Goal: Information Seeking & Learning: Learn about a topic

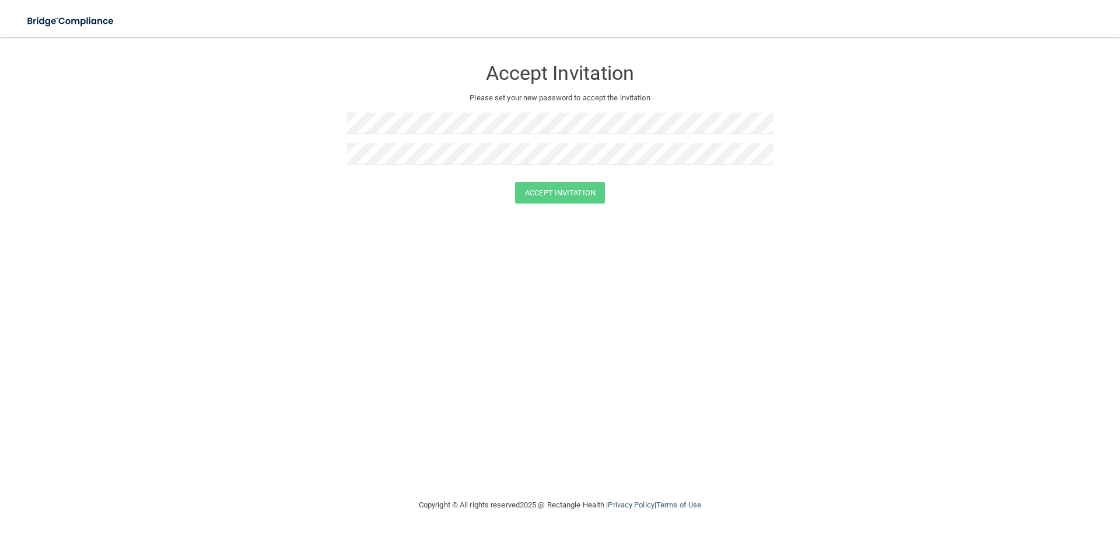
drag, startPoint x: 264, startPoint y: 338, endPoint x: 274, endPoint y: 330, distance: 12.9
click at [264, 338] on div "Accept Invitation Please set your new password to accept the invitation Accept …" at bounding box center [560, 268] width 1074 height 438
click at [79, 19] on img at bounding box center [71, 21] width 107 height 24
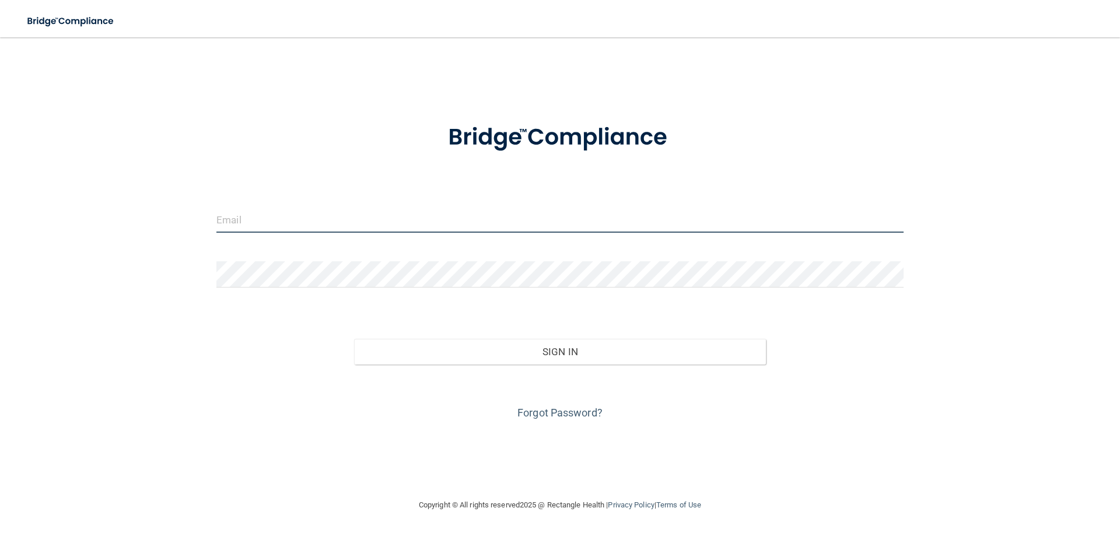
click at [390, 231] on input "email" at bounding box center [560, 220] width 687 height 26
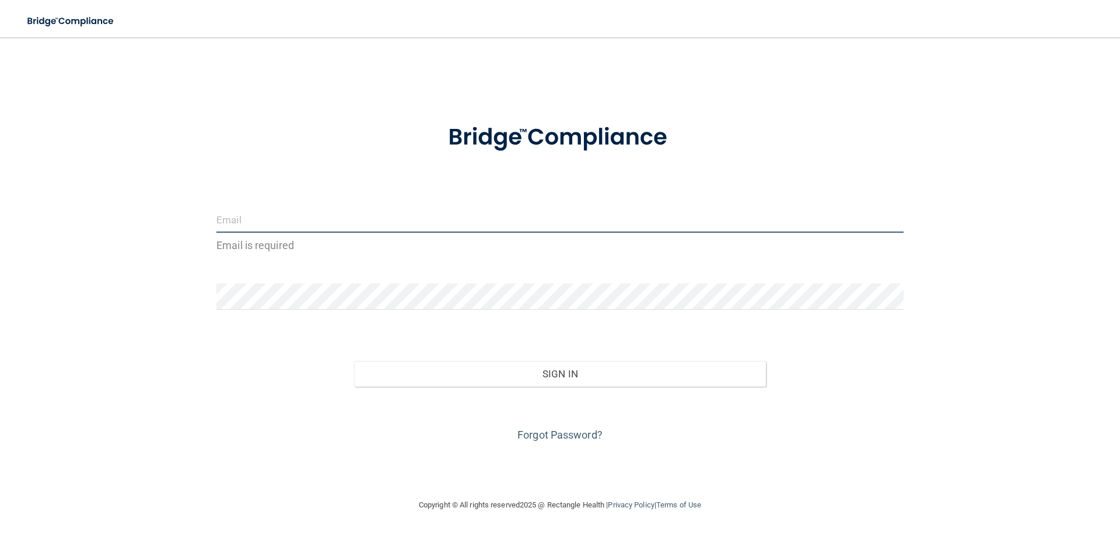
type input "\"
click at [409, 204] on form "Email is required Invalid email/password. You don't have permission to access t…" at bounding box center [560, 275] width 687 height 337
click at [403, 221] on input "email" at bounding box center [560, 220] width 687 height 26
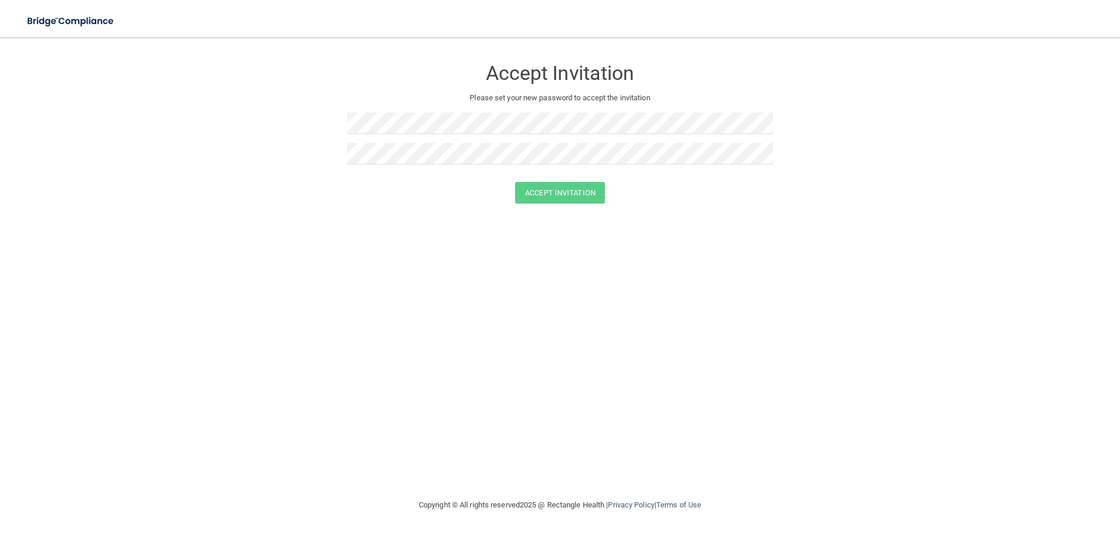
drag, startPoint x: 277, startPoint y: 272, endPoint x: 387, endPoint y: 169, distance: 150.7
click at [280, 267] on div "Accept Invitation Please set your new password to accept the invitation Accept …" at bounding box center [560, 268] width 1074 height 438
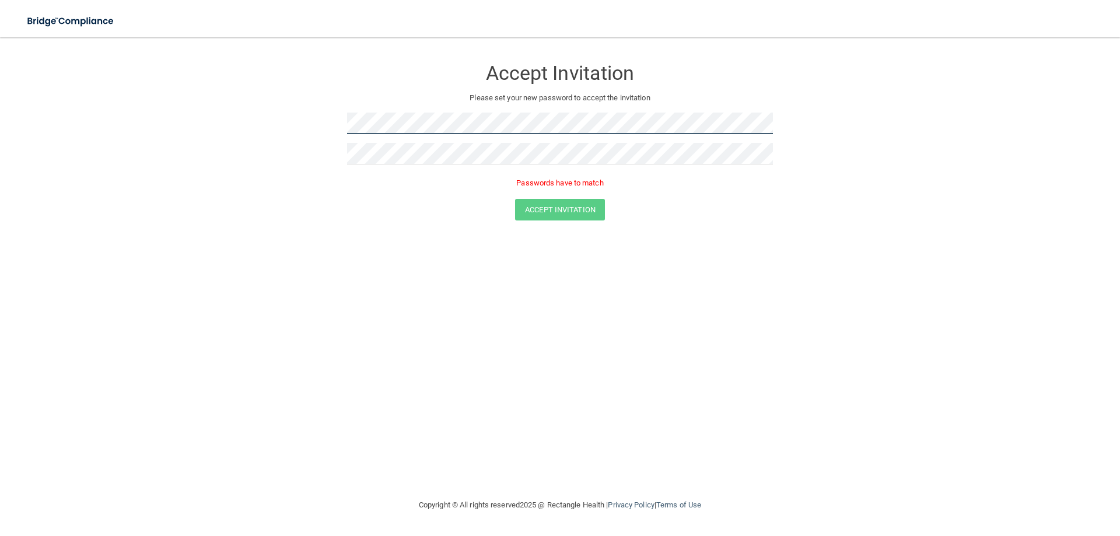
click at [261, 128] on form "Accept Invitation Please set your new password to accept the invitation Passwor…" at bounding box center [560, 142] width 1074 height 186
drag, startPoint x: 554, startPoint y: 225, endPoint x: 565, endPoint y: 211, distance: 18.3
click at [556, 222] on form "Accept Invitation Please set your new password to accept the invitation Passwor…" at bounding box center [560, 142] width 1074 height 186
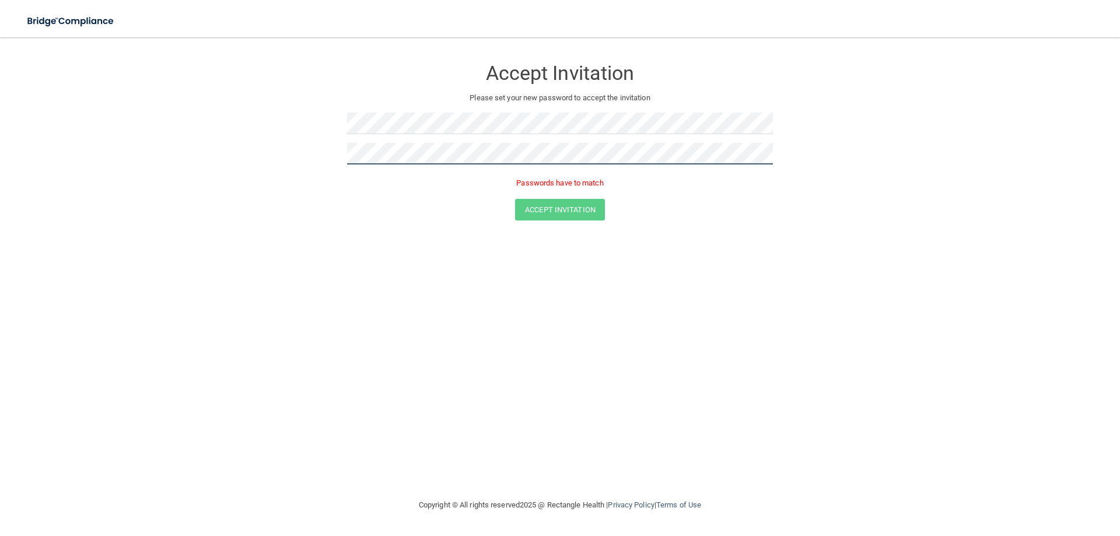
click at [126, 149] on form "Accept Invitation Please set your new password to accept the invitation Passwor…" at bounding box center [560, 142] width 1074 height 186
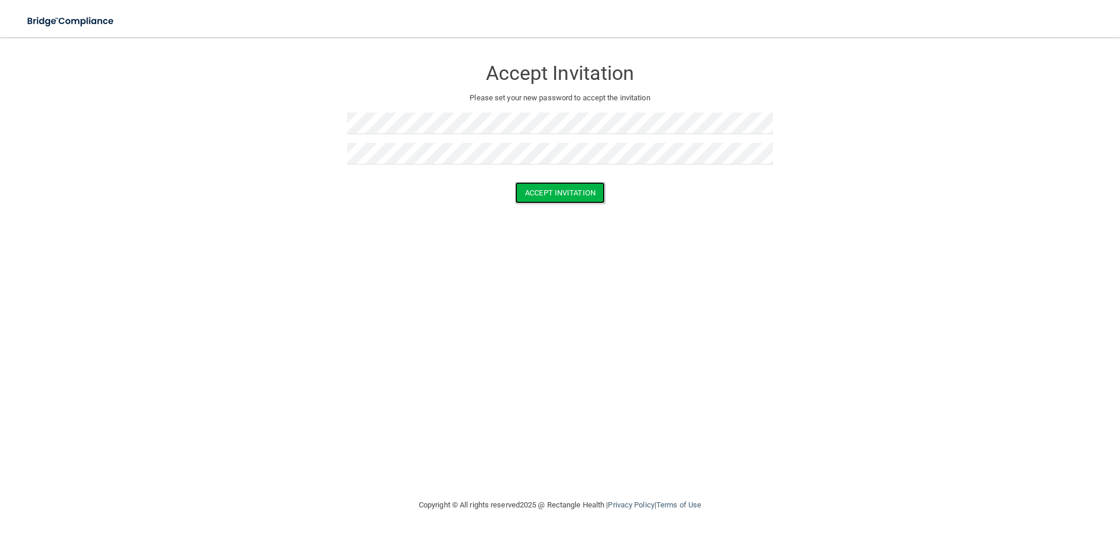
drag, startPoint x: 575, startPoint y: 201, endPoint x: 571, endPoint y: 213, distance: 13.1
click at [575, 201] on button "Accept Invitation" at bounding box center [560, 193] width 90 height 22
click at [560, 167] on div at bounding box center [560, 158] width 426 height 30
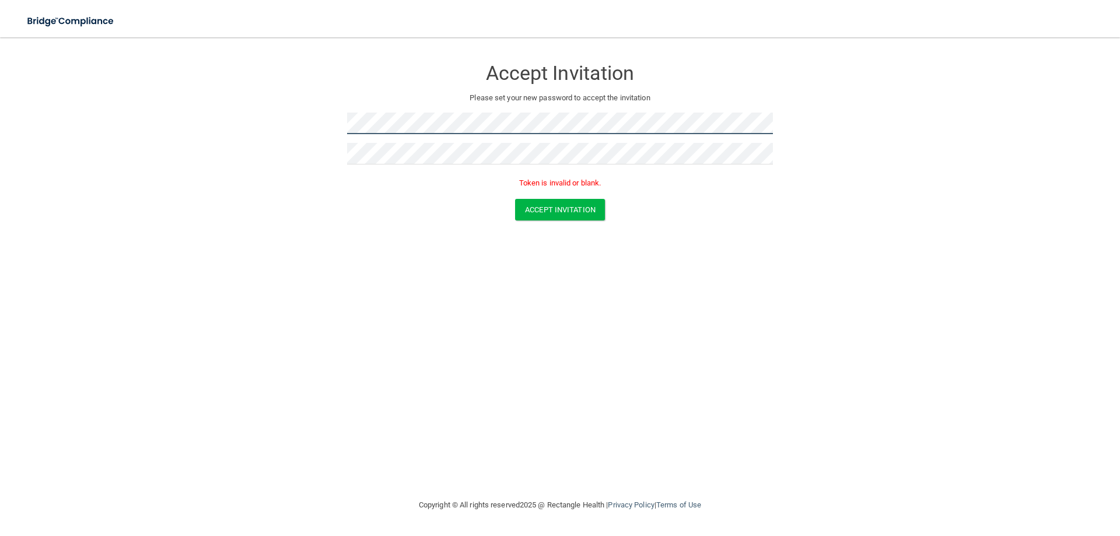
click at [74, 97] on form "Accept Invitation Please set your new password to accept the invitation Token i…" at bounding box center [560, 142] width 1074 height 186
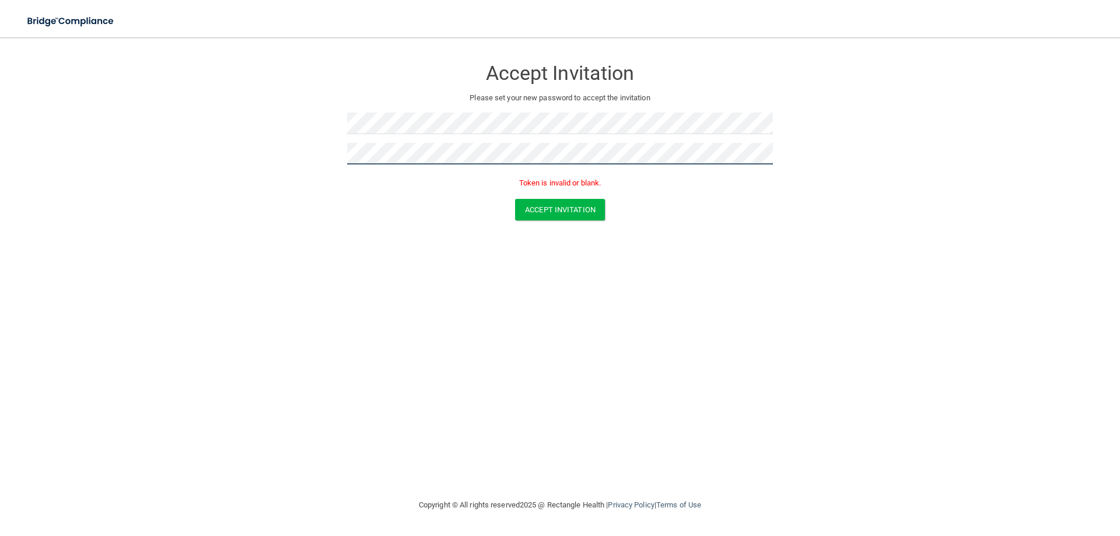
click at [186, 141] on form "Accept Invitation Please set your new password to accept the invitation Token i…" at bounding box center [560, 142] width 1074 height 186
click at [452, 271] on div "Accept Invitation Please set your new password to accept the invitation Token i…" at bounding box center [560, 268] width 1074 height 438
click at [575, 200] on button "Accept Invitation" at bounding box center [560, 210] width 90 height 22
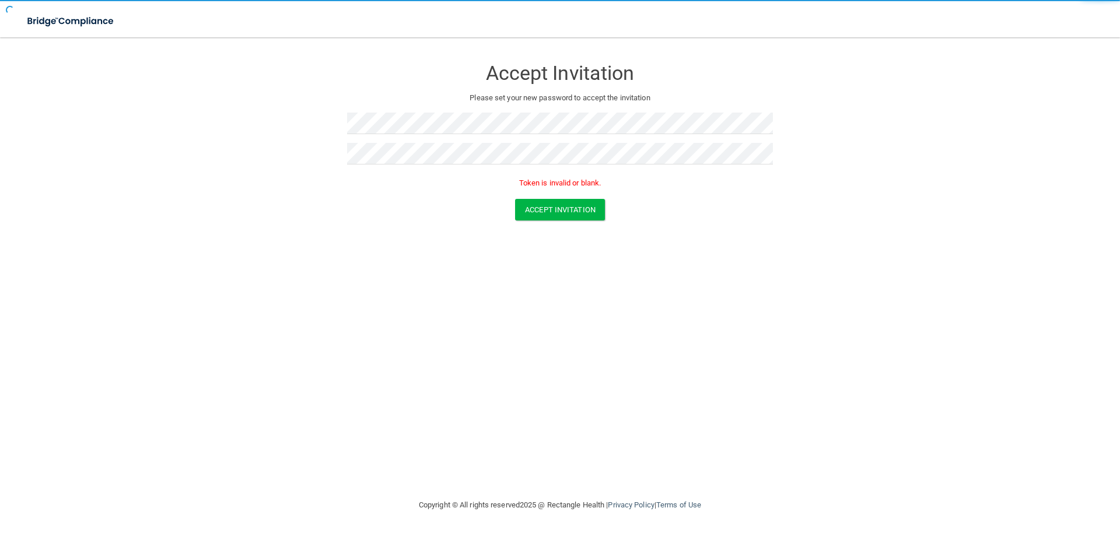
click at [432, 225] on form "Accept Invitation Please set your new password to accept the invitation Token i…" at bounding box center [560, 142] width 1074 height 186
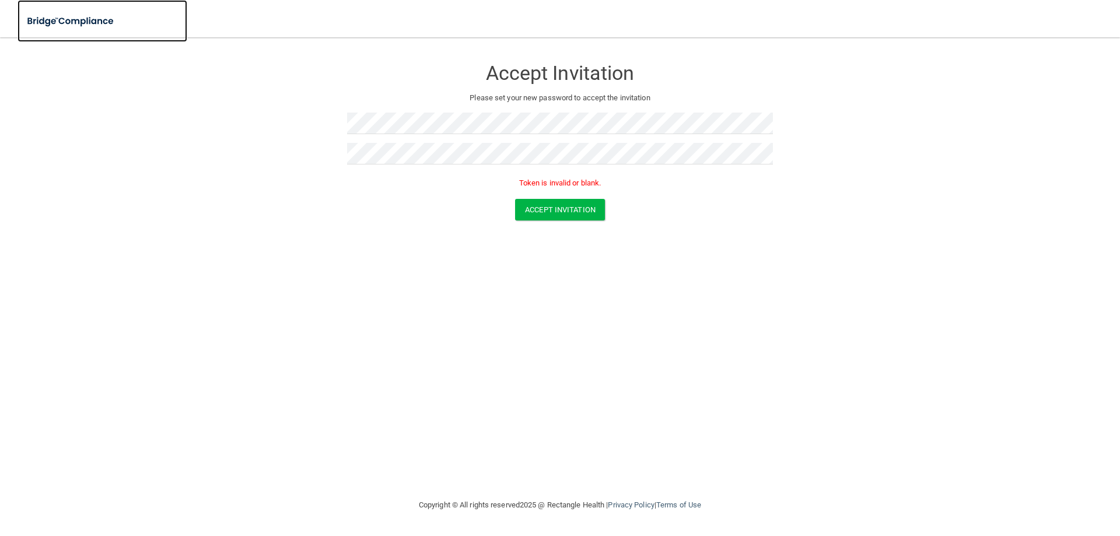
click at [65, 20] on img at bounding box center [71, 21] width 107 height 24
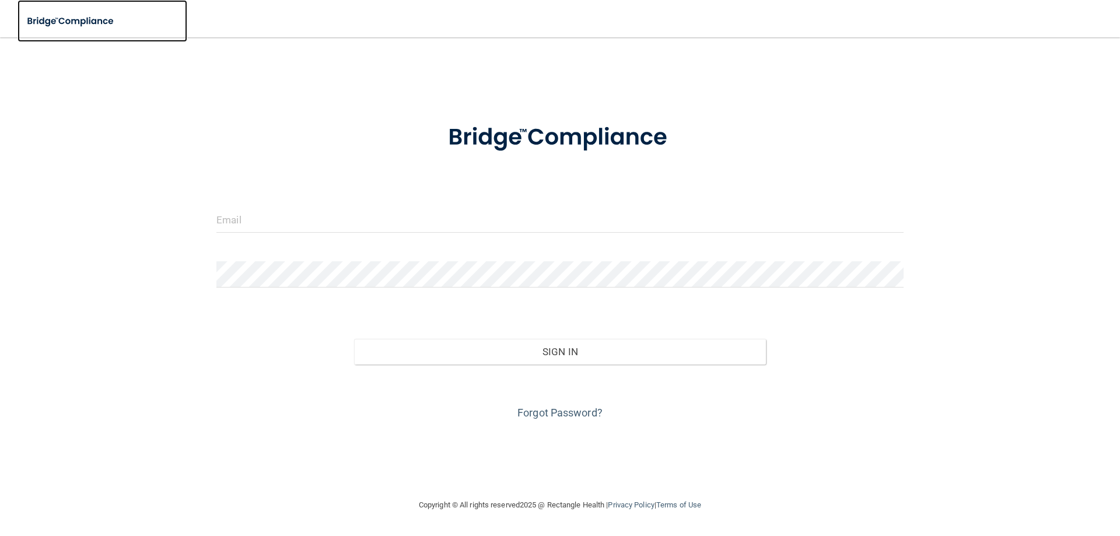
click at [55, 30] on img at bounding box center [71, 21] width 107 height 24
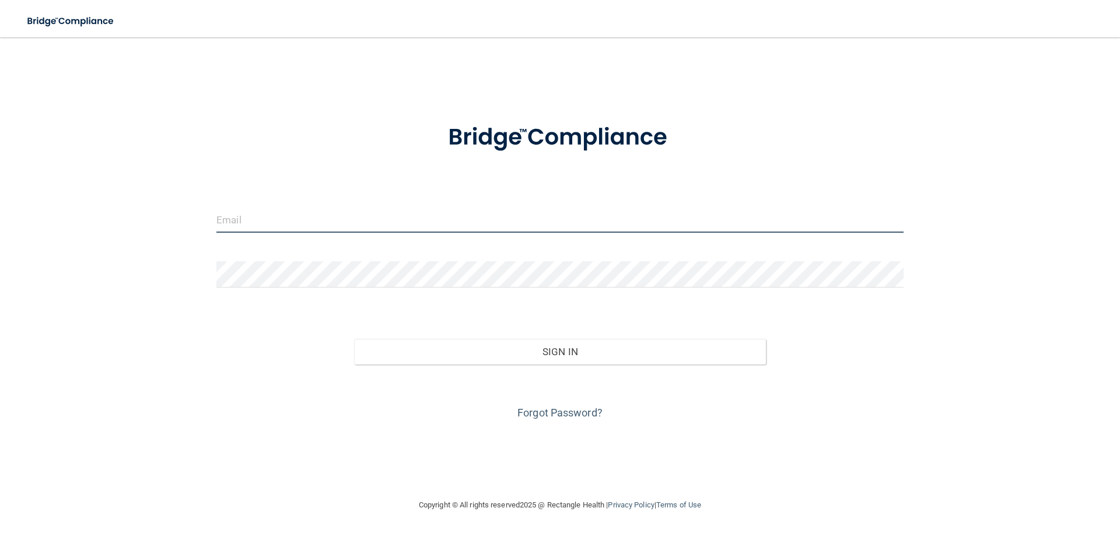
click at [497, 207] on input "email" at bounding box center [560, 220] width 687 height 26
type input "[EMAIL_ADDRESS][DOMAIN_NAME]"
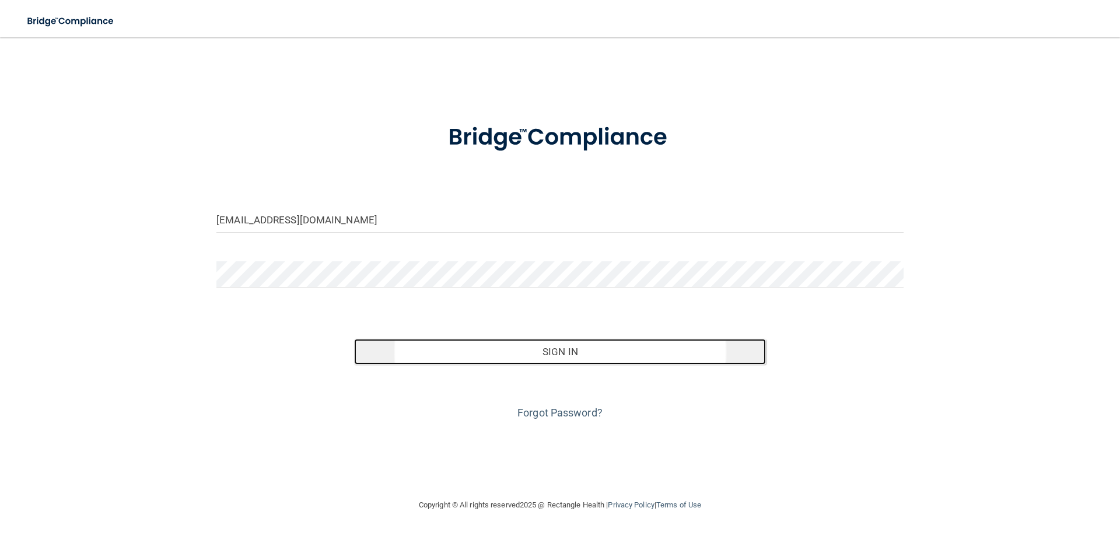
click at [580, 343] on button "Sign In" at bounding box center [560, 352] width 413 height 26
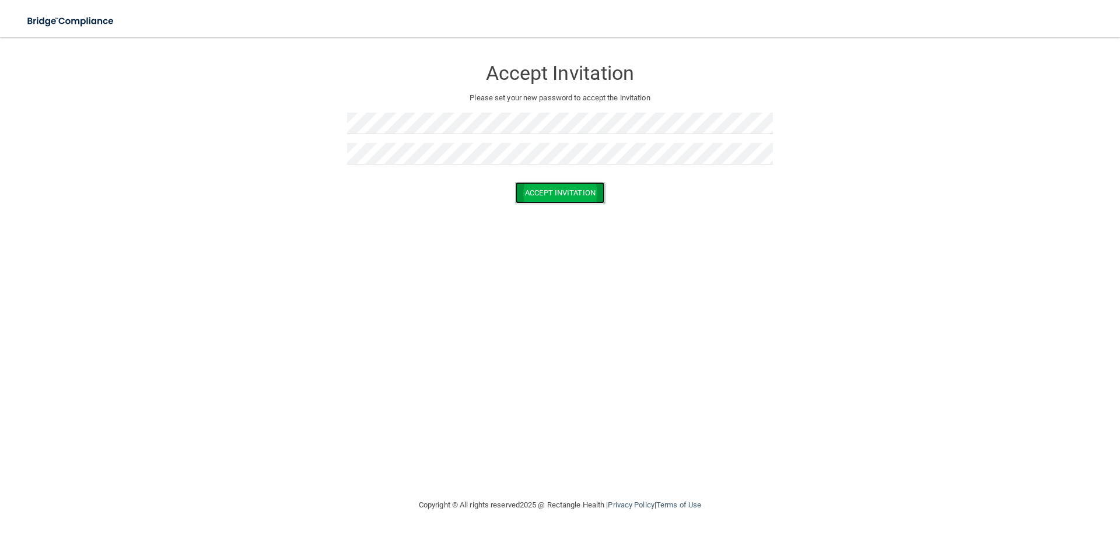
click at [571, 202] on button "Accept Invitation" at bounding box center [560, 193] width 90 height 22
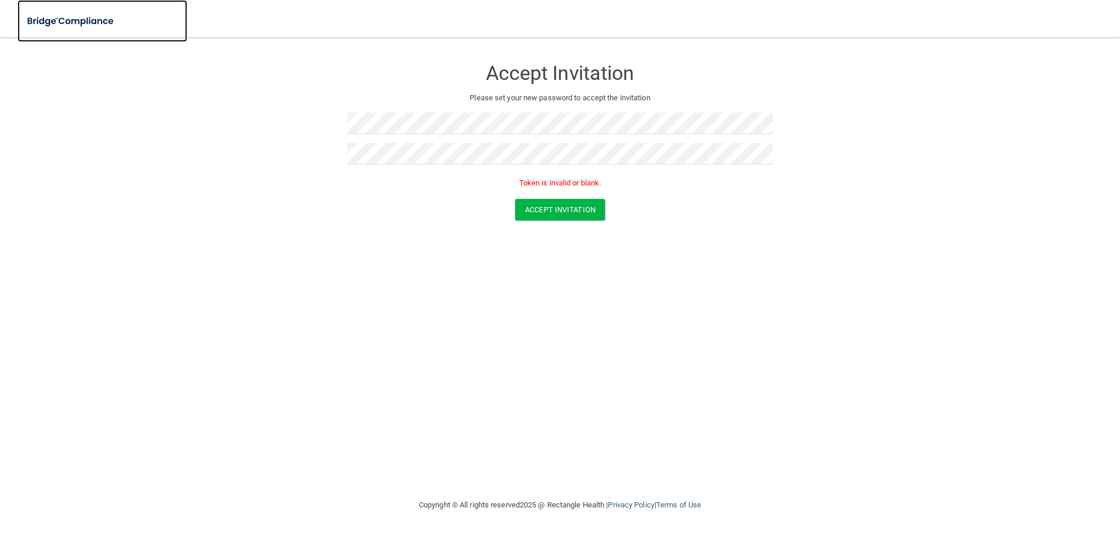
click at [76, 22] on img at bounding box center [71, 21] width 107 height 24
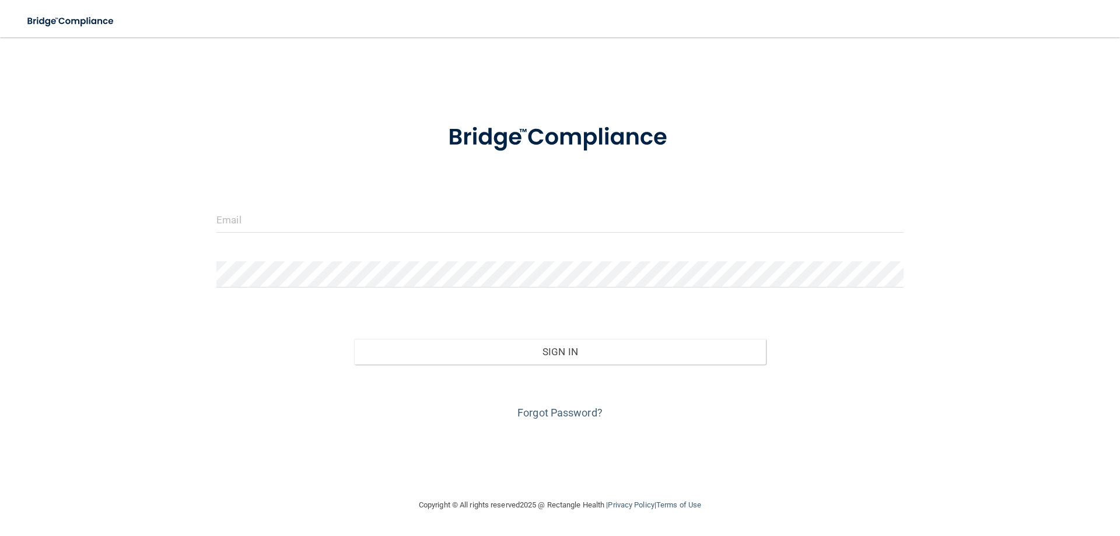
drag, startPoint x: 502, startPoint y: 249, endPoint x: 504, endPoint y: 238, distance: 11.8
click at [502, 250] on form "Invalid email/password. You don't have permission to access that page. Sign In …" at bounding box center [560, 264] width 687 height 315
click at [505, 234] on div at bounding box center [560, 224] width 705 height 35
click at [509, 221] on input "email" at bounding box center [560, 220] width 687 height 26
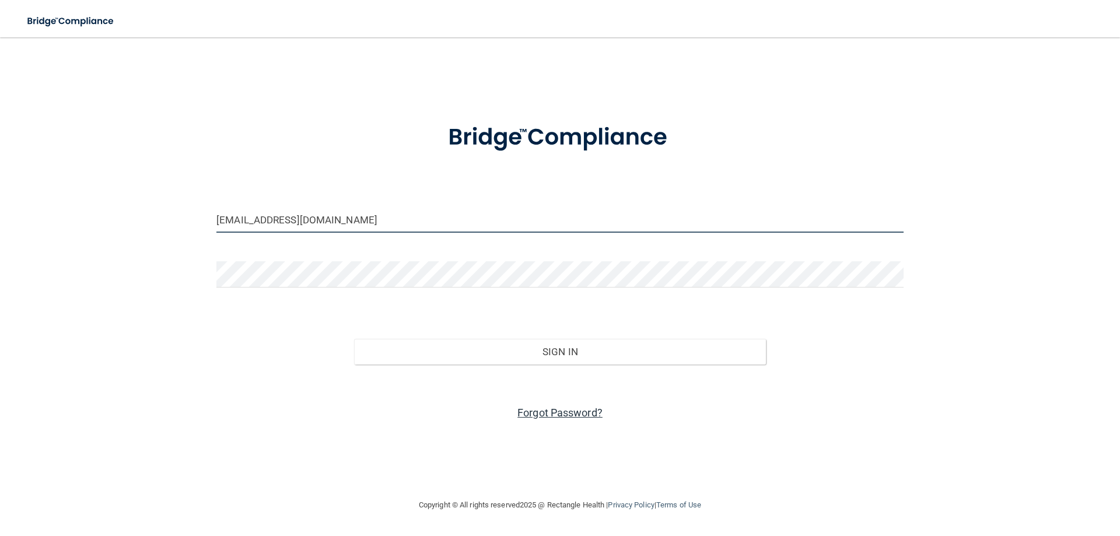
type input "[EMAIL_ADDRESS][DOMAIN_NAME]"
click at [522, 407] on link "Forgot Password?" at bounding box center [560, 413] width 85 height 12
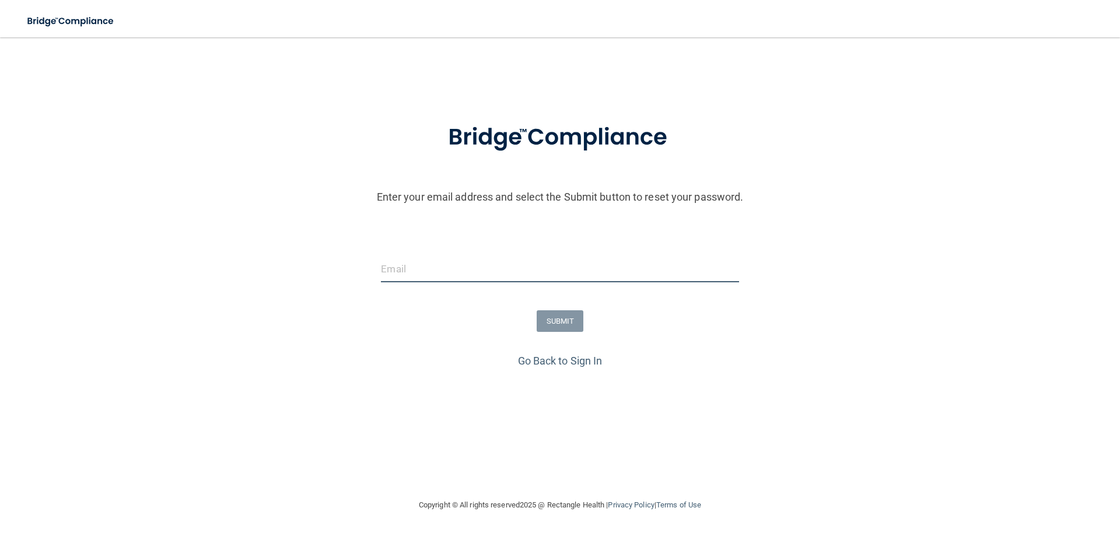
click at [487, 266] on input "email" at bounding box center [560, 269] width 358 height 26
type input "[EMAIL_ADDRESS][DOMAIN_NAME]"
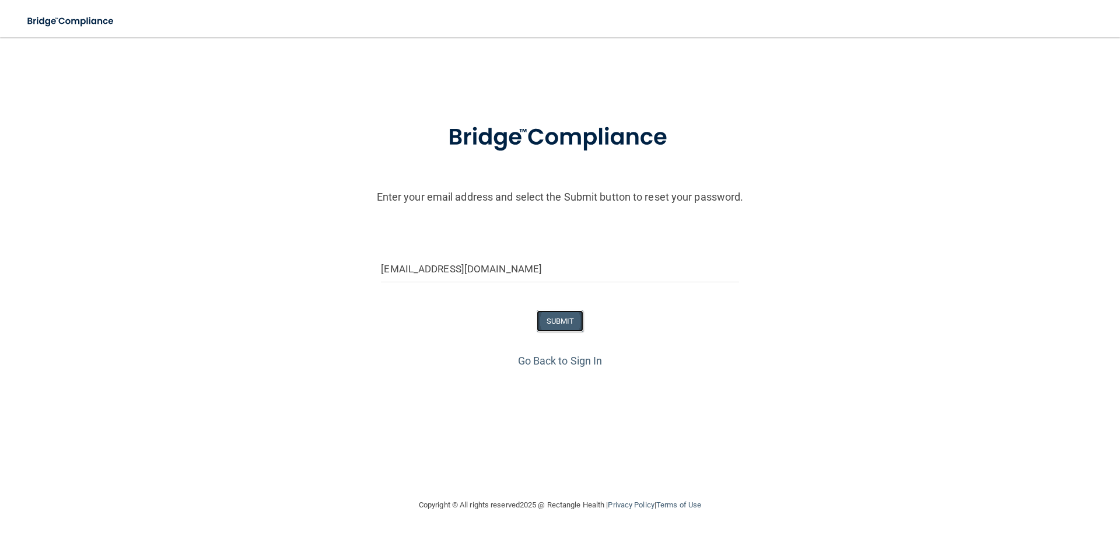
click at [574, 324] on button "SUBMIT" at bounding box center [560, 321] width 47 height 22
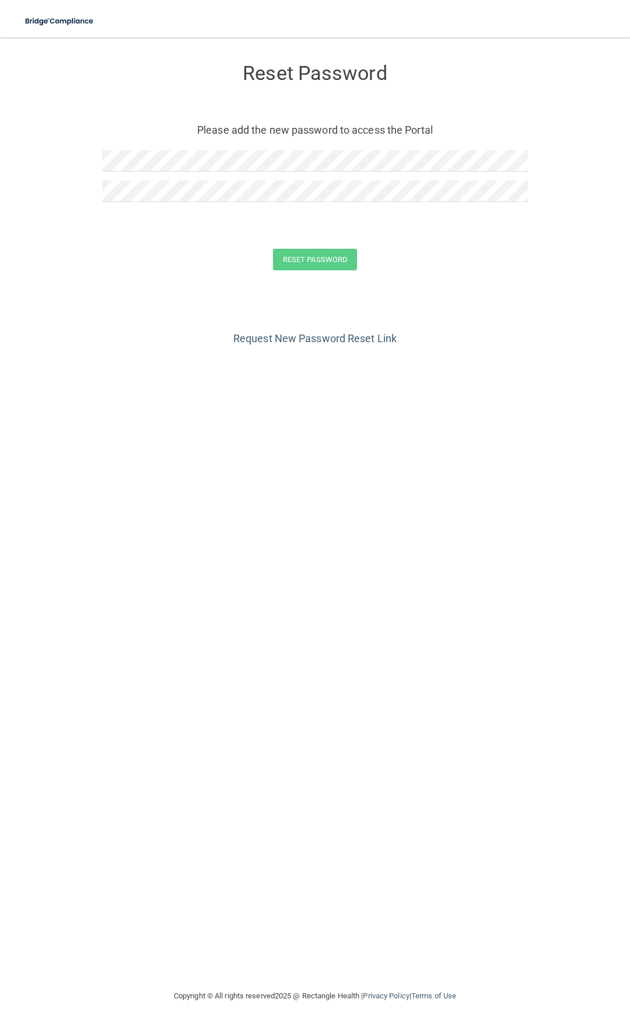
click at [218, 146] on div "Reset Password Please add the new password to access the Portal" at bounding box center [315, 134] width 426 height 170
click at [346, 268] on button "Reset Password" at bounding box center [315, 260] width 84 height 22
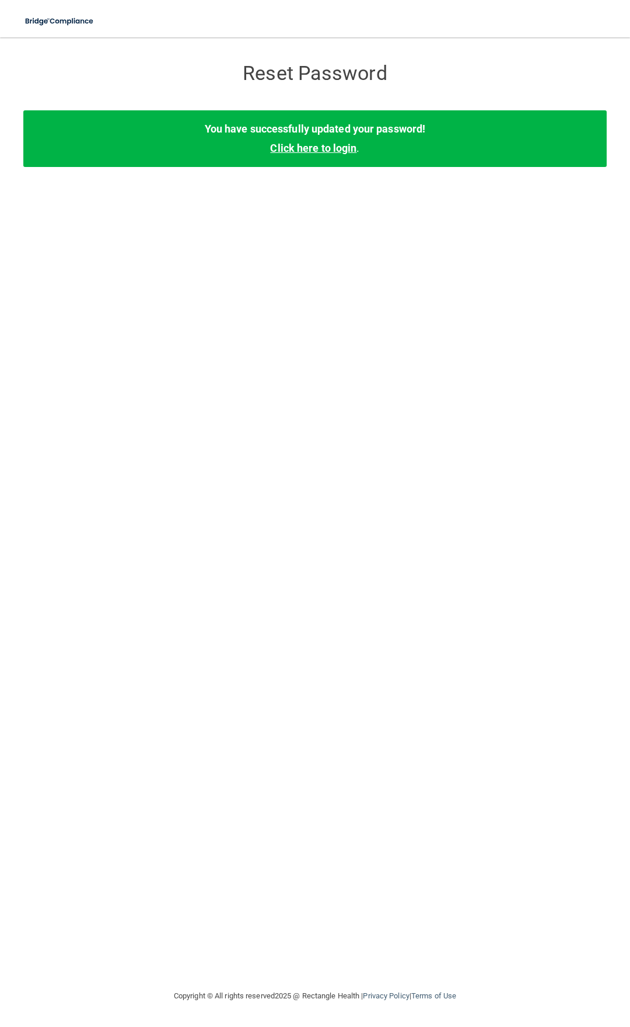
click at [332, 151] on link "Click here to login" at bounding box center [313, 148] width 86 height 12
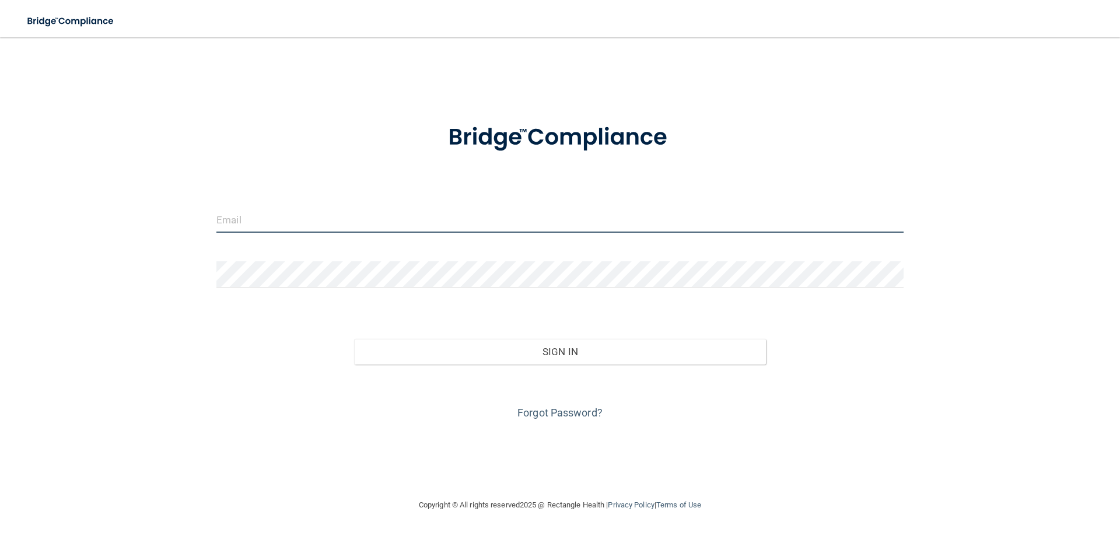
click at [323, 231] on input "email" at bounding box center [560, 220] width 687 height 26
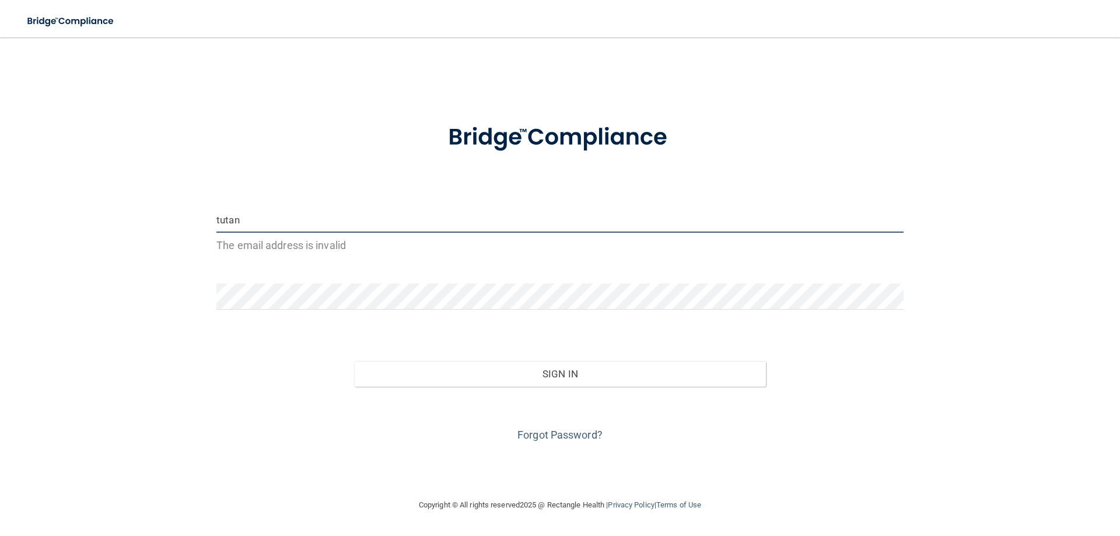
type input "tutango1212@gmail.com"
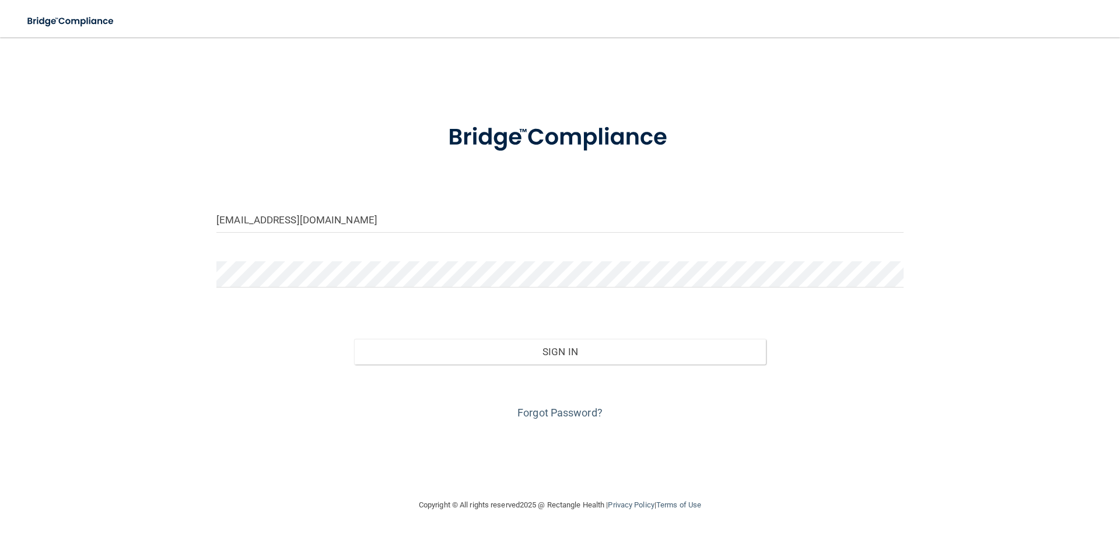
click at [333, 291] on div at bounding box center [560, 278] width 705 height 35
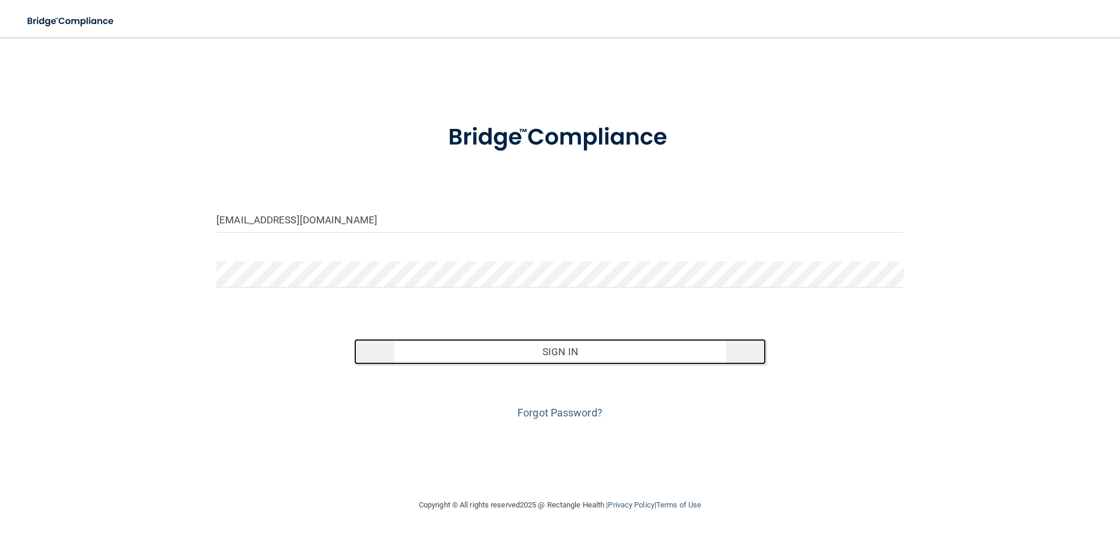
click at [526, 340] on button "Sign In" at bounding box center [560, 352] width 413 height 26
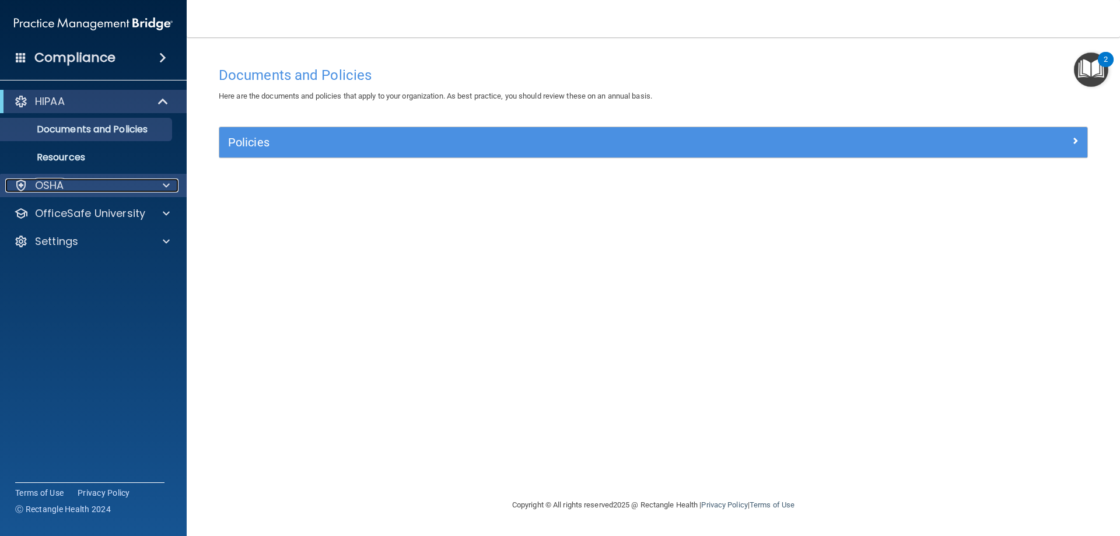
click at [65, 187] on div "OSHA" at bounding box center [77, 186] width 145 height 14
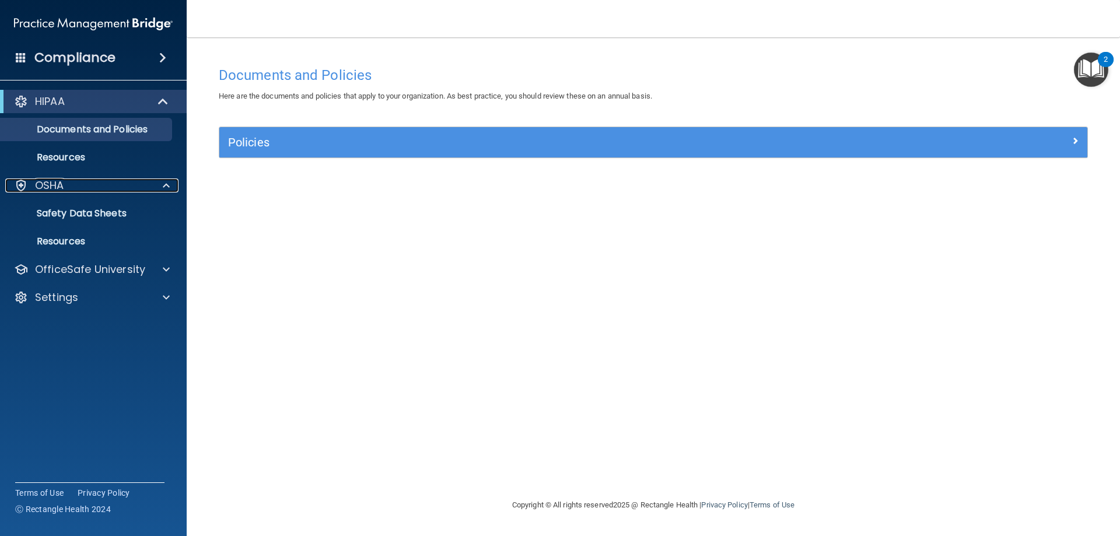
drag, startPoint x: 117, startPoint y: 183, endPoint x: 134, endPoint y: 104, distance: 80.7
click at [117, 182] on div "OSHA" at bounding box center [77, 186] width 145 height 14
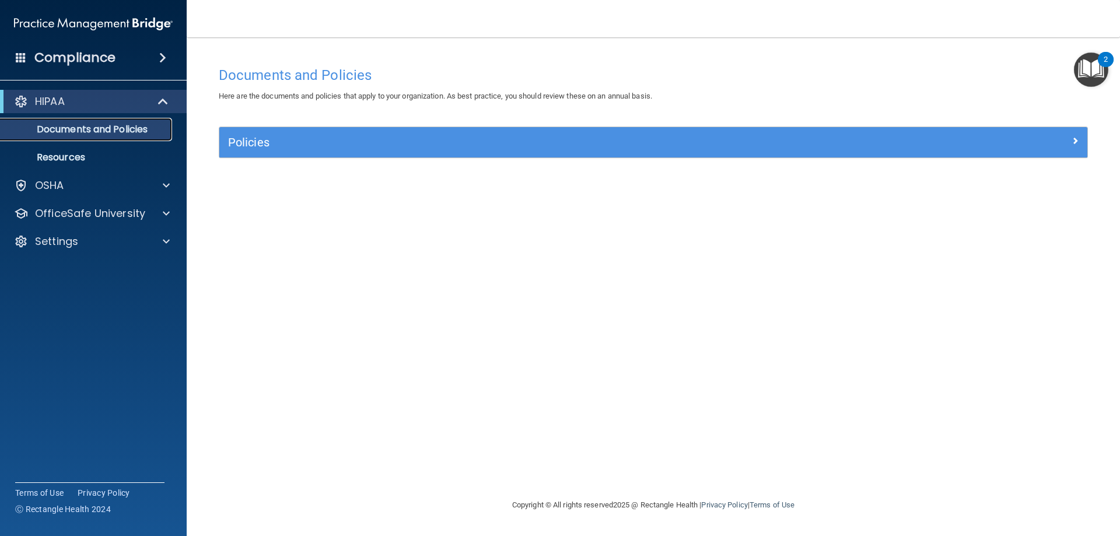
click at [121, 132] on p "Documents and Policies" at bounding box center [87, 130] width 159 height 12
click at [71, 153] on p "Resources" at bounding box center [87, 158] width 159 height 12
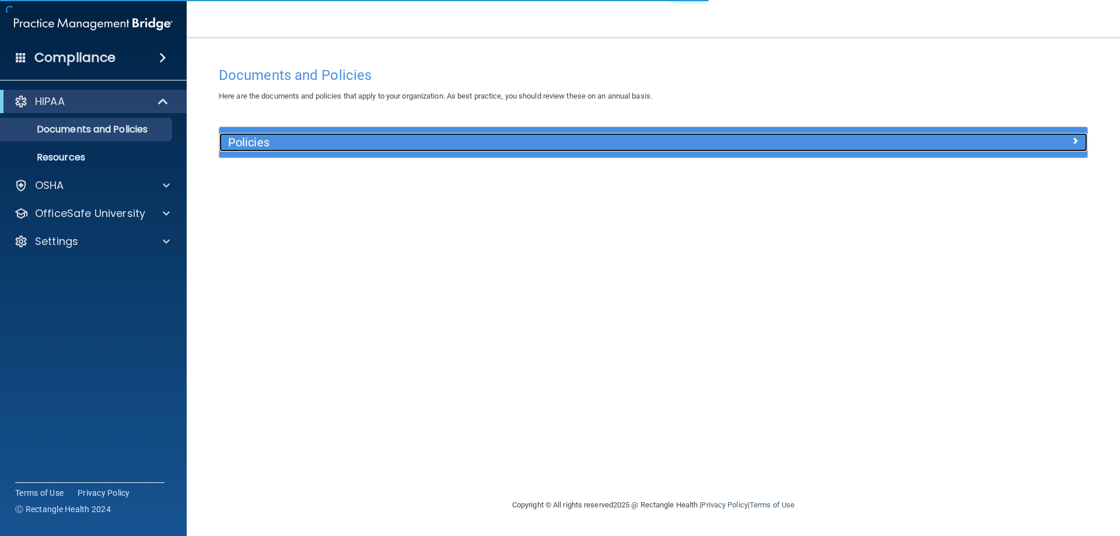
click at [249, 149] on div "Policies" at bounding box center [544, 142] width 651 height 19
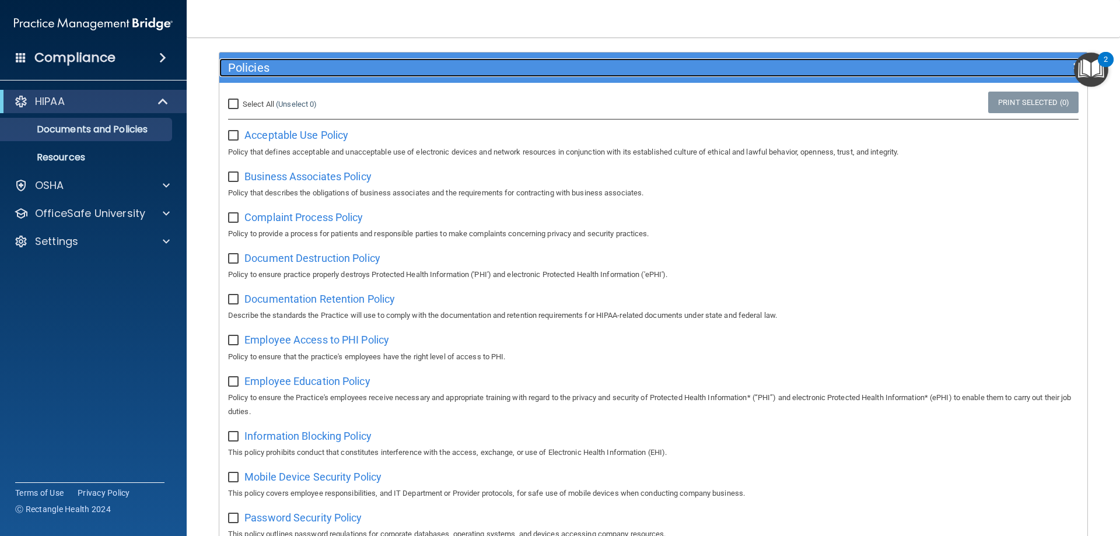
scroll to position [51, 0]
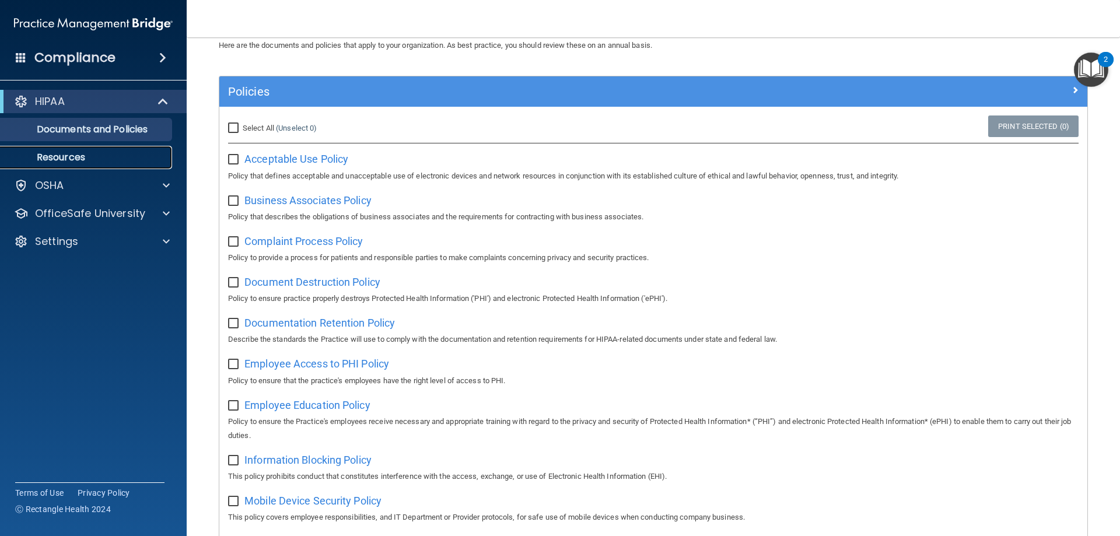
click at [86, 158] on p "Resources" at bounding box center [87, 158] width 159 height 12
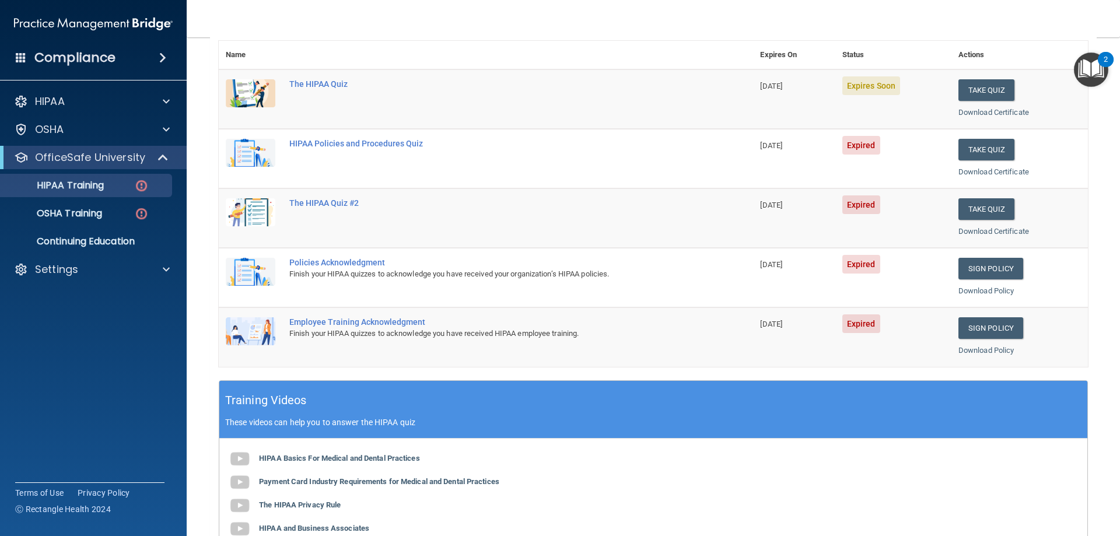
scroll to position [117, 0]
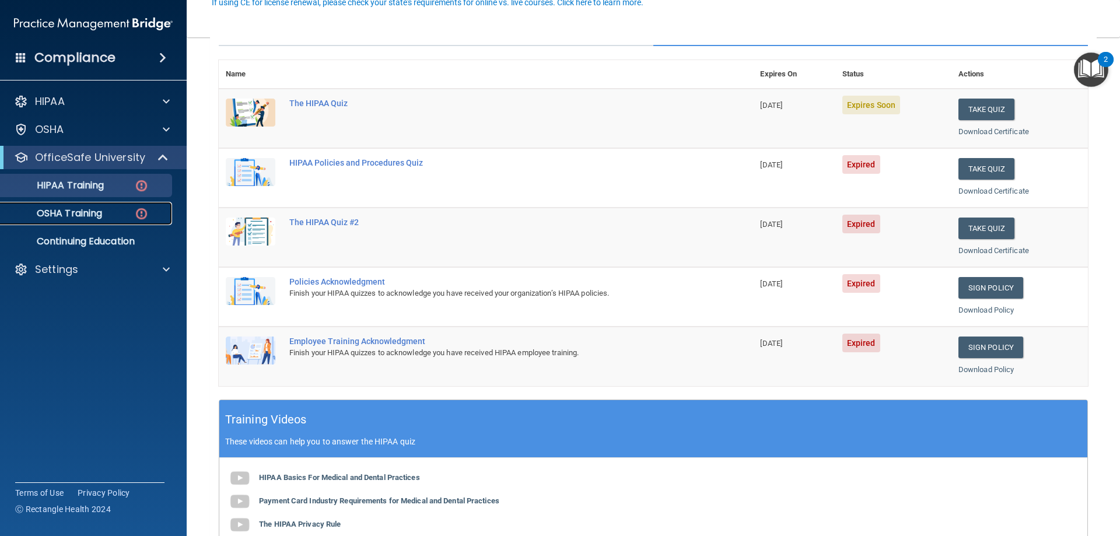
click at [61, 208] on p "OSHA Training" at bounding box center [55, 214] width 95 height 12
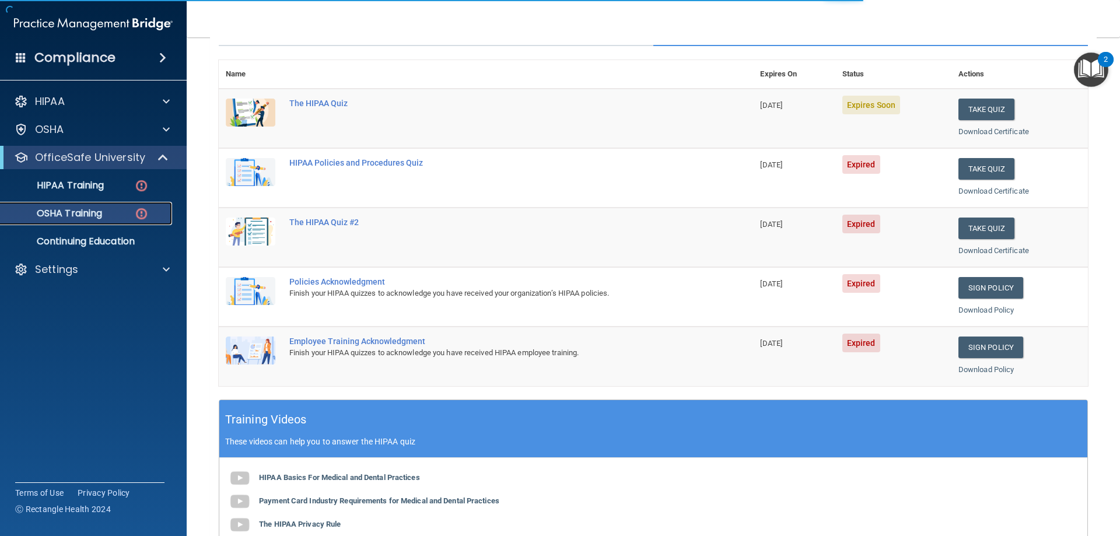
scroll to position [1, 0]
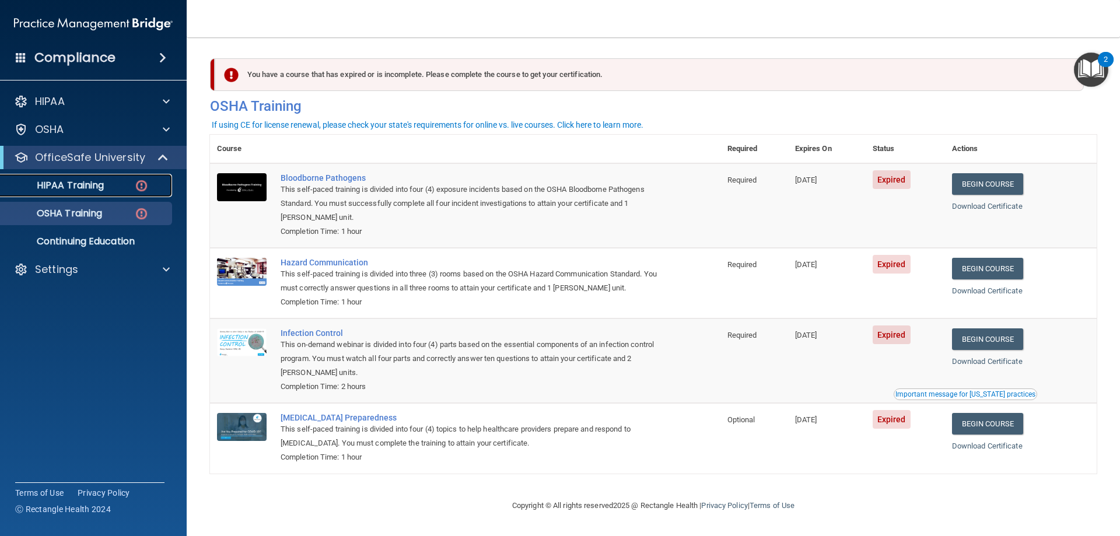
click at [104, 180] on p "HIPAA Training" at bounding box center [56, 186] width 96 height 12
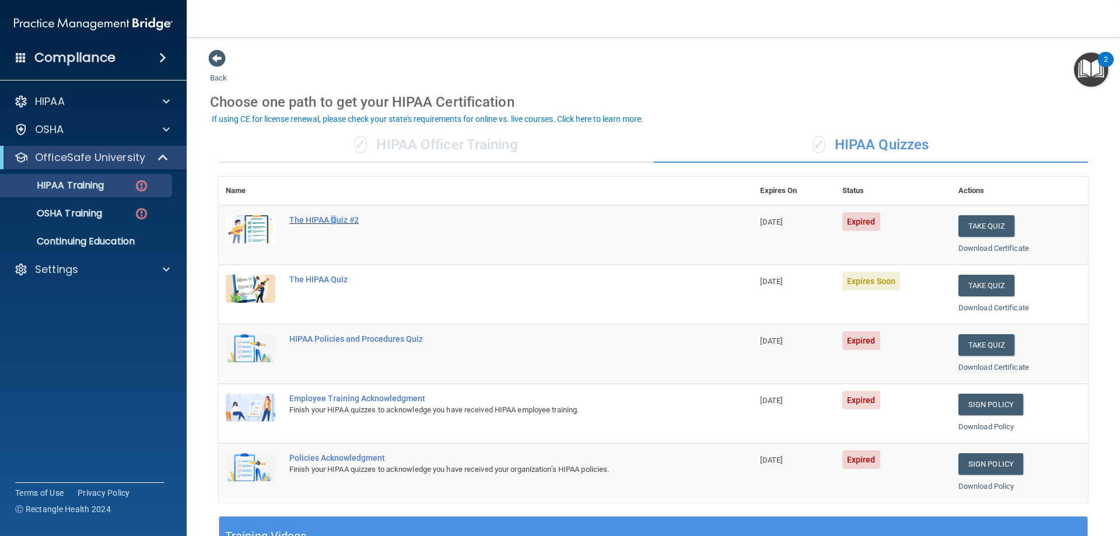
click at [334, 218] on div "The HIPAA Quiz #2" at bounding box center [492, 219] width 406 height 9
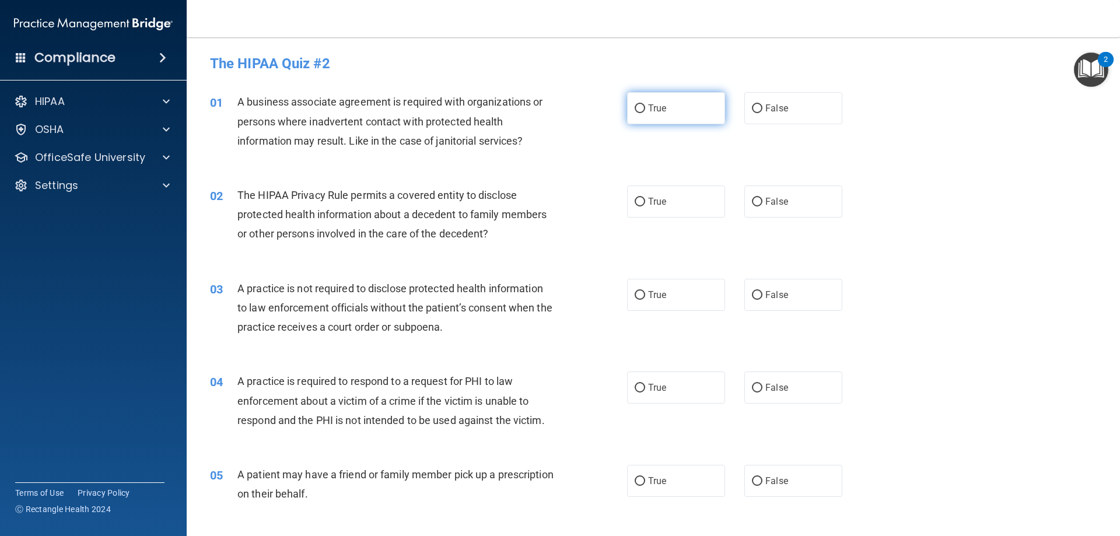
click at [635, 110] on input "True" at bounding box center [640, 108] width 11 height 9
radio input "true"
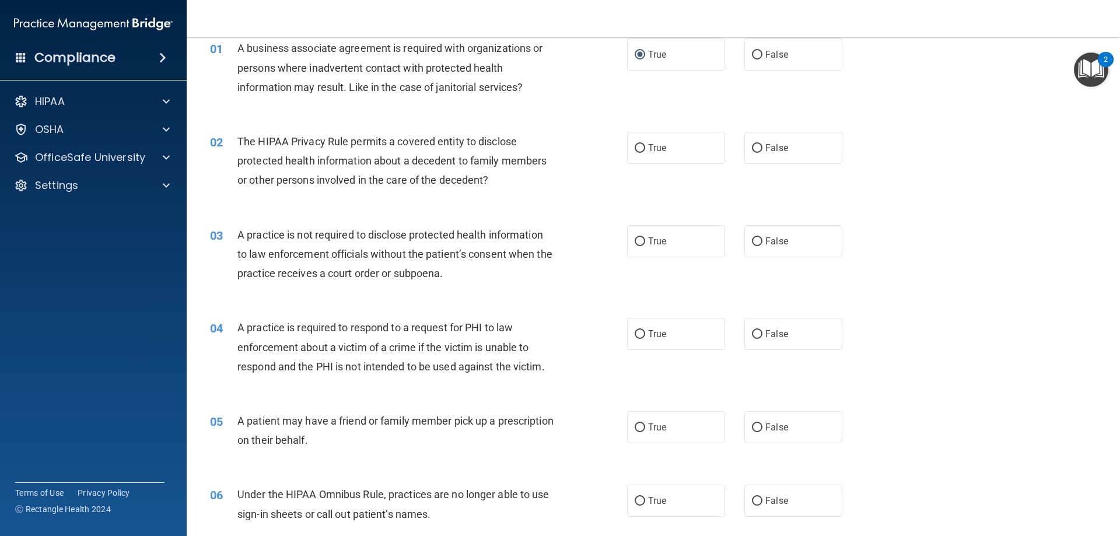
scroll to position [58, 0]
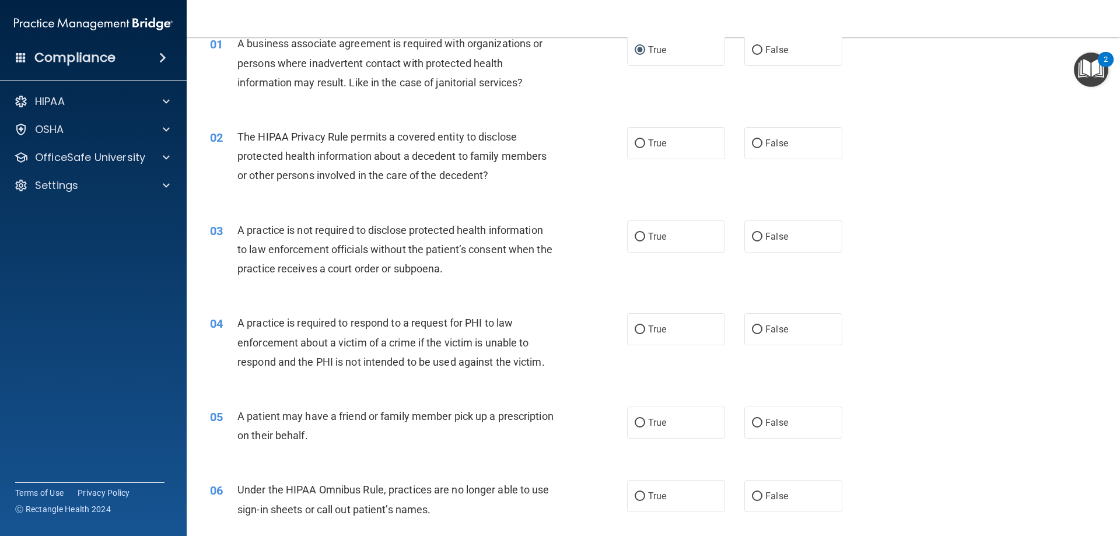
click at [1090, 76] on img "Open Resource Center, 2 new notifications" at bounding box center [1091, 70] width 34 height 34
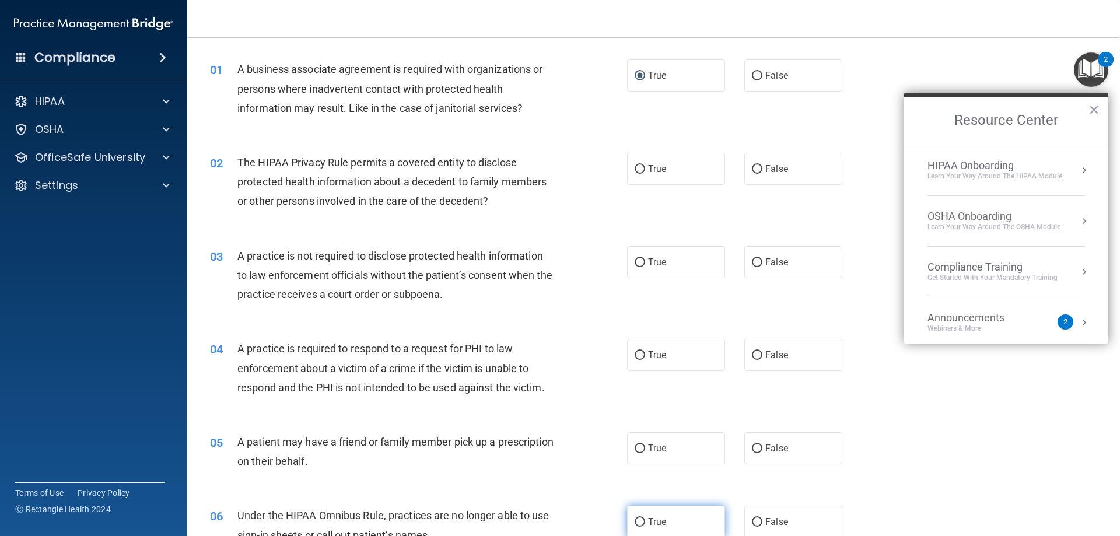
scroll to position [0, 0]
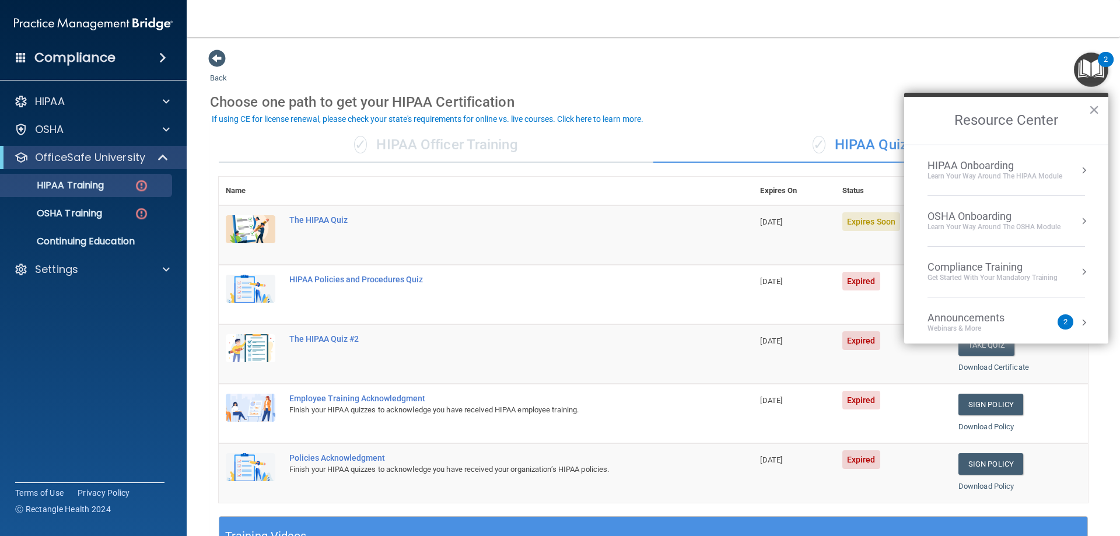
click at [991, 183] on li "HIPAA Onboarding Learn Your Way around the HIPAA module" at bounding box center [1007, 170] width 158 height 51
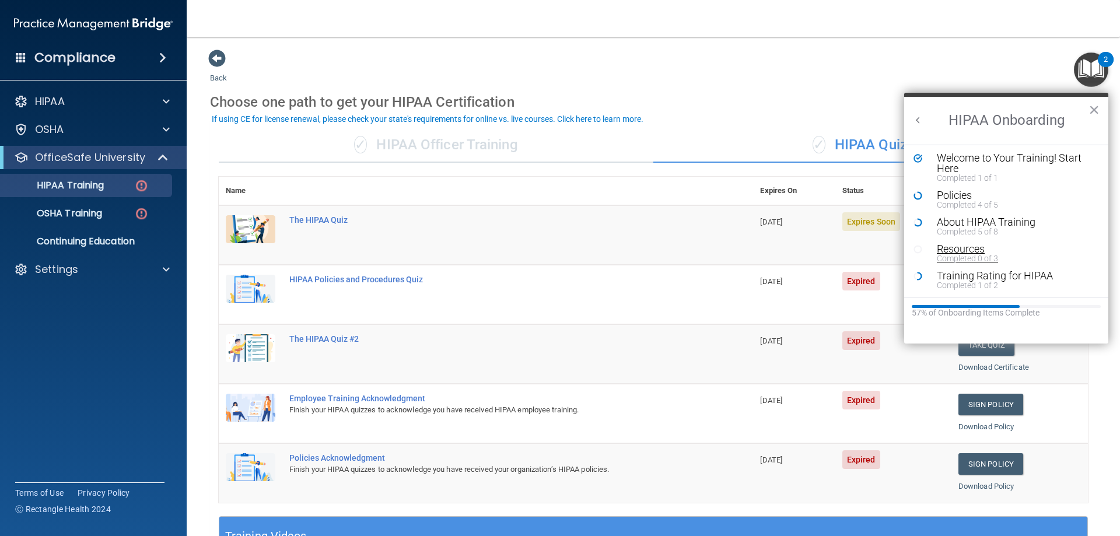
scroll to position [2, 0]
click at [966, 259] on div "Completed 0 of 3" at bounding box center [1011, 258] width 148 height 8
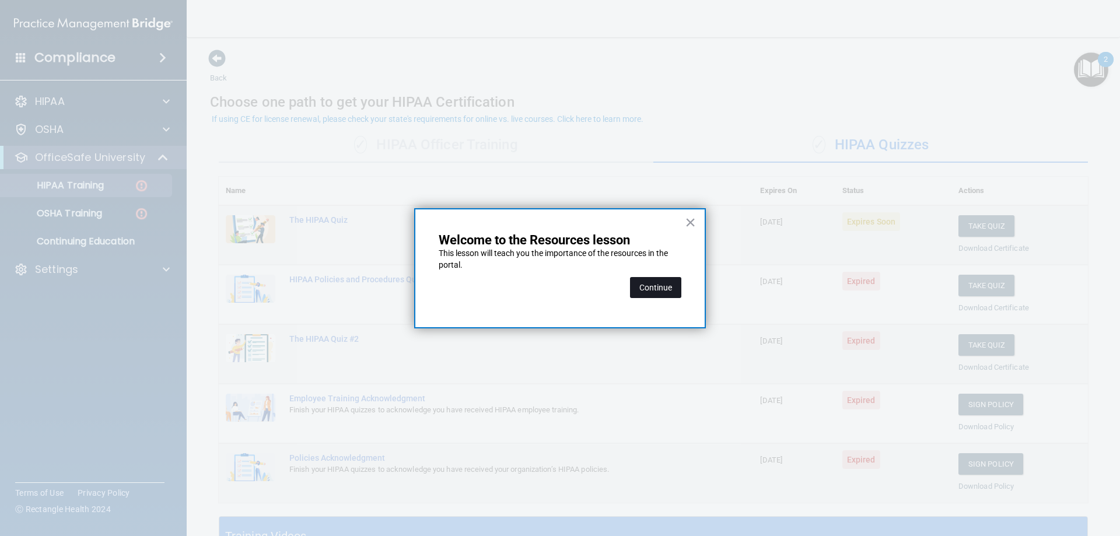
click at [651, 290] on button "Continue" at bounding box center [655, 287] width 51 height 21
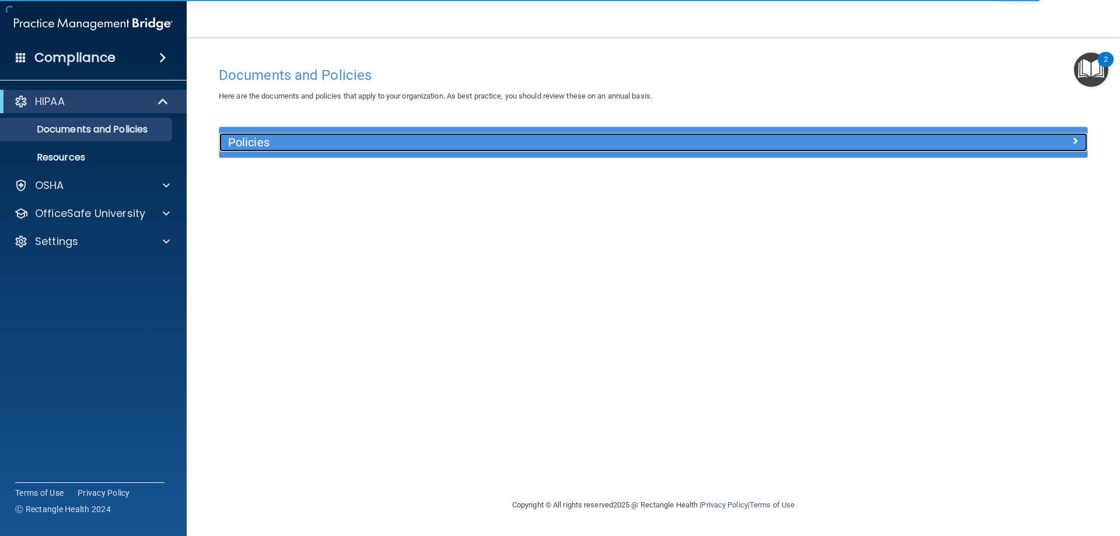
click at [581, 145] on h5 "Policies" at bounding box center [545, 142] width 634 height 13
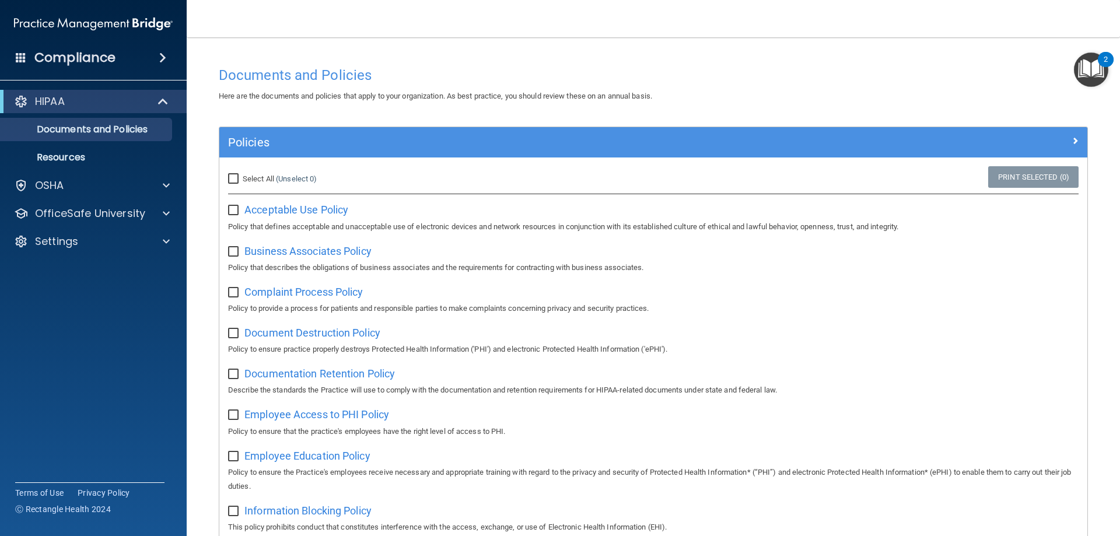
click at [1109, 57] on div "2" at bounding box center [1106, 59] width 16 height 15
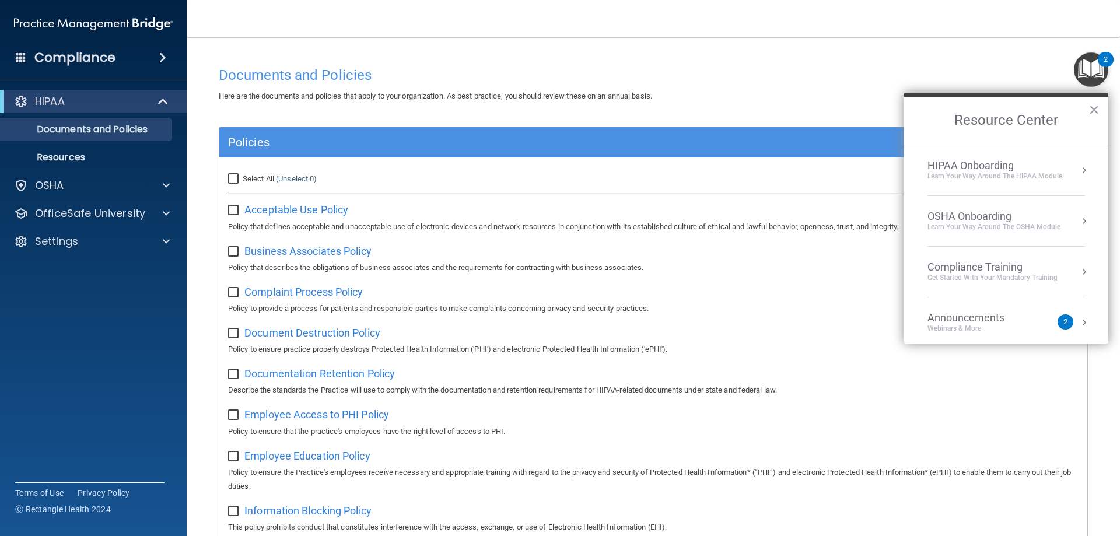
click at [985, 325] on div "Webinars & More" at bounding box center [978, 329] width 100 height 10
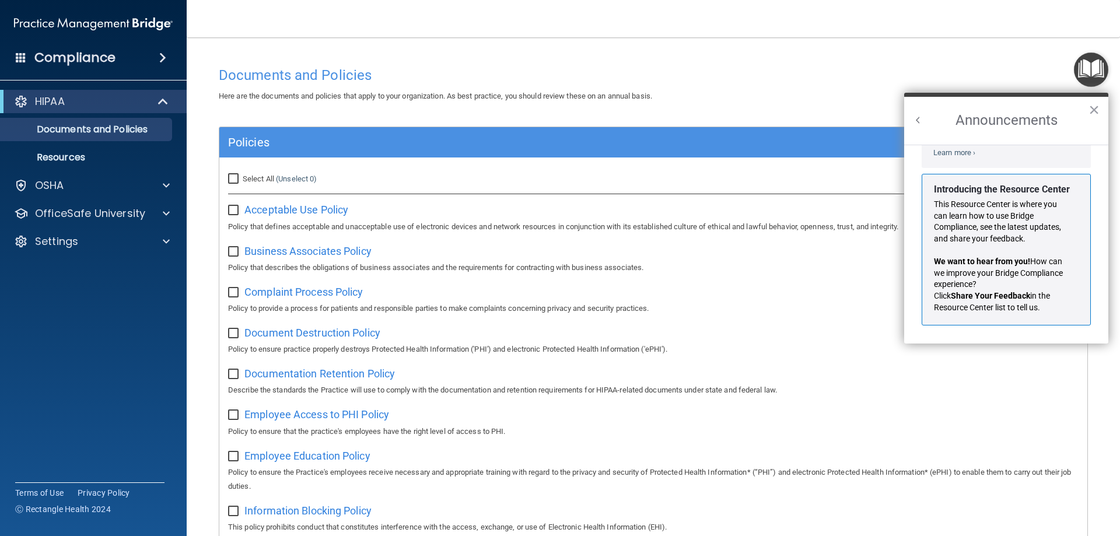
scroll to position [205, 0]
click at [1101, 111] on h2 "Announcements" at bounding box center [1007, 121] width 204 height 48
click at [1092, 110] on button "×" at bounding box center [1094, 109] width 11 height 19
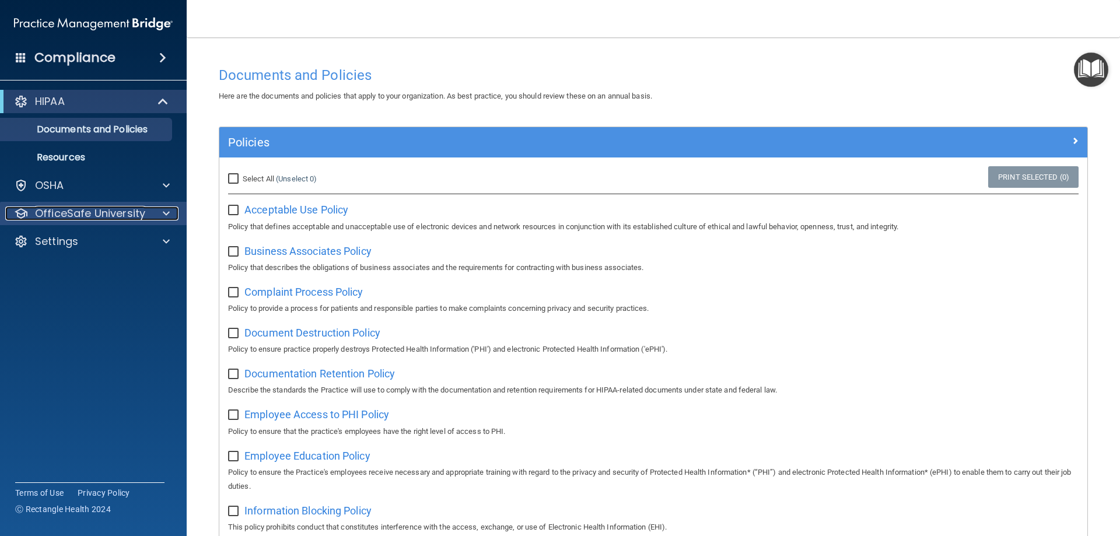
click at [79, 216] on p "OfficeSafe University" at bounding box center [90, 214] width 110 height 14
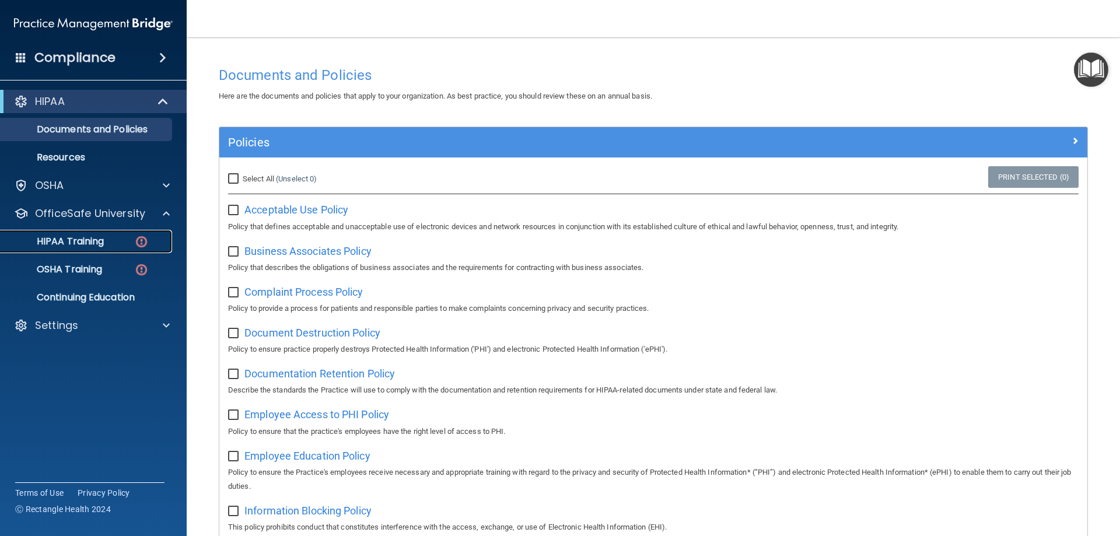
click at [78, 238] on p "HIPAA Training" at bounding box center [56, 242] width 96 height 12
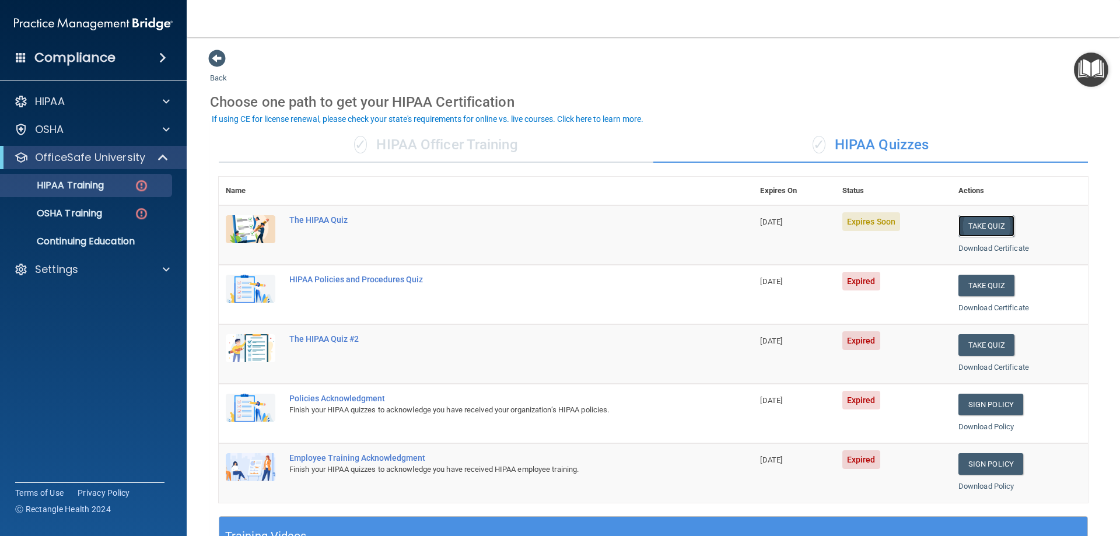
click at [983, 224] on button "Take Quiz" at bounding box center [987, 226] width 56 height 22
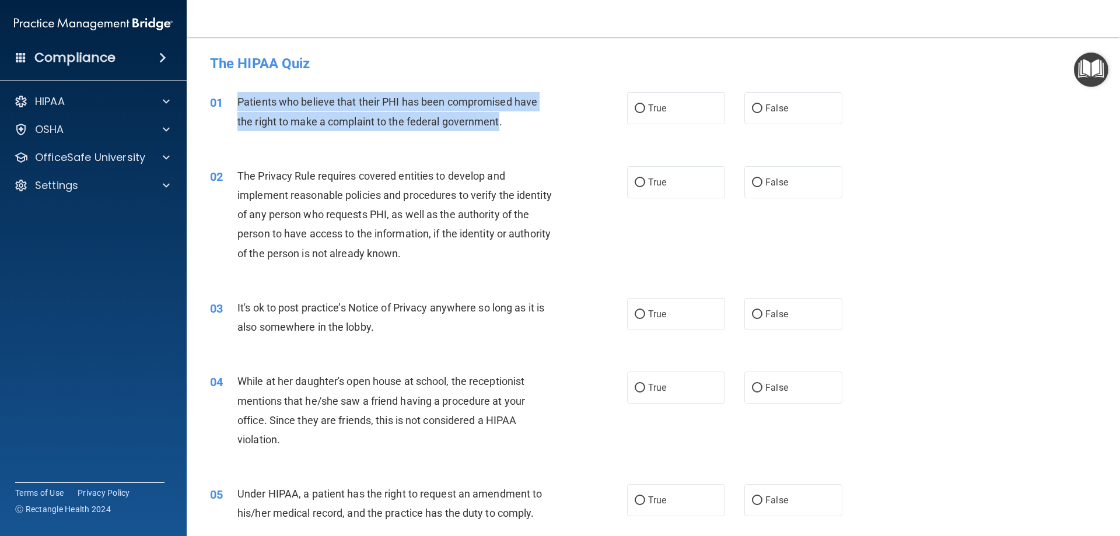
drag, startPoint x: 240, startPoint y: 99, endPoint x: 501, endPoint y: 122, distance: 261.9
click at [501, 122] on span "Patients who believe that their PHI has been compromised have the right to make…" at bounding box center [388, 112] width 300 height 32
copy span "Patients who believe that their PHI has been compromised have the right to make…"
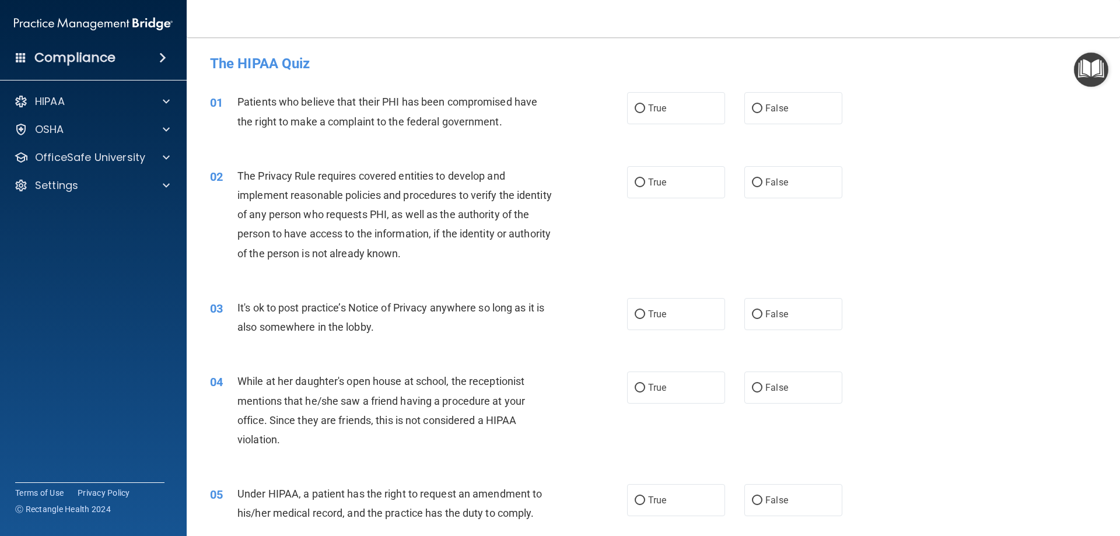
drag, startPoint x: 491, startPoint y: 166, endPoint x: 2, endPoint y: 170, distance: 489.1
click at [484, 169] on div "The Privacy Rule requires covered entities to develop and implement reasonable …" at bounding box center [401, 214] width 326 height 97
click at [652, 114] on label "True" at bounding box center [676, 108] width 98 height 32
click at [645, 113] on input "True" at bounding box center [640, 108] width 11 height 9
radio input "true"
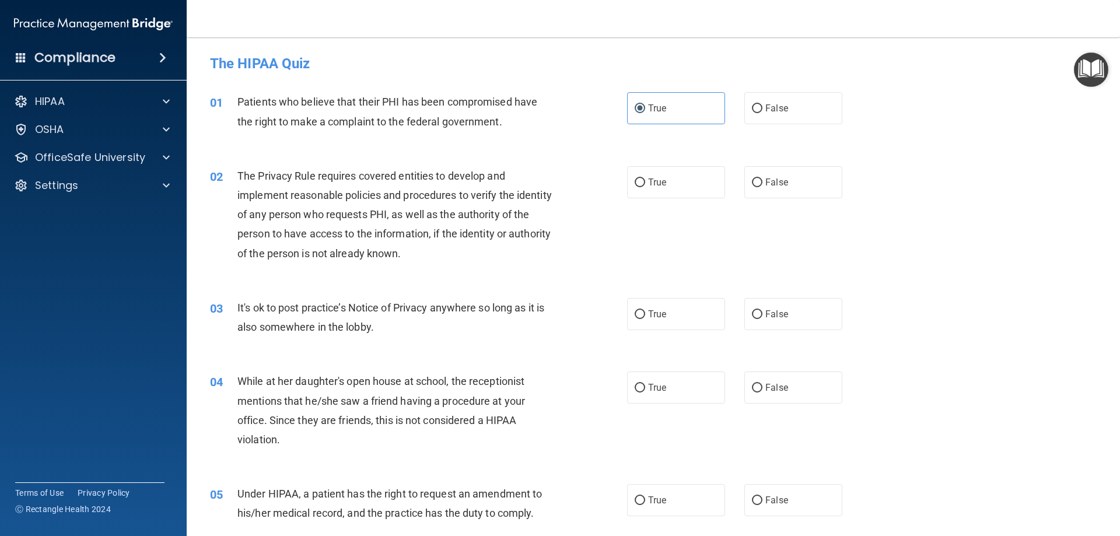
click at [222, 177] on span "02" at bounding box center [216, 177] width 13 height 14
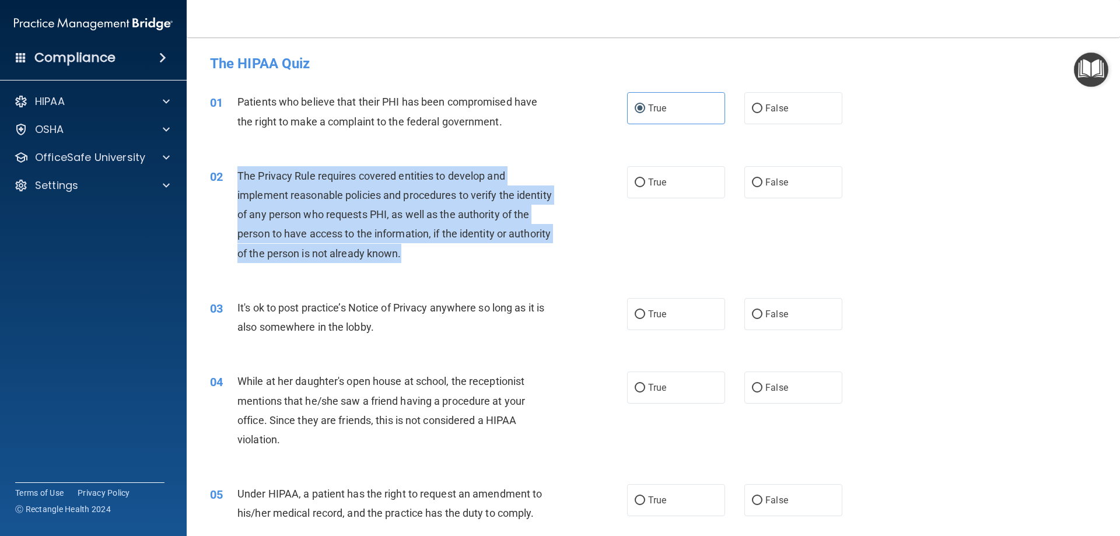
drag, startPoint x: 239, startPoint y: 172, endPoint x: 449, endPoint y: 259, distance: 227.4
click at [449, 259] on div "The Privacy Rule requires covered entities to develop and implement reasonable …" at bounding box center [401, 214] width 326 height 97
copy span "The Privacy Rule requires covered entities to develop and implement reasonable …"
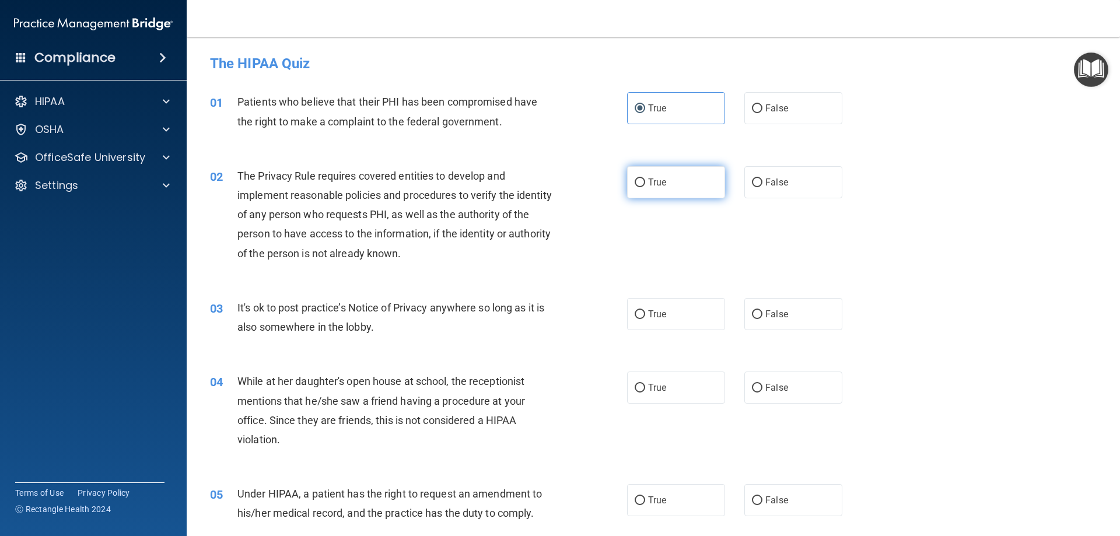
click at [675, 198] on div "02 The Privacy Rule requires covered entities to develop and implement reasonab…" at bounding box center [653, 218] width 905 height 132
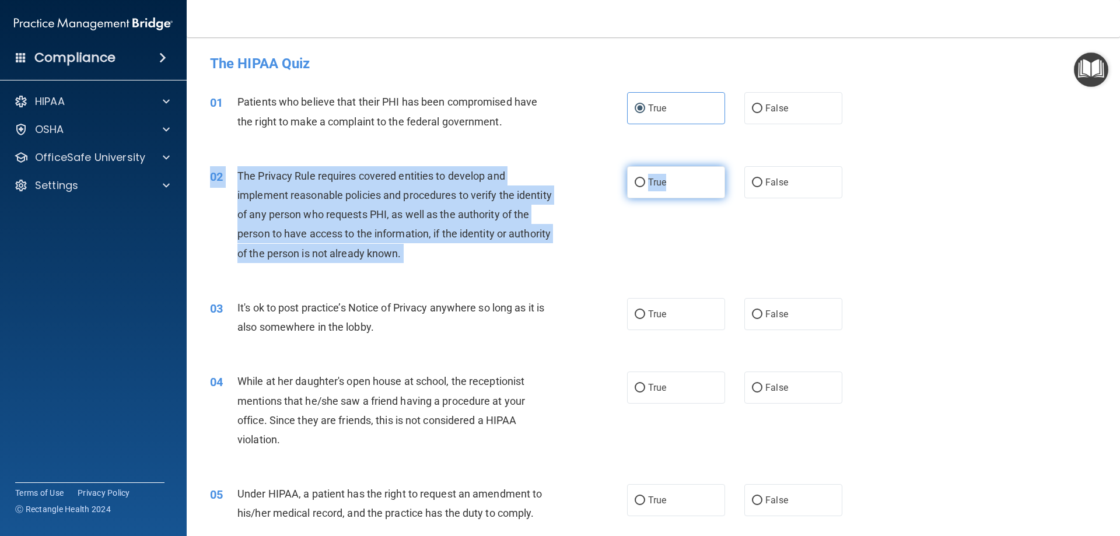
click at [671, 194] on label "True" at bounding box center [676, 182] width 98 height 32
click at [645, 187] on input "True" at bounding box center [640, 183] width 11 height 9
radio input "true"
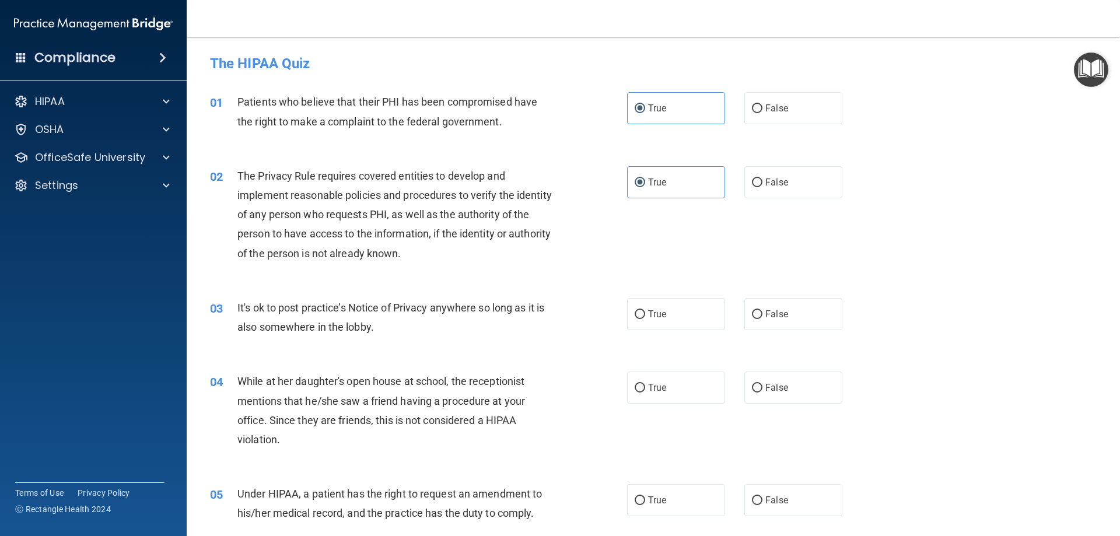
click at [342, 291] on div "03 It's ok to post practice’s Notice of Privacy anywhere so long as it is also …" at bounding box center [653, 321] width 905 height 74
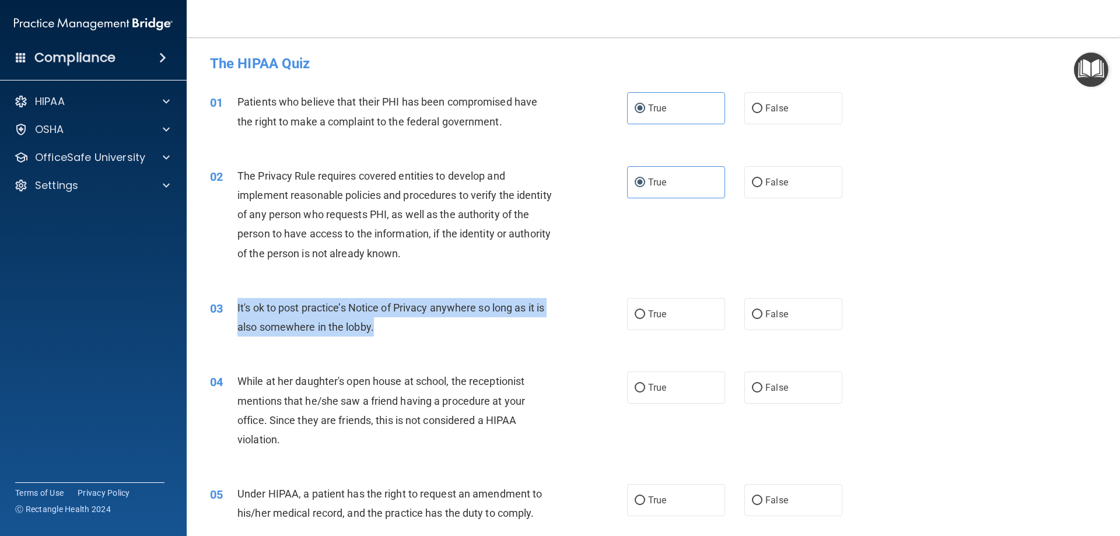
drag, startPoint x: 238, startPoint y: 307, endPoint x: 373, endPoint y: 335, distance: 138.3
click at [373, 335] on div "It's ok to post practice’s Notice of Privacy anywhere so long as it is also som…" at bounding box center [401, 317] width 326 height 39
copy span "It's ok to post practice’s Notice of Privacy anywhere so long as it is also som…"
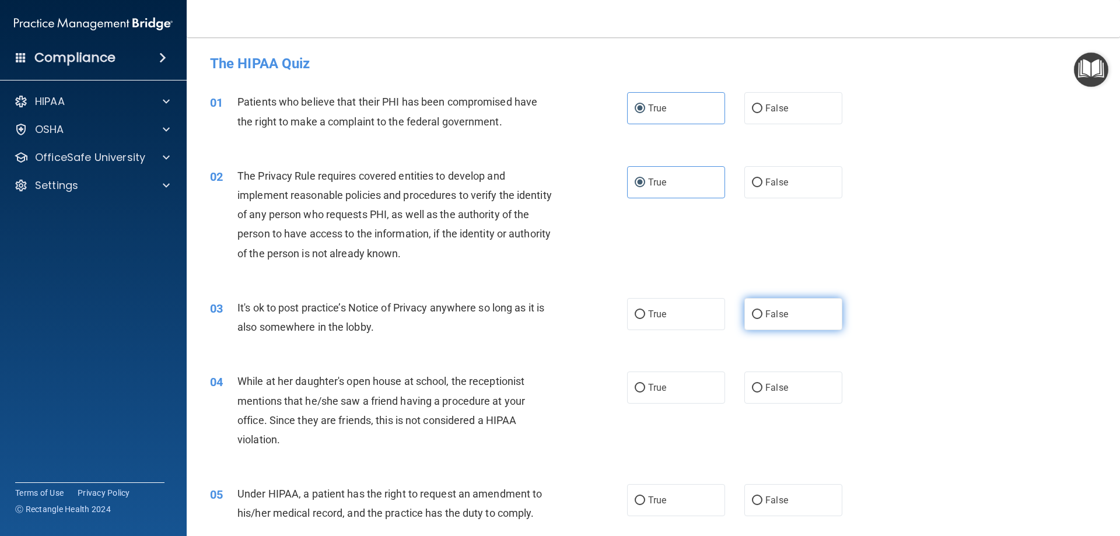
click at [809, 317] on label "False" at bounding box center [794, 314] width 98 height 32
click at [763, 317] on input "False" at bounding box center [757, 314] width 11 height 9
radio input "true"
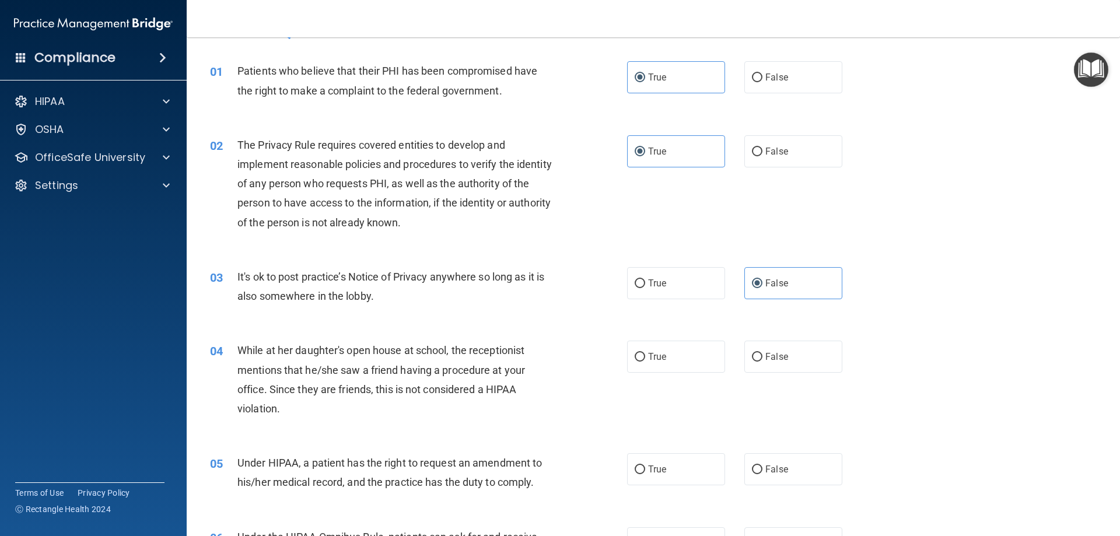
scroll to position [117, 0]
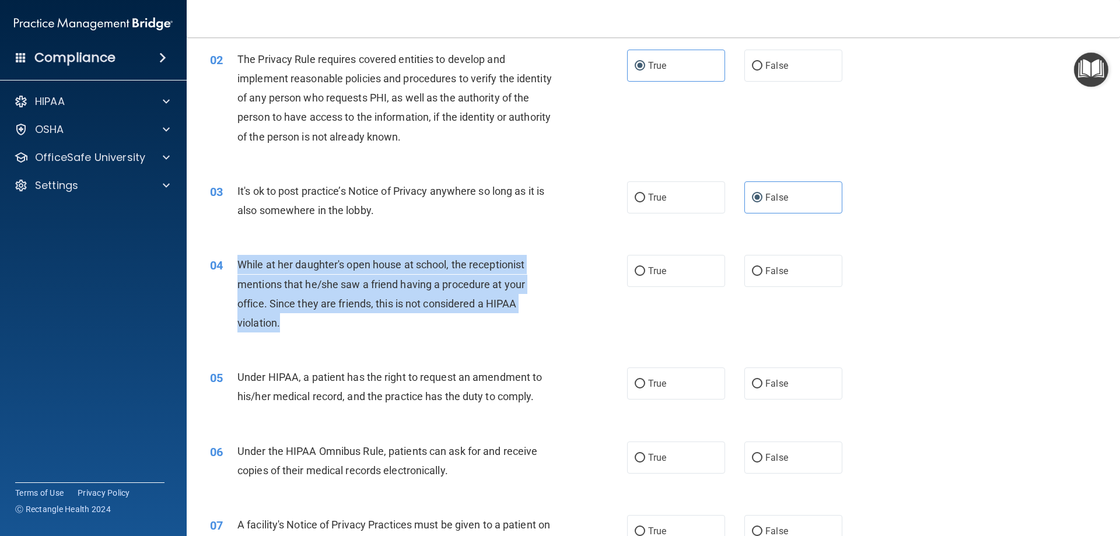
drag, startPoint x: 238, startPoint y: 260, endPoint x: 281, endPoint y: 322, distance: 75.4
click at [281, 322] on div "While at her daughter's open house at school, the receptionist mentions that he…" at bounding box center [401, 294] width 326 height 78
copy span "While at her daughter's open house at school, the receptionist mentions that he…"
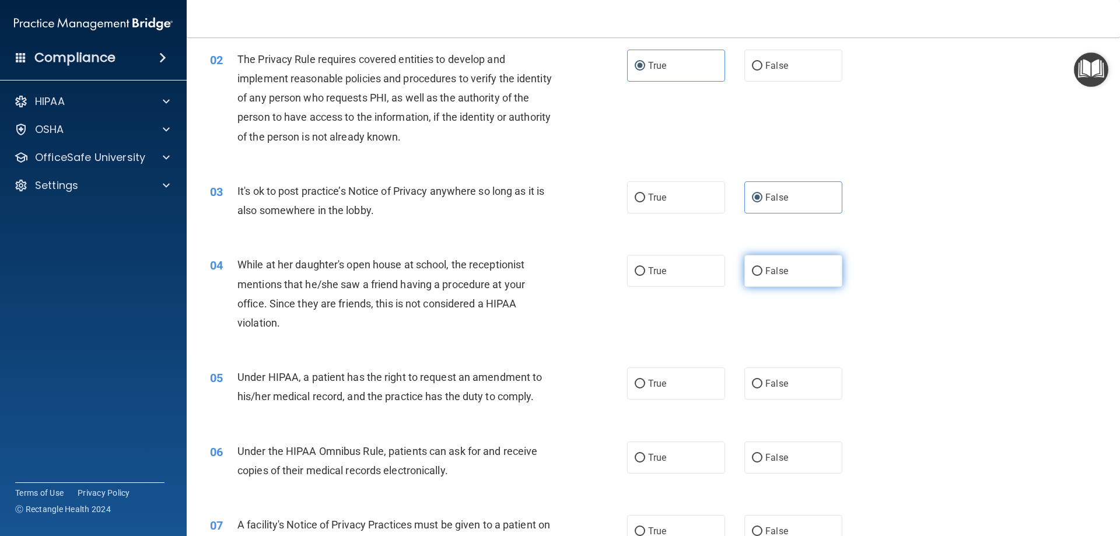
click at [769, 266] on span "False" at bounding box center [777, 271] width 23 height 11
click at [763, 267] on input "False" at bounding box center [757, 271] width 11 height 9
radio input "true"
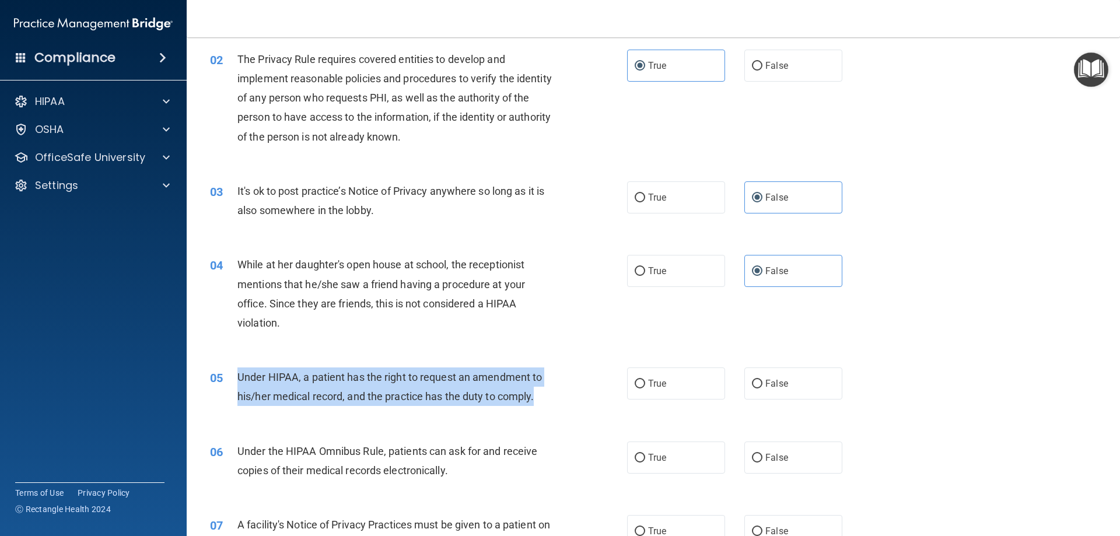
drag, startPoint x: 237, startPoint y: 372, endPoint x: 546, endPoint y: 402, distance: 310.1
click at [546, 402] on div "Under HIPAA, a patient has the right to request an amendment to his/her medical…" at bounding box center [401, 387] width 326 height 39
copy span "Under HIPAA, a patient has the right to request an amendment to his/her medical…"
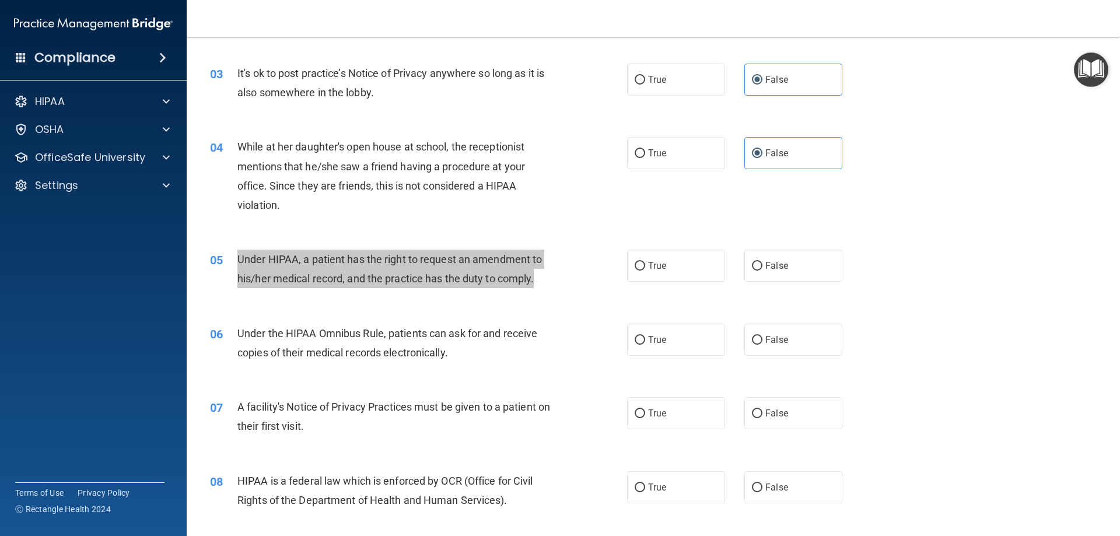
scroll to position [233, 0]
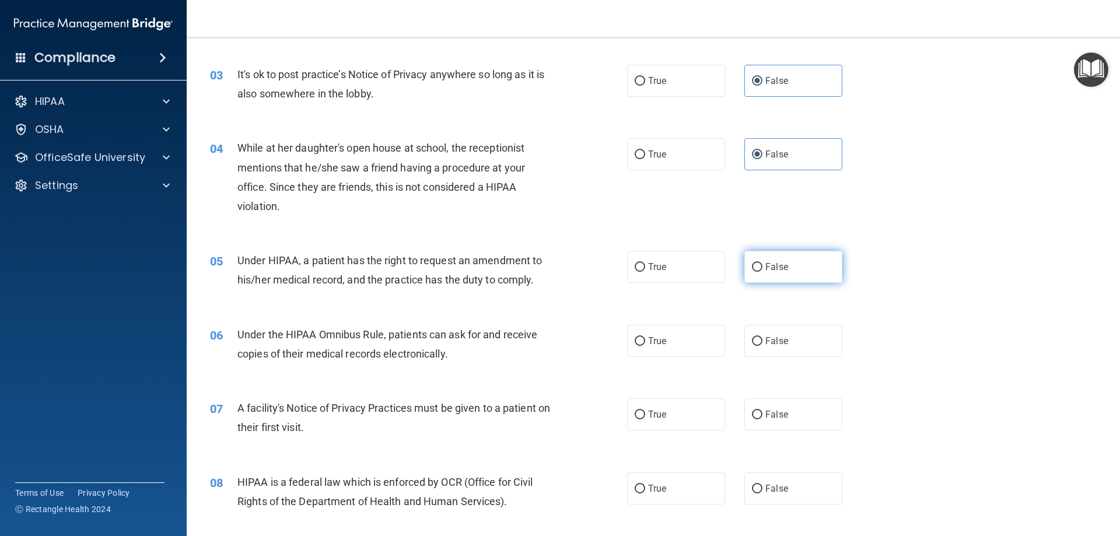
click at [763, 280] on label "False" at bounding box center [794, 267] width 98 height 32
click at [763, 272] on input "False" at bounding box center [757, 267] width 11 height 9
radio input "true"
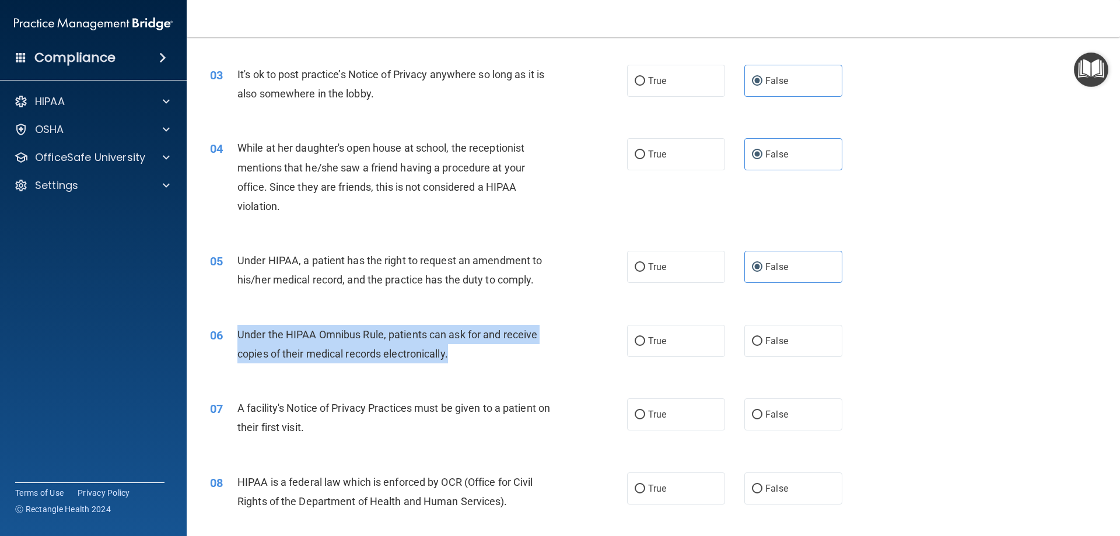
drag, startPoint x: 238, startPoint y: 331, endPoint x: 453, endPoint y: 361, distance: 217.4
click at [453, 361] on div "Under the HIPAA Omnibus Rule, patients can ask for and receive copies of their …" at bounding box center [401, 344] width 326 height 39
copy span "Under the HIPAA Omnibus Rule, patients can ask for and receive copies of their …"
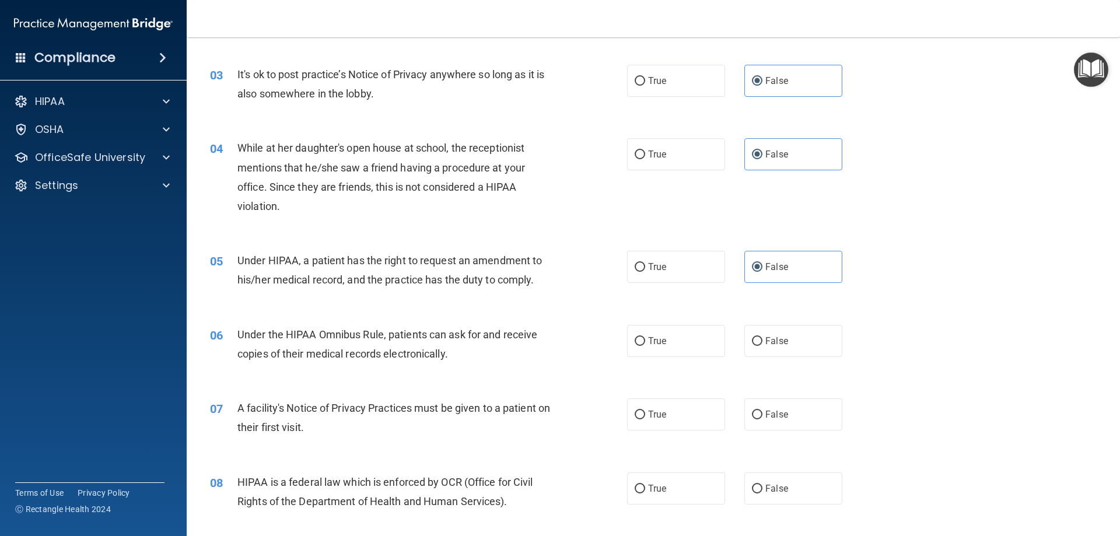
drag, startPoint x: 359, startPoint y: 275, endPoint x: 260, endPoint y: 256, distance: 100.9
click at [358, 275] on span "Under HIPAA, a patient has the right to request an amendment to his/her medical…" at bounding box center [390, 270] width 305 height 32
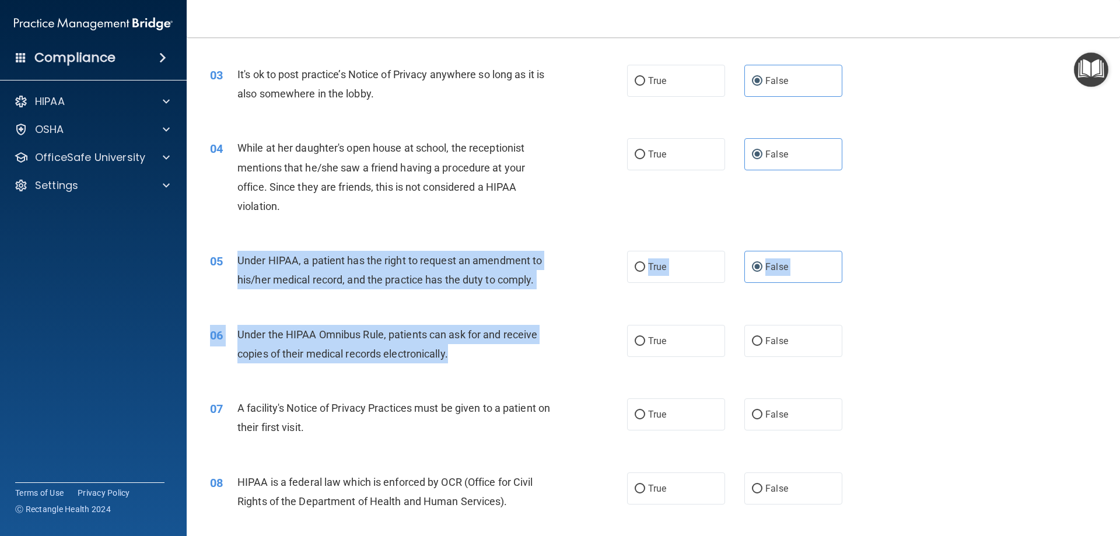
drag, startPoint x: 239, startPoint y: 258, endPoint x: 460, endPoint y: 359, distance: 243.1
click at [462, 345] on div "Under the HIPAA Omnibus Rule, patients can ask for and receive copies of their …" at bounding box center [401, 344] width 326 height 39
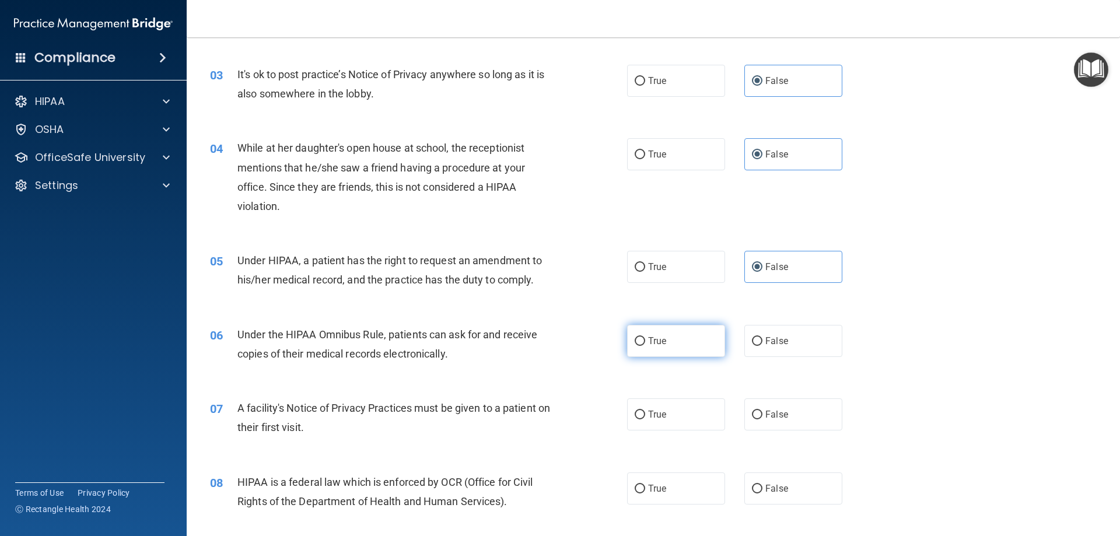
drag, startPoint x: 653, startPoint y: 341, endPoint x: 644, endPoint y: 341, distance: 9.3
click at [650, 341] on span "True" at bounding box center [657, 341] width 18 height 11
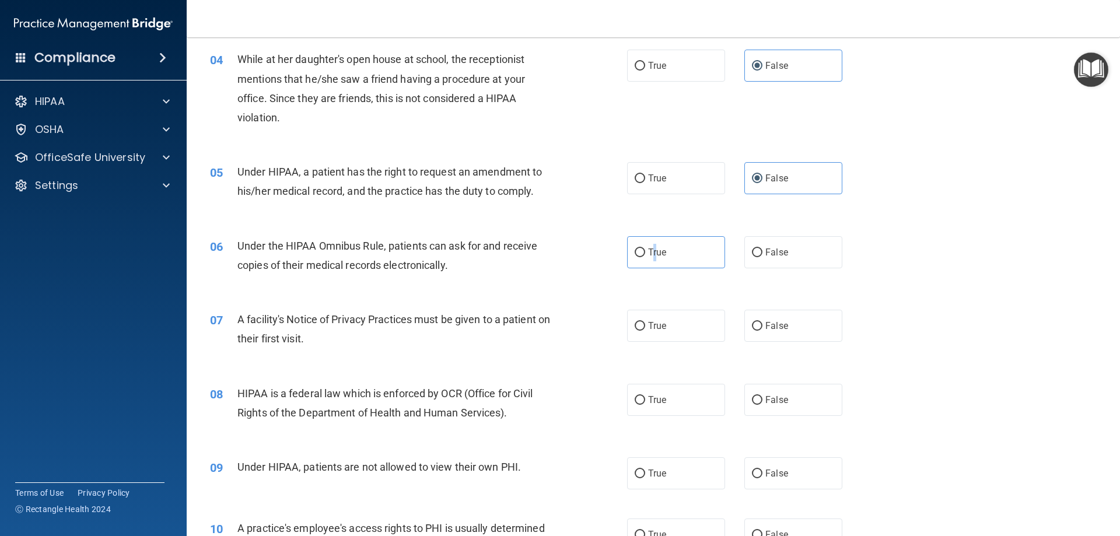
scroll to position [350, 0]
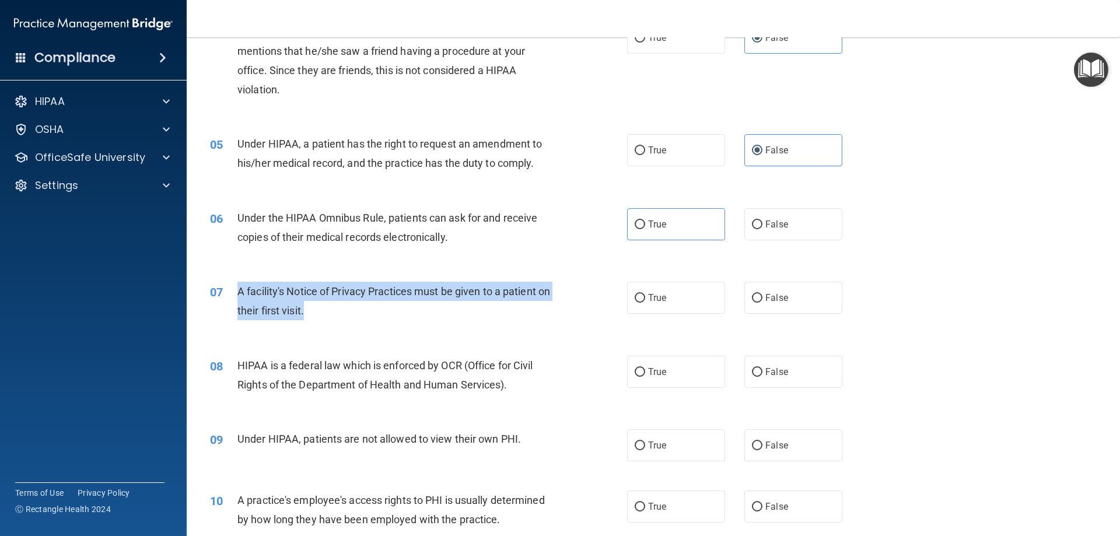
drag, startPoint x: 239, startPoint y: 291, endPoint x: 321, endPoint y: 318, distance: 86.0
click at [321, 318] on div "A facility's Notice of Privacy Practices must be given to a patient on their fi…" at bounding box center [401, 301] width 326 height 39
copy span "A facility's Notice of Privacy Practices must be given to a patient on their fi…"
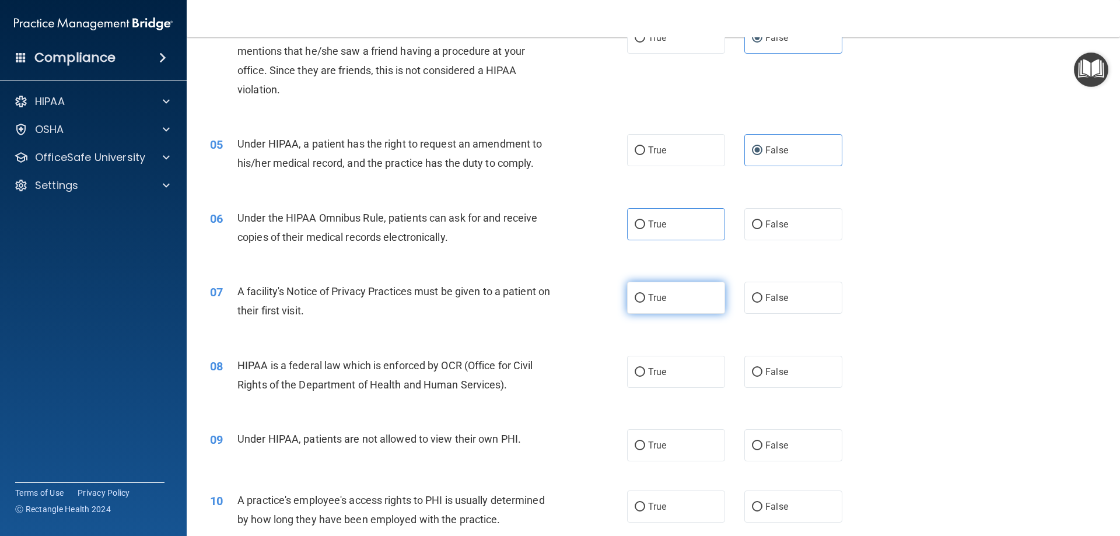
click at [652, 301] on span "True" at bounding box center [657, 297] width 18 height 11
click at [645, 301] on input "True" at bounding box center [640, 298] width 11 height 9
radio input "true"
click at [672, 225] on label "True" at bounding box center [676, 224] width 98 height 32
click at [645, 225] on input "True" at bounding box center [640, 225] width 11 height 9
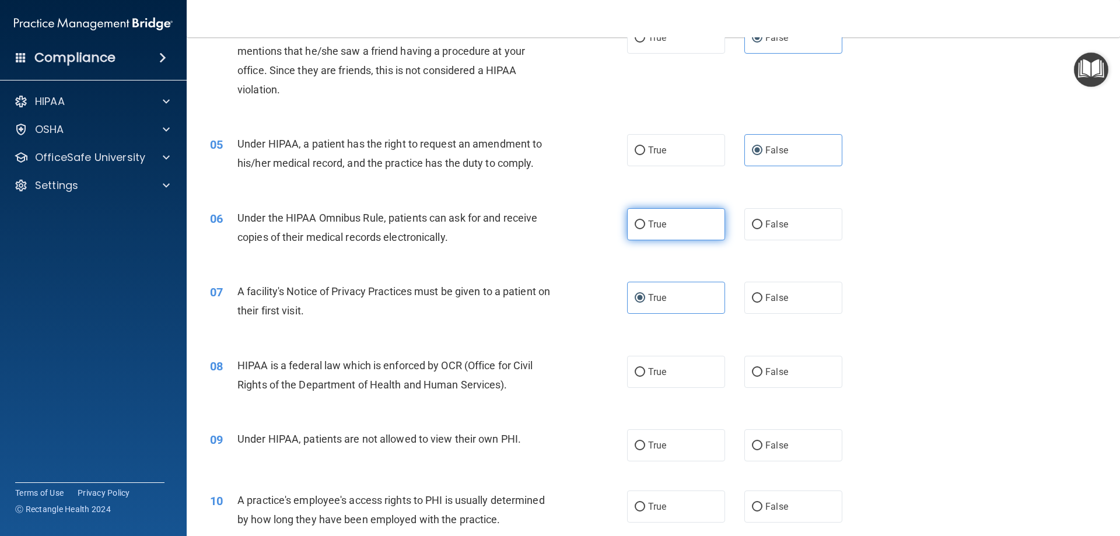
radio input "true"
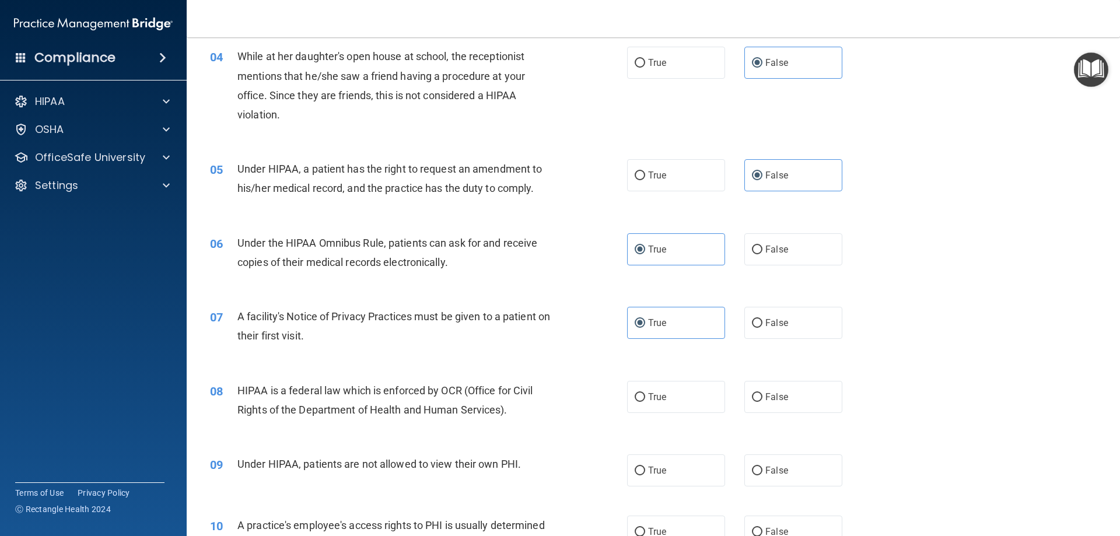
scroll to position [525, 0]
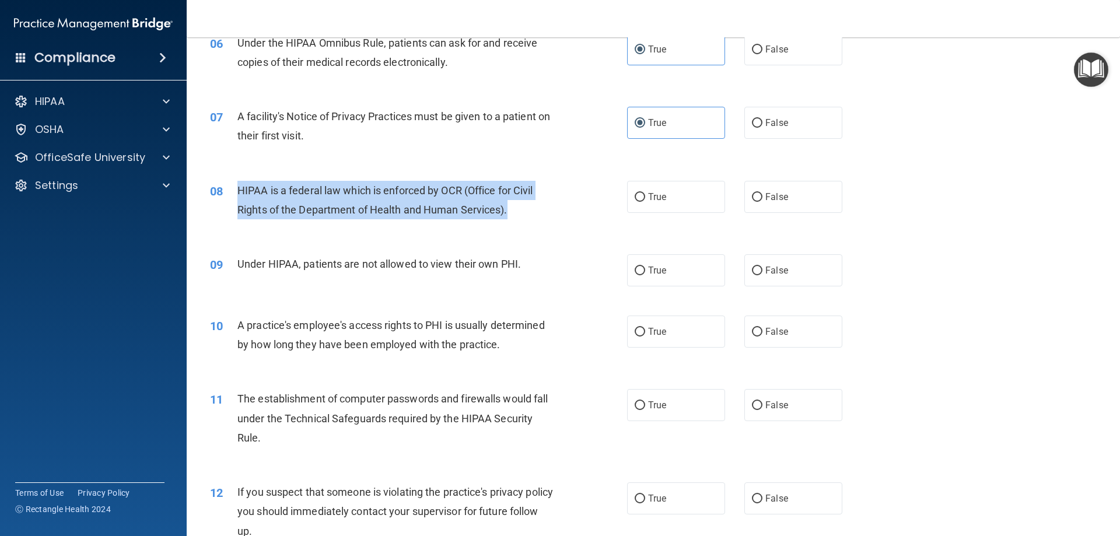
drag, startPoint x: 237, startPoint y: 190, endPoint x: 508, endPoint y: 215, distance: 271.9
click at [508, 215] on span "HIPAA is a federal law which is enforced by OCR (Office for Civil Rights of the…" at bounding box center [386, 200] width 296 height 32
copy span "HIPAA is a federal law which is enforced by OCR (Office for Civil Rights of the…"
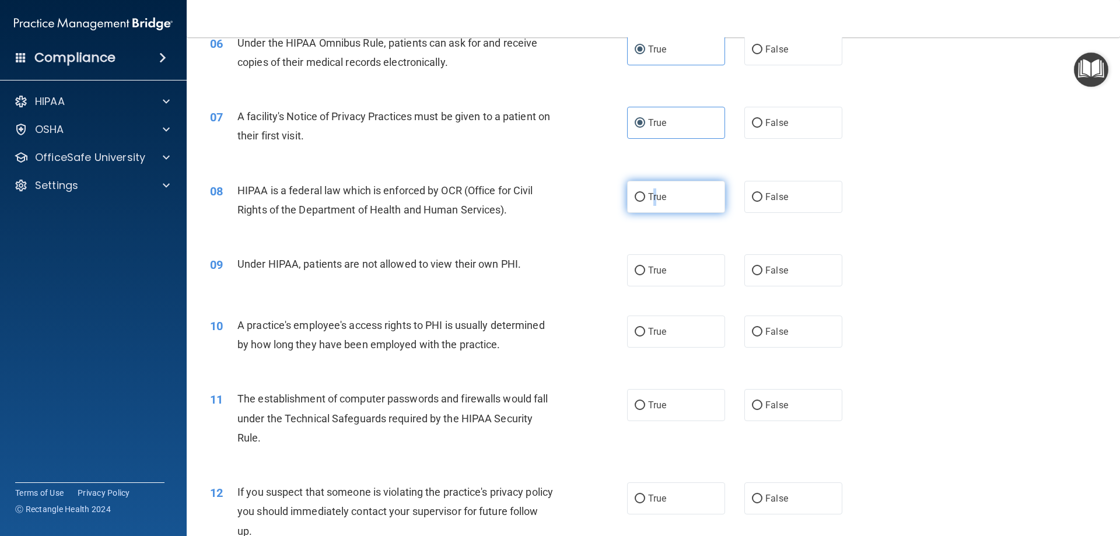
click at [651, 194] on span "True" at bounding box center [657, 196] width 18 height 11
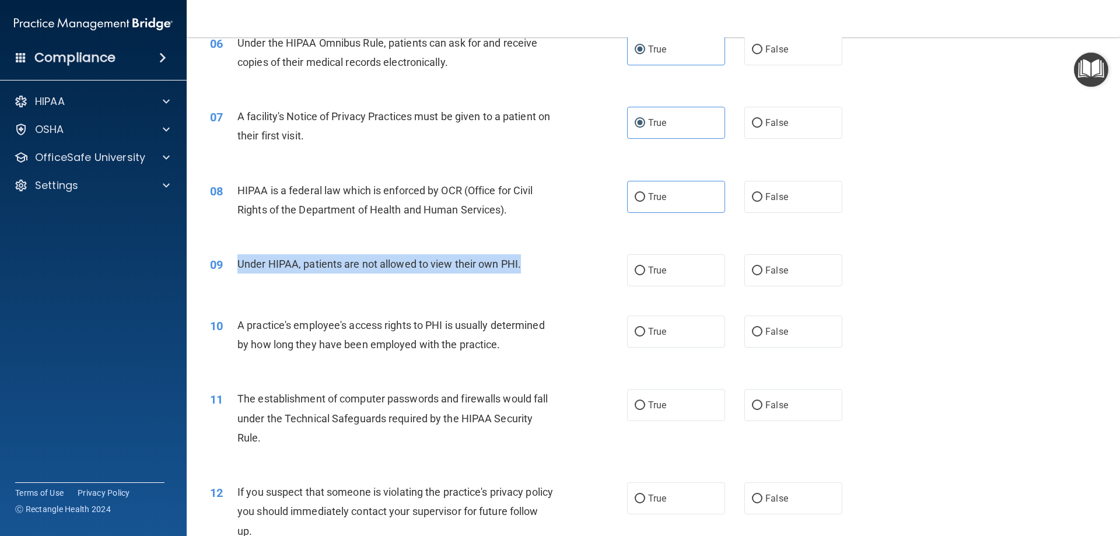
drag, startPoint x: 255, startPoint y: 263, endPoint x: 532, endPoint y: 267, distance: 277.2
click at [532, 267] on div "Under HIPAA, patients are not allowed to view their own PHI." at bounding box center [401, 263] width 326 height 19
copy span "Under HIPAA, patients are not allowed to view their own PHI."
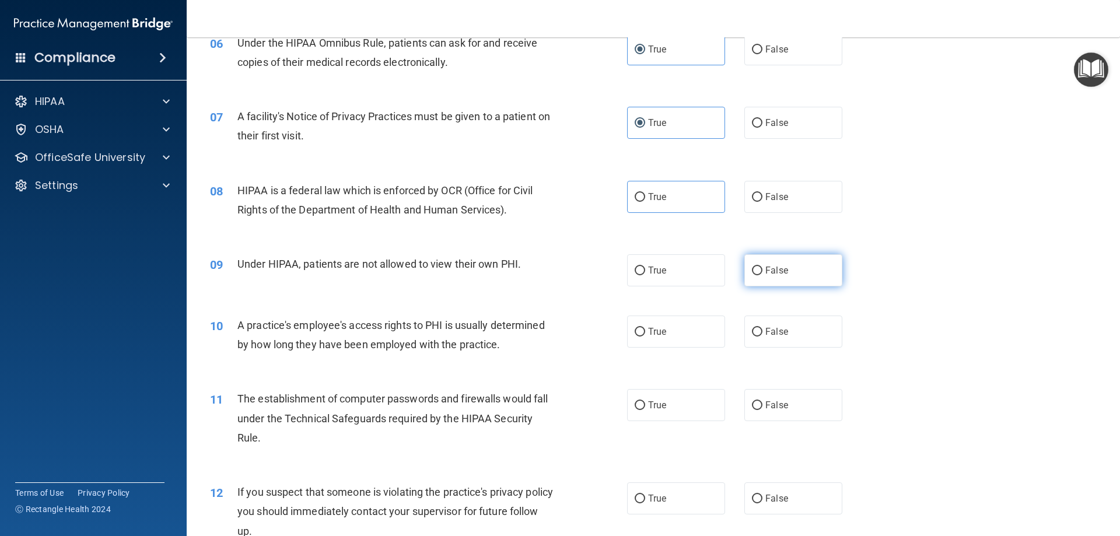
drag, startPoint x: 791, startPoint y: 274, endPoint x: 783, endPoint y: 276, distance: 7.8
click at [791, 274] on label "False" at bounding box center [794, 270] width 98 height 32
click at [763, 274] on input "False" at bounding box center [757, 271] width 11 height 9
radio input "true"
click at [783, 170] on div "08 HIPAA is a federal law which is enforced by OCR (Office for Civil Rights of …" at bounding box center [653, 203] width 905 height 74
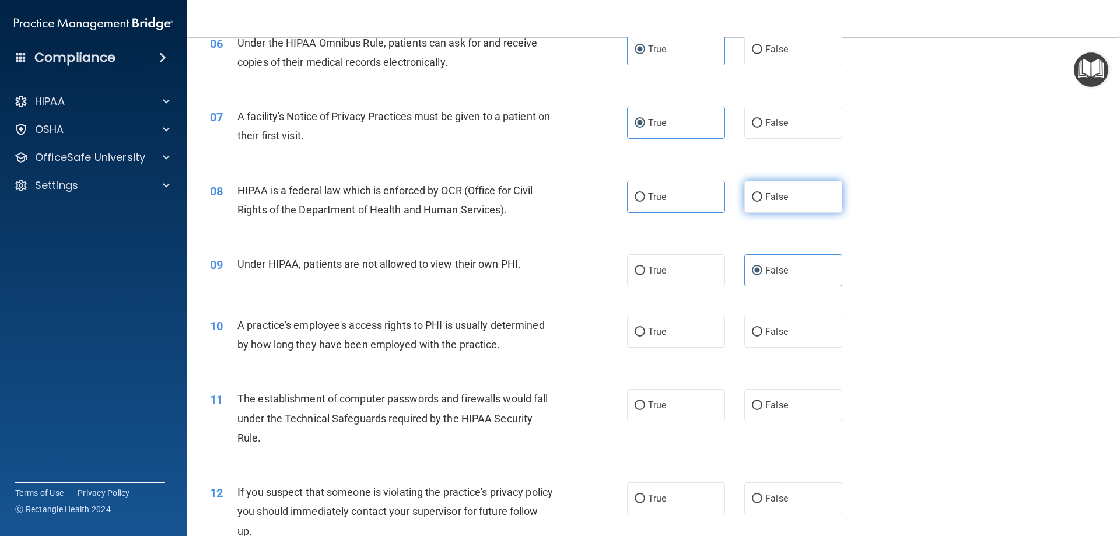
click at [787, 186] on label "False" at bounding box center [794, 197] width 98 height 32
click at [763, 193] on input "False" at bounding box center [757, 197] width 11 height 9
radio input "true"
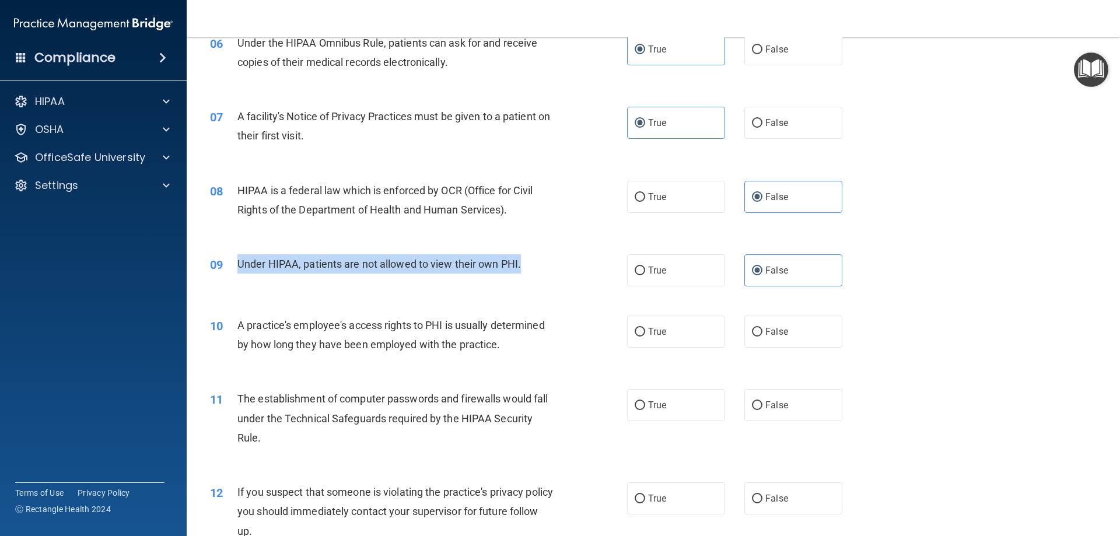
drag, startPoint x: 237, startPoint y: 264, endPoint x: 542, endPoint y: 268, distance: 304.7
click at [542, 268] on div "Under HIPAA, patients are not allowed to view their own PHI." at bounding box center [401, 263] width 326 height 19
copy span "Under HIPAA, patients are not allowed to view their own PHI."
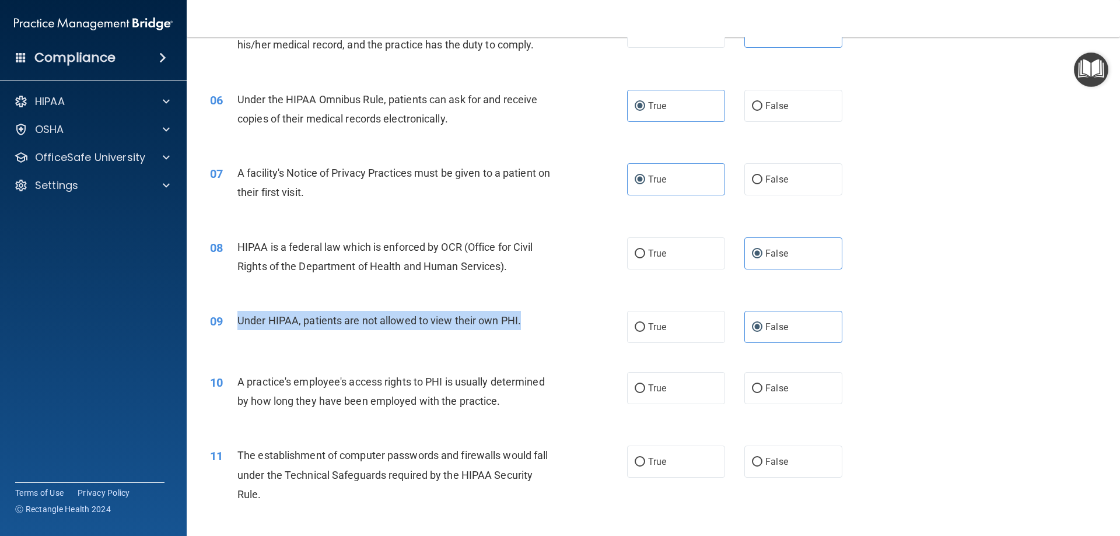
scroll to position [467, 0]
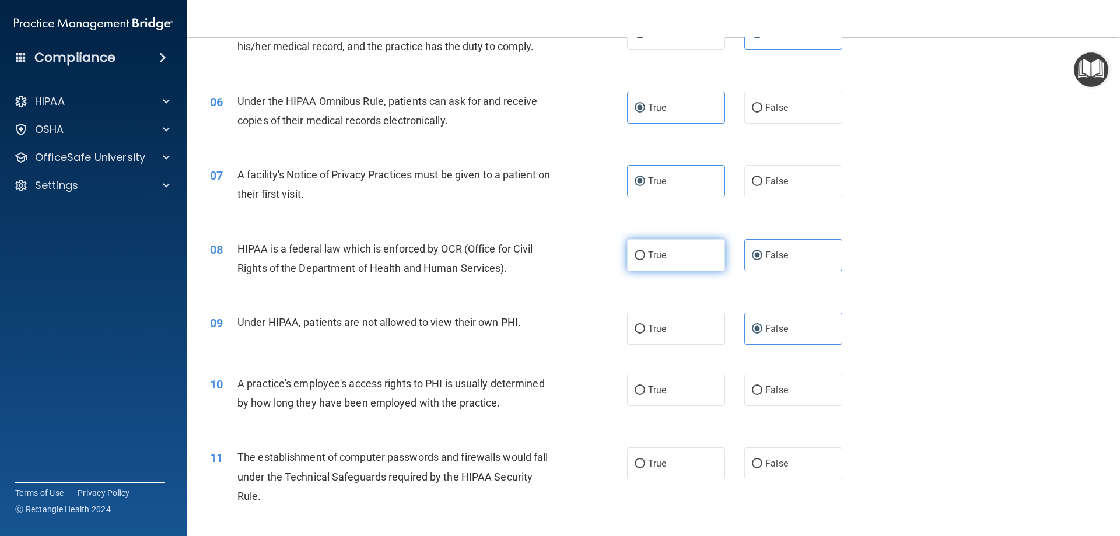
click at [711, 261] on label "True" at bounding box center [676, 255] width 98 height 32
click at [645, 260] on input "True" at bounding box center [640, 256] width 11 height 9
radio input "true"
radio input "false"
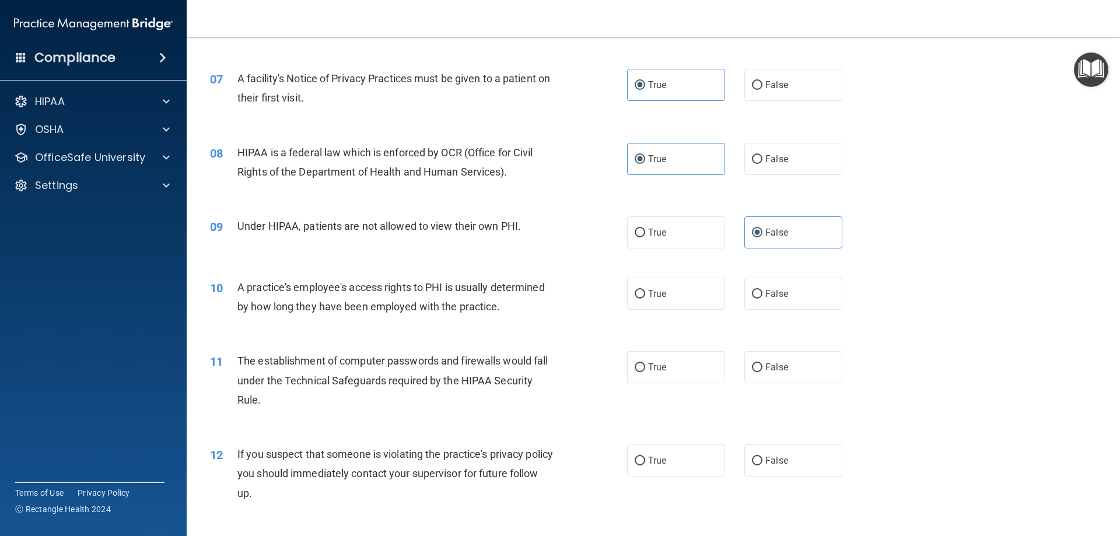
scroll to position [584, 0]
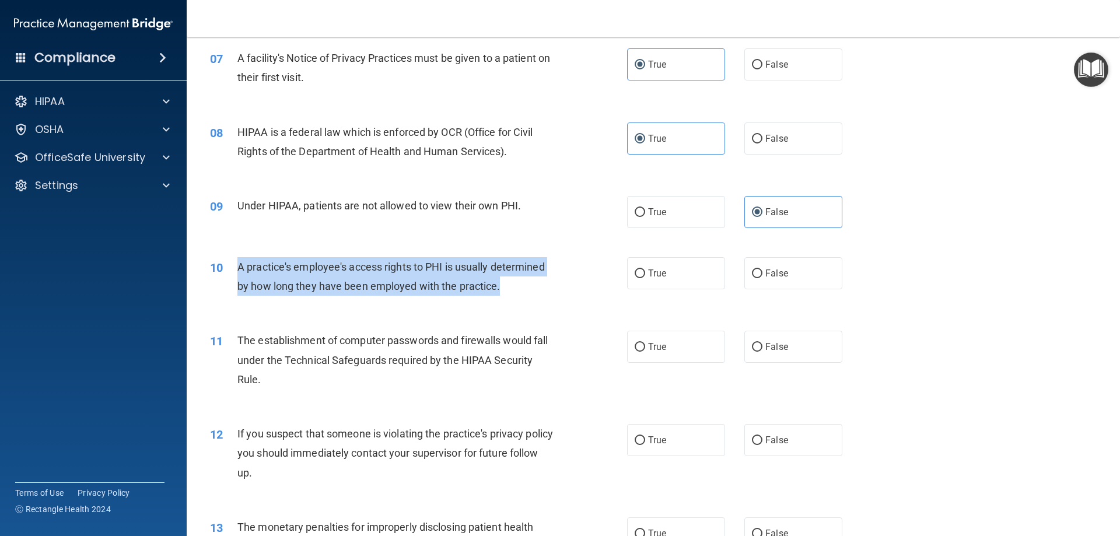
drag, startPoint x: 238, startPoint y: 263, endPoint x: 502, endPoint y: 288, distance: 265.5
click at [502, 288] on div "A practice's employee's access rights to PHI is usually determined by how long …" at bounding box center [401, 276] width 326 height 39
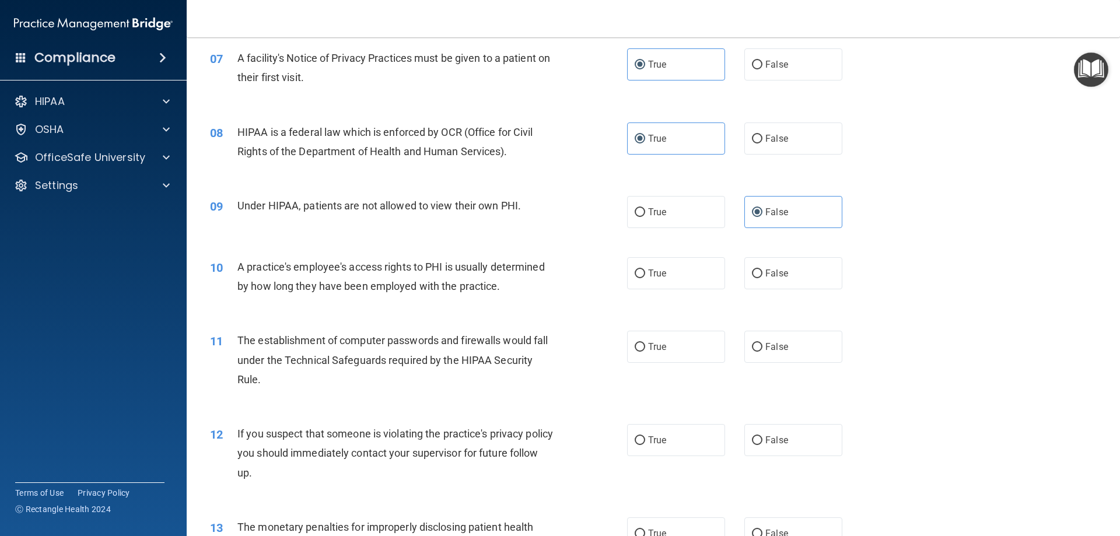
click at [456, 309] on div "10 A practice's employee's access rights to PHI is usually determined by how lo…" at bounding box center [653, 280] width 905 height 74
click at [790, 268] on label "False" at bounding box center [794, 273] width 98 height 32
click at [763, 270] on input "False" at bounding box center [757, 274] width 11 height 9
radio input "true"
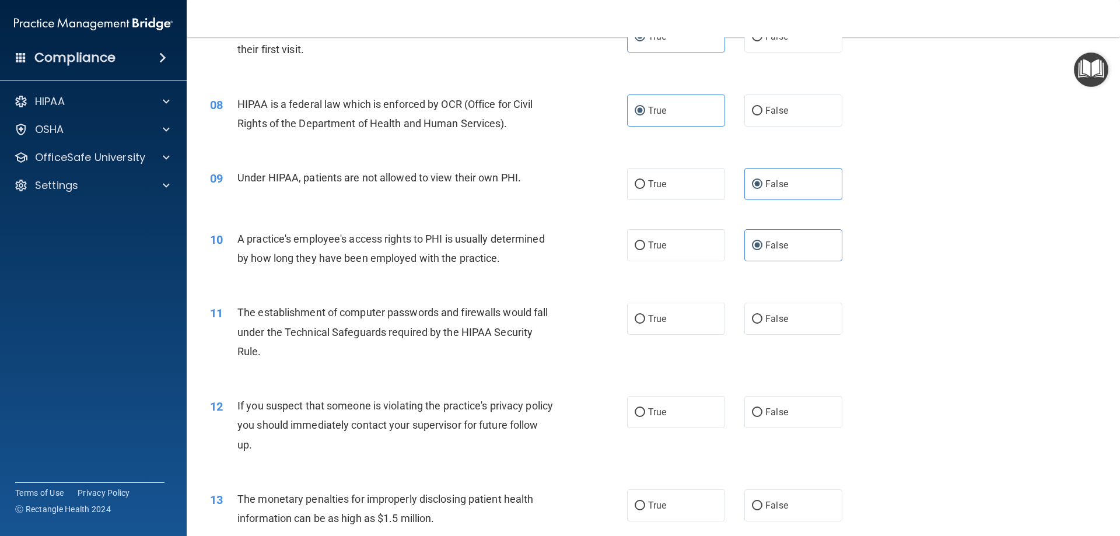
scroll to position [700, 0]
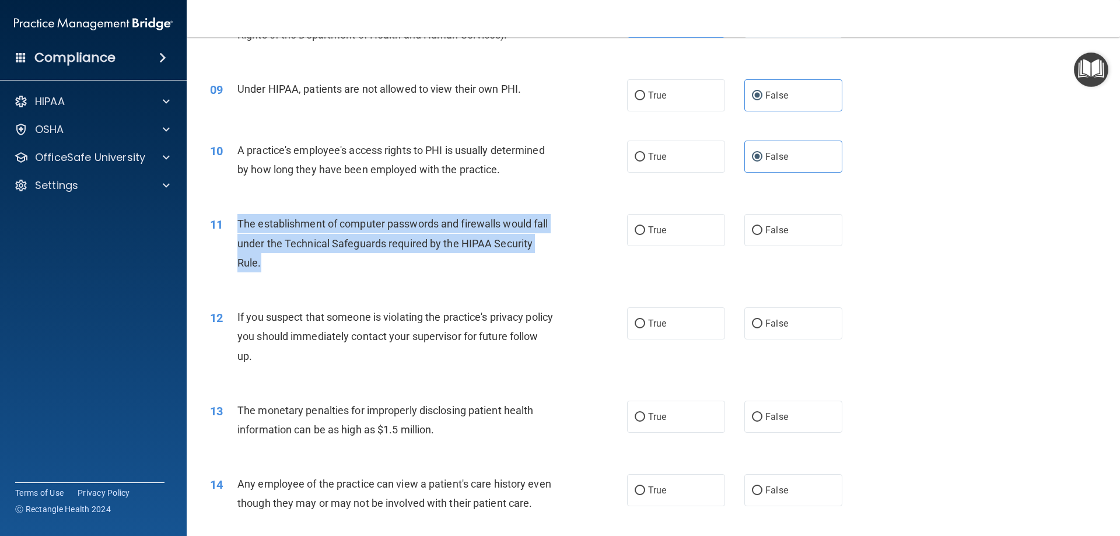
drag, startPoint x: 239, startPoint y: 219, endPoint x: 289, endPoint y: 260, distance: 64.8
click at [289, 260] on div "The establishment of computer passwords and firewalls would fall under the Tech…" at bounding box center [401, 243] width 326 height 58
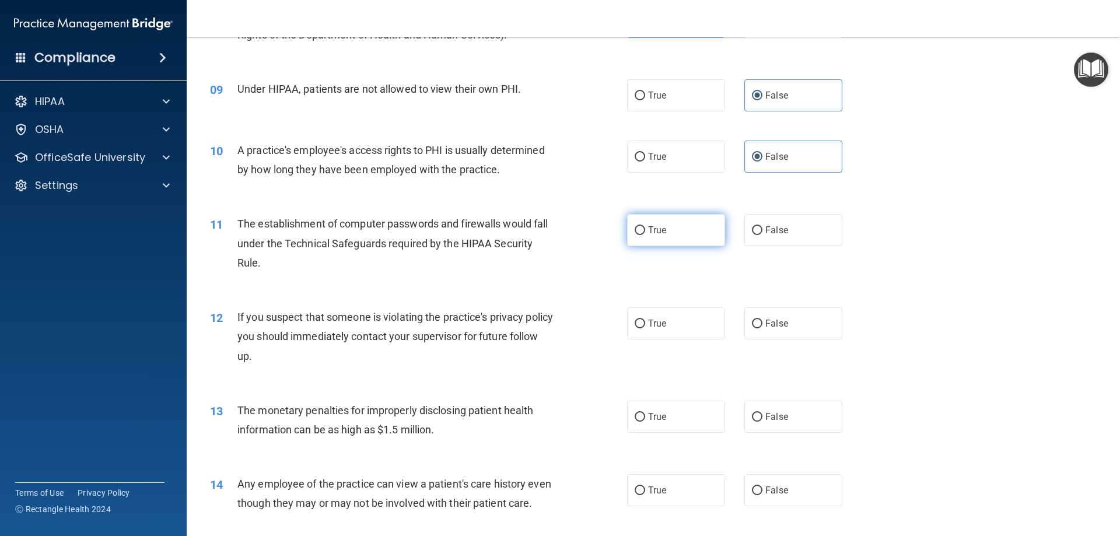
click at [634, 239] on label "True" at bounding box center [676, 230] width 98 height 32
click at [635, 235] on input "True" at bounding box center [640, 230] width 11 height 9
radio input "true"
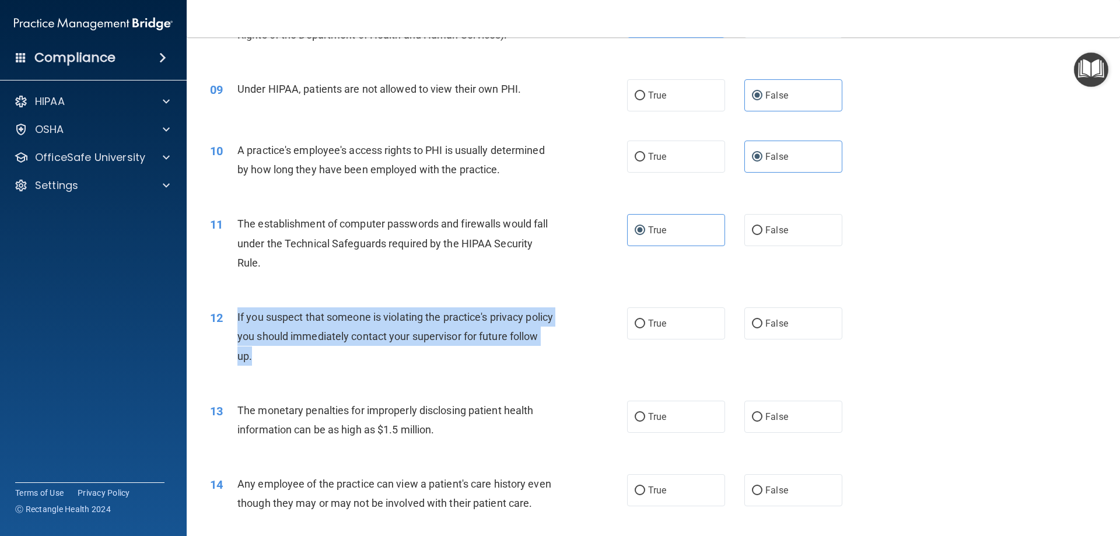
drag, startPoint x: 239, startPoint y: 317, endPoint x: 283, endPoint y: 361, distance: 61.5
click at [283, 361] on div "12 If you suspect that someone is violating the practice's privacy policy you s…" at bounding box center [419, 340] width 452 height 64
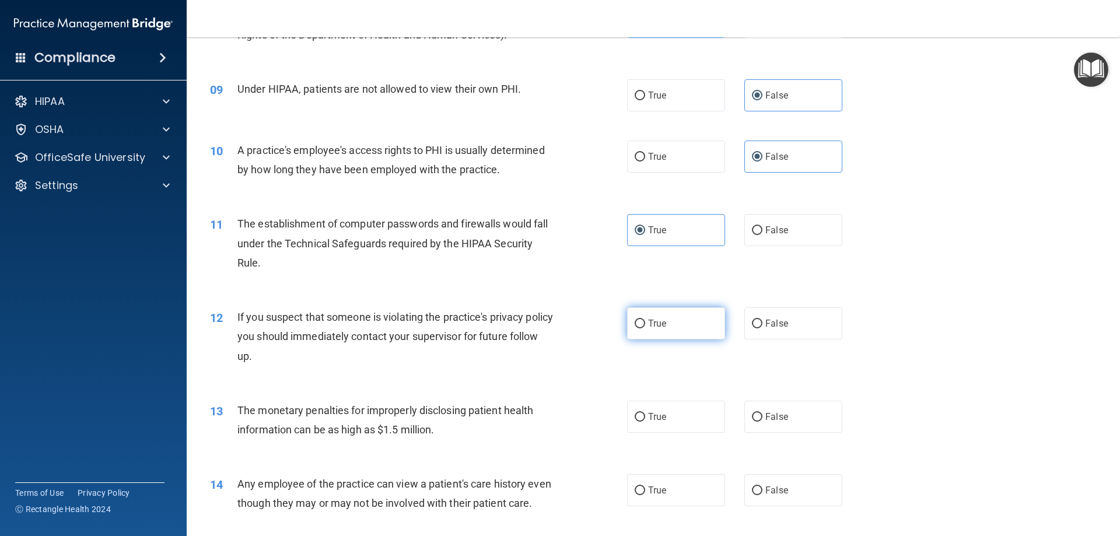
click at [676, 323] on label "True" at bounding box center [676, 324] width 98 height 32
click at [645, 323] on input "True" at bounding box center [640, 324] width 11 height 9
radio input "true"
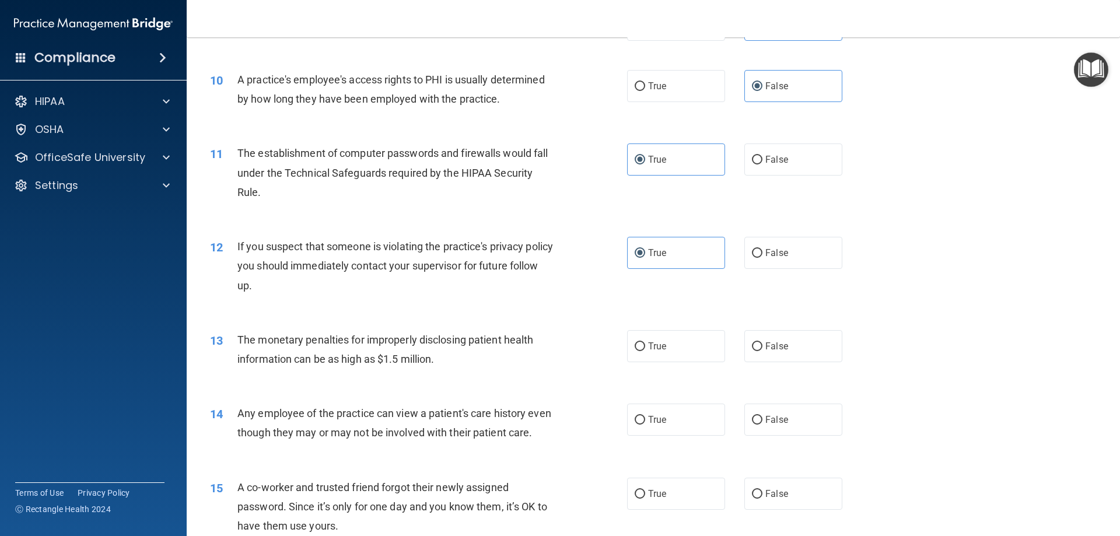
scroll to position [817, 0]
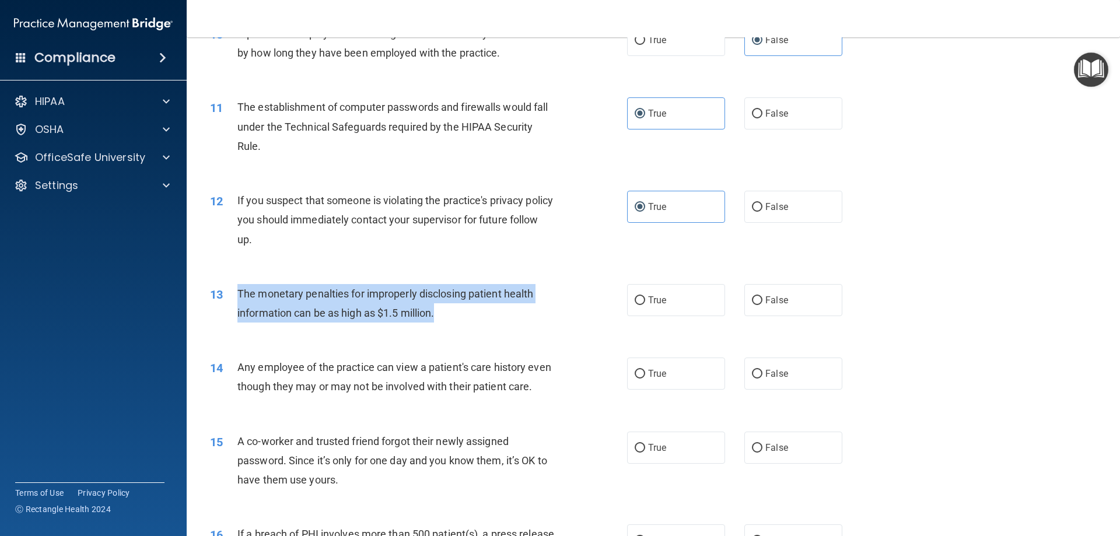
drag, startPoint x: 239, startPoint y: 291, endPoint x: 437, endPoint y: 324, distance: 200.6
click at [437, 324] on div "13 The monetary penalties for improperly disclosing patient health information …" at bounding box center [419, 306] width 452 height 44
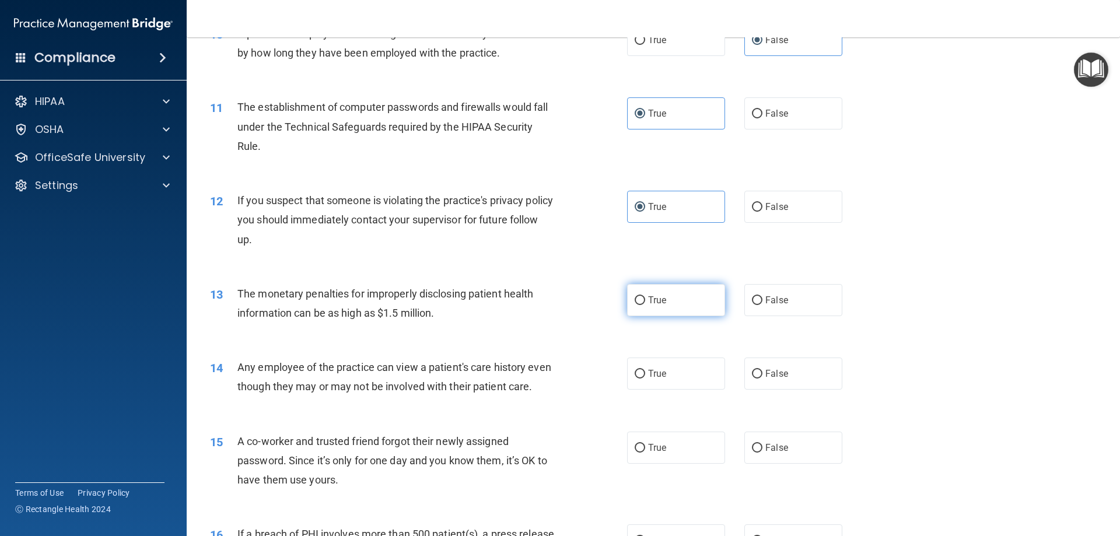
click at [656, 307] on label "True" at bounding box center [676, 300] width 98 height 32
click at [645, 305] on input "True" at bounding box center [640, 300] width 11 height 9
radio input "true"
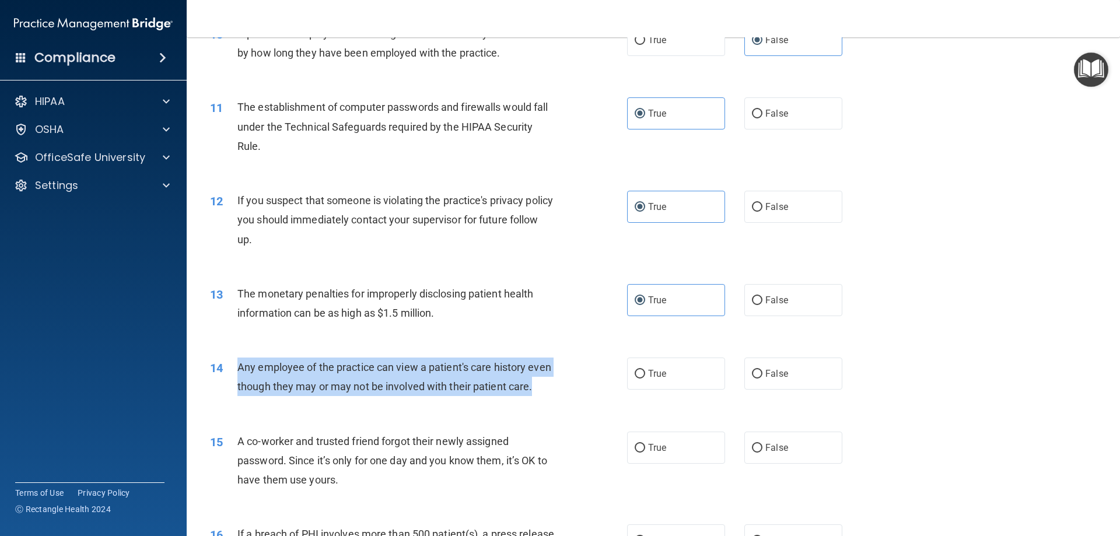
drag, startPoint x: 239, startPoint y: 367, endPoint x: 263, endPoint y: 406, distance: 45.8
click at [264, 396] on div "Any employee of the practice can view a patient's care history even though they…" at bounding box center [401, 377] width 326 height 39
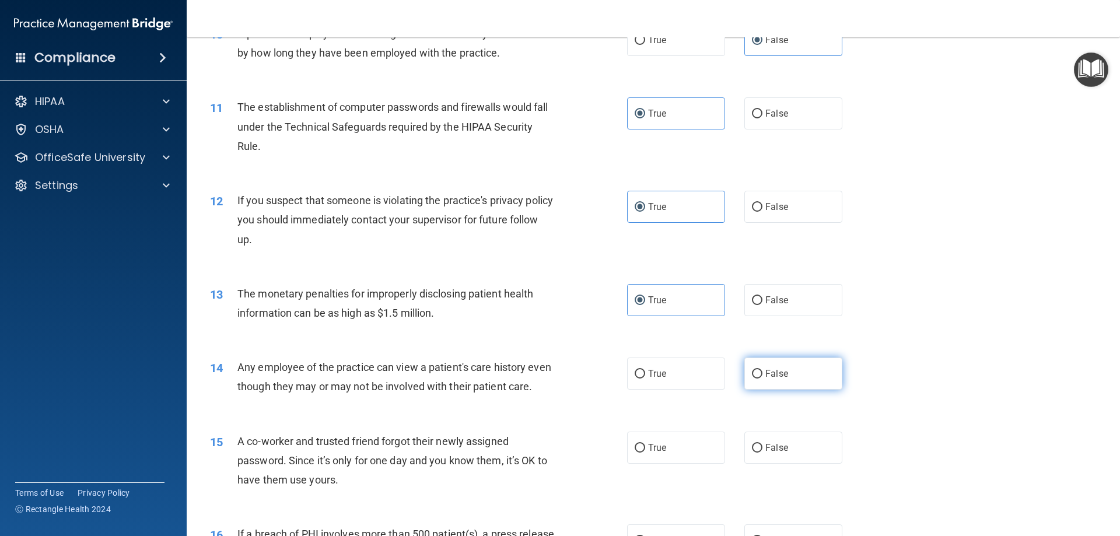
click at [809, 373] on label "False" at bounding box center [794, 374] width 98 height 32
click at [763, 373] on input "False" at bounding box center [757, 374] width 11 height 9
radio input "true"
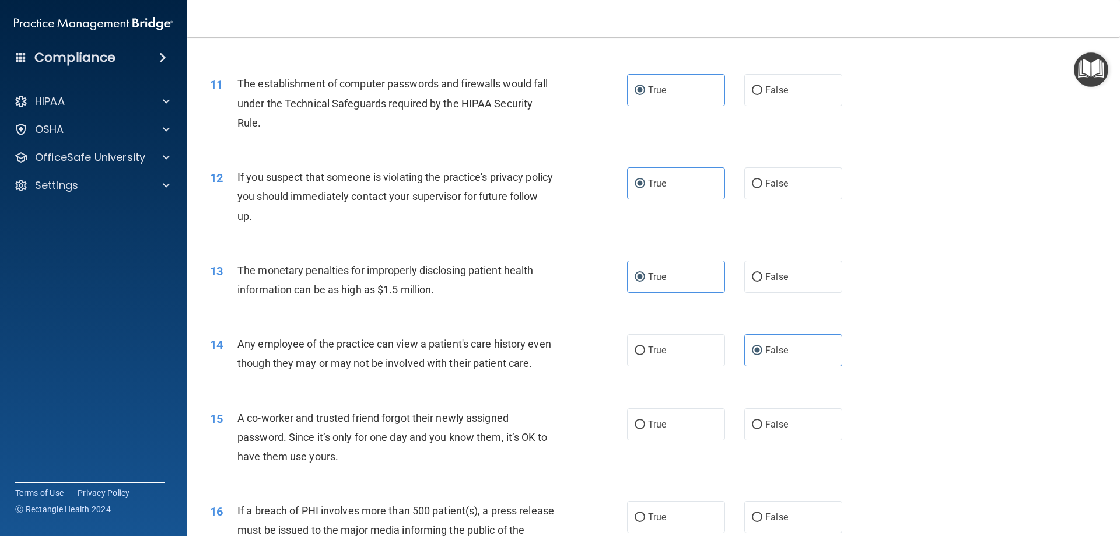
scroll to position [934, 0]
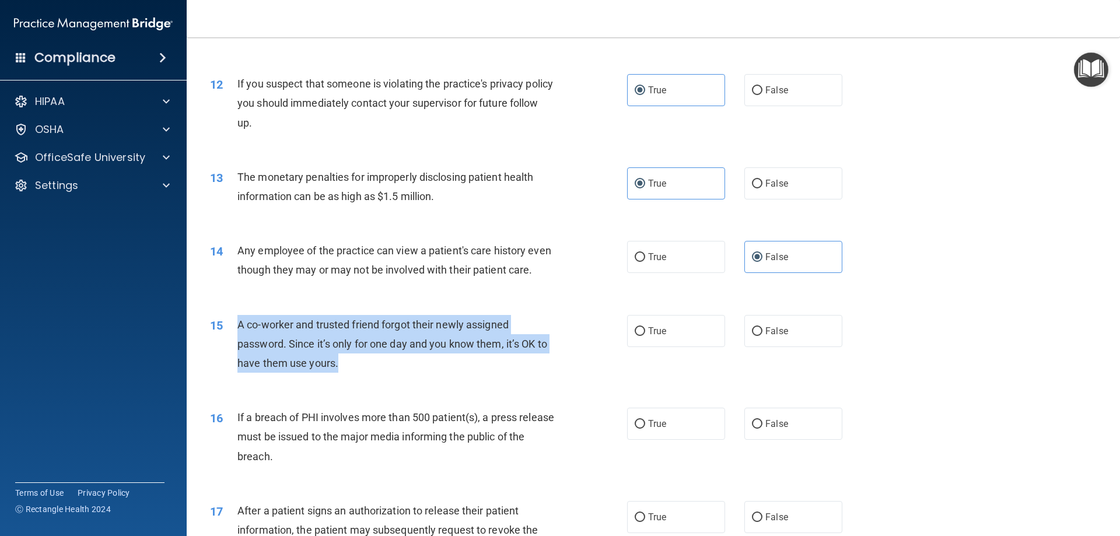
drag, startPoint x: 239, startPoint y: 344, endPoint x: 338, endPoint y: 386, distance: 107.4
click at [338, 373] on div "A co-worker and trusted friend forgot their newly assigned password. Since it’s…" at bounding box center [401, 344] width 326 height 58
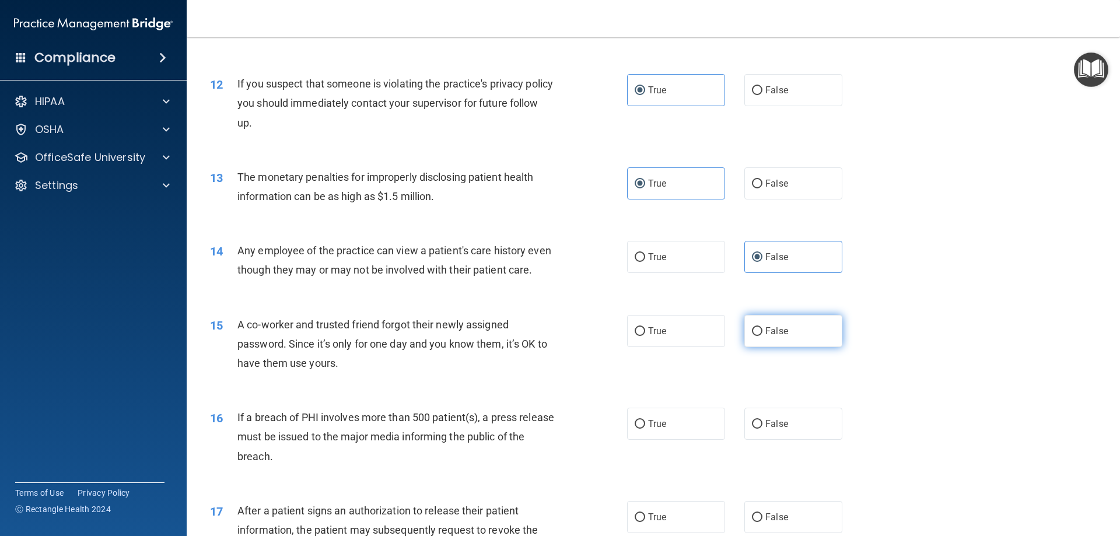
click at [788, 347] on label "False" at bounding box center [794, 331] width 98 height 32
click at [763, 336] on input "False" at bounding box center [757, 331] width 11 height 9
radio input "true"
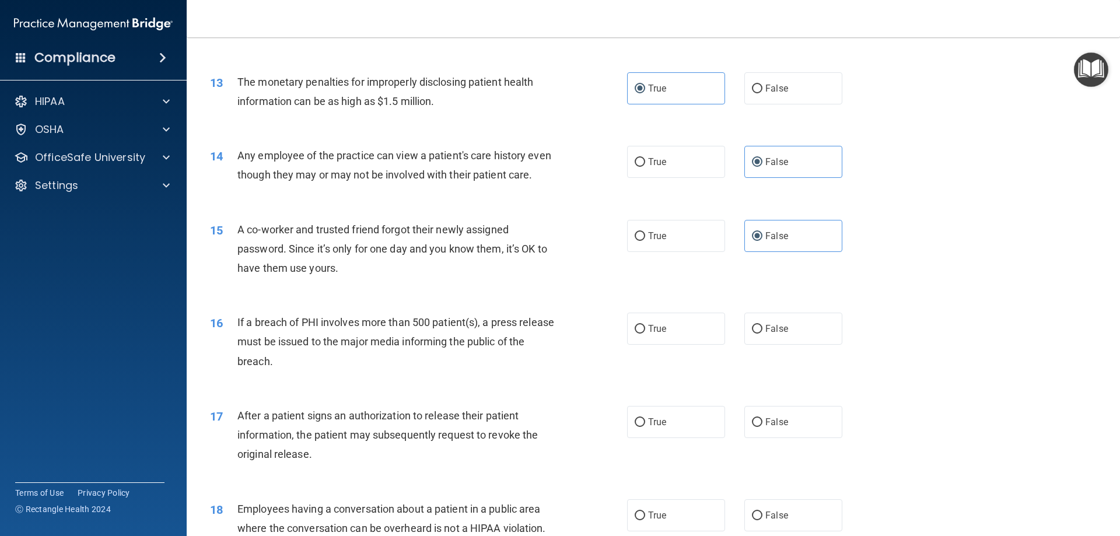
scroll to position [1050, 0]
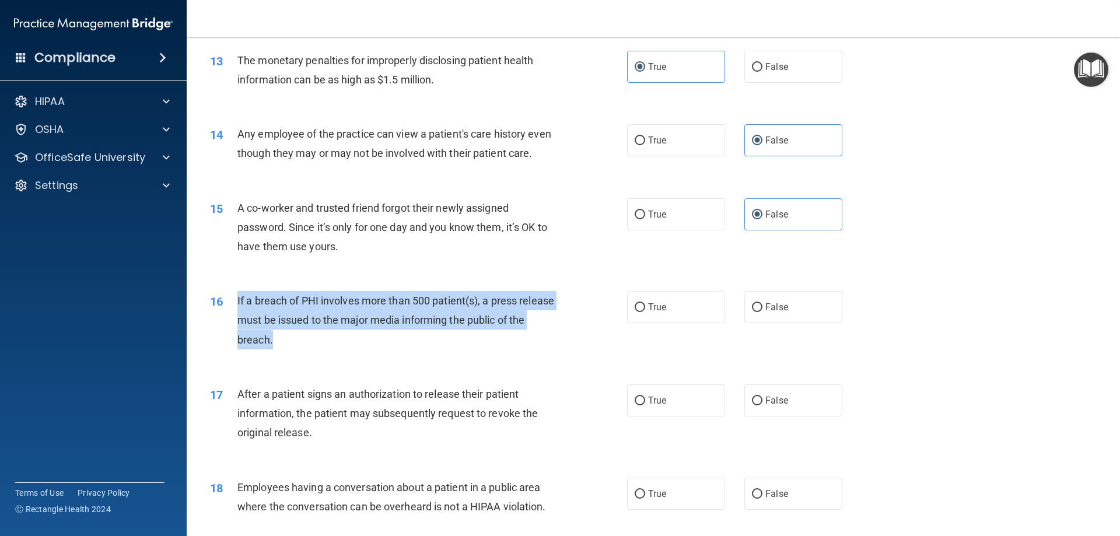
drag, startPoint x: 237, startPoint y: 317, endPoint x: 313, endPoint y: 352, distance: 83.3
click at [313, 350] on div "If a breach of PHI involves more than 500 patient(s), a press release must be i…" at bounding box center [401, 320] width 326 height 58
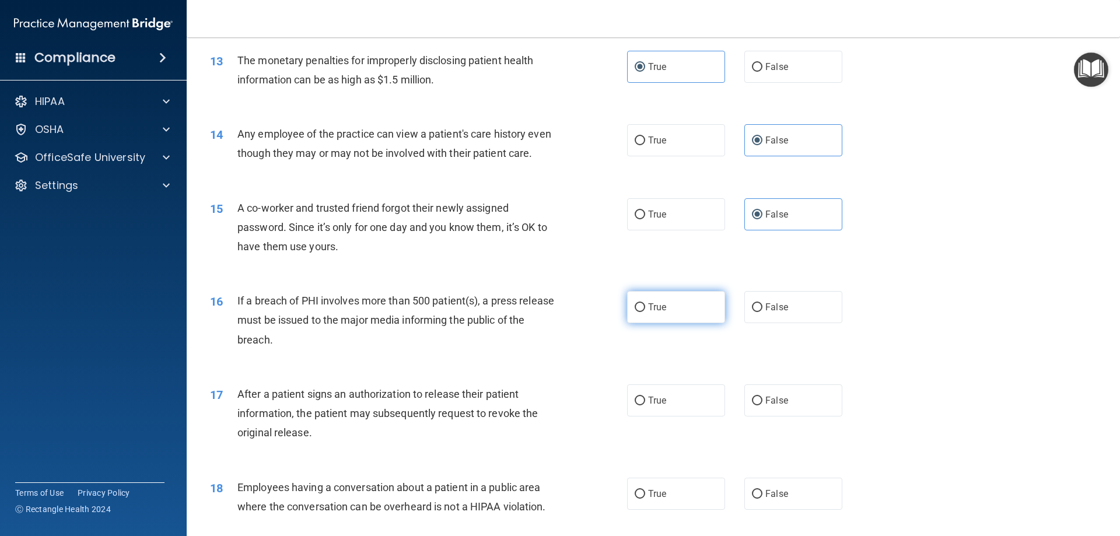
drag, startPoint x: 678, startPoint y: 327, endPoint x: 669, endPoint y: 324, distance: 8.5
click at [677, 323] on label "True" at bounding box center [676, 307] width 98 height 32
click at [645, 312] on input "True" at bounding box center [640, 307] width 11 height 9
radio input "true"
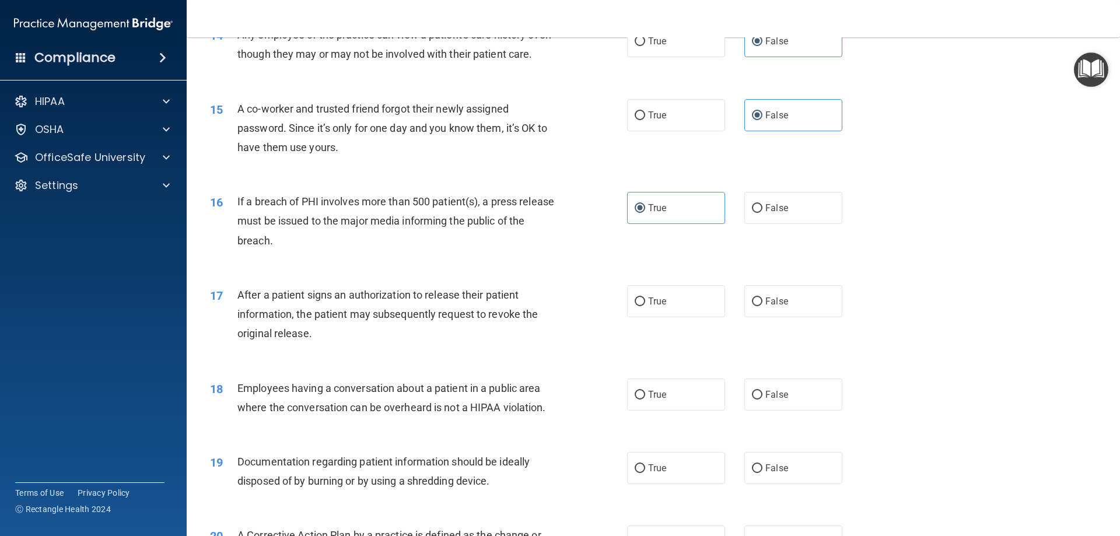
scroll to position [1167, 0]
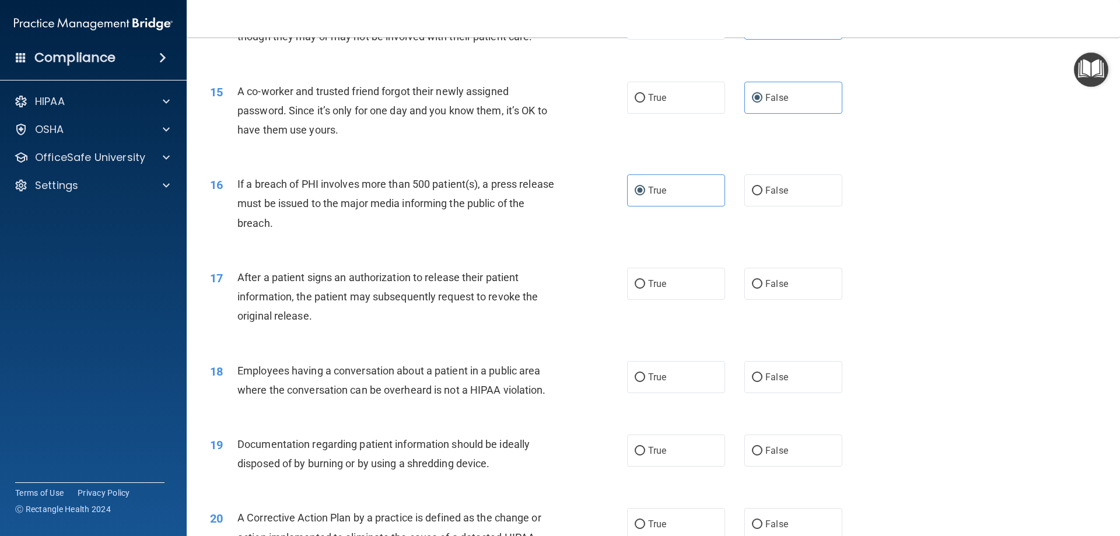
click at [237, 295] on div "17 After a patient signs an authorization to release their patient information,…" at bounding box center [419, 300] width 452 height 64
click at [238, 297] on div "17 After a patient signs an authorization to release their patient information,…" at bounding box center [419, 300] width 452 height 64
click at [280, 306] on div "After a patient signs an authorization to release their patient information, th…" at bounding box center [401, 297] width 326 height 58
drag, startPoint x: 253, startPoint y: 296, endPoint x: 273, endPoint y: 303, distance: 20.5
click at [263, 302] on span "After a patient signs an authorization to release their patient information, th…" at bounding box center [388, 296] width 301 height 51
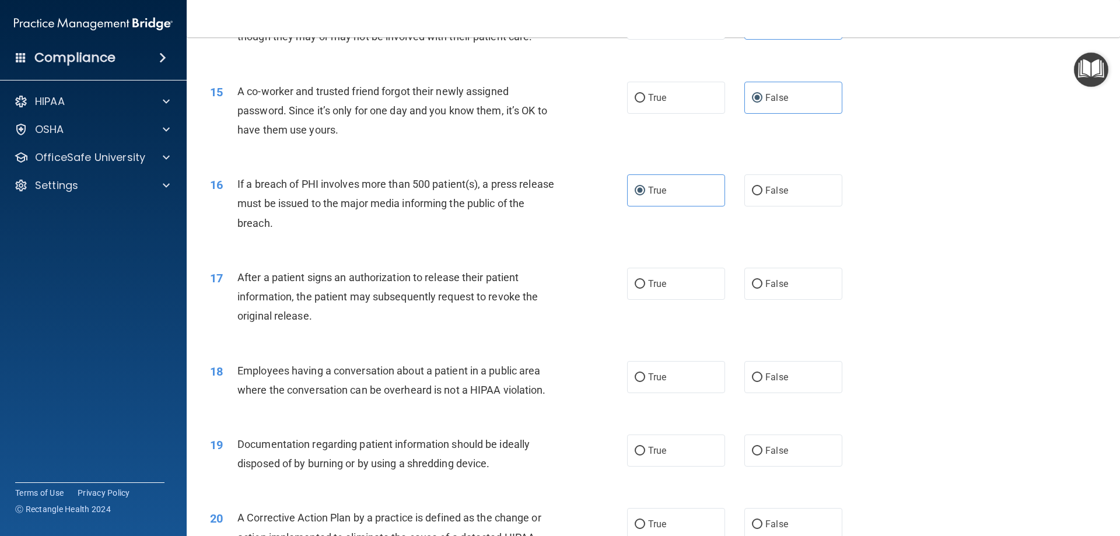
click at [301, 322] on span "After a patient signs an authorization to release their patient information, th…" at bounding box center [388, 296] width 301 height 51
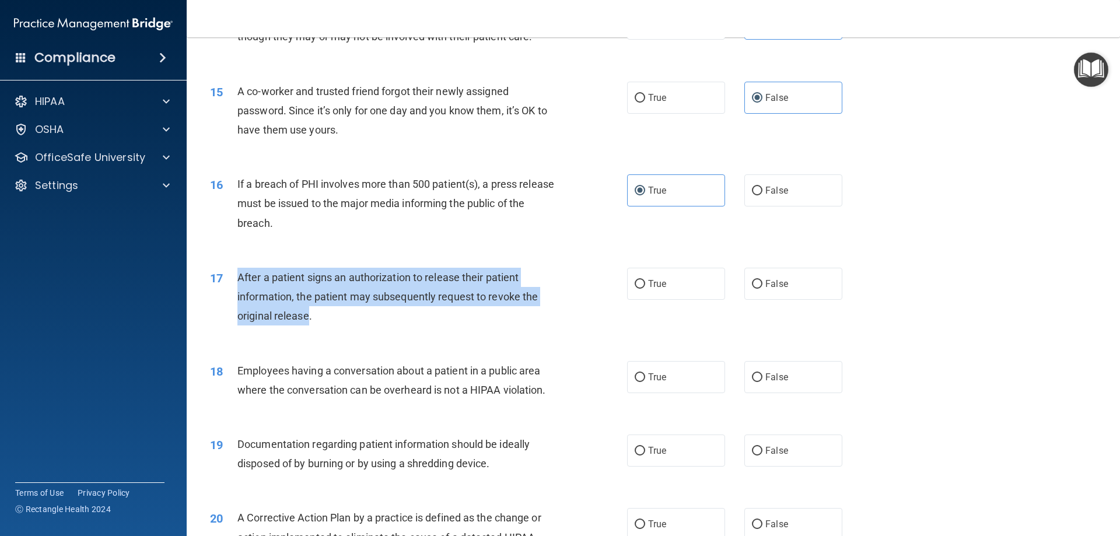
drag, startPoint x: 310, startPoint y: 337, endPoint x: 237, endPoint y: 291, distance: 87.1
click at [238, 291] on span "After a patient signs an authorization to release their patient information, th…" at bounding box center [388, 296] width 301 height 51
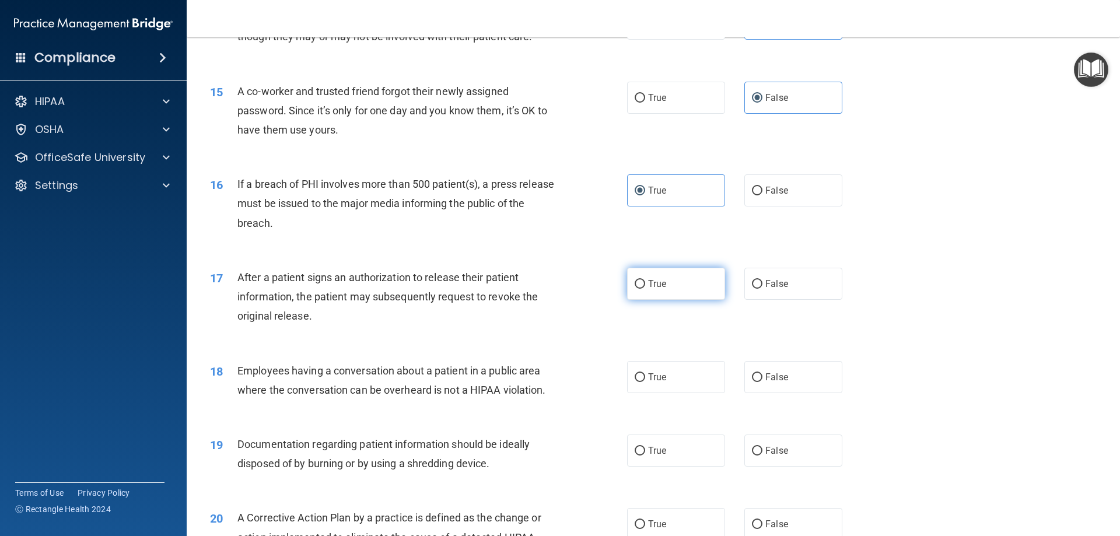
click at [649, 289] on span "True" at bounding box center [657, 283] width 18 height 11
click at [645, 289] on input "True" at bounding box center [640, 284] width 11 height 9
radio input "true"
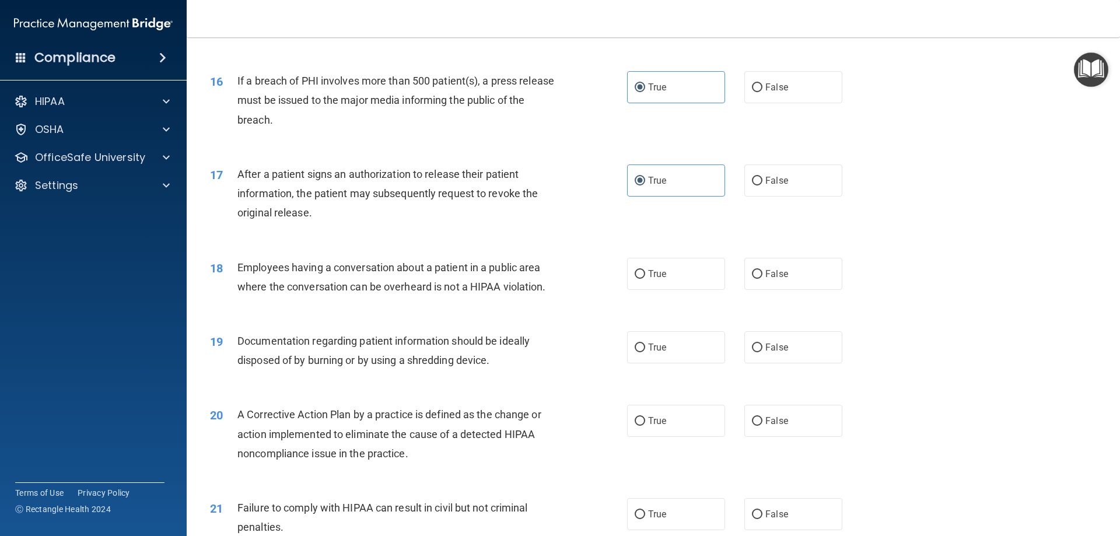
scroll to position [1284, 0]
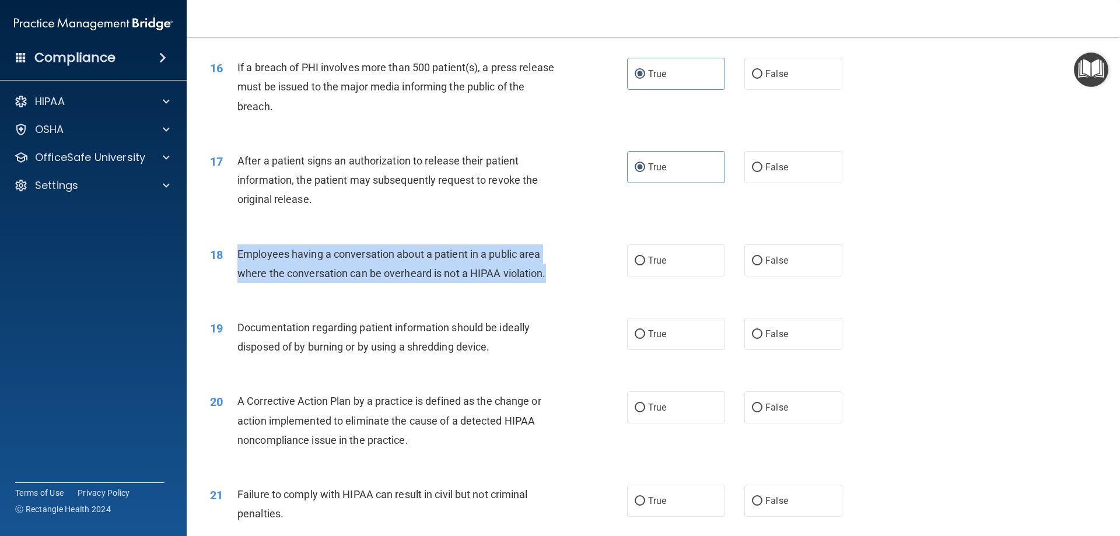
drag, startPoint x: 240, startPoint y: 271, endPoint x: 549, endPoint y: 295, distance: 310.2
click at [549, 283] on div "Employees having a conversation about a patient in a public area where the conv…" at bounding box center [401, 264] width 326 height 39
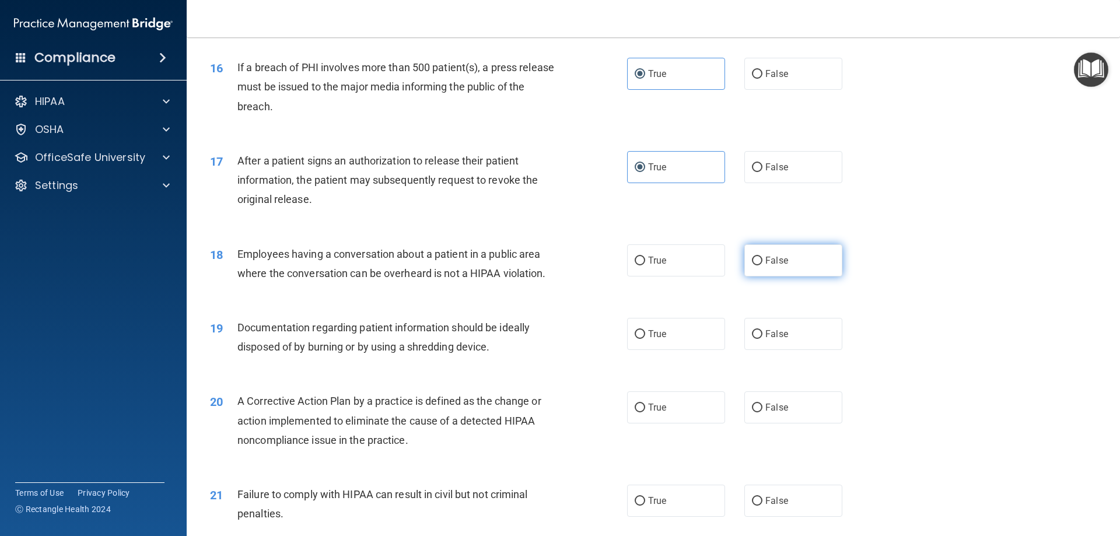
drag, startPoint x: 769, startPoint y: 278, endPoint x: 755, endPoint y: 284, distance: 15.2
click at [769, 266] on span "False" at bounding box center [777, 260] width 23 height 11
click at [763, 266] on input "False" at bounding box center [757, 261] width 11 height 9
radio input "true"
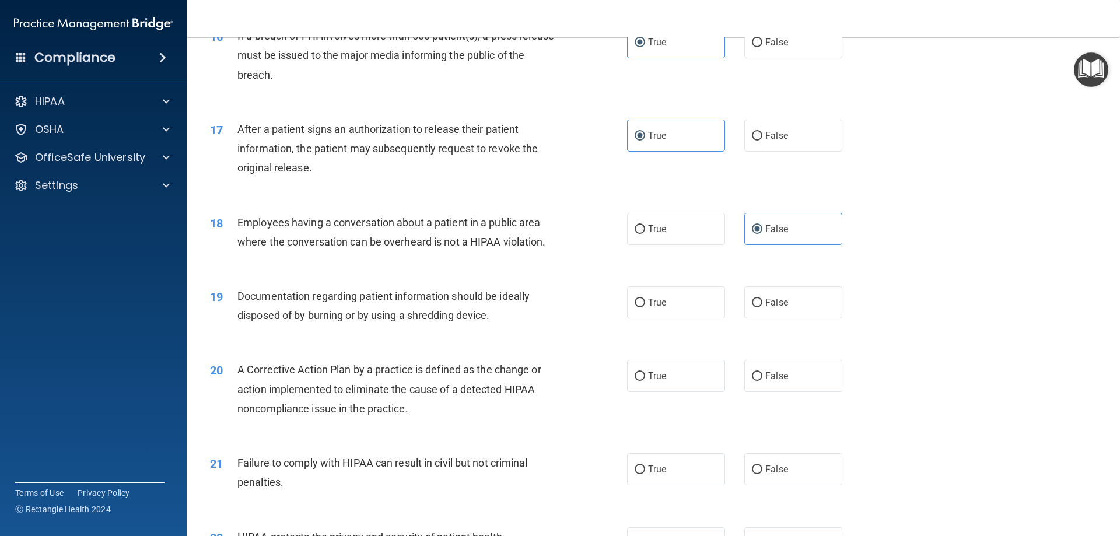
scroll to position [1459, 0]
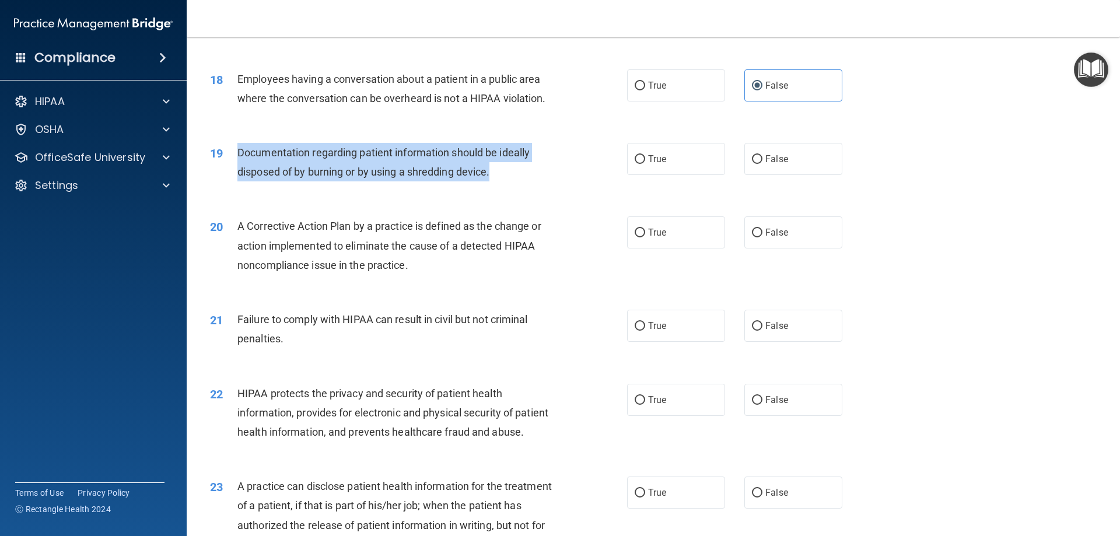
drag, startPoint x: 238, startPoint y: 169, endPoint x: 493, endPoint y: 200, distance: 257.4
click at [493, 181] on div "Documentation regarding patient information should be ideally disposed of by bu…" at bounding box center [401, 162] width 326 height 39
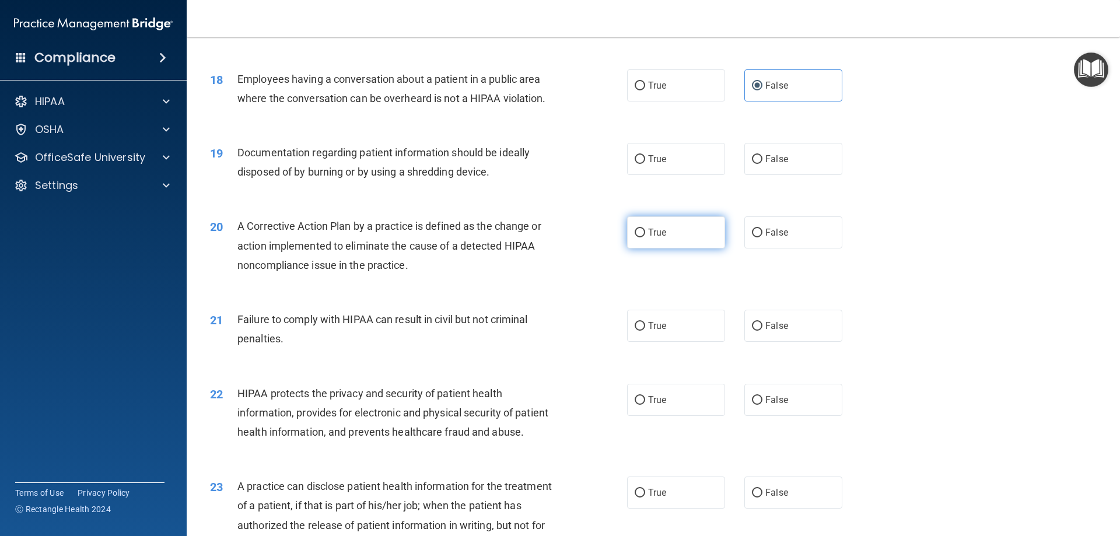
click at [643, 248] on label "True" at bounding box center [676, 233] width 98 height 32
click at [643, 238] on input "True" at bounding box center [640, 233] width 11 height 9
radio input "true"
click at [641, 175] on label "True" at bounding box center [676, 159] width 98 height 32
click at [641, 164] on input "True" at bounding box center [640, 159] width 11 height 9
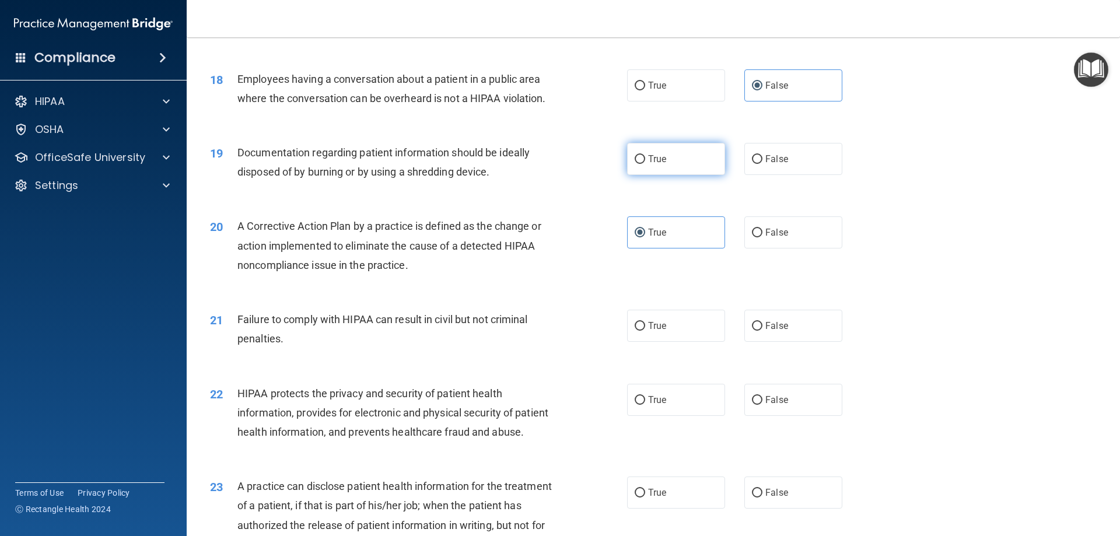
radio input "true"
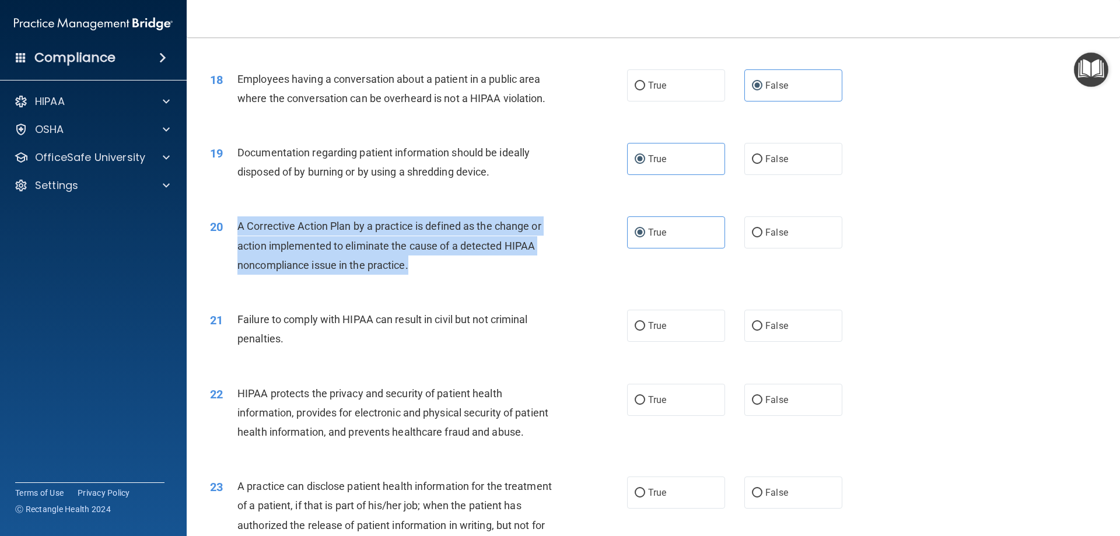
drag, startPoint x: 239, startPoint y: 245, endPoint x: 409, endPoint y: 286, distance: 174.8
click at [410, 271] on span "A Corrective Action Plan by a practice is defined as the change or action imple…" at bounding box center [390, 245] width 304 height 51
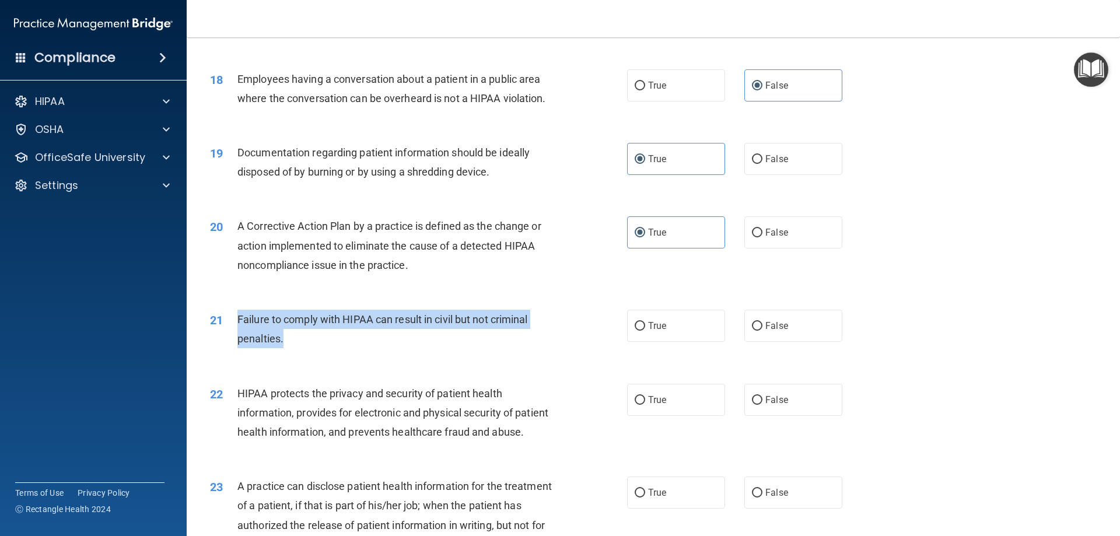
drag, startPoint x: 240, startPoint y: 339, endPoint x: 282, endPoint y: 360, distance: 47.0
click at [282, 345] on span "Failure to comply with HIPAA can result in civil but not criminal penalties." at bounding box center [383, 329] width 291 height 32
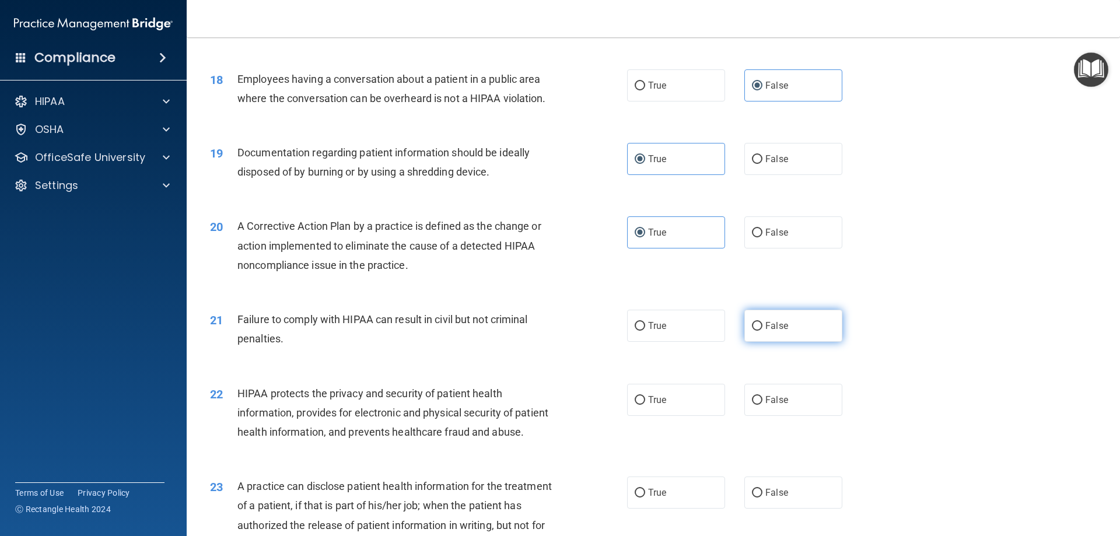
click at [766, 331] on span "False" at bounding box center [777, 325] width 23 height 11
click at [763, 331] on input "False" at bounding box center [757, 326] width 11 height 9
radio input "true"
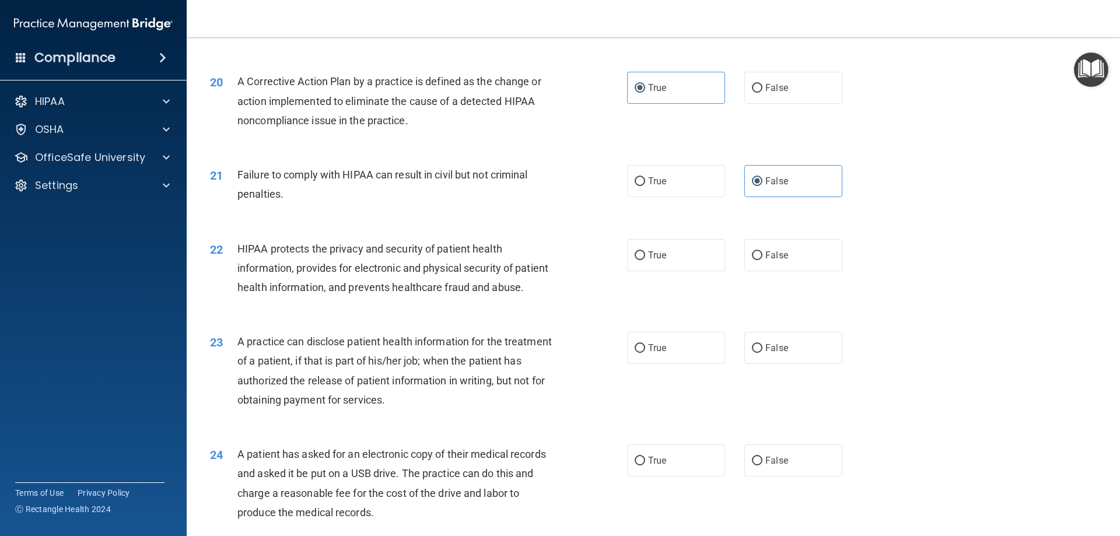
scroll to position [1634, 0]
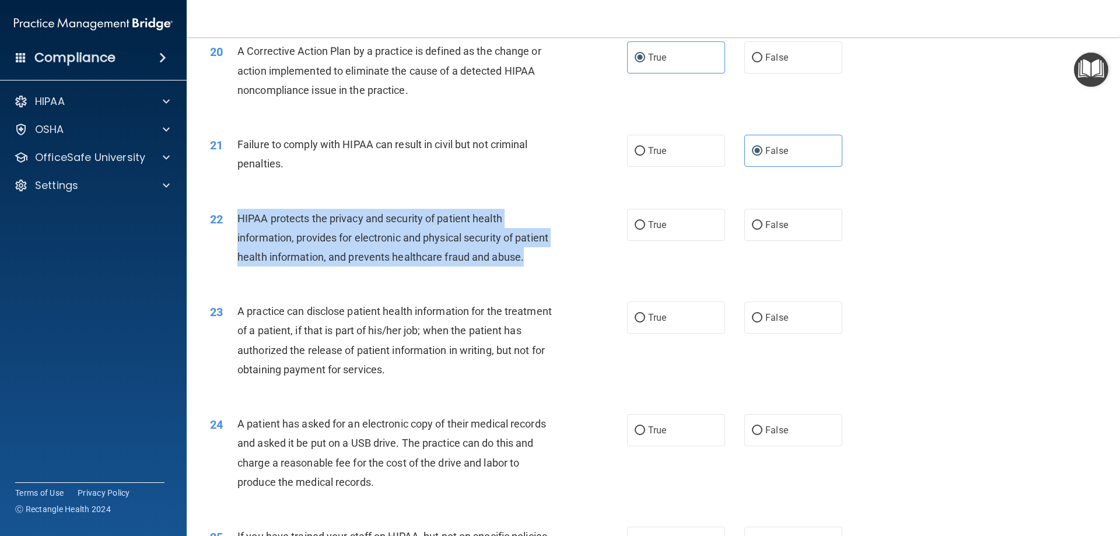
drag, startPoint x: 237, startPoint y: 239, endPoint x: 269, endPoint y: 306, distance: 74.4
click at [269, 273] on div "22 HIPAA protects the privacy and security of patient health information, provi…" at bounding box center [419, 241] width 452 height 64
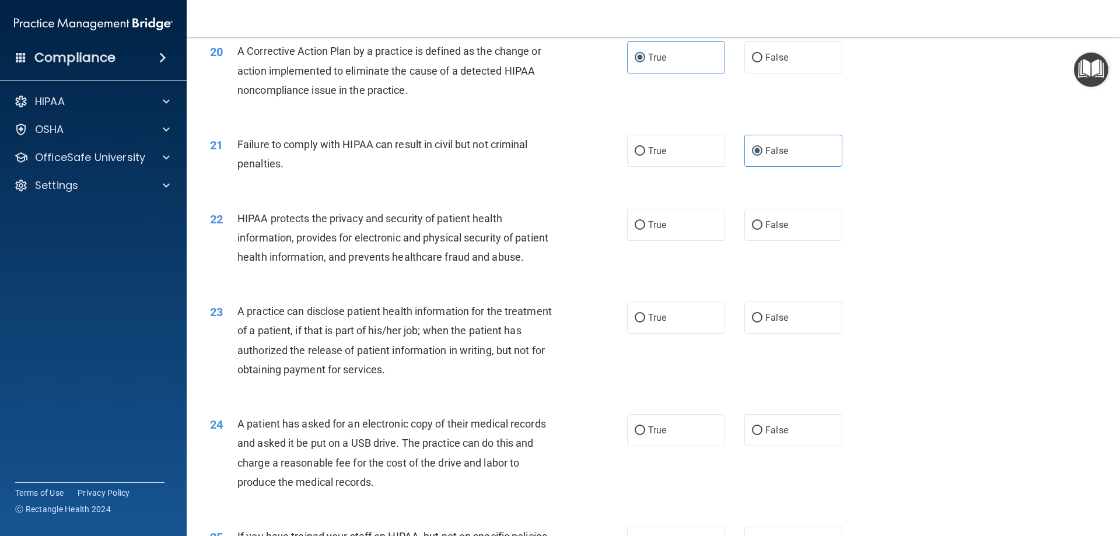
click at [676, 226] on div "22 HIPAA protects the privacy and security of patient health information, provi…" at bounding box center [653, 240] width 905 height 93
click at [675, 241] on label "True" at bounding box center [676, 225] width 98 height 32
click at [645, 230] on input "True" at bounding box center [640, 225] width 11 height 9
radio input "true"
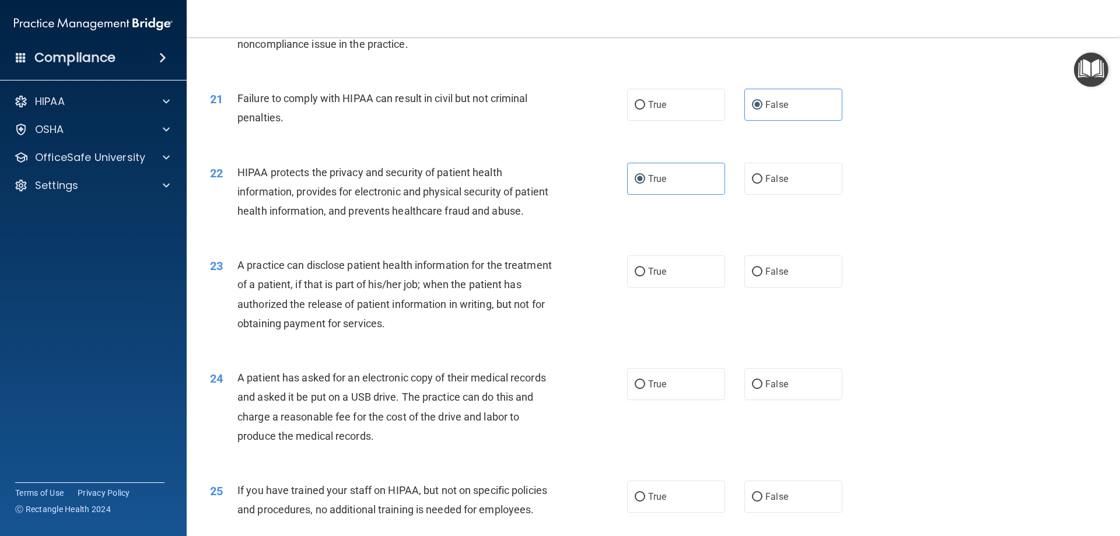
scroll to position [1809, 0]
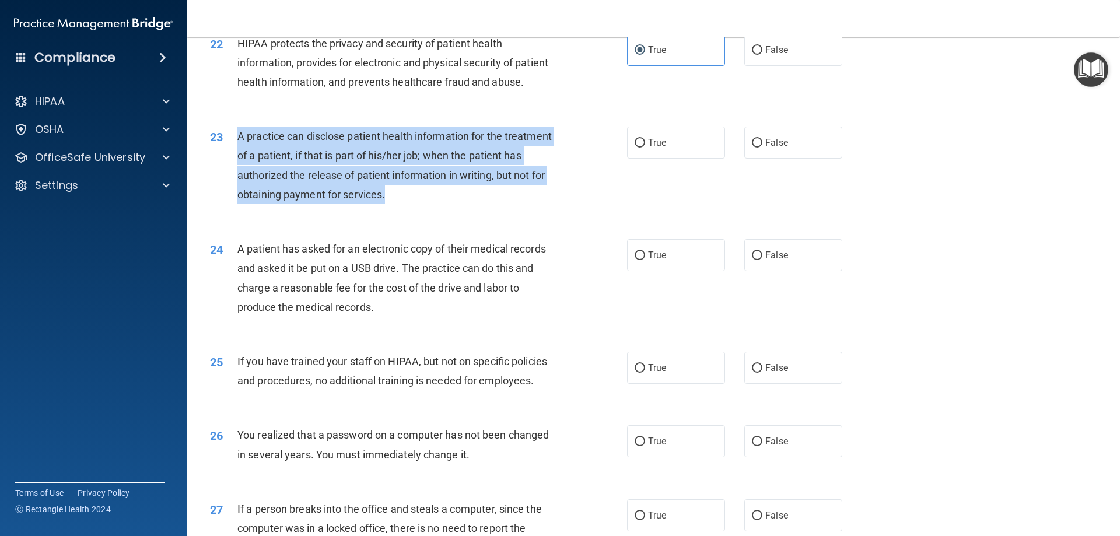
drag, startPoint x: 236, startPoint y: 175, endPoint x: 444, endPoint y: 234, distance: 216.0
click at [444, 210] on div "23 A practice can disclose patient health information for the treatment of a pa…" at bounding box center [419, 168] width 452 height 83
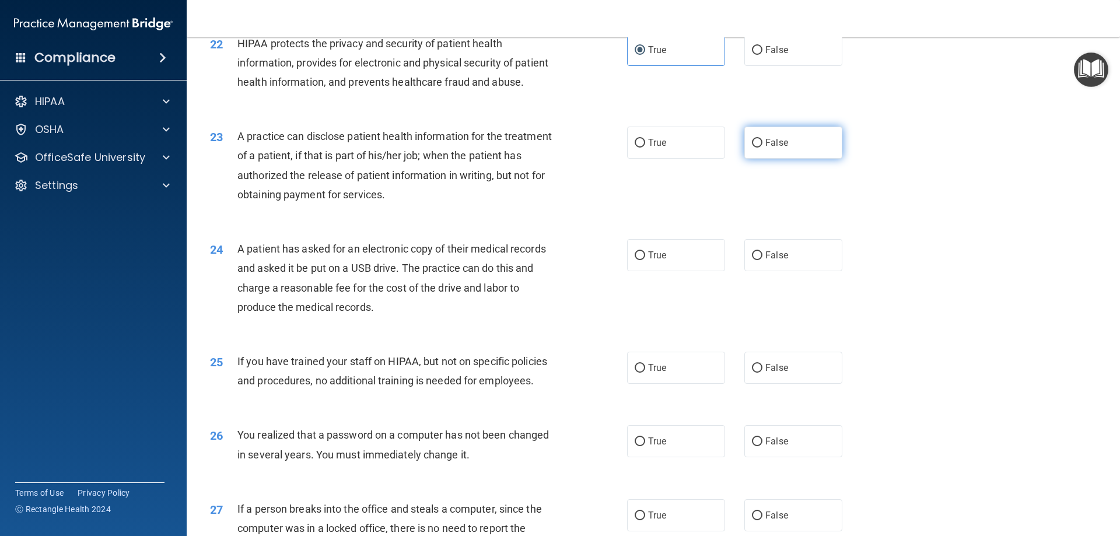
click at [786, 159] on label "False" at bounding box center [794, 143] width 98 height 32
click at [763, 148] on input "False" at bounding box center [757, 143] width 11 height 9
radio input "true"
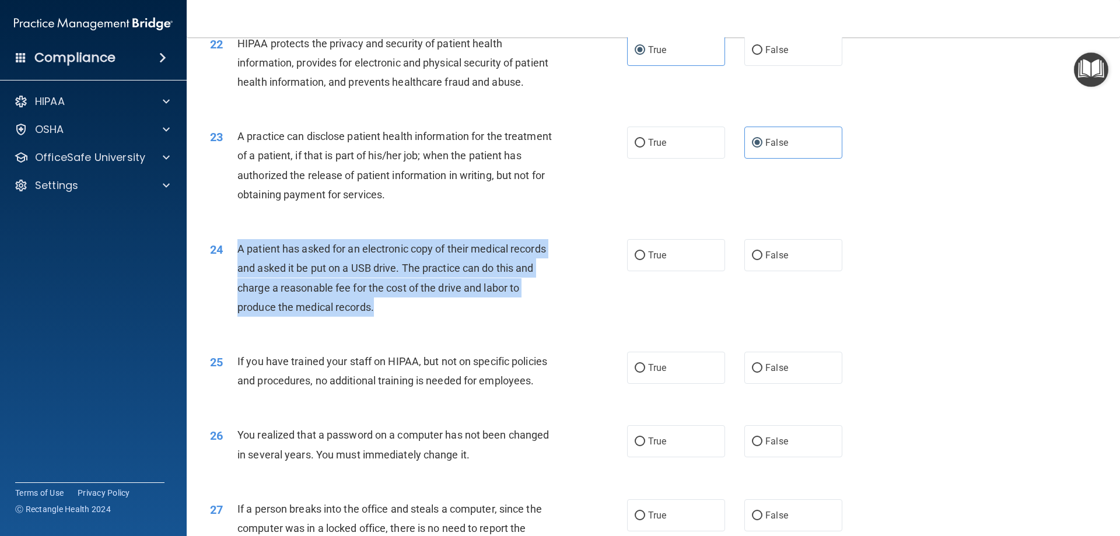
drag, startPoint x: 238, startPoint y: 289, endPoint x: 376, endPoint y: 360, distance: 156.1
click at [376, 323] on div "24 A patient has asked for an electronic copy of their medical records and aske…" at bounding box center [419, 280] width 452 height 83
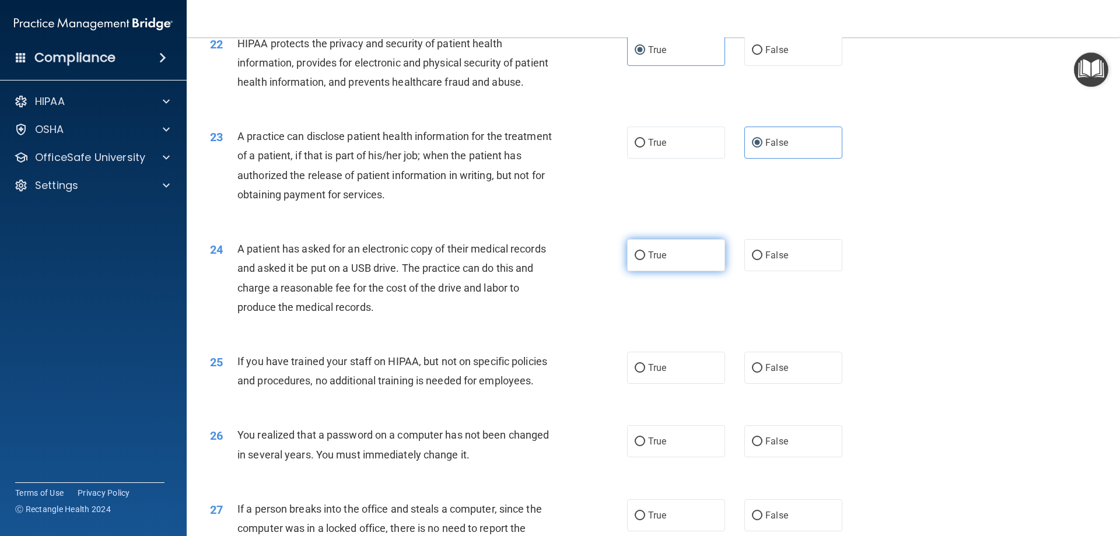
click at [700, 271] on label "True" at bounding box center [676, 255] width 98 height 32
click at [645, 260] on input "True" at bounding box center [640, 256] width 11 height 9
radio input "true"
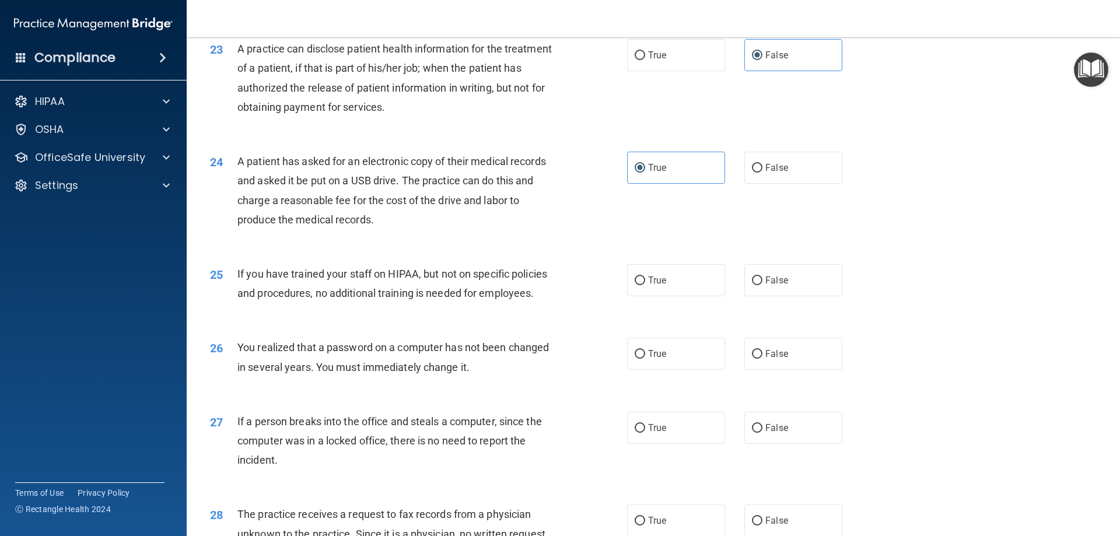
scroll to position [1926, 0]
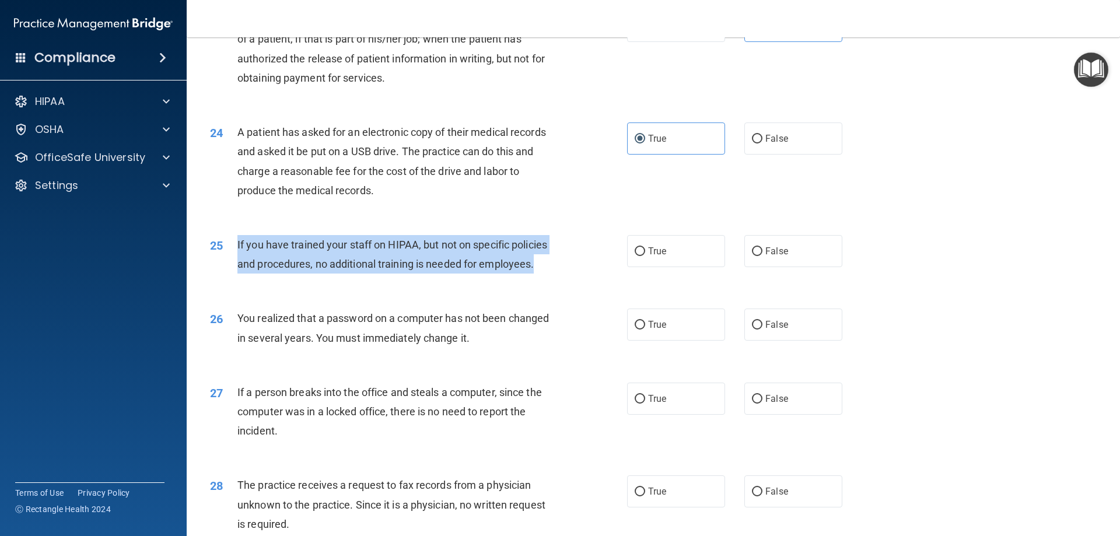
drag, startPoint x: 238, startPoint y: 284, endPoint x: 560, endPoint y: 314, distance: 323.6
click at [560, 280] on div "25 If you have trained your staff on HIPAA, but not on specific policies and pr…" at bounding box center [419, 257] width 452 height 44
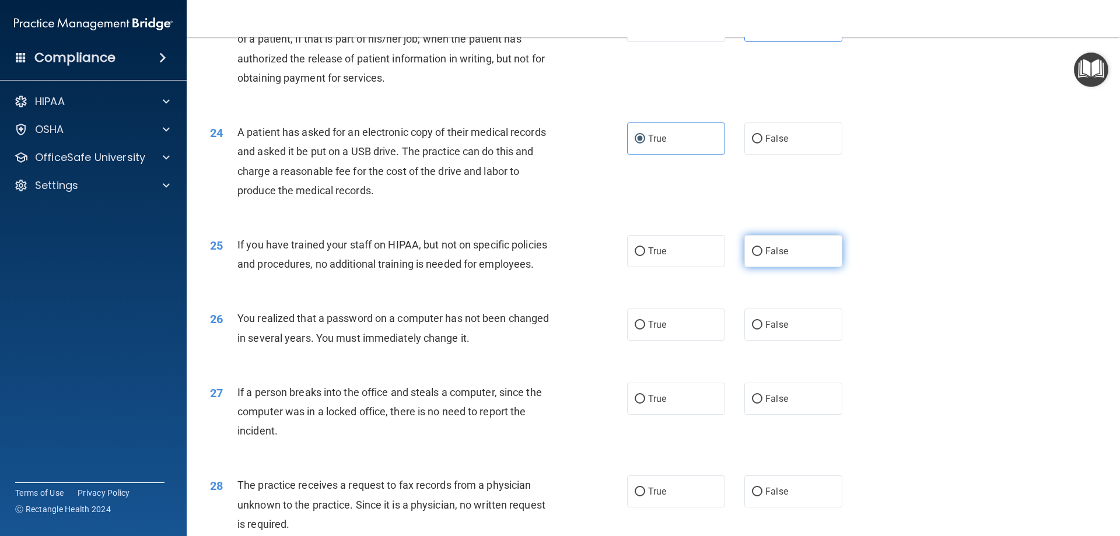
click at [799, 267] on label "False" at bounding box center [794, 251] width 98 height 32
click at [763, 256] on input "False" at bounding box center [757, 251] width 11 height 9
radio input "true"
click at [265, 344] on span "You realized that a password on a computer has not been changed in several year…" at bounding box center [394, 328] width 312 height 32
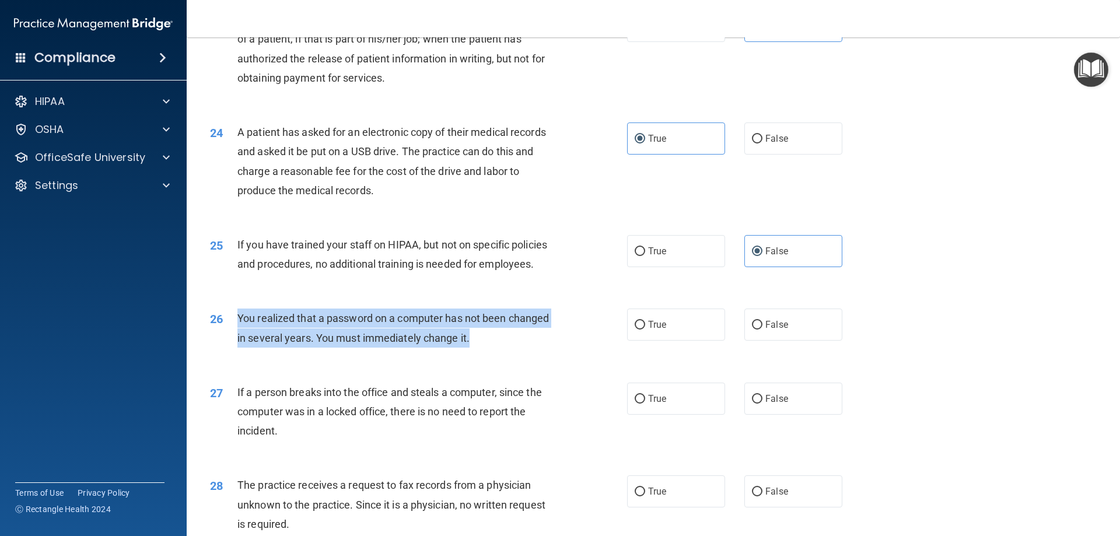
drag, startPoint x: 236, startPoint y: 355, endPoint x: 509, endPoint y: 392, distance: 275.5
click at [509, 353] on div "26 You realized that a password on a computer has not been changed in several y…" at bounding box center [419, 331] width 452 height 44
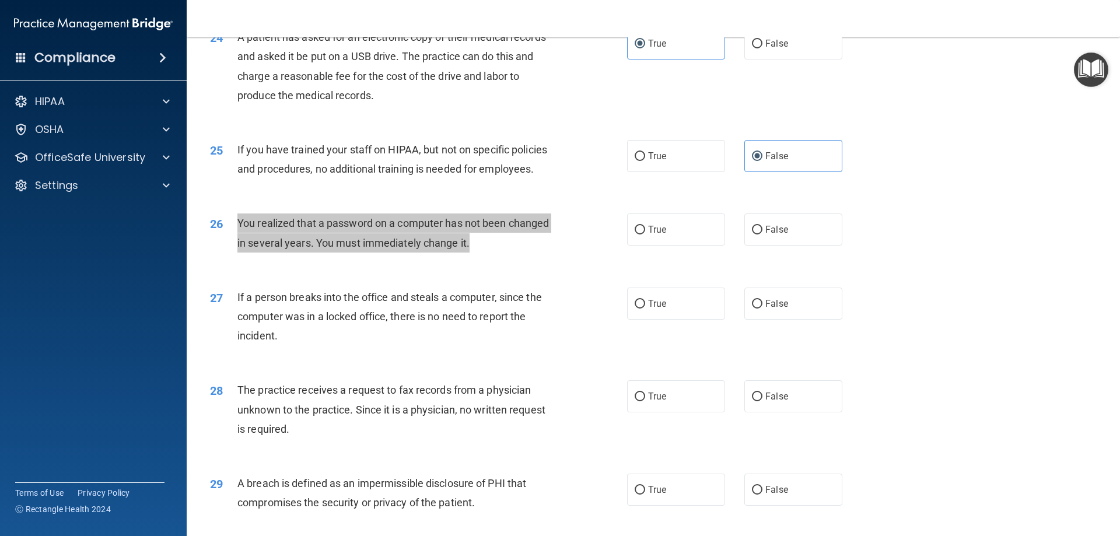
scroll to position [2043, 0]
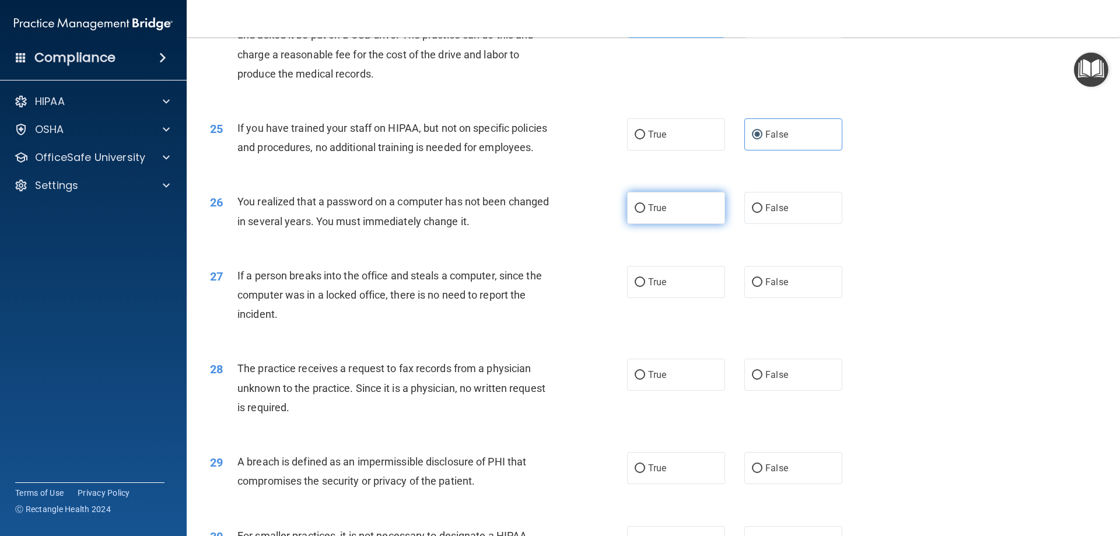
click at [661, 214] on span "True" at bounding box center [657, 207] width 18 height 11
click at [645, 213] on input "True" at bounding box center [640, 208] width 11 height 9
radio input "true"
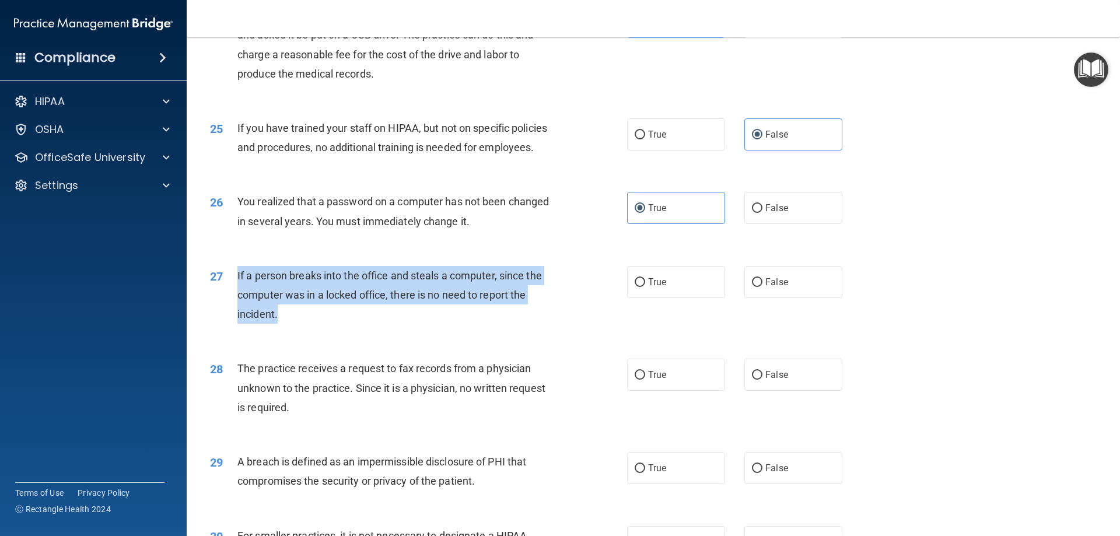
drag, startPoint x: 236, startPoint y: 313, endPoint x: 302, endPoint y: 354, distance: 77.8
click at [302, 330] on div "27 If a person breaks into the office and steals a computer, since the computer…" at bounding box center [419, 298] width 452 height 64
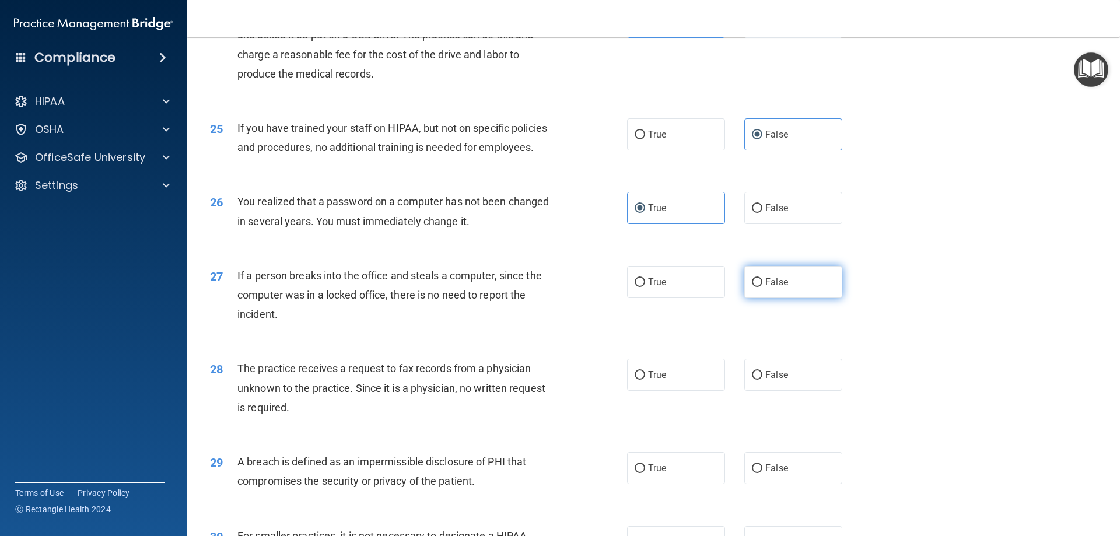
click at [745, 298] on label "False" at bounding box center [794, 282] width 98 height 32
click at [752, 287] on input "False" at bounding box center [757, 282] width 11 height 9
radio input "true"
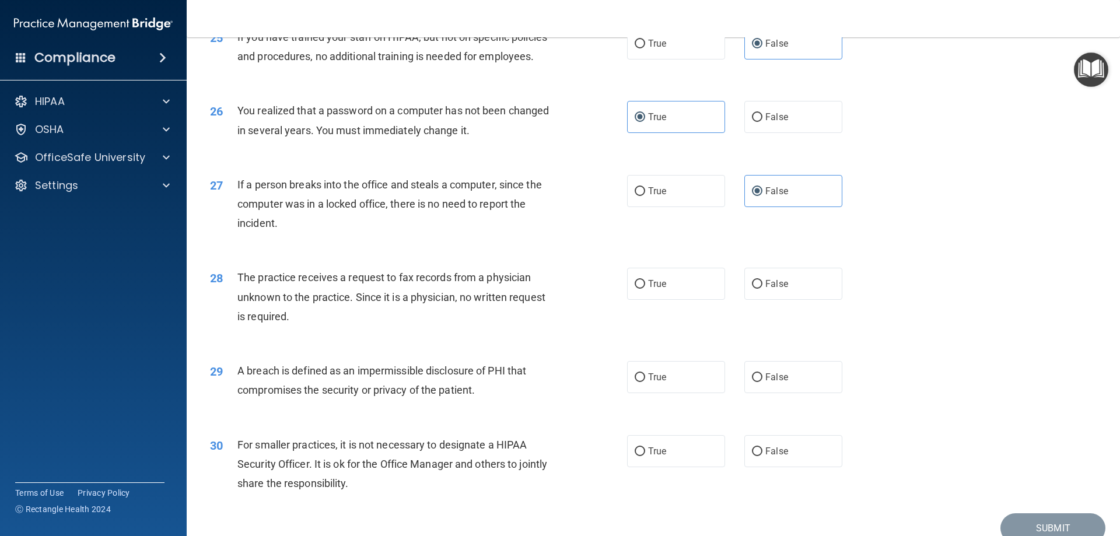
scroll to position [2159, 0]
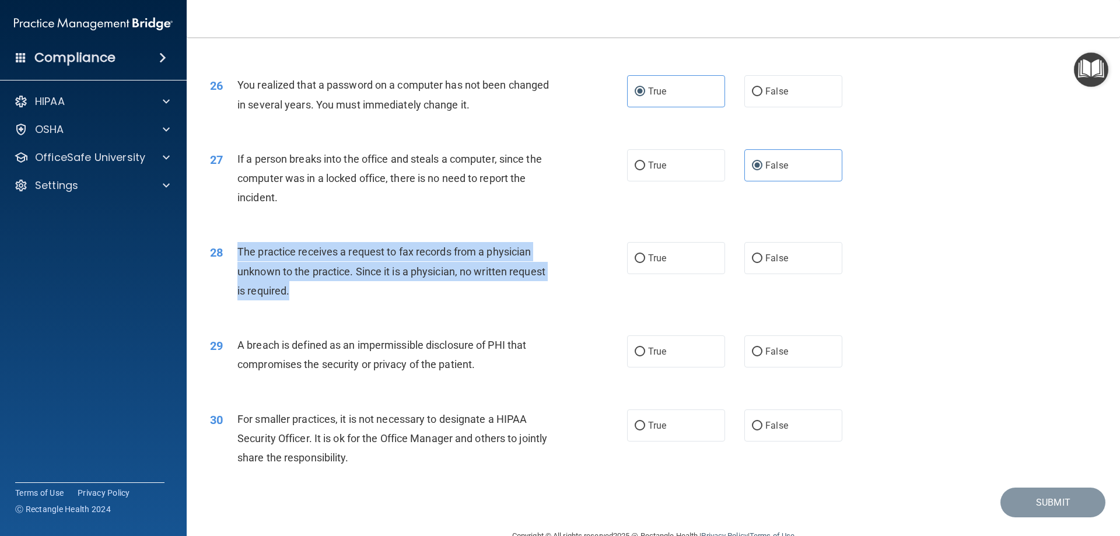
drag, startPoint x: 237, startPoint y: 292, endPoint x: 303, endPoint y: 329, distance: 75.5
click at [303, 301] on div "The practice receives a request to fax records from a physician unknown to the …" at bounding box center [401, 271] width 326 height 58
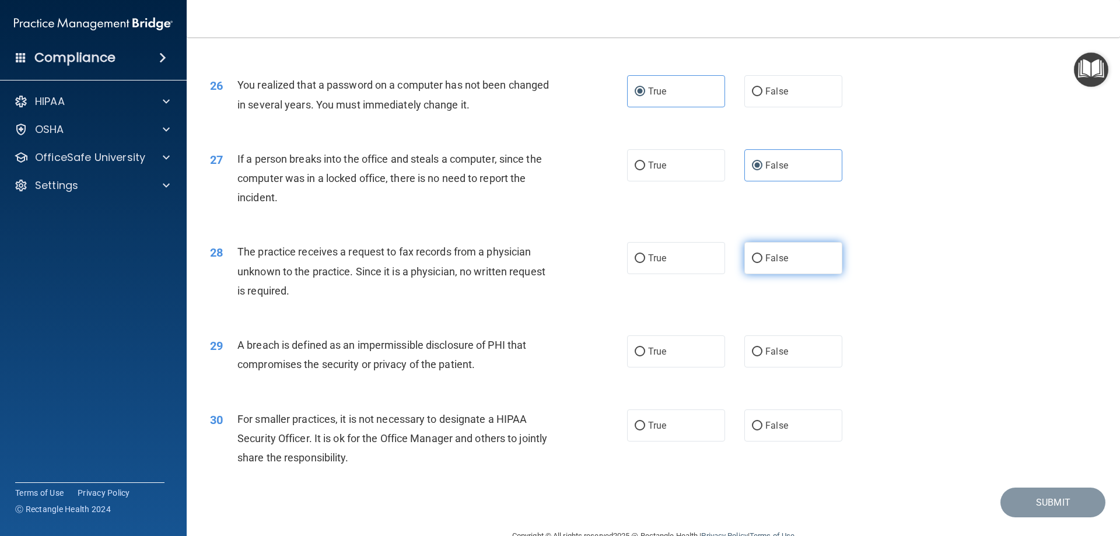
click at [785, 274] on label "False" at bounding box center [794, 258] width 98 height 32
click at [763, 263] on input "False" at bounding box center [757, 258] width 11 height 9
radio input "true"
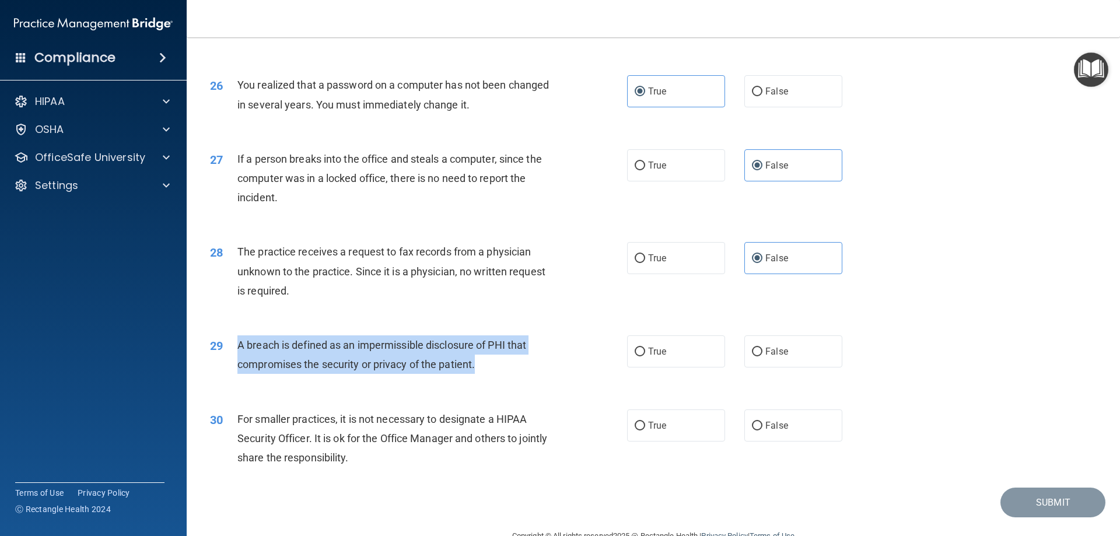
drag, startPoint x: 270, startPoint y: 386, endPoint x: 477, endPoint y: 407, distance: 208.2
click at [477, 374] on div "A breach is defined as an impermissible disclosure of PHI that compromises the …" at bounding box center [401, 355] width 326 height 39
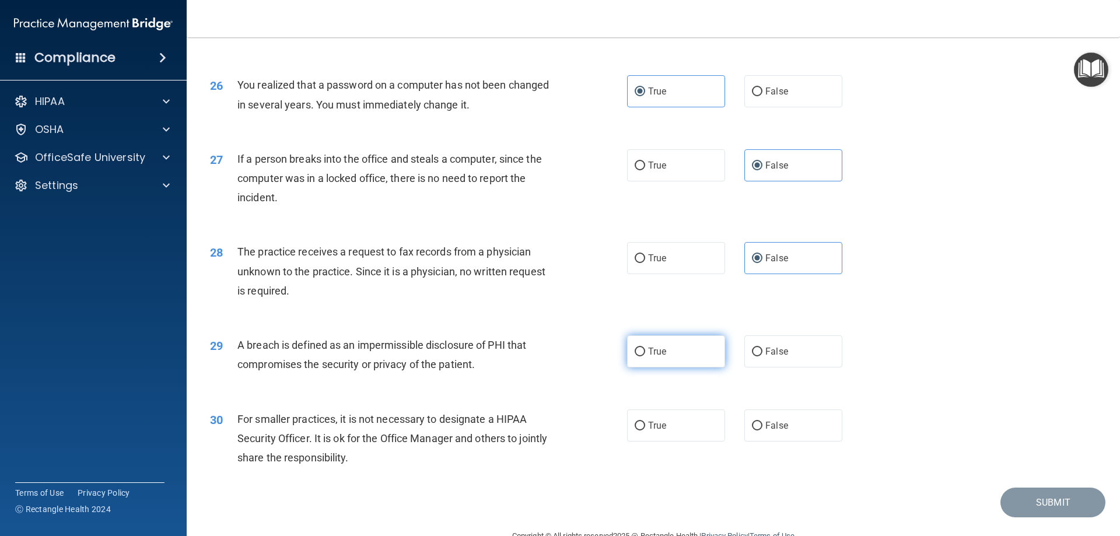
click at [641, 368] on label "True" at bounding box center [676, 352] width 98 height 32
click at [641, 357] on input "True" at bounding box center [640, 352] width 11 height 9
radio input "true"
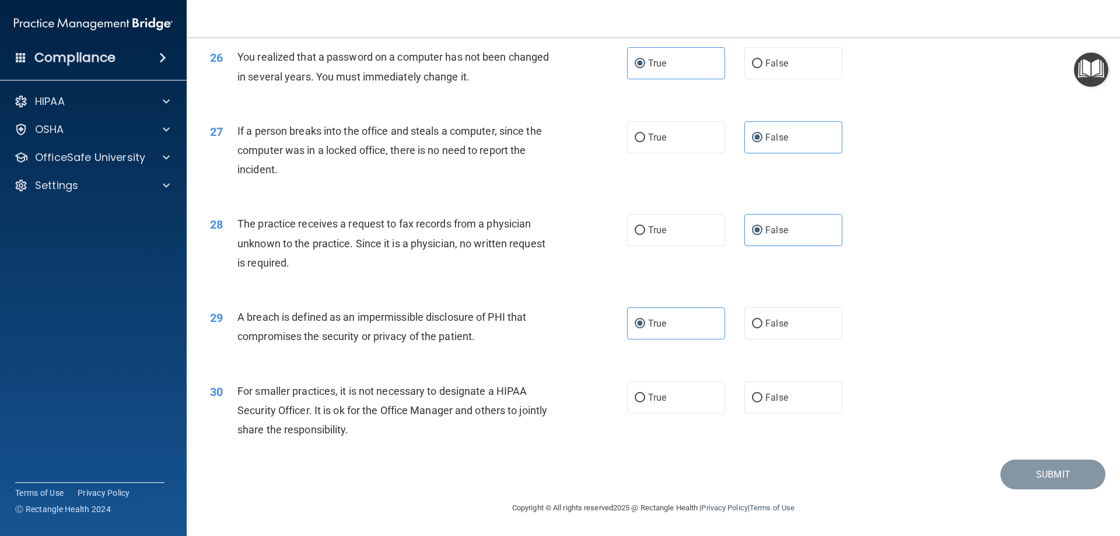
scroll to position [2226, 0]
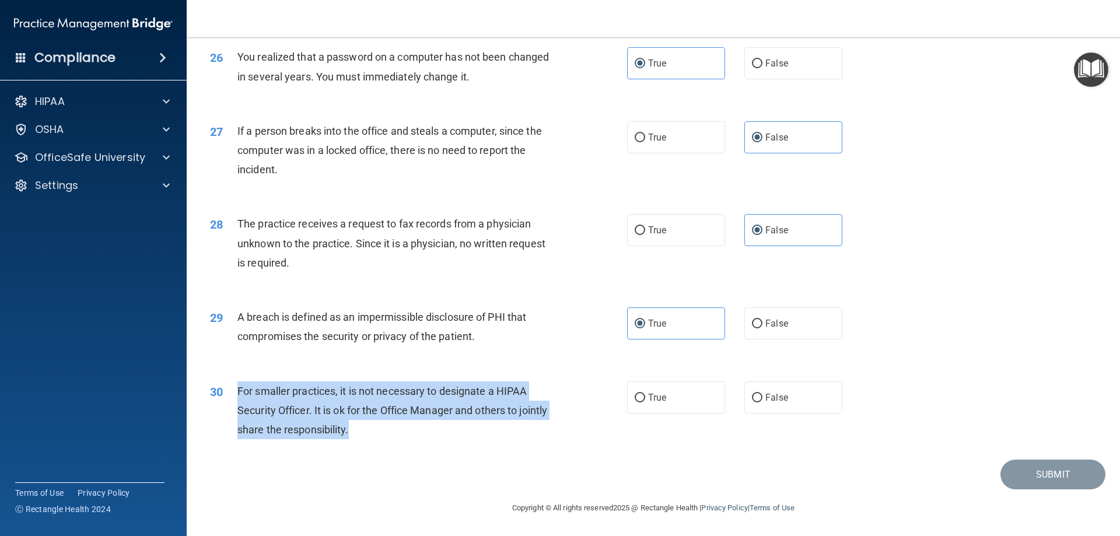
drag, startPoint x: 238, startPoint y: 393, endPoint x: 380, endPoint y: 441, distance: 149.7
click at [380, 441] on div "30 For smaller practices, it is not necessary to designate a HIPAA Security Off…" at bounding box center [419, 414] width 452 height 64
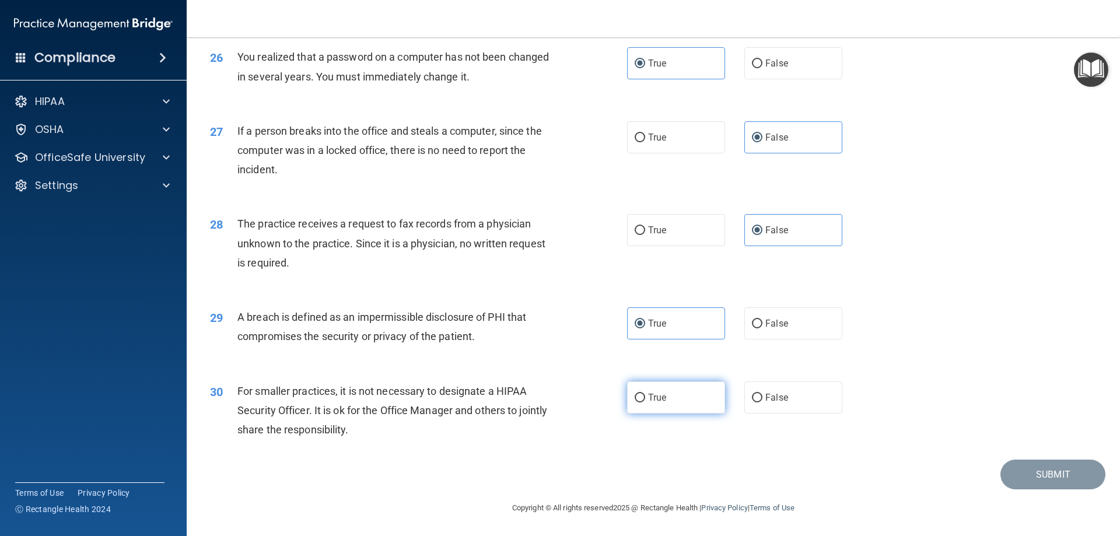
click at [668, 408] on label "True" at bounding box center [676, 398] width 98 height 32
click at [645, 403] on input "True" at bounding box center [640, 398] width 11 height 9
radio input "true"
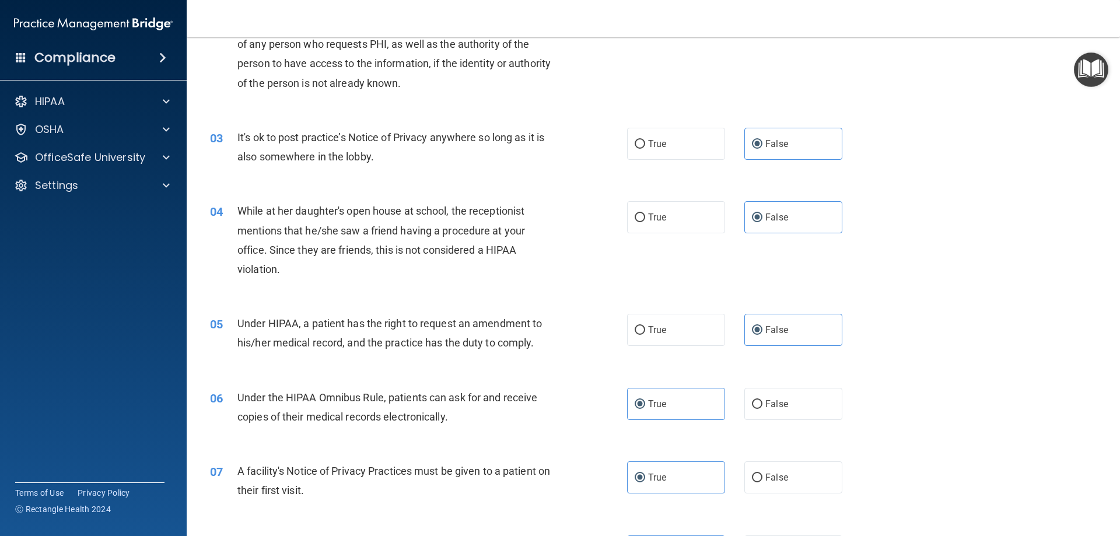
scroll to position [175, 0]
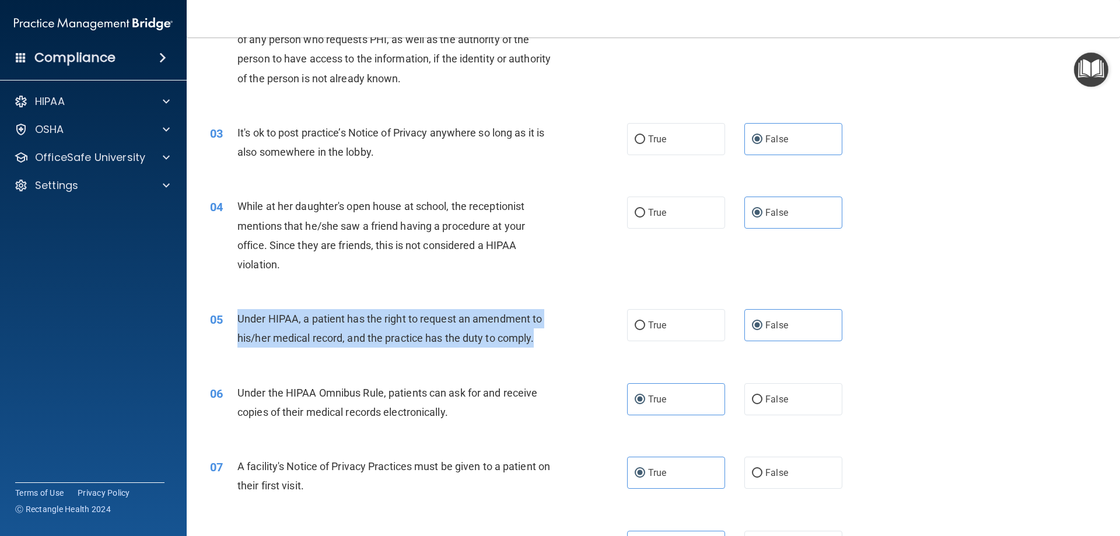
drag, startPoint x: 239, startPoint y: 315, endPoint x: 544, endPoint y: 340, distance: 306.2
click at [544, 340] on div "Under HIPAA, a patient has the right to request an amendment to his/her medical…" at bounding box center [401, 328] width 326 height 39
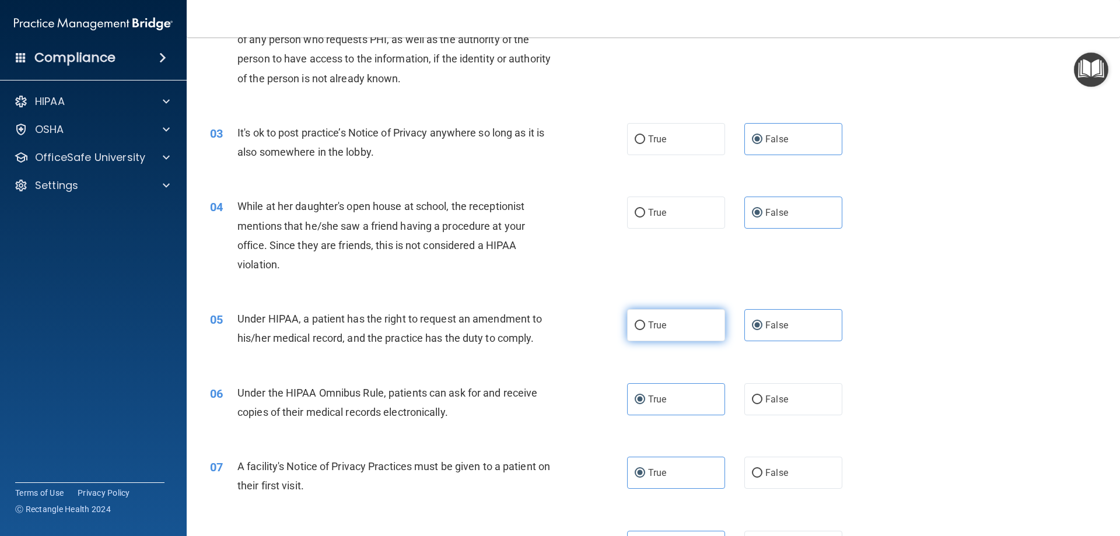
click at [672, 339] on label "True" at bounding box center [676, 325] width 98 height 32
click at [645, 330] on input "True" at bounding box center [640, 326] width 11 height 9
radio input "true"
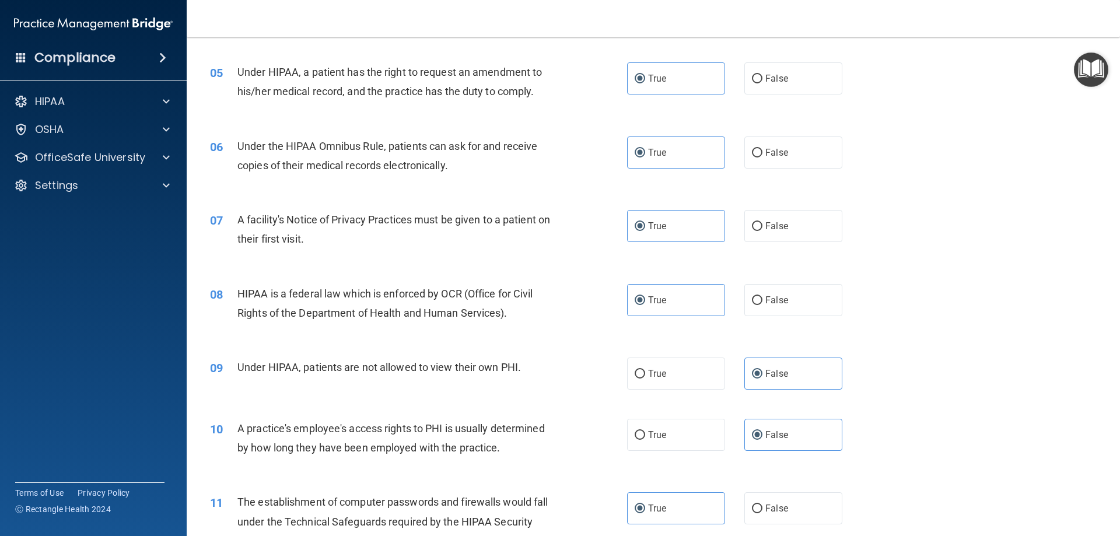
scroll to position [467, 0]
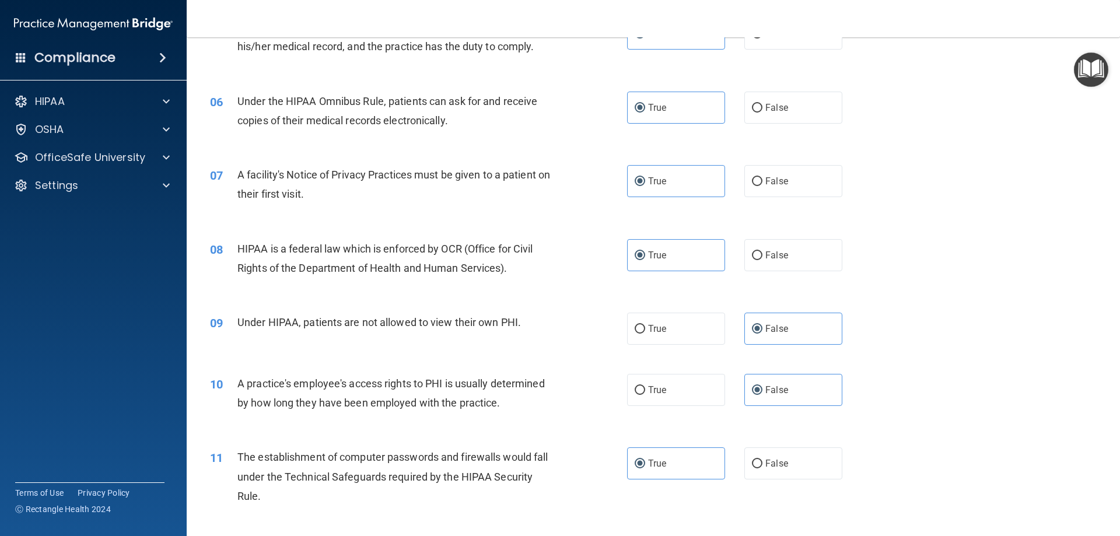
click at [498, 348] on div "09 Under HIPAA, patients are not allowed to view their own PHI. True False" at bounding box center [653, 328] width 905 height 61
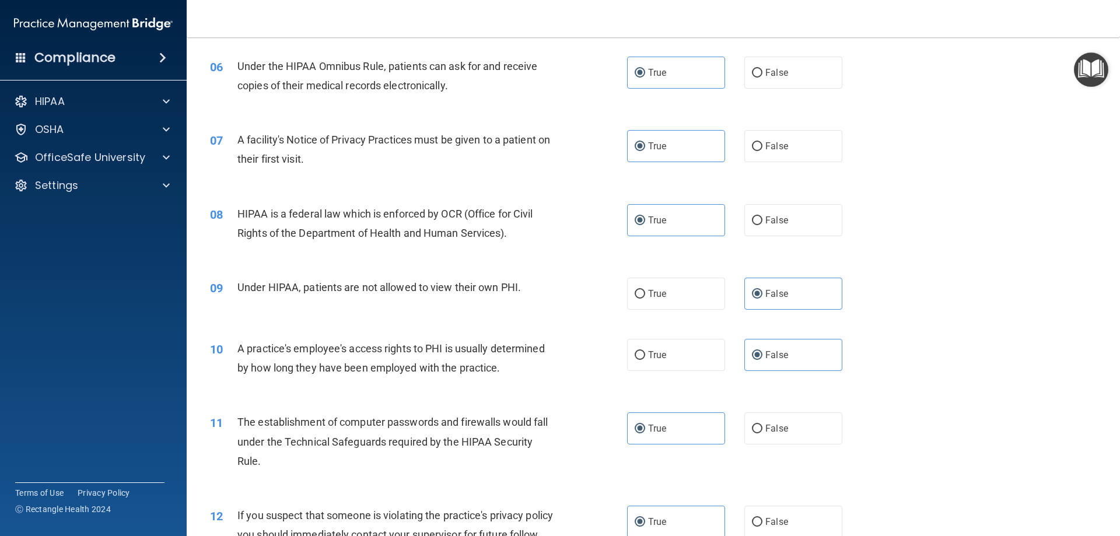
scroll to position [207, 0]
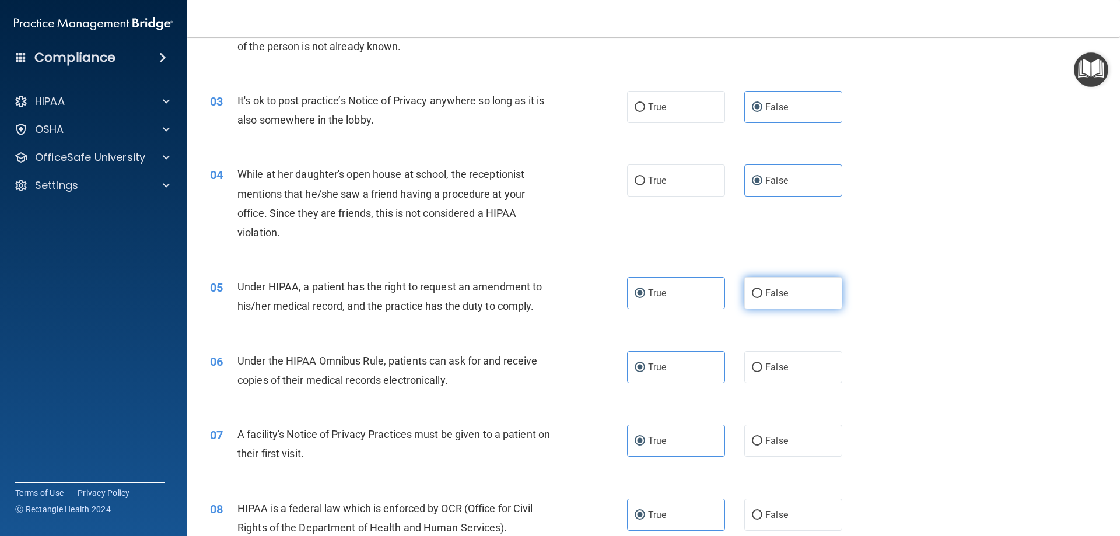
click at [790, 291] on label "False" at bounding box center [794, 293] width 98 height 32
click at [763, 291] on input "False" at bounding box center [757, 293] width 11 height 9
radio input "true"
radio input "false"
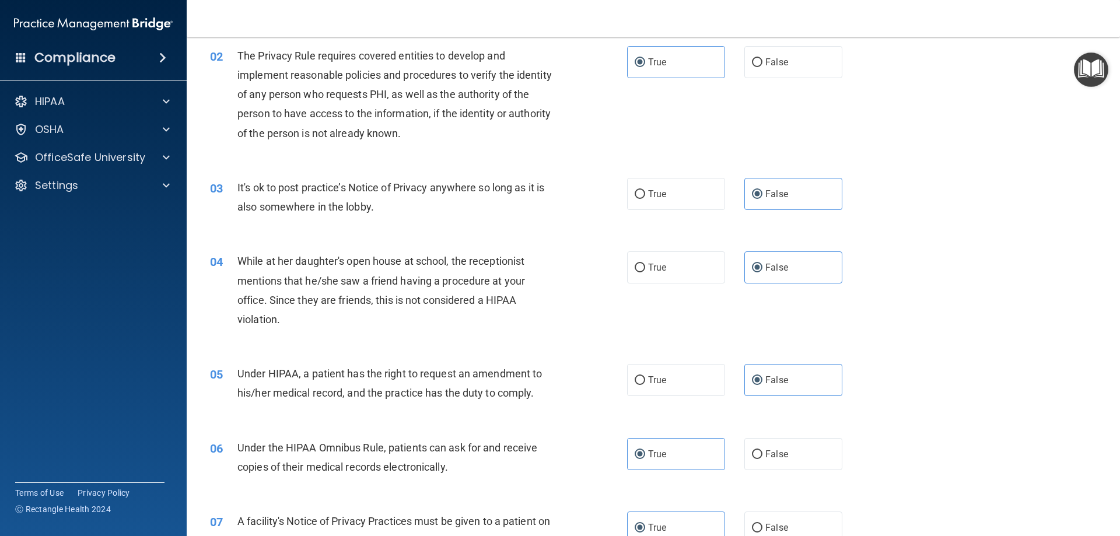
scroll to position [175, 0]
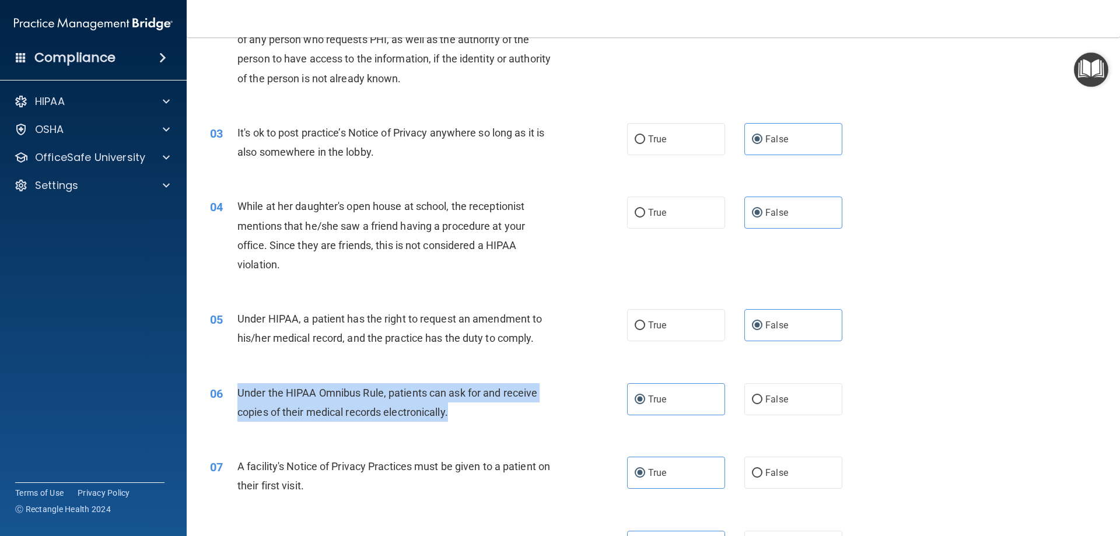
drag, startPoint x: 237, startPoint y: 394, endPoint x: 498, endPoint y: 416, distance: 261.7
click at [498, 416] on div "Under the HIPAA Omnibus Rule, patients can ask for and receive copies of their …" at bounding box center [401, 402] width 326 height 39
click at [545, 417] on div "Under the HIPAA Omnibus Rule, patients can ask for and receive copies of their …" at bounding box center [401, 402] width 326 height 39
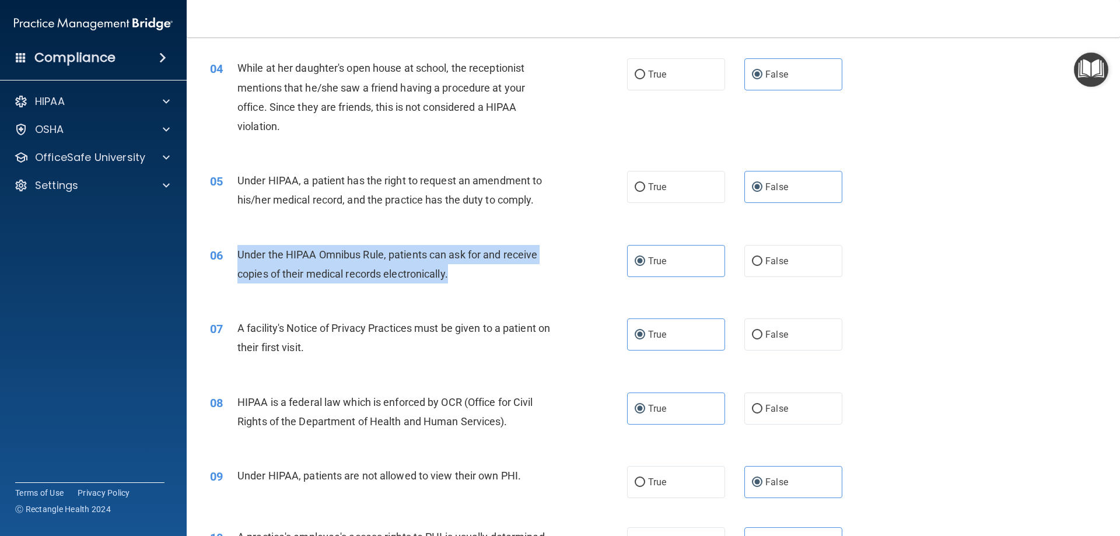
scroll to position [350, 0]
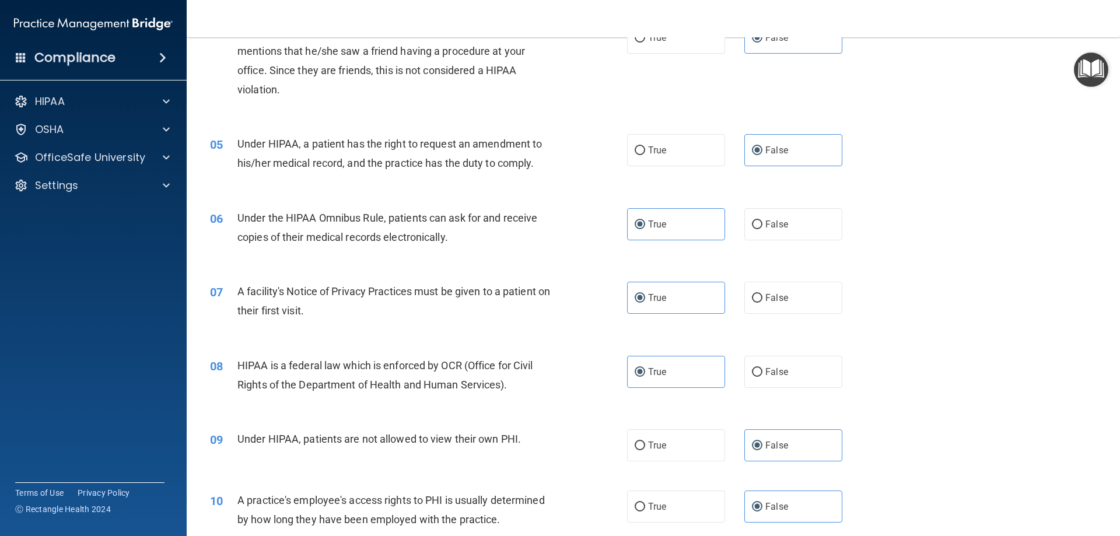
click at [292, 277] on div "07 A facility's Notice of Privacy Practices must be given to a patient on their…" at bounding box center [653, 304] width 905 height 74
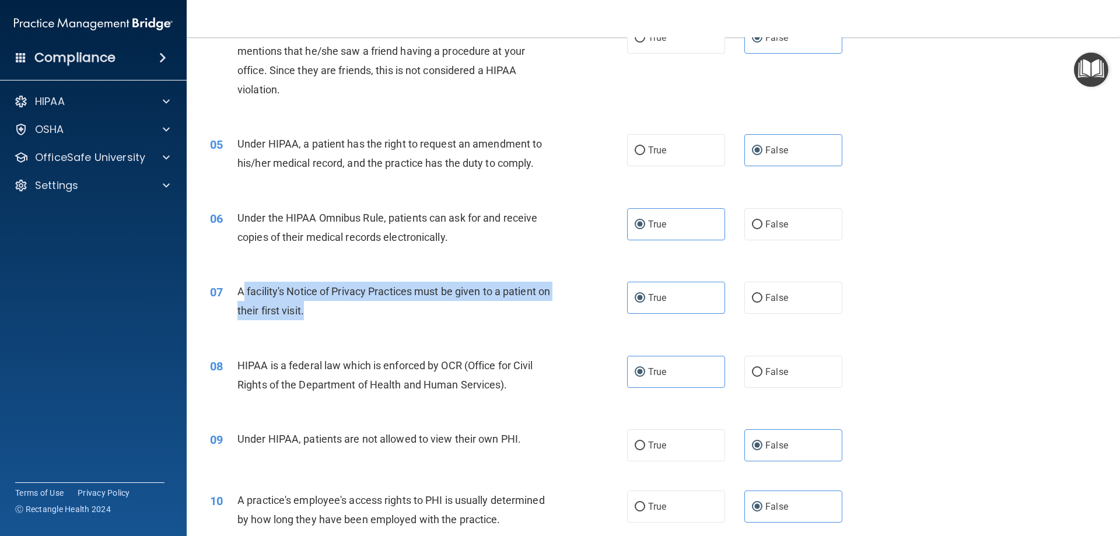
drag, startPoint x: 241, startPoint y: 292, endPoint x: 320, endPoint y: 316, distance: 82.5
click at [320, 316] on div "A facility's Notice of Privacy Practices must be given to a patient on their fi…" at bounding box center [401, 301] width 326 height 39
click at [358, 312] on div "A facility's Notice of Privacy Practices must be given to a patient on their fi…" at bounding box center [401, 301] width 326 height 39
drag, startPoint x: 318, startPoint y: 309, endPoint x: 239, endPoint y: 291, distance: 81.4
click at [239, 291] on span "A facility's Notice of Privacy Practices must be given to a patient on their fi…" at bounding box center [394, 301] width 313 height 32
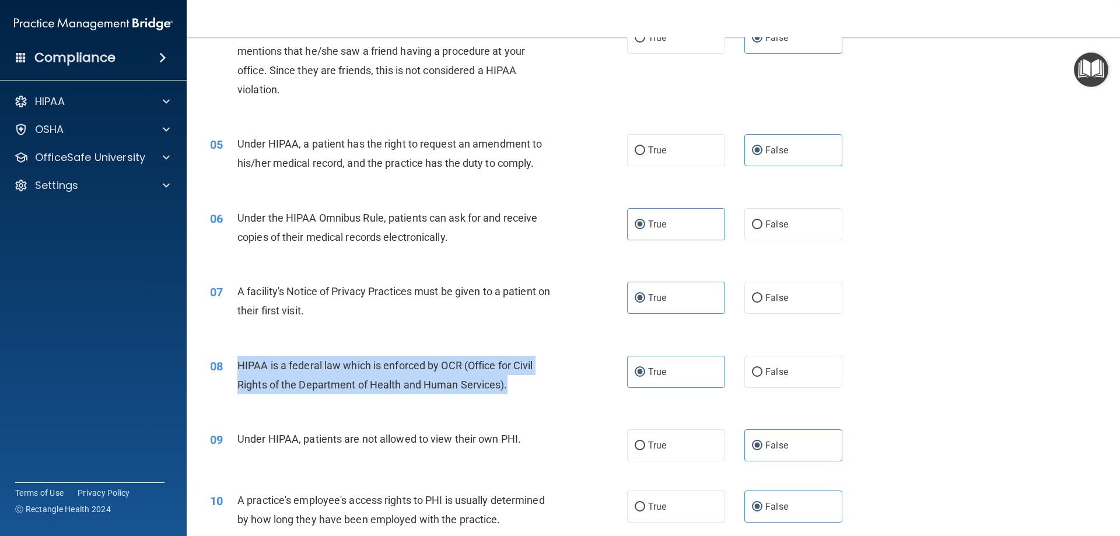
drag, startPoint x: 237, startPoint y: 365, endPoint x: 511, endPoint y: 387, distance: 274.6
click at [511, 387] on div "HIPAA is a federal law which is enforced by OCR (Office for Civil Rights of the…" at bounding box center [401, 375] width 326 height 39
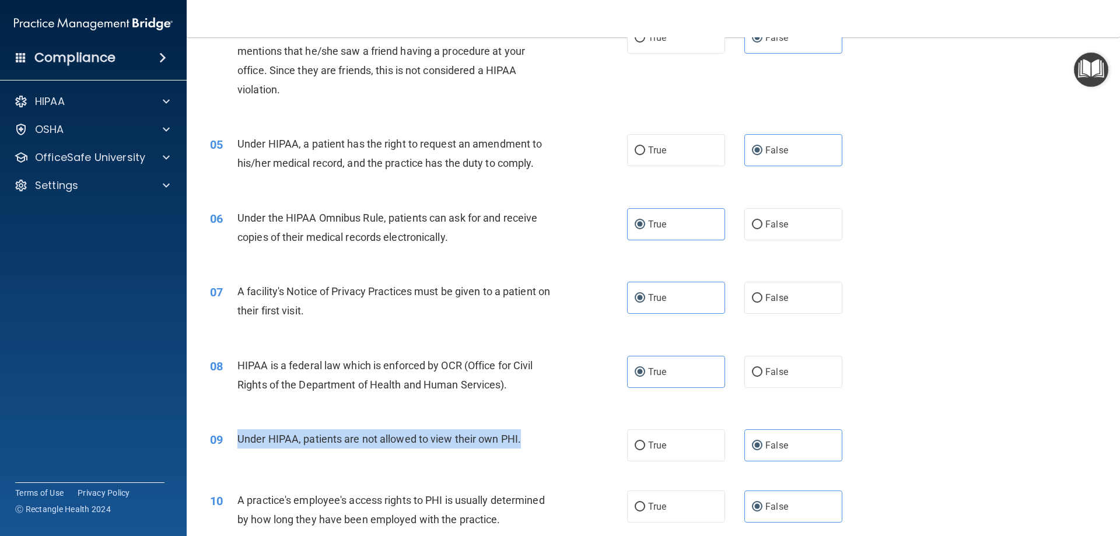
drag, startPoint x: 236, startPoint y: 439, endPoint x: 535, endPoint y: 443, distance: 299.4
click at [535, 443] on div "09 Under HIPAA, patients are not allowed to view their own PHI." at bounding box center [419, 442] width 452 height 25
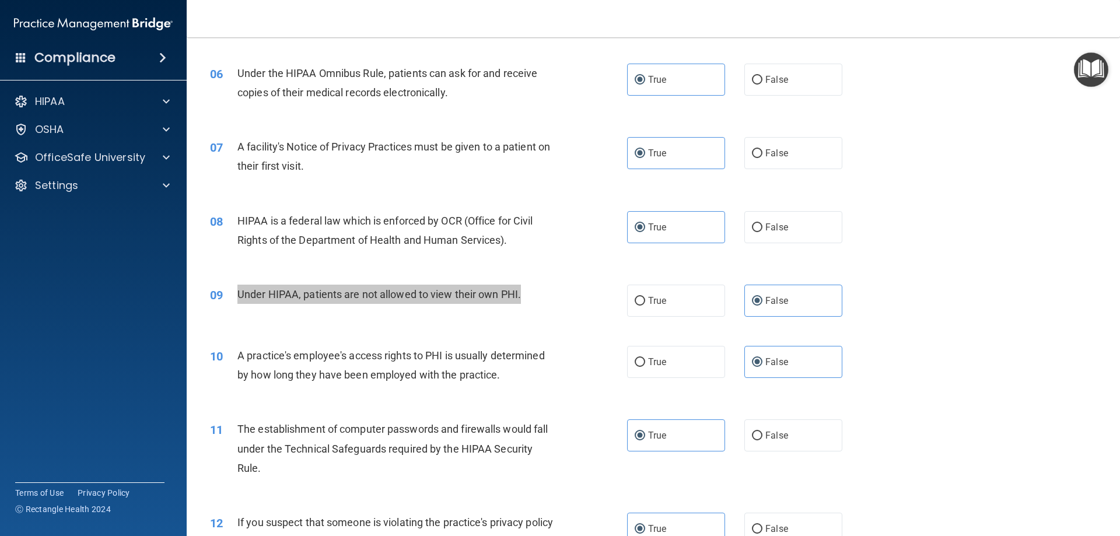
scroll to position [525, 0]
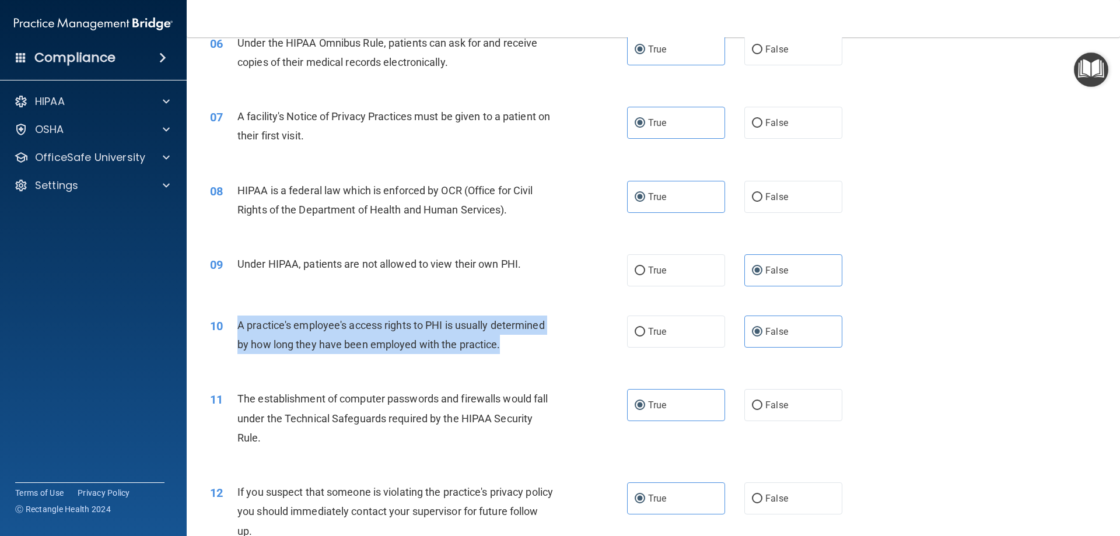
drag, startPoint x: 235, startPoint y: 325, endPoint x: 508, endPoint y: 355, distance: 274.2
click at [508, 355] on div "10 A practice's employee's access rights to PHI is usually determined by how lo…" at bounding box center [419, 338] width 452 height 44
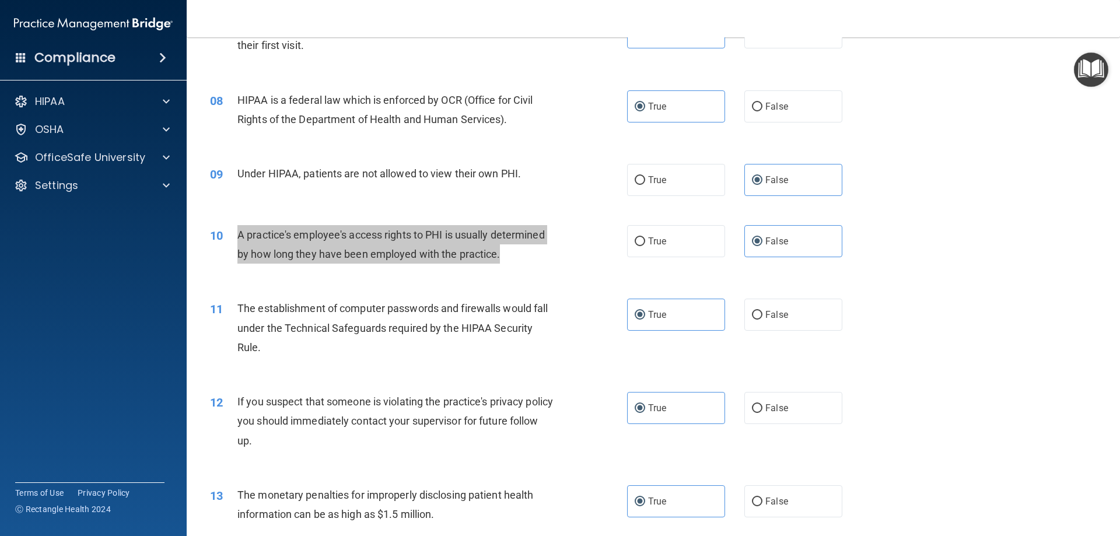
scroll to position [642, 0]
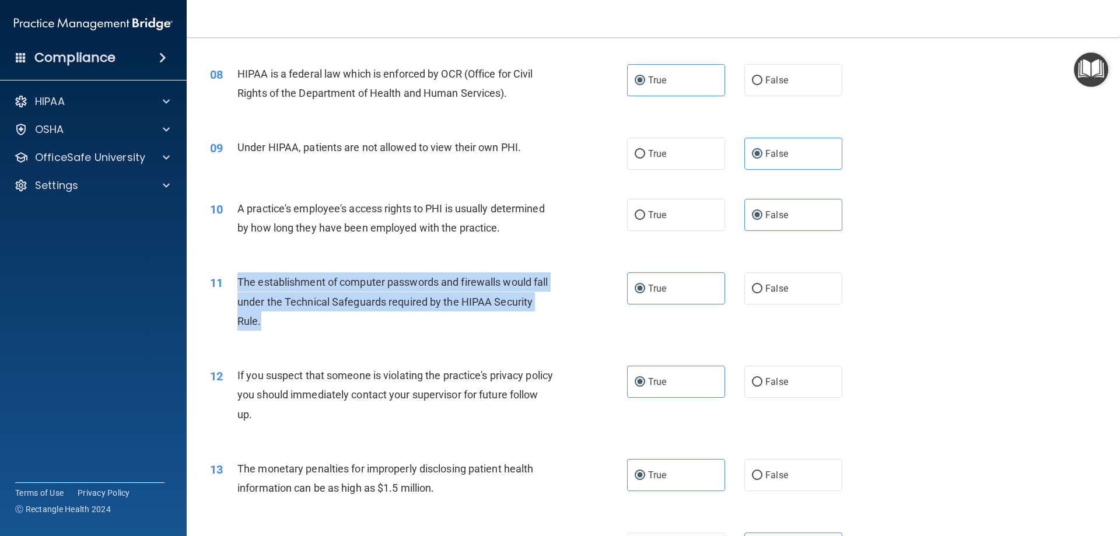
drag, startPoint x: 235, startPoint y: 277, endPoint x: 273, endPoint y: 314, distance: 52.4
click at [273, 314] on div "11 The establishment of computer passwords and firewalls would fall under the T…" at bounding box center [419, 305] width 452 height 64
click at [393, 322] on div "The establishment of computer passwords and firewalls would fall under the Tech…" at bounding box center [401, 302] width 326 height 58
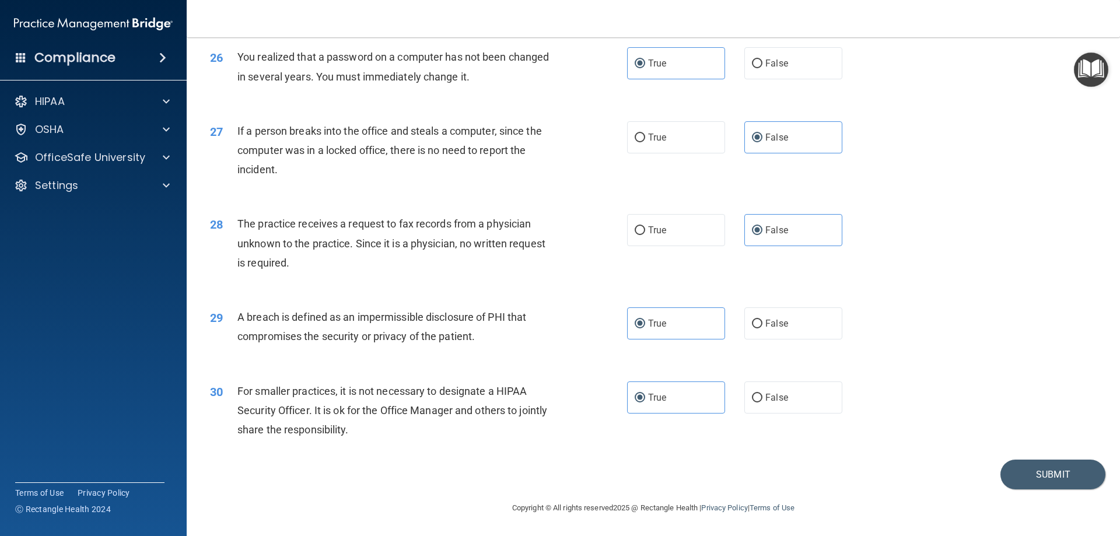
scroll to position [2226, 0]
click at [1048, 474] on button "Submit" at bounding box center [1053, 475] width 105 height 30
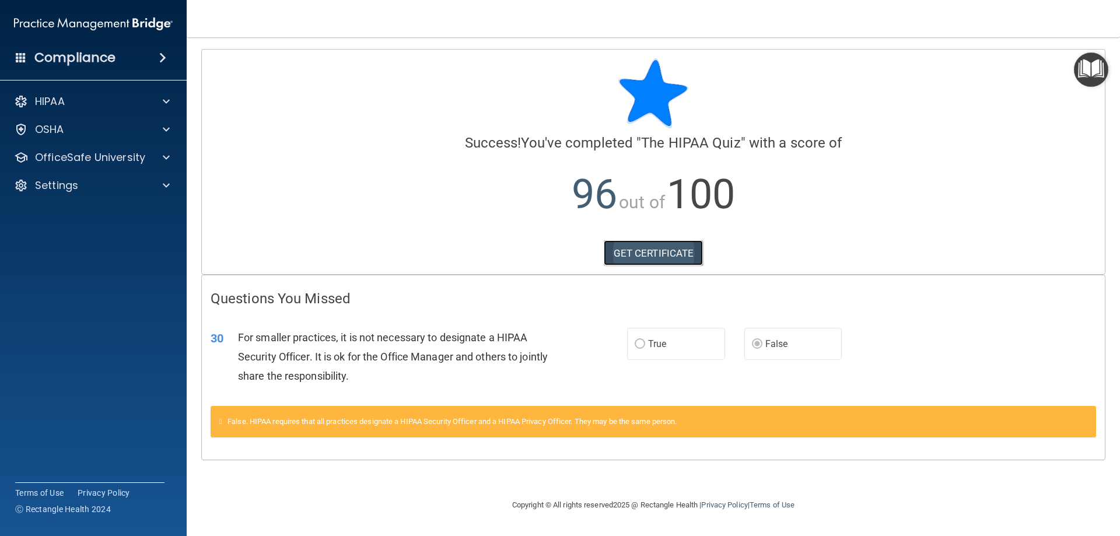
click at [672, 247] on link "GET CERTIFICATE" at bounding box center [654, 253] width 100 height 26
click at [74, 166] on div "OfficeSafe University" at bounding box center [93, 157] width 187 height 23
click at [78, 136] on div "OSHA" at bounding box center [77, 130] width 145 height 14
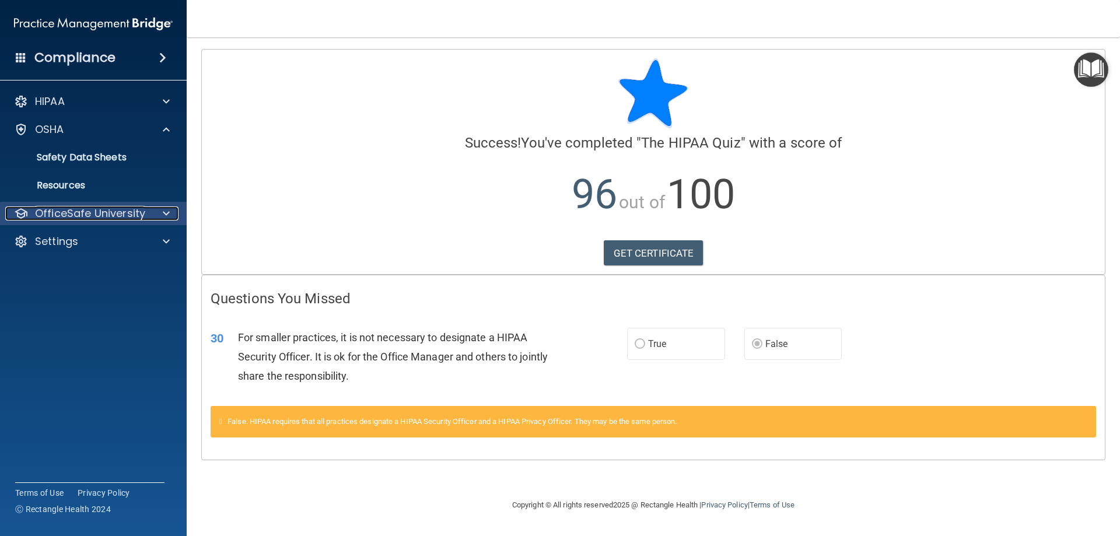
click at [67, 208] on p "OfficeSafe University" at bounding box center [90, 214] width 110 height 14
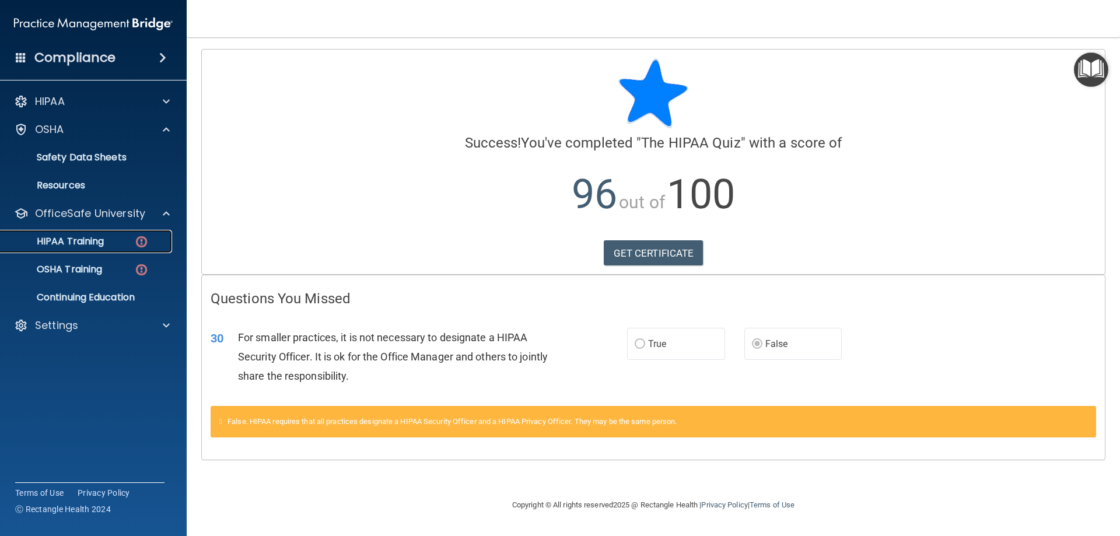
click at [65, 238] on p "HIPAA Training" at bounding box center [56, 242] width 96 height 12
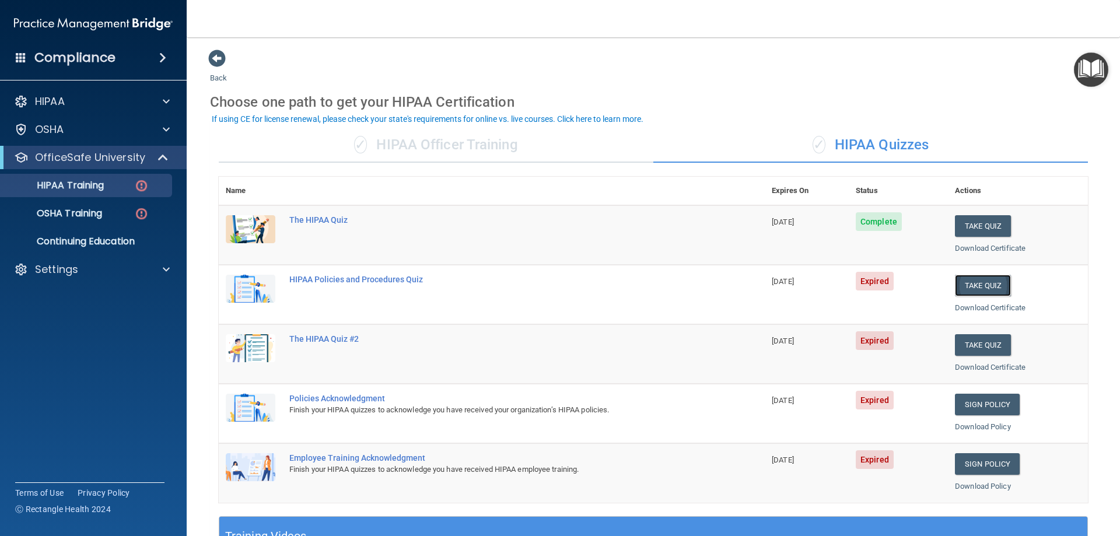
click at [996, 284] on button "Take Quiz" at bounding box center [983, 286] width 56 height 22
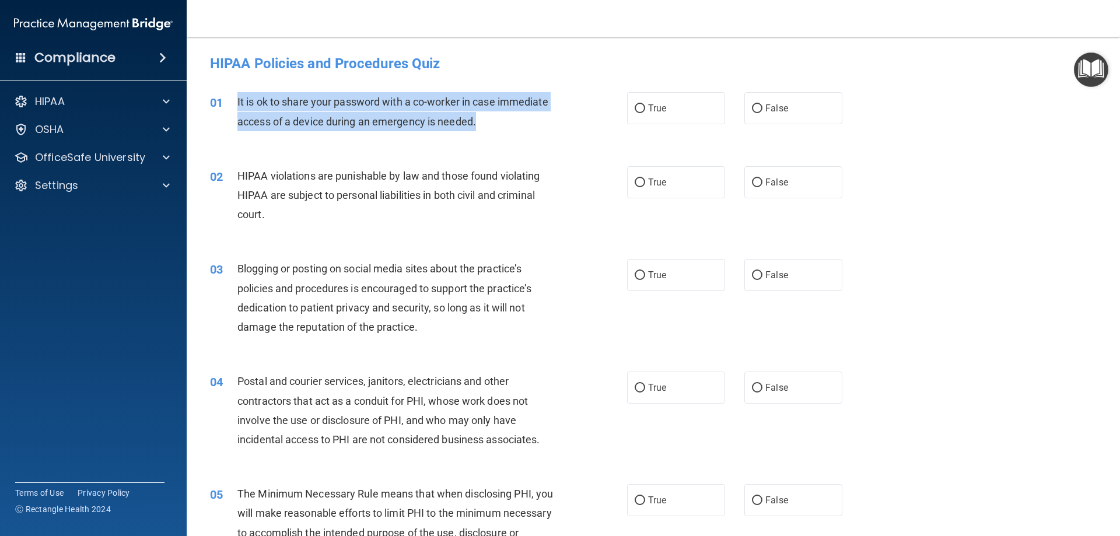
drag, startPoint x: 236, startPoint y: 101, endPoint x: 479, endPoint y: 129, distance: 243.8
click at [479, 129] on div "01 It is ok to share your password with a co-worker in case immediate access of…" at bounding box center [419, 114] width 452 height 44
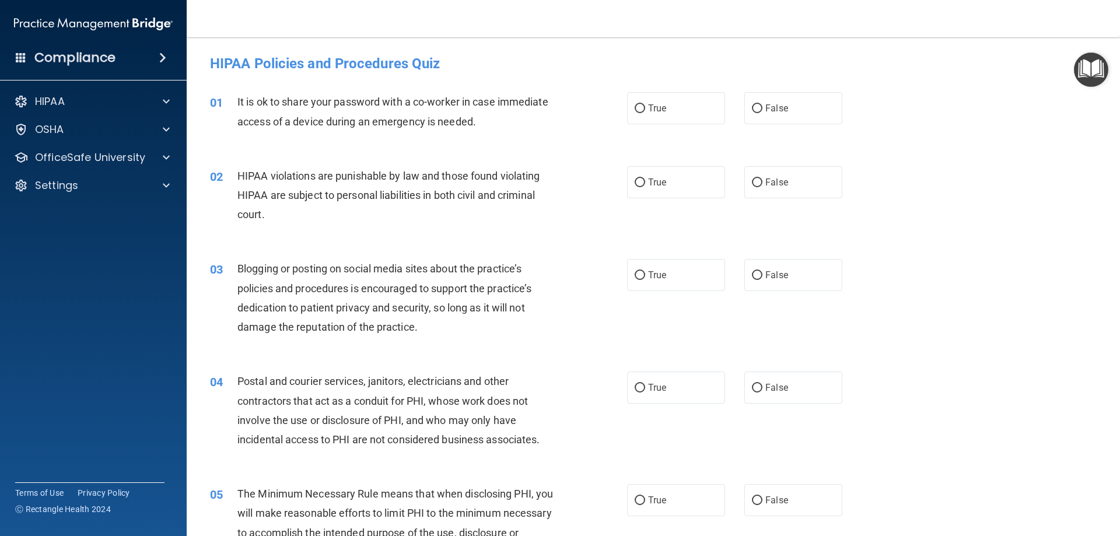
click at [557, 141] on div "01 It is ok to share your password with a co-worker in case immediate access of…" at bounding box center [653, 115] width 905 height 74
drag, startPoint x: 236, startPoint y: 99, endPoint x: 425, endPoint y: 106, distance: 188.6
click at [548, 0] on html "Compliance HIPAA Documents and Policies Report an Incident Business Associates …" at bounding box center [560, 268] width 1120 height 536
click at [330, 100] on span "It is ok to share your password with a co-worker in case immediate access of a …" at bounding box center [393, 112] width 311 height 32
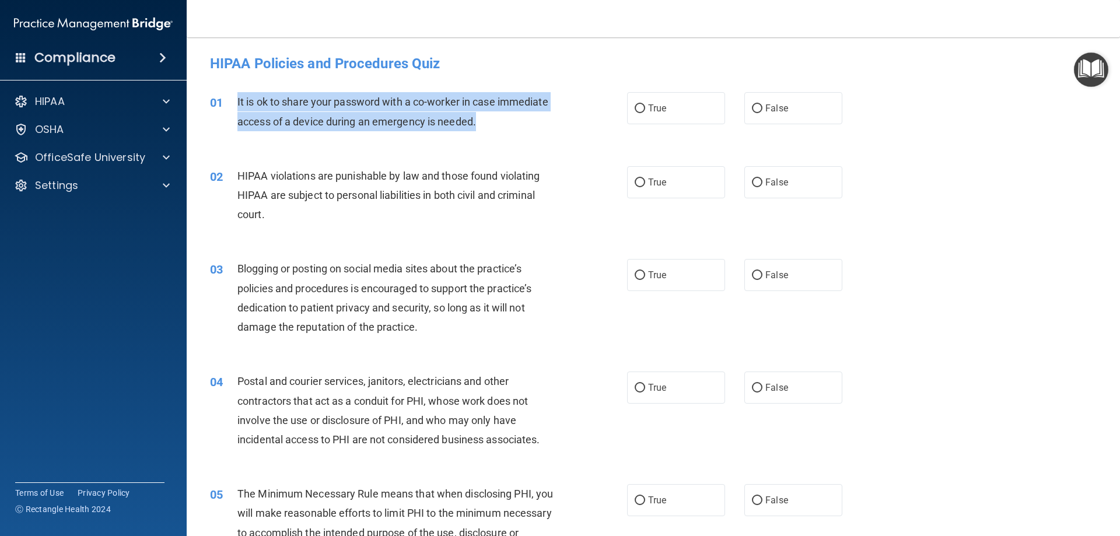
drag, startPoint x: 233, startPoint y: 102, endPoint x: 480, endPoint y: 129, distance: 249.0
click at [480, 129] on div "01 It is ok to share your password with a co-worker in case immediate access of…" at bounding box center [419, 114] width 452 height 44
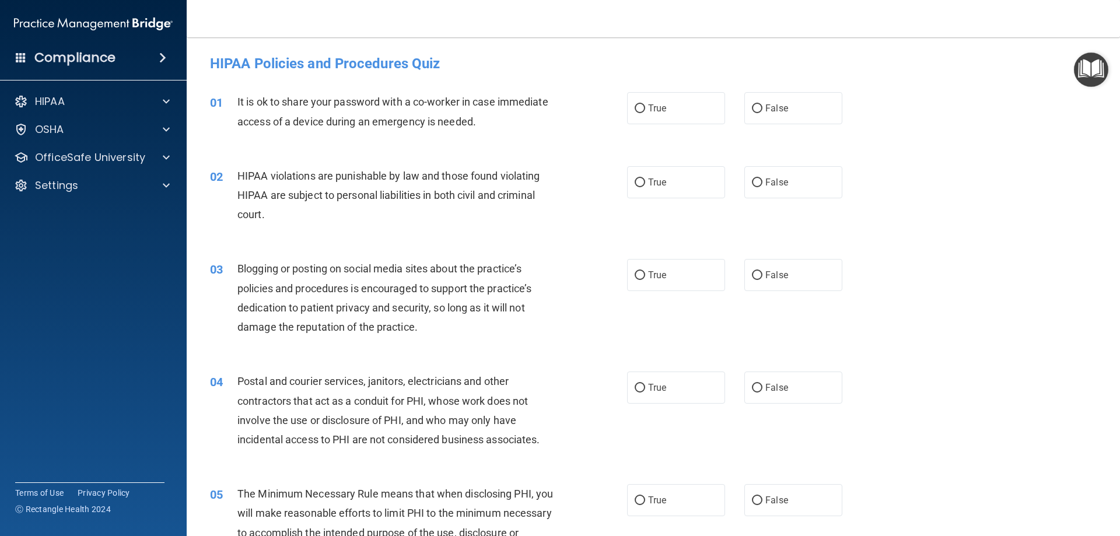
drag, startPoint x: 784, startPoint y: 116, endPoint x: 717, endPoint y: 130, distance: 68.7
click at [784, 116] on label "False" at bounding box center [794, 108] width 98 height 32
click at [763, 113] on input "False" at bounding box center [757, 108] width 11 height 9
radio input "true"
click at [336, 194] on span "HIPAA violations are punishable by law and those found violating HIPAA are subj…" at bounding box center [389, 195] width 302 height 51
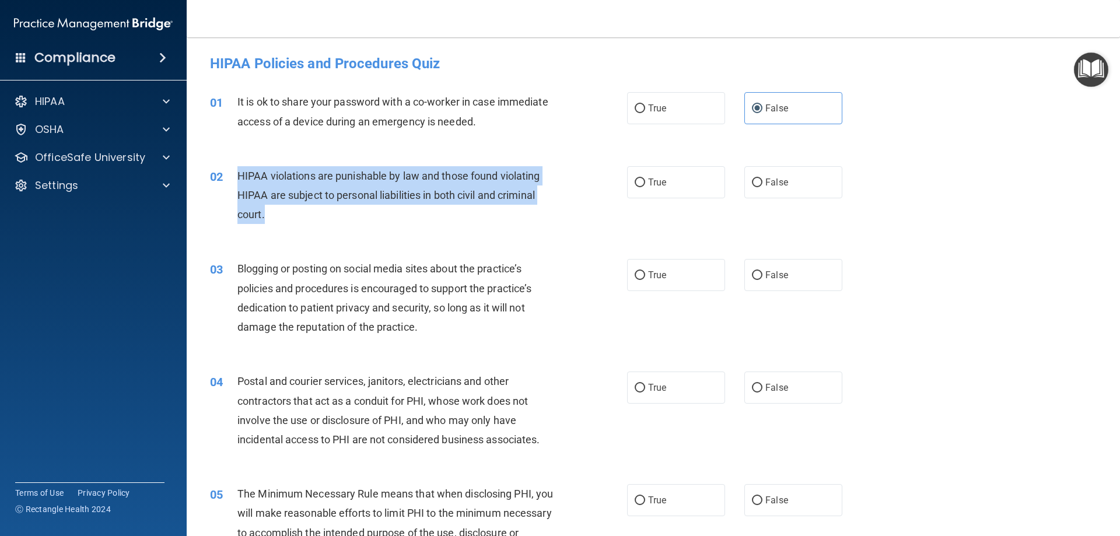
drag, startPoint x: 237, startPoint y: 172, endPoint x: 267, endPoint y: 225, distance: 61.2
click at [268, 225] on div "02 HIPAA violations are punishable by law and those found violating HIPAA are s…" at bounding box center [419, 198] width 452 height 64
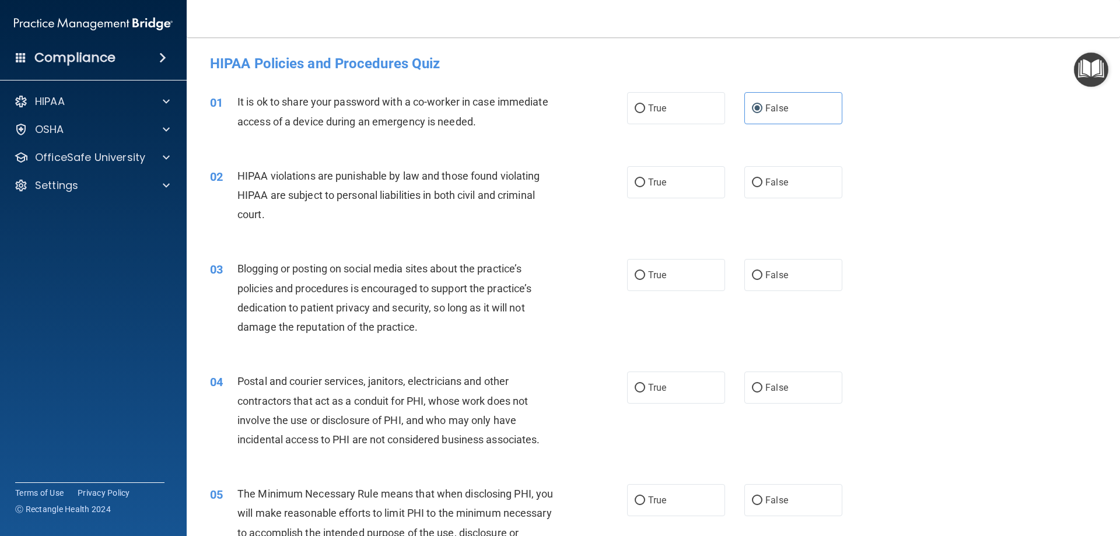
drag, startPoint x: 700, startPoint y: 188, endPoint x: 533, endPoint y: 202, distance: 166.9
click at [700, 187] on label "True" at bounding box center [676, 182] width 98 height 32
click at [645, 187] on input "True" at bounding box center [640, 183] width 11 height 9
radio input "true"
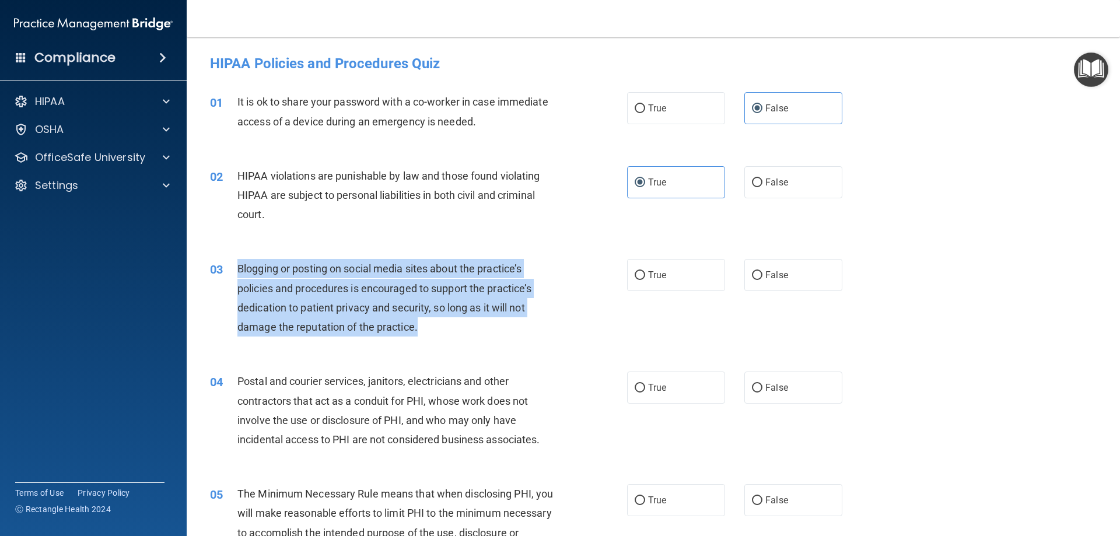
drag, startPoint x: 238, startPoint y: 266, endPoint x: 444, endPoint y: 334, distance: 217.6
click at [444, 334] on div "Blogging or posting on social media sites about the practice’s policies and pro…" at bounding box center [401, 298] width 326 height 78
click at [506, 313] on span "Blogging or posting on social media sites about the practice’s policies and pro…" at bounding box center [385, 298] width 294 height 71
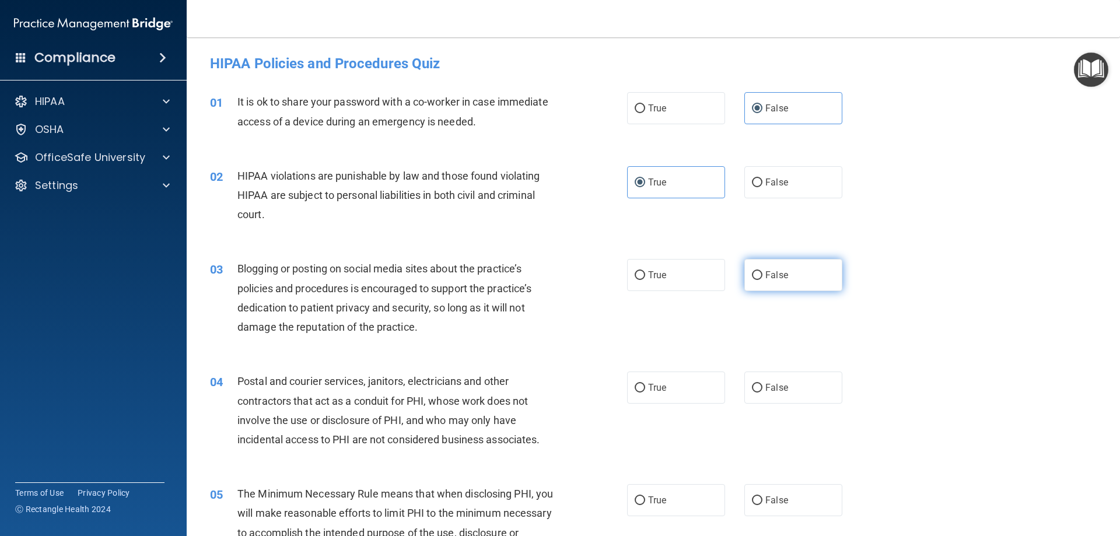
click at [777, 275] on span "False" at bounding box center [777, 275] width 23 height 11
click at [763, 275] on input "False" at bounding box center [757, 275] width 11 height 9
radio input "true"
click at [497, 289] on span "Blogging or posting on social media sites about the practice’s policies and pro…" at bounding box center [385, 298] width 294 height 71
click at [339, 366] on div "04 Postal and courier services, janitors, electricians and other contractors th…" at bounding box center [653, 413] width 905 height 113
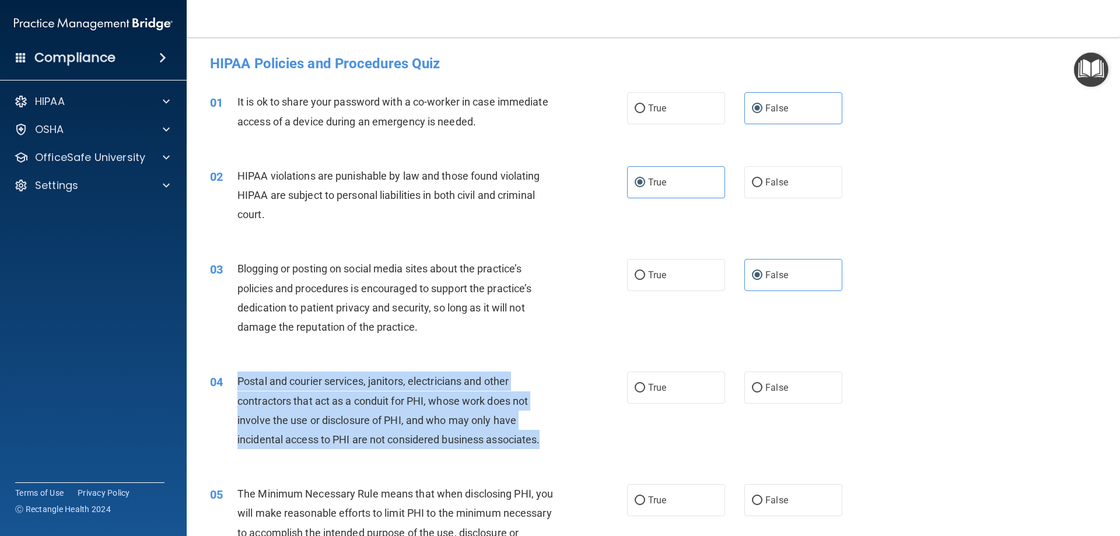
drag, startPoint x: 238, startPoint y: 379, endPoint x: 570, endPoint y: 443, distance: 338.7
click at [570, 443] on div "04 Postal and courier services, janitors, electricians and other contractors th…" at bounding box center [419, 413] width 452 height 83
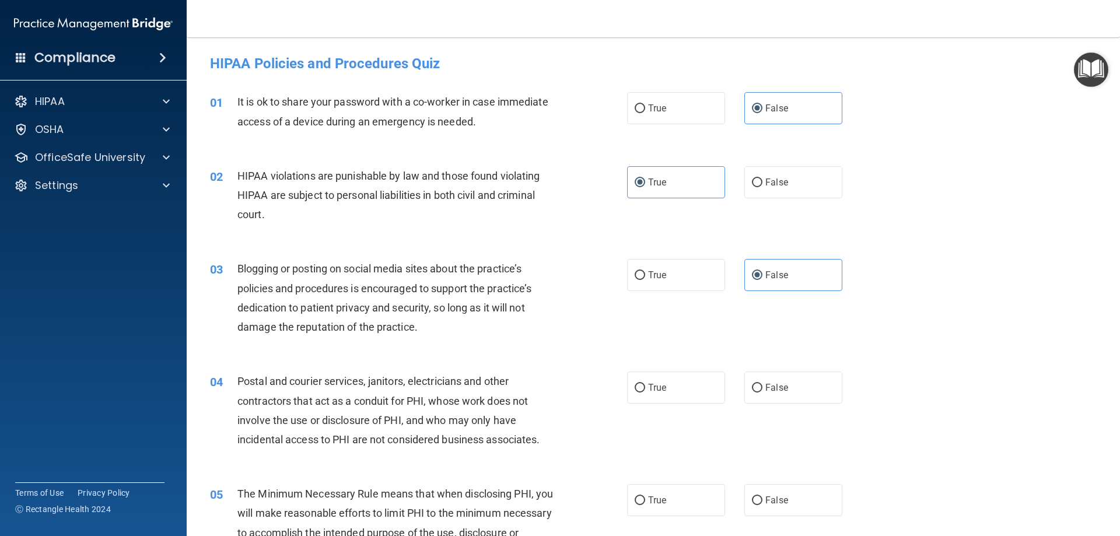
drag, startPoint x: 666, startPoint y: 431, endPoint x: 661, endPoint y: 420, distance: 11.7
click at [665, 431] on div "04 Postal and courier services, janitors, electricians and other contractors th…" at bounding box center [653, 413] width 905 height 113
click at [661, 420] on div "04 Postal and courier services, janitors, electricians and other contractors th…" at bounding box center [653, 413] width 905 height 113
click at [667, 409] on div "04 Postal and courier services, janitors, electricians and other contractors th…" at bounding box center [653, 413] width 905 height 113
click at [671, 394] on label "True" at bounding box center [676, 388] width 98 height 32
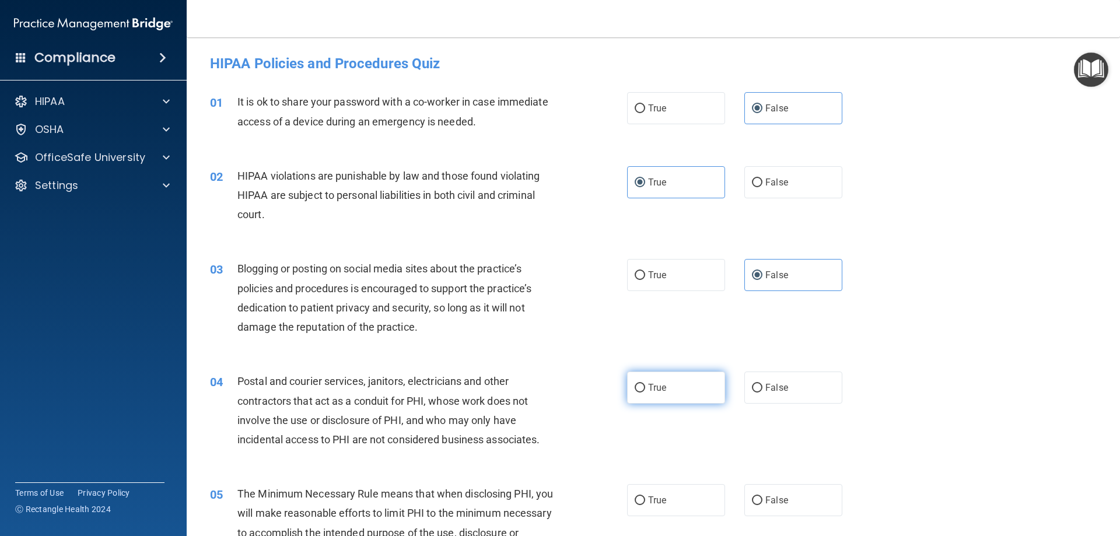
click at [645, 393] on input "True" at bounding box center [640, 388] width 11 height 9
radio input "true"
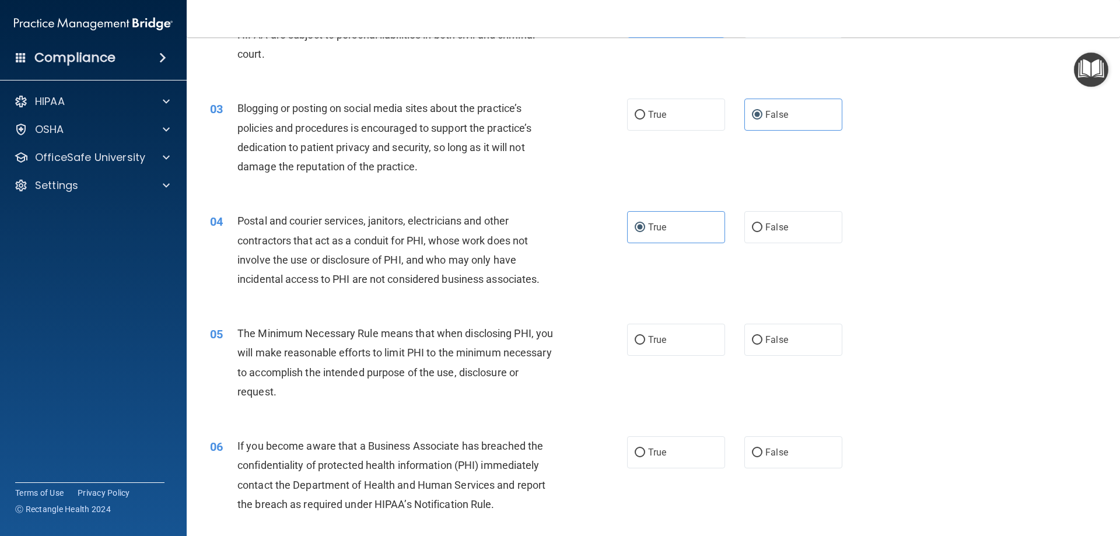
scroll to position [175, 0]
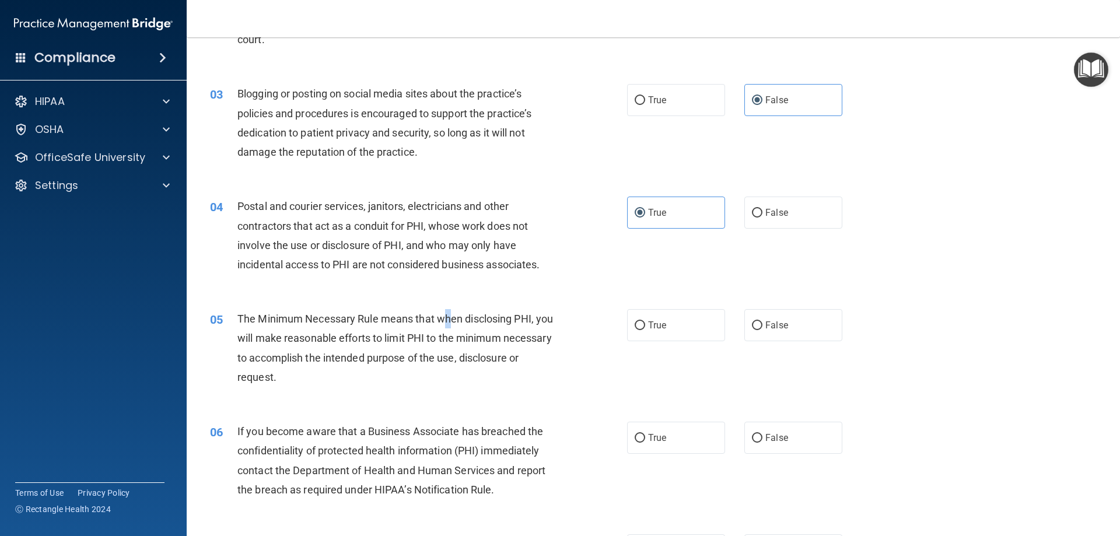
click at [448, 323] on span "The Minimum Necessary Rule means that when disclosing PHI, you will make reason…" at bounding box center [396, 348] width 316 height 71
click at [231, 326] on div "05" at bounding box center [219, 320] width 36 height 22
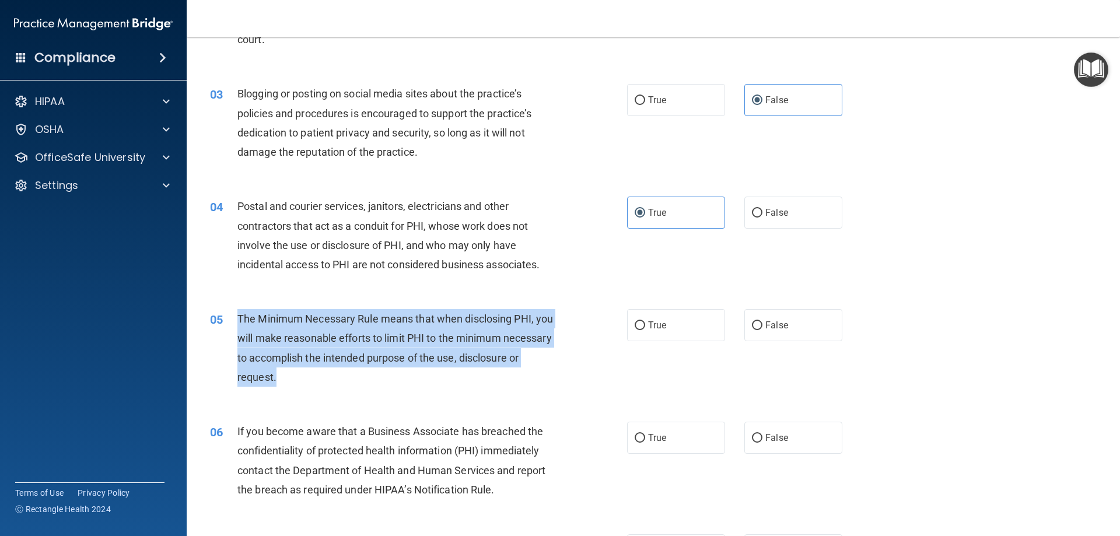
drag, startPoint x: 238, startPoint y: 315, endPoint x: 344, endPoint y: 382, distance: 125.1
click at [344, 382] on div "The Minimum Necessary Rule means that when disclosing PHI, you will make reason…" at bounding box center [401, 348] width 326 height 78
click at [414, 372] on div "The Minimum Necessary Rule means that when disclosing PHI, you will make reason…" at bounding box center [401, 348] width 326 height 78
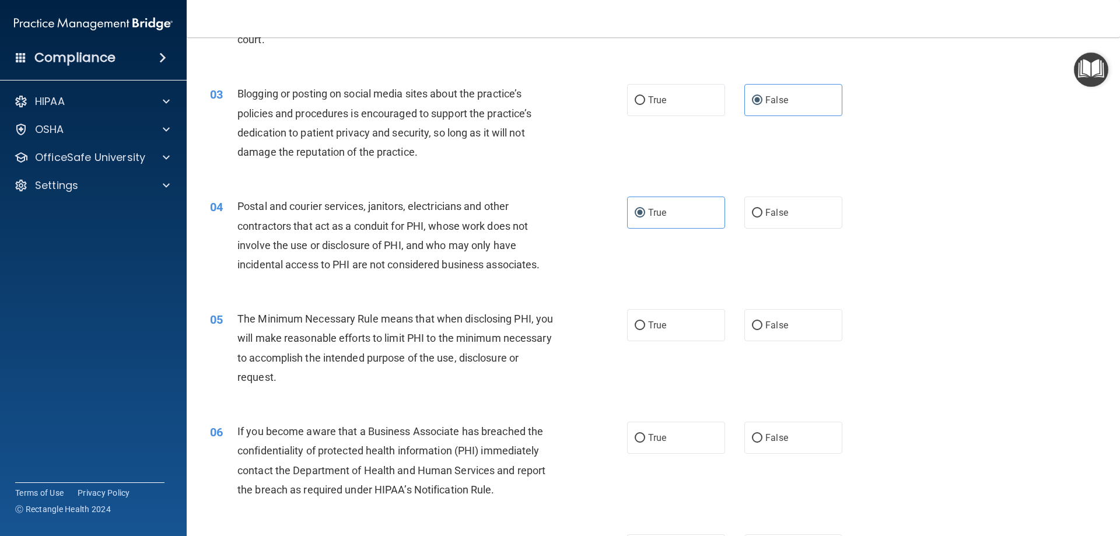
click at [335, 347] on div "The Minimum Necessary Rule means that when disclosing PHI, you will make reason…" at bounding box center [401, 348] width 326 height 78
click at [335, 338] on span "The Minimum Necessary Rule means that when disclosing PHI, you will make reason…" at bounding box center [396, 348] width 316 height 71
click at [374, 383] on div "The Minimum Necessary Rule means that when disclosing PHI, you will make reason…" at bounding box center [401, 348] width 326 height 78
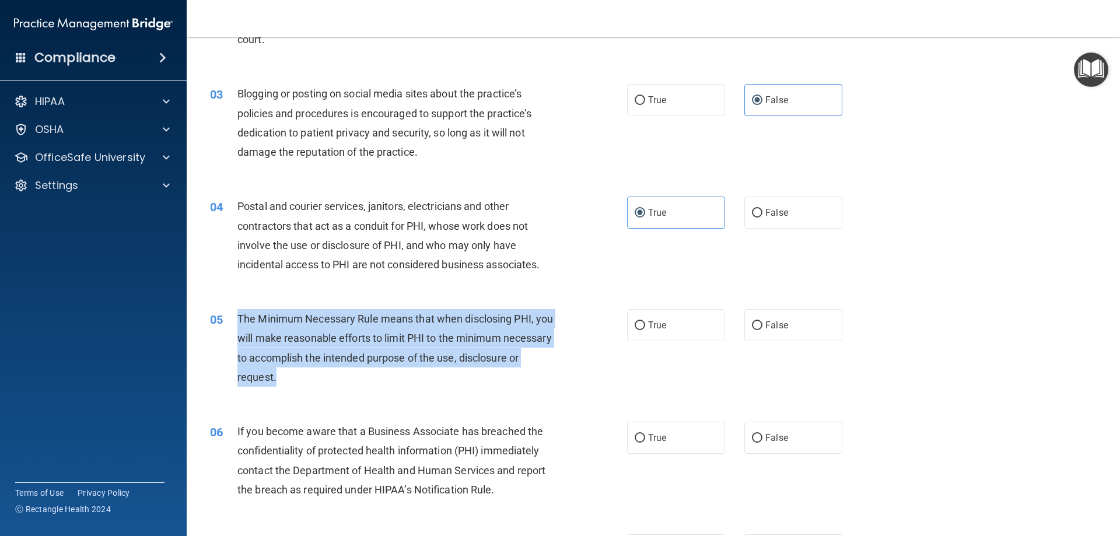
drag, startPoint x: 240, startPoint y: 316, endPoint x: 374, endPoint y: 388, distance: 152.5
click at [374, 388] on div "05 The Minimum Necessary Rule means that when disclosing PHI, you will make rea…" at bounding box center [419, 350] width 452 height 83
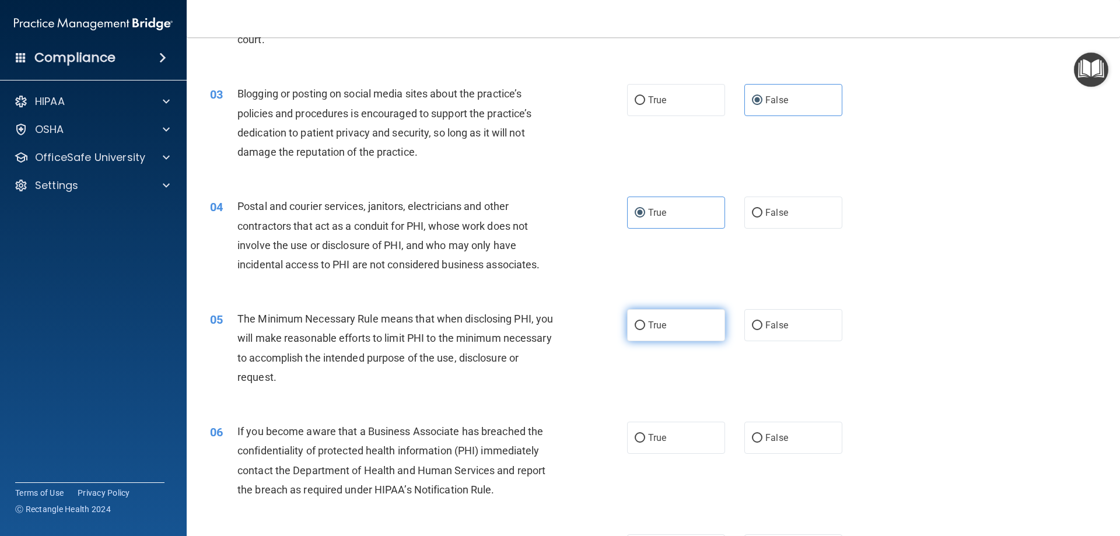
click at [652, 324] on span "True" at bounding box center [657, 325] width 18 height 11
click at [645, 324] on input "True" at bounding box center [640, 326] width 11 height 9
radio input "true"
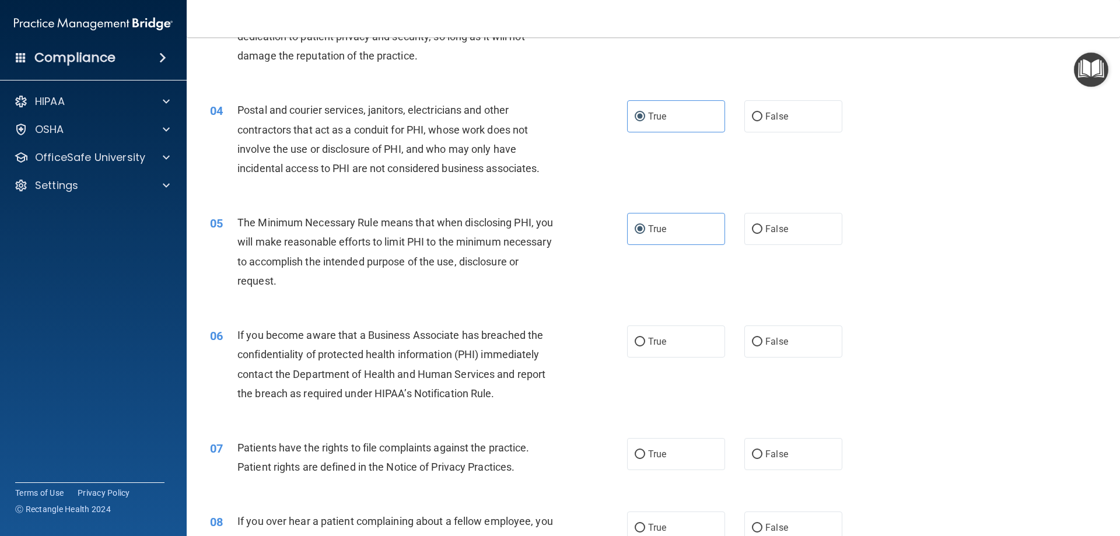
scroll to position [292, 0]
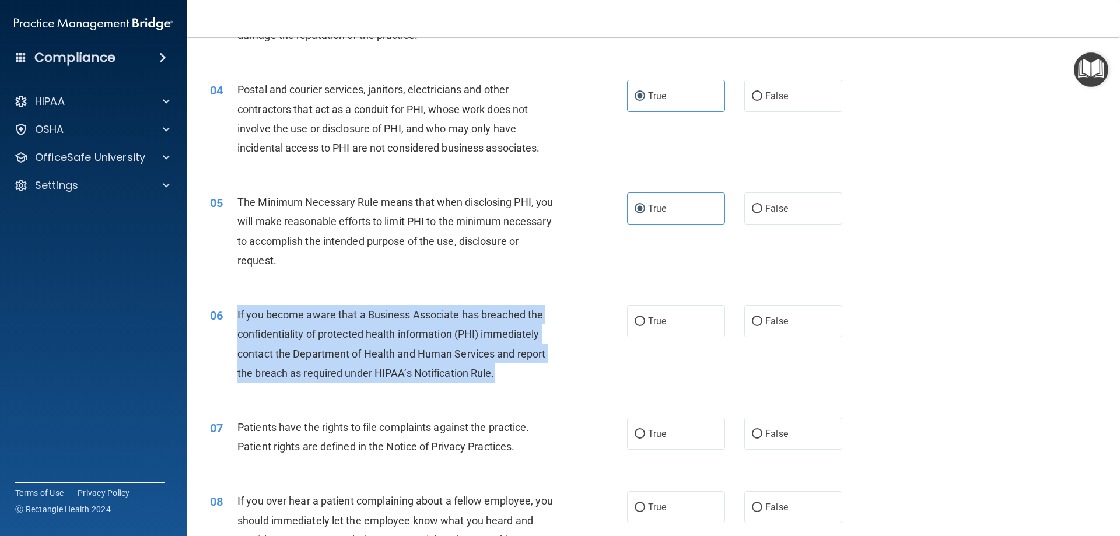
drag, startPoint x: 237, startPoint y: 315, endPoint x: 524, endPoint y: 372, distance: 292.8
click at [524, 372] on div "If you become aware that a Business Associate has breached the confidentiality …" at bounding box center [401, 344] width 326 height 78
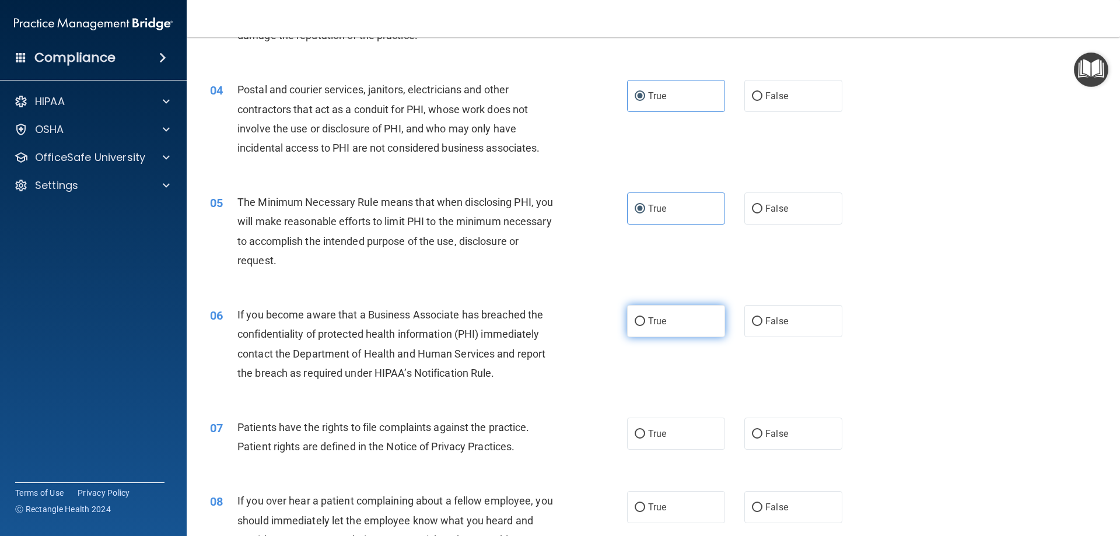
click at [673, 324] on label "True" at bounding box center [676, 321] width 98 height 32
click at [645, 324] on input "True" at bounding box center [640, 321] width 11 height 9
radio input "true"
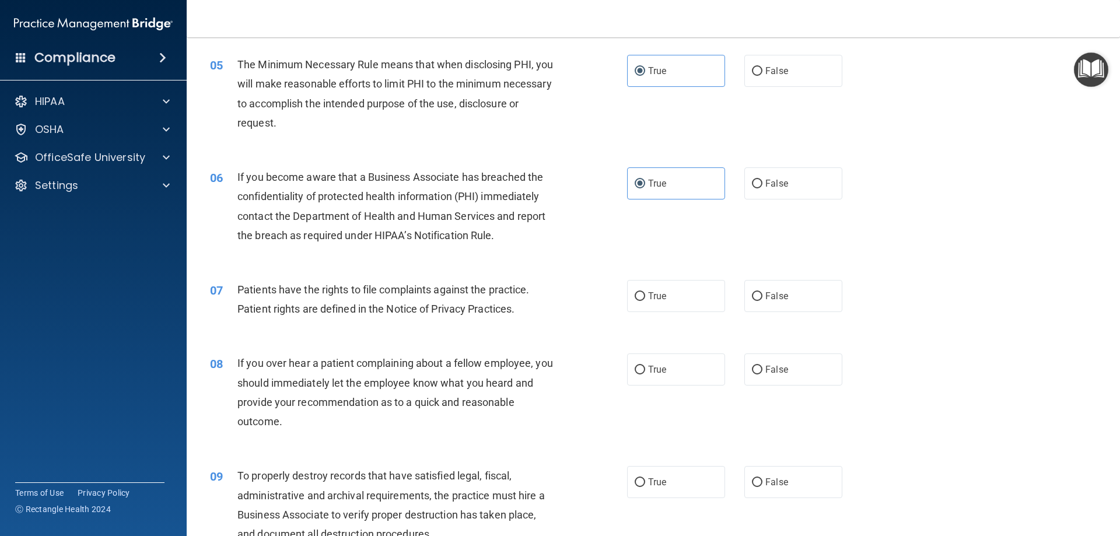
scroll to position [467, 0]
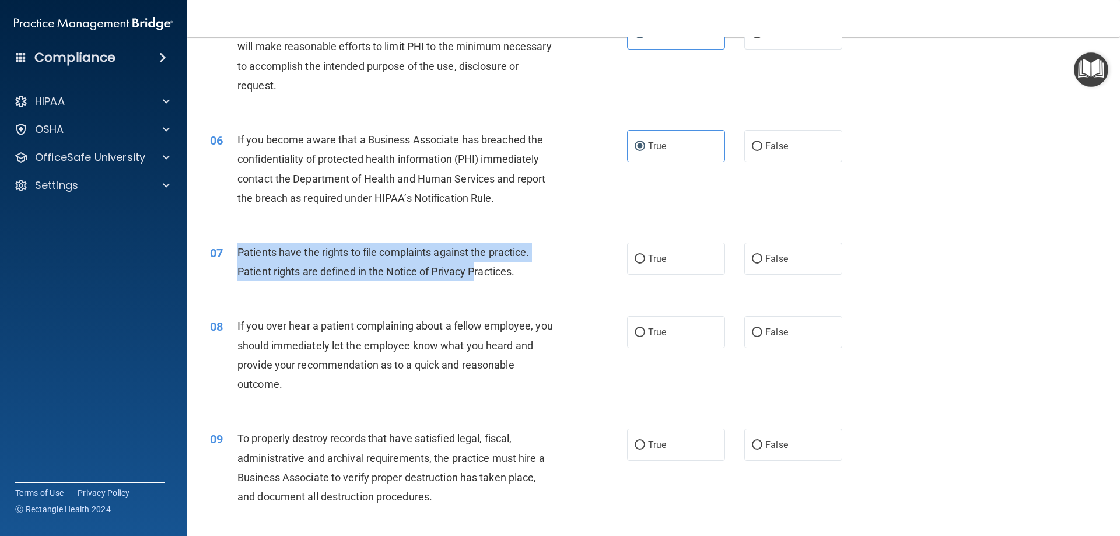
drag, startPoint x: 238, startPoint y: 250, endPoint x: 473, endPoint y: 278, distance: 236.9
click at [478, 283] on div "07 Patients have the rights to file complaints against the practice. Patient ri…" at bounding box center [419, 265] width 452 height 44
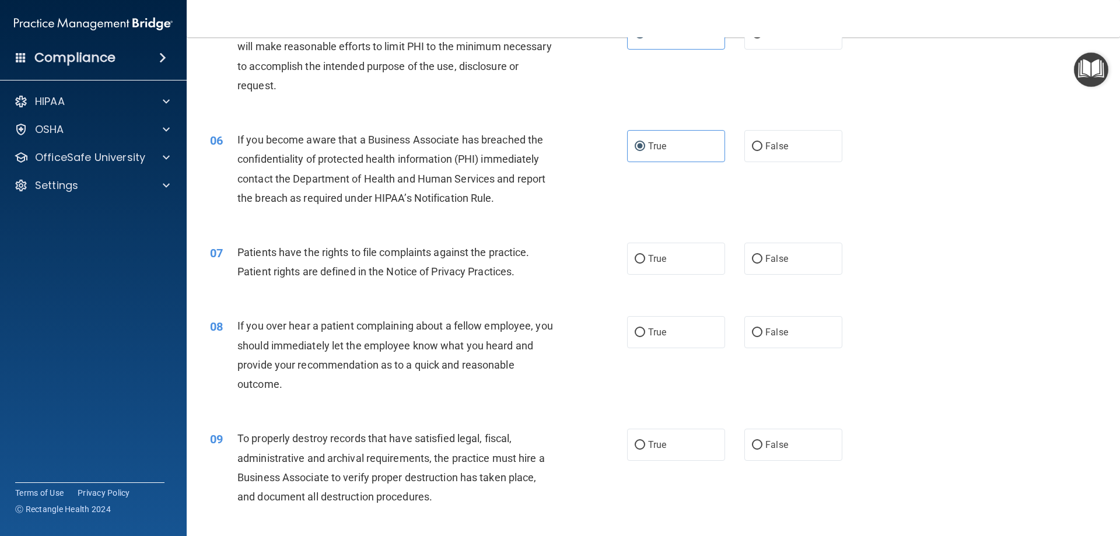
click at [491, 210] on div "06 If you become aware that a Business Associate has breached the confidentiali…" at bounding box center [419, 171] width 452 height 83
click at [665, 268] on label "True" at bounding box center [676, 259] width 98 height 32
click at [645, 264] on input "True" at bounding box center [640, 259] width 11 height 9
radio input "true"
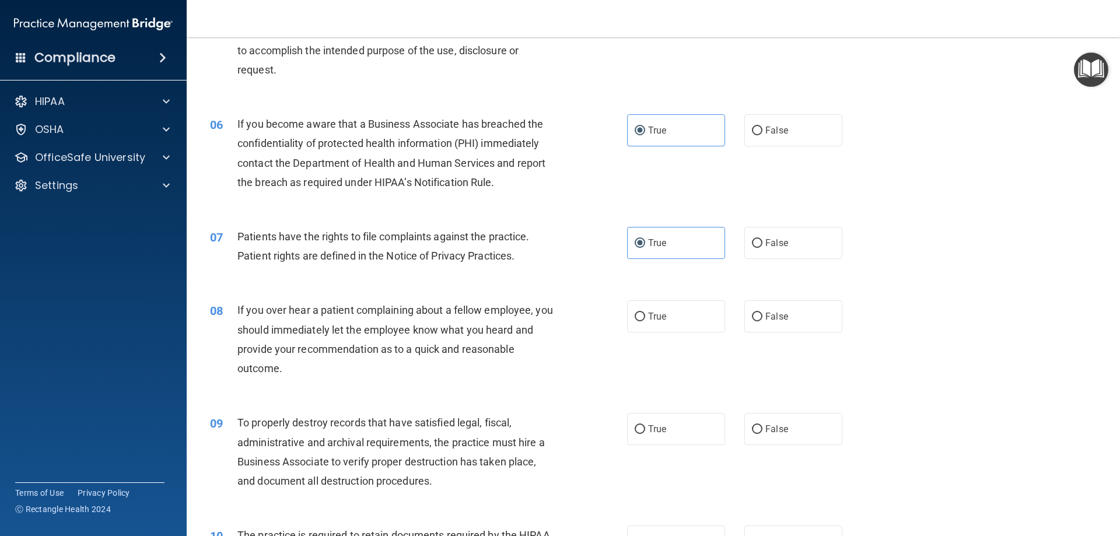
scroll to position [584, 0]
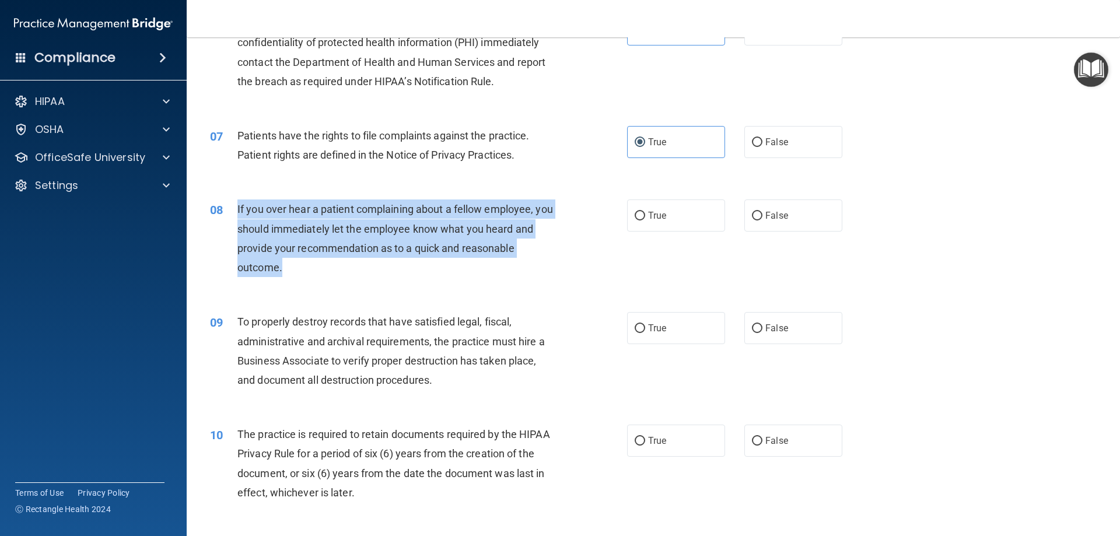
drag, startPoint x: 235, startPoint y: 210, endPoint x: 578, endPoint y: 245, distance: 344.3
click at [289, 280] on div "08 If you over hear a patient complaining about a fellow employee, you should i…" at bounding box center [419, 241] width 452 height 83
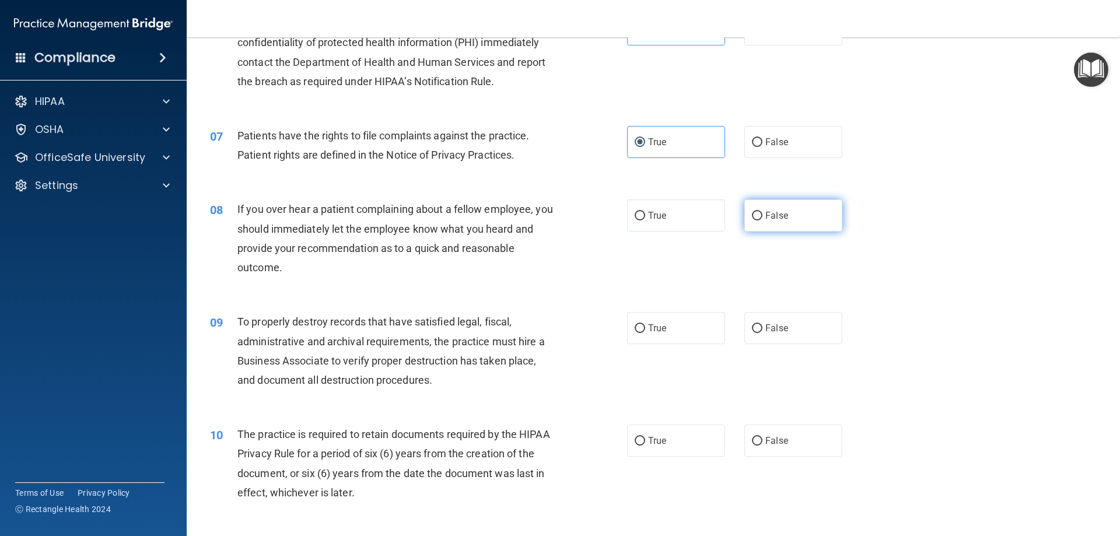
click at [750, 222] on label "False" at bounding box center [794, 216] width 98 height 32
click at [752, 221] on input "False" at bounding box center [757, 216] width 11 height 9
radio input "true"
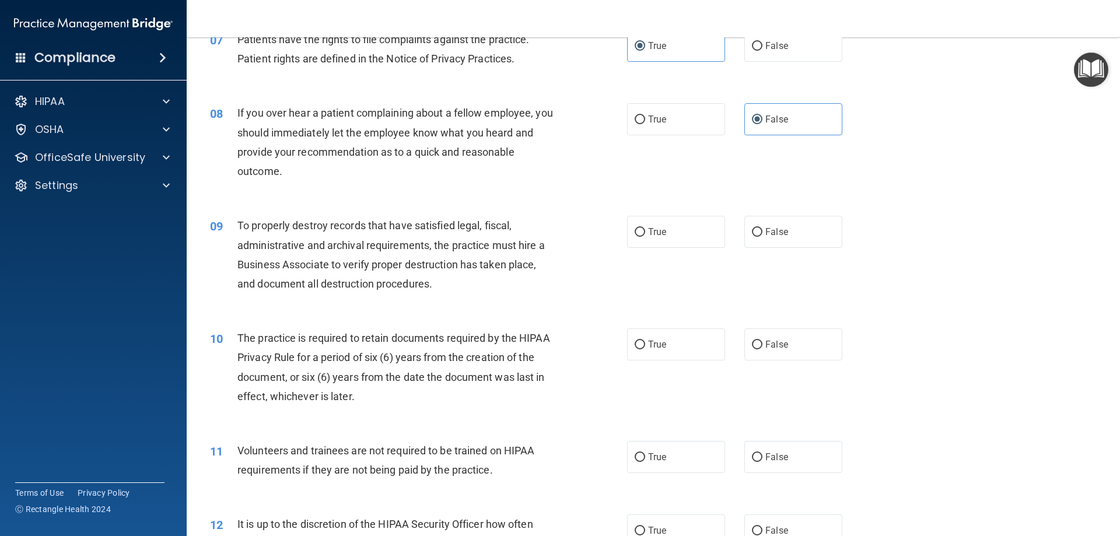
scroll to position [700, 0]
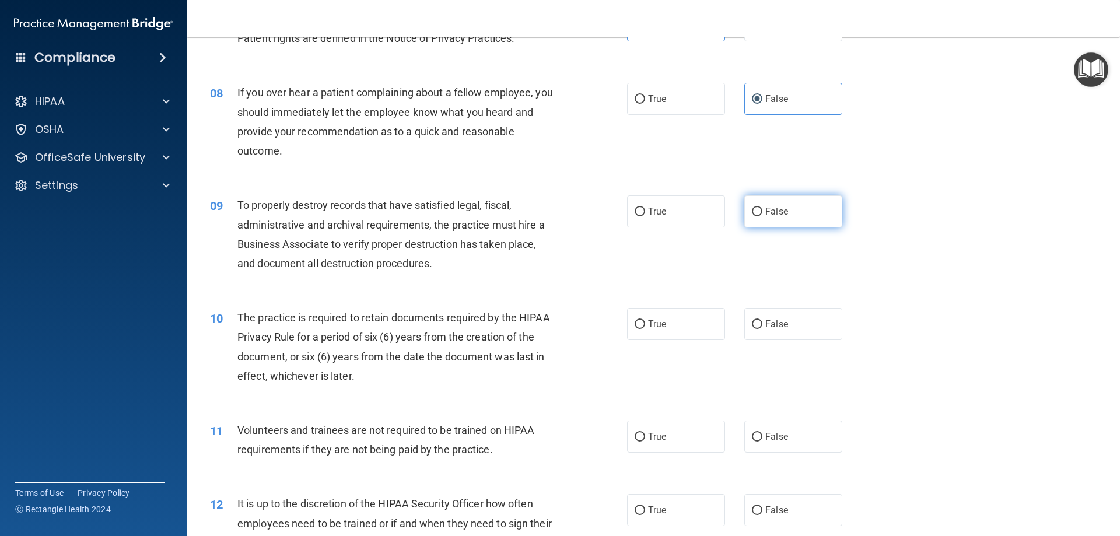
click at [812, 221] on label "False" at bounding box center [794, 211] width 98 height 32
click at [763, 217] on input "False" at bounding box center [757, 212] width 11 height 9
radio input "true"
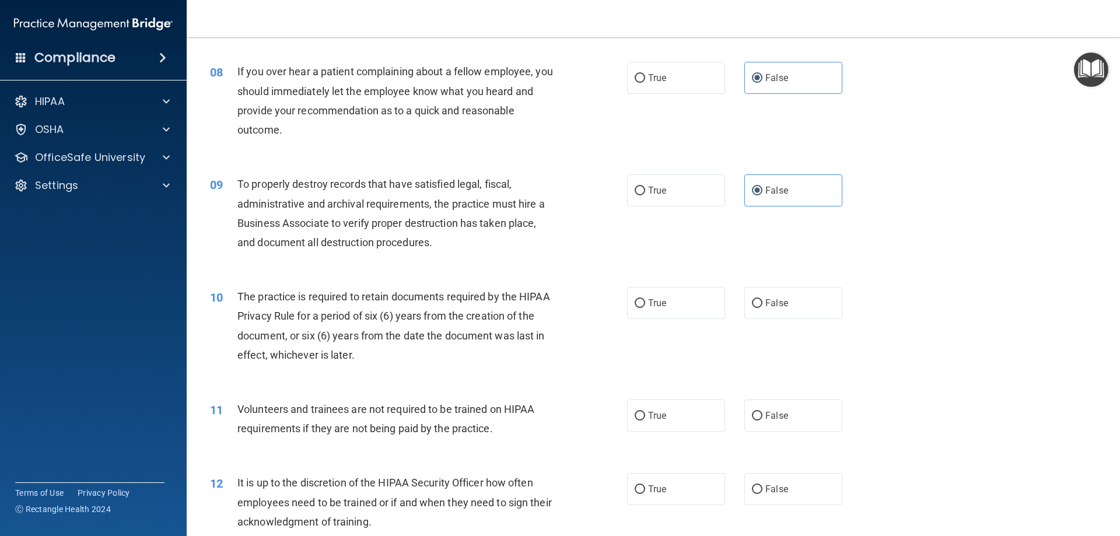
scroll to position [759, 0]
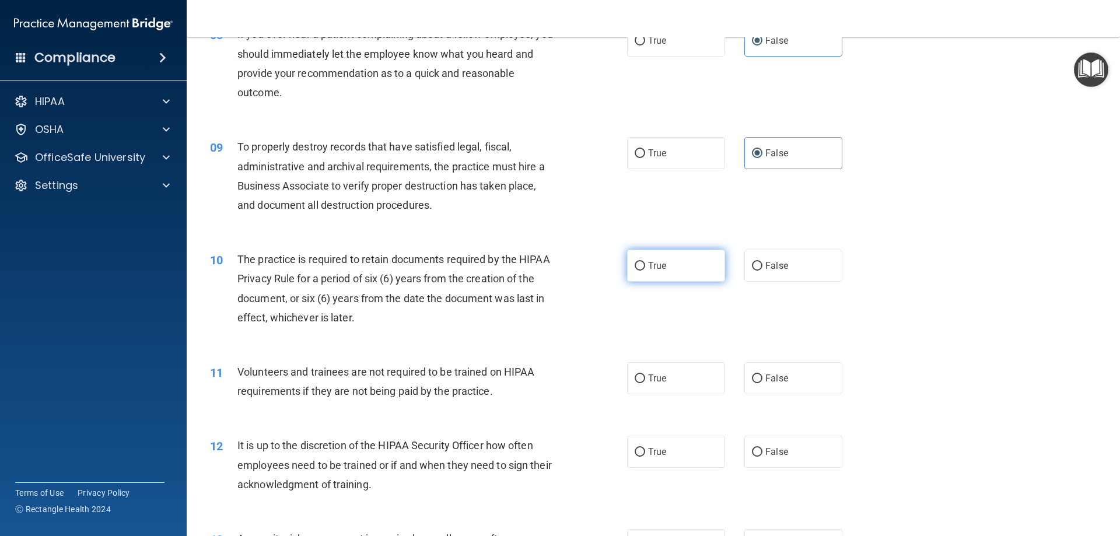
click at [641, 277] on label "True" at bounding box center [676, 266] width 98 height 32
click at [641, 271] on input "True" at bounding box center [640, 266] width 11 height 9
radio input "true"
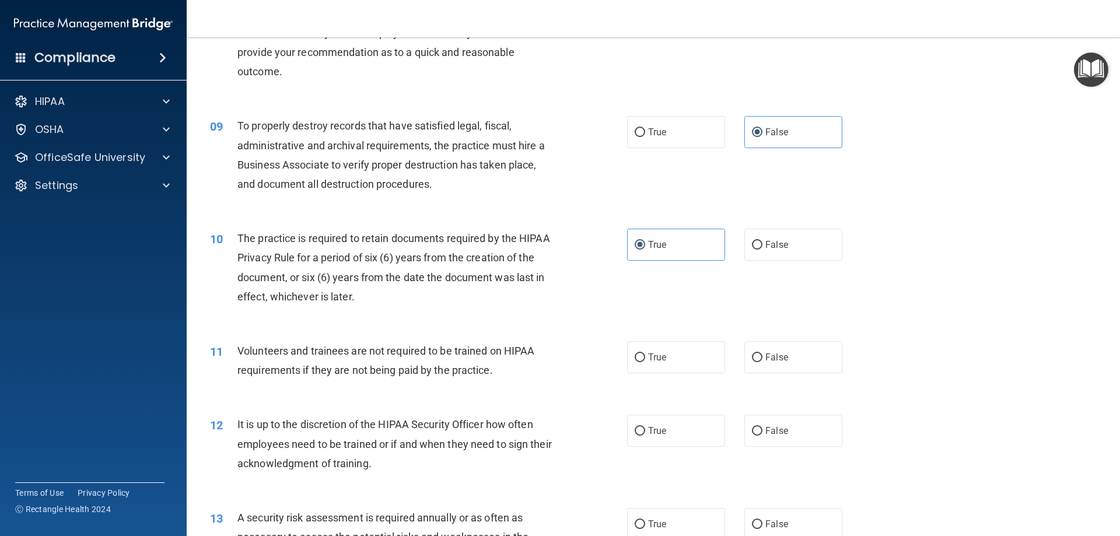
scroll to position [817, 0]
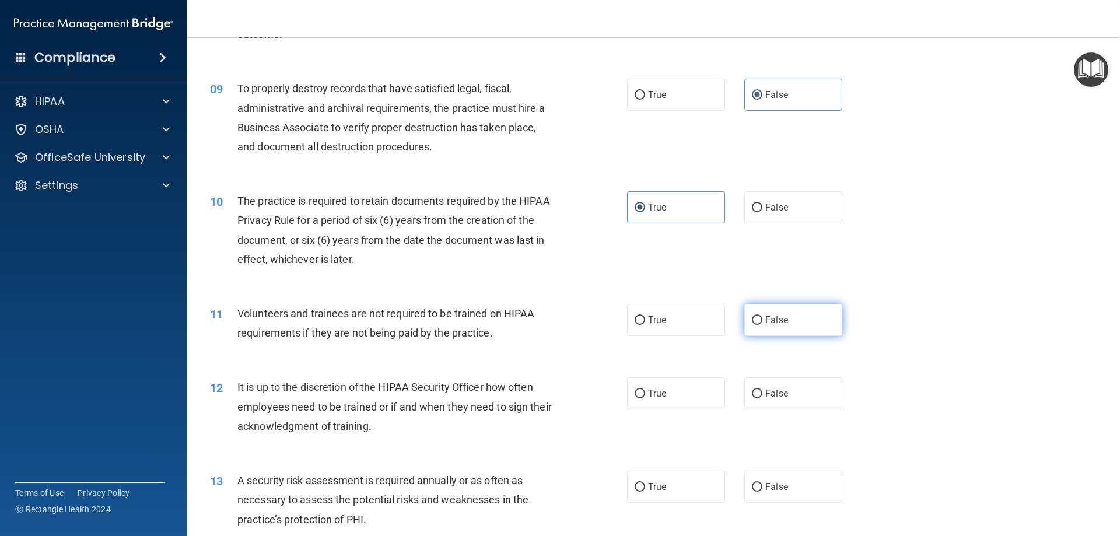
click at [780, 329] on label "False" at bounding box center [794, 320] width 98 height 32
click at [763, 325] on input "False" at bounding box center [757, 320] width 11 height 9
radio input "true"
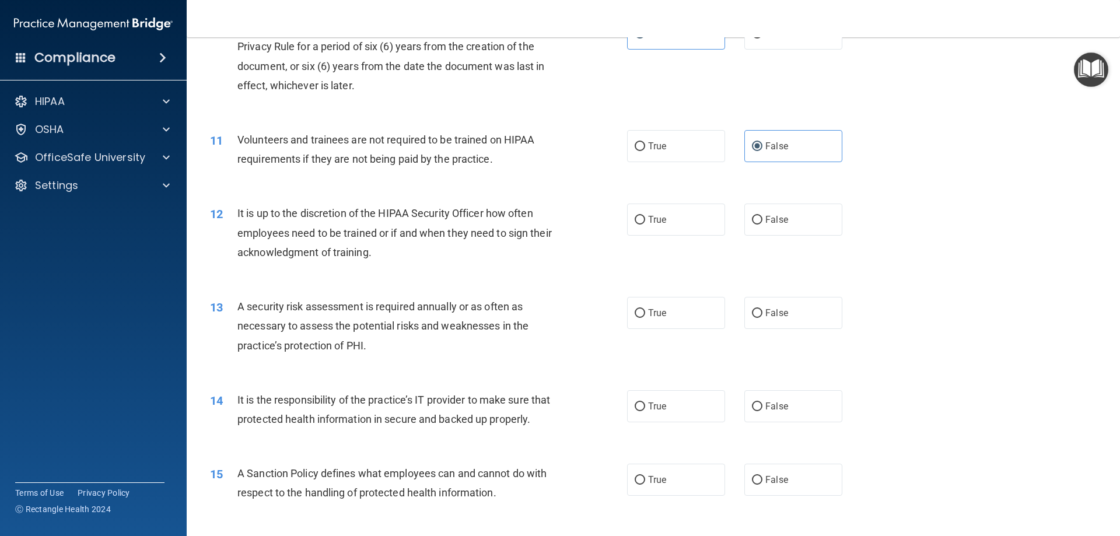
scroll to position [992, 0]
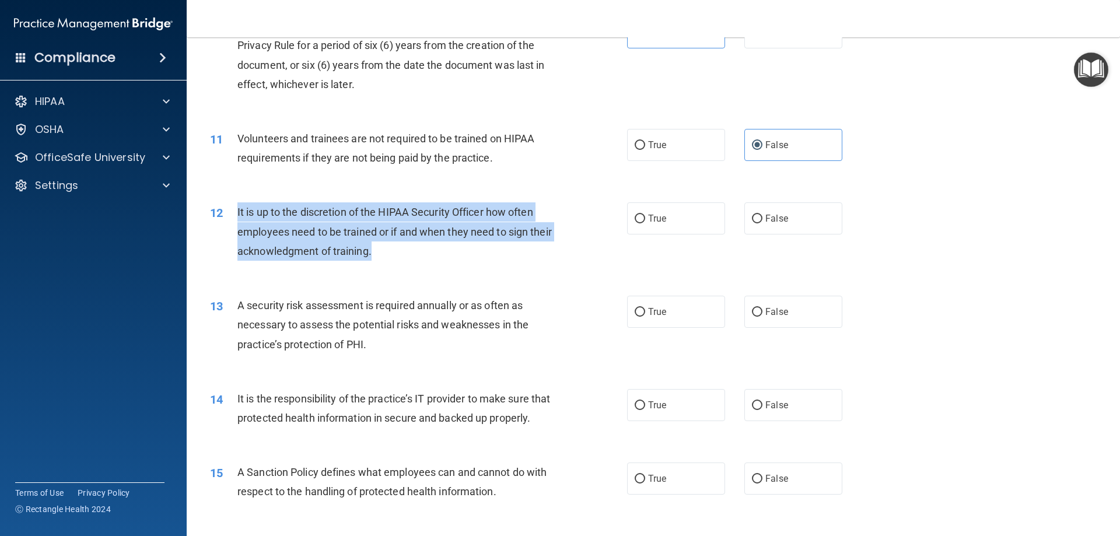
drag, startPoint x: 439, startPoint y: 249, endPoint x: 222, endPoint y: 216, distance: 219.0
click at [222, 216] on div "12 It is up to the discretion of the HIPAA Security Officer how often employees…" at bounding box center [419, 234] width 452 height 64
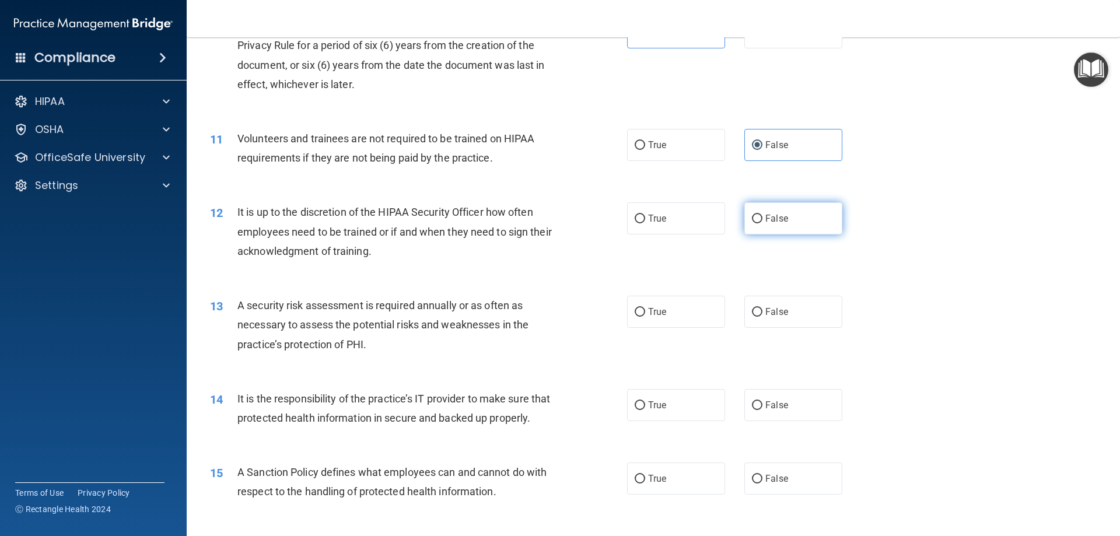
click at [802, 221] on label "False" at bounding box center [794, 218] width 98 height 32
click at [763, 221] on input "False" at bounding box center [757, 219] width 11 height 9
radio input "true"
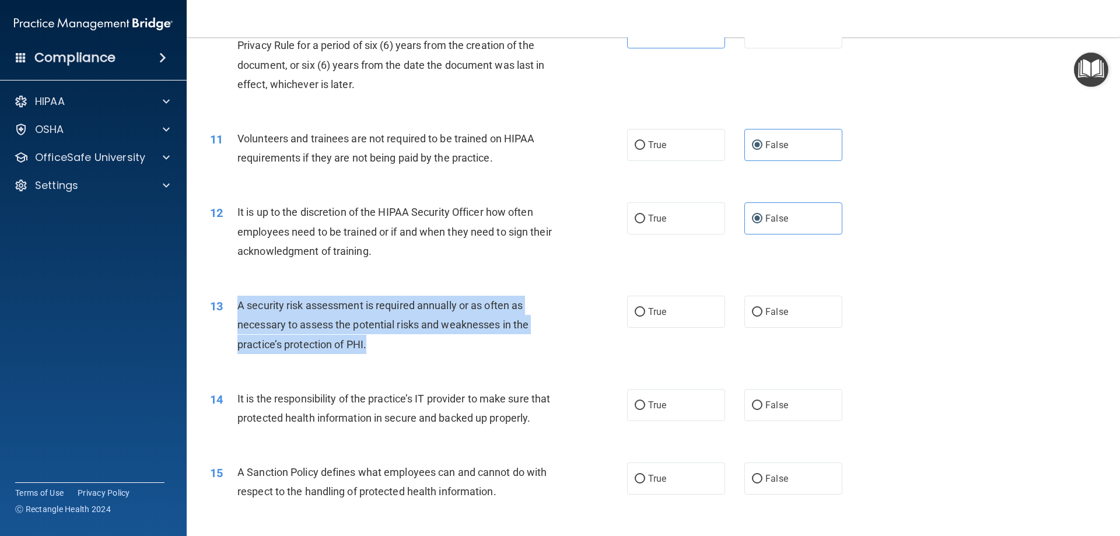
drag, startPoint x: 375, startPoint y: 348, endPoint x: 229, endPoint y: 302, distance: 153.0
click at [229, 302] on div "13 A security risk assessment is required annually or as often as necessary to …" at bounding box center [419, 328] width 452 height 64
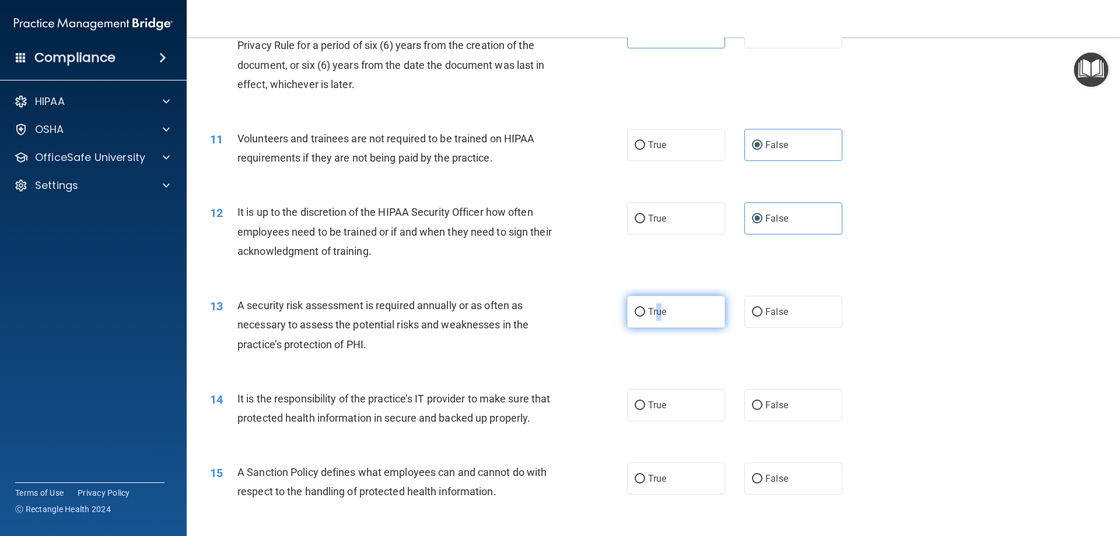
click at [655, 309] on span "True" at bounding box center [657, 311] width 18 height 11
click at [658, 323] on label "True" at bounding box center [676, 312] width 98 height 32
click at [645, 317] on input "True" at bounding box center [640, 312] width 11 height 9
radio input "true"
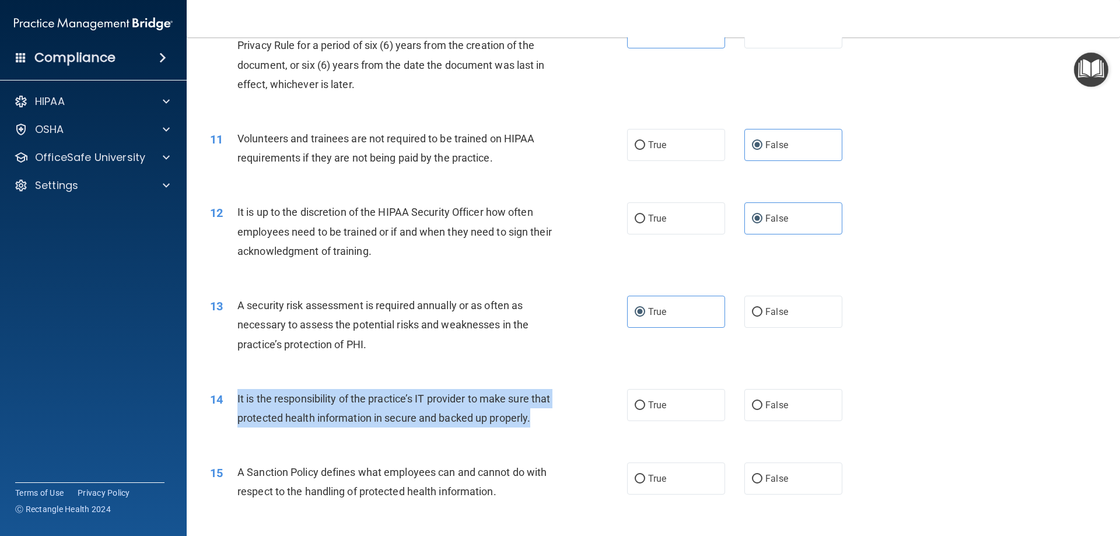
drag, startPoint x: 283, startPoint y: 444, endPoint x: 235, endPoint y: 395, distance: 68.5
click at [235, 395] on div "14 It is the responsibility of the practice’s IT provider to make sure that pro…" at bounding box center [419, 411] width 452 height 44
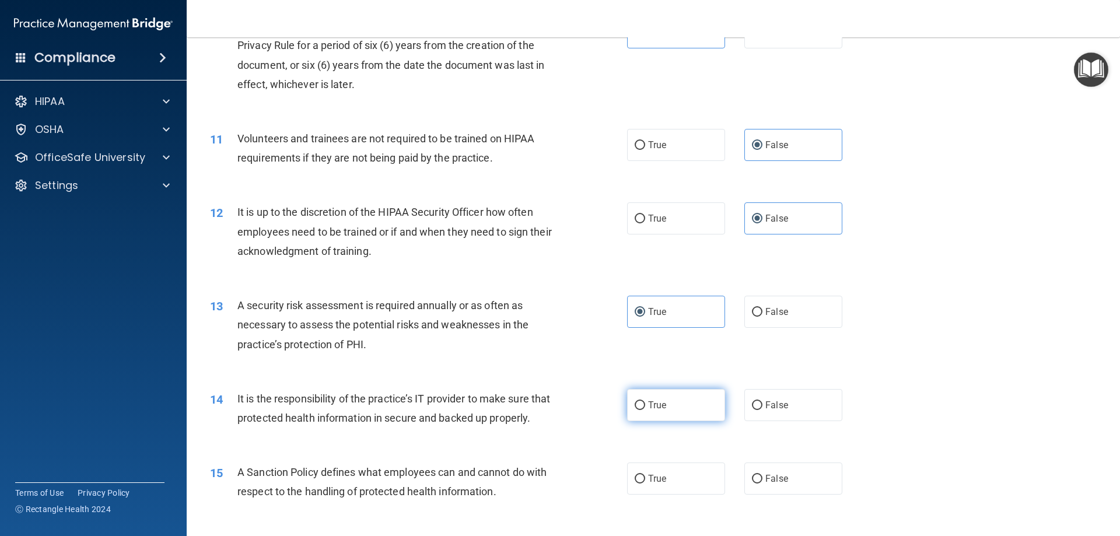
click at [676, 411] on label "True" at bounding box center [676, 405] width 98 height 32
click at [645, 410] on input "True" at bounding box center [640, 405] width 11 height 9
radio input "true"
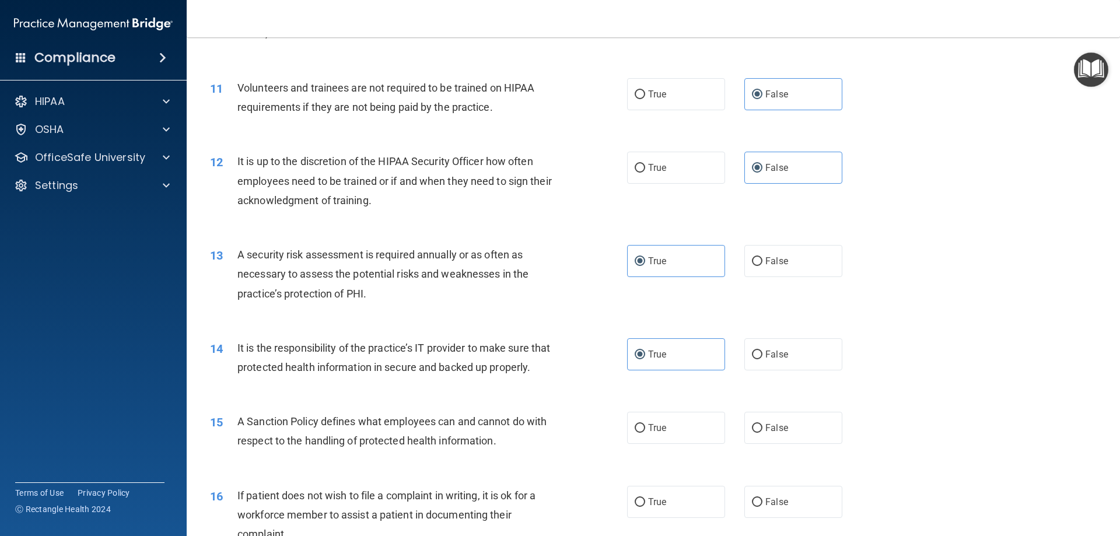
scroll to position [1167, 0]
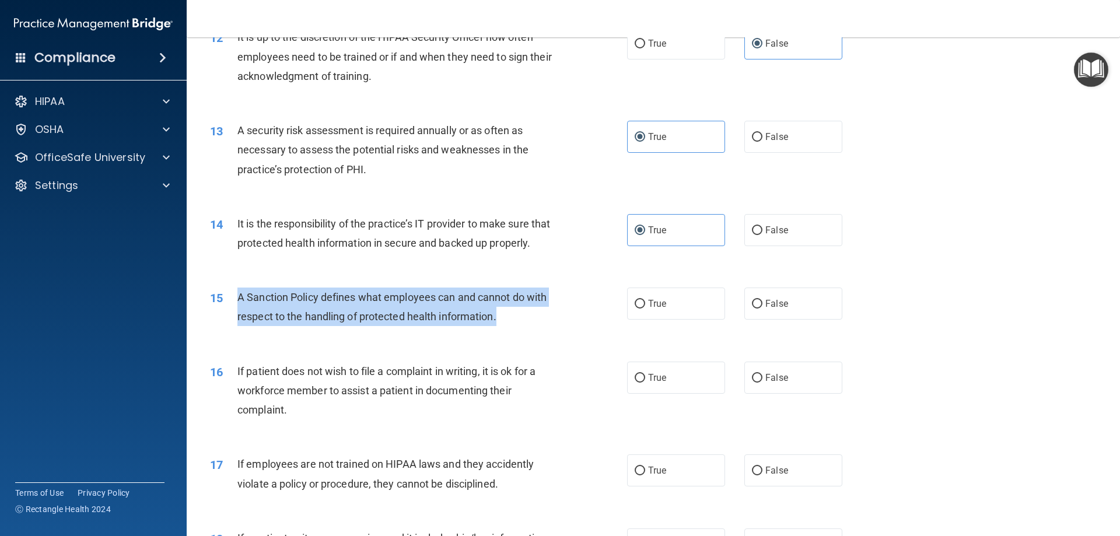
drag, startPoint x: 518, startPoint y: 339, endPoint x: 234, endPoint y: 319, distance: 284.3
click at [234, 319] on div "15 A Sanction Policy defines what employees can and cannot do with respect to t…" at bounding box center [419, 310] width 452 height 44
click at [509, 326] on div "A Sanction Policy defines what employees can and cannot do with respect to the …" at bounding box center [401, 307] width 326 height 39
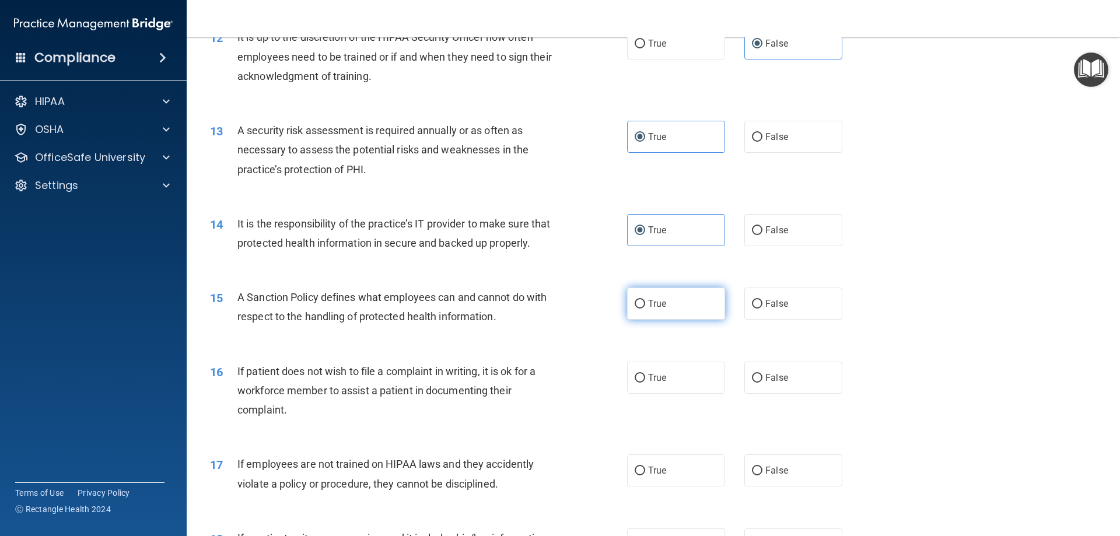
click at [714, 320] on label "True" at bounding box center [676, 304] width 98 height 32
click at [645, 309] on input "True" at bounding box center [640, 304] width 11 height 9
radio input "true"
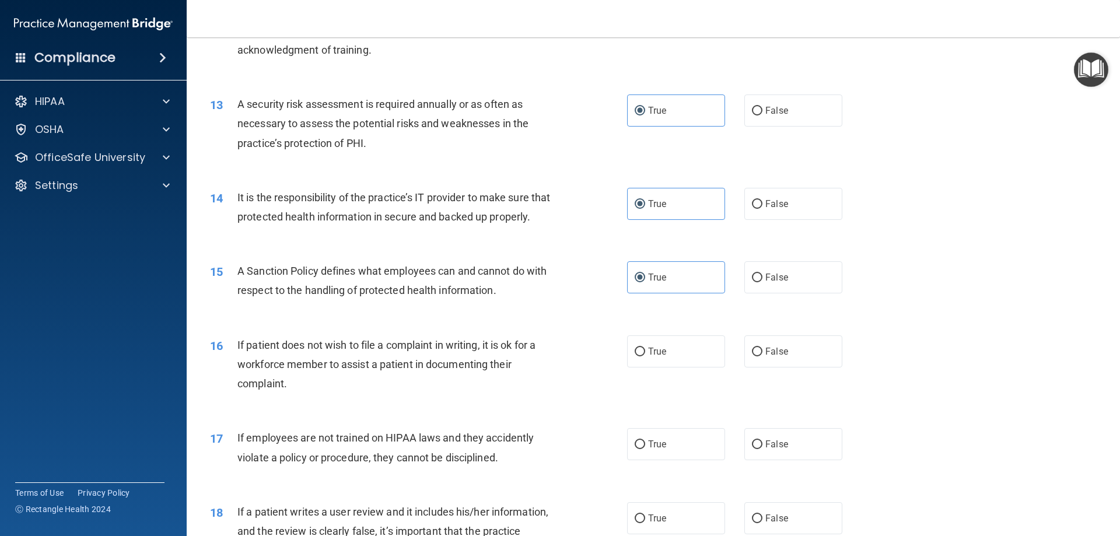
scroll to position [1342, 0]
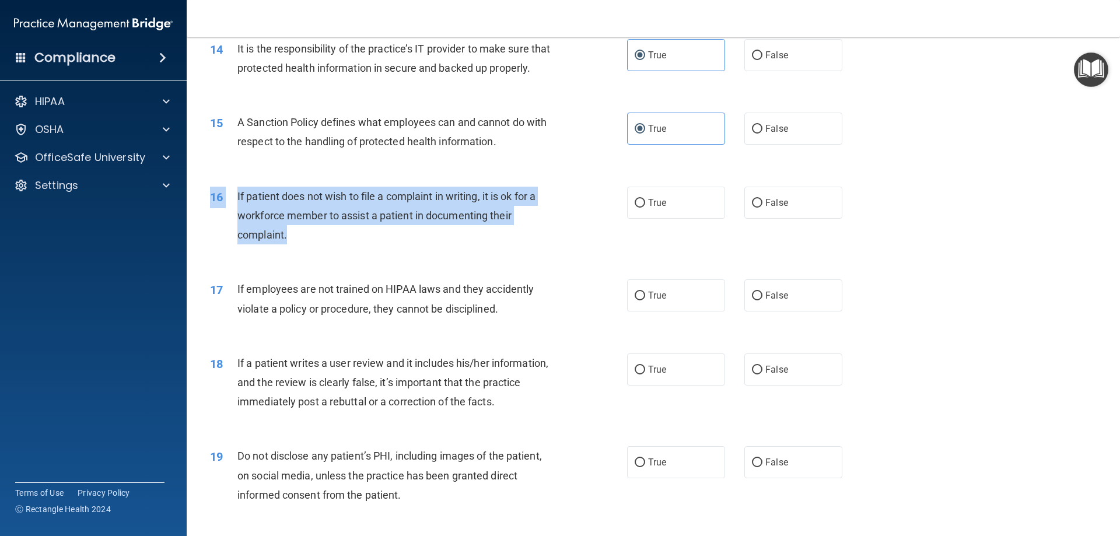
drag, startPoint x: 317, startPoint y: 253, endPoint x: 208, endPoint y: 199, distance: 122.4
click at [208, 199] on div "16 If patient does not wish to file a complaint in writing, it is ok for a work…" at bounding box center [653, 218] width 905 height 93
click at [303, 242] on div "If patient does not wish to file a complaint in writing, it is ok for a workfor…" at bounding box center [401, 216] width 326 height 58
drag, startPoint x: 291, startPoint y: 260, endPoint x: 232, endPoint y: 212, distance: 75.5
click at [232, 212] on div "16 If patient does not wish to file a complaint in writing, it is ok for a work…" at bounding box center [419, 219] width 452 height 64
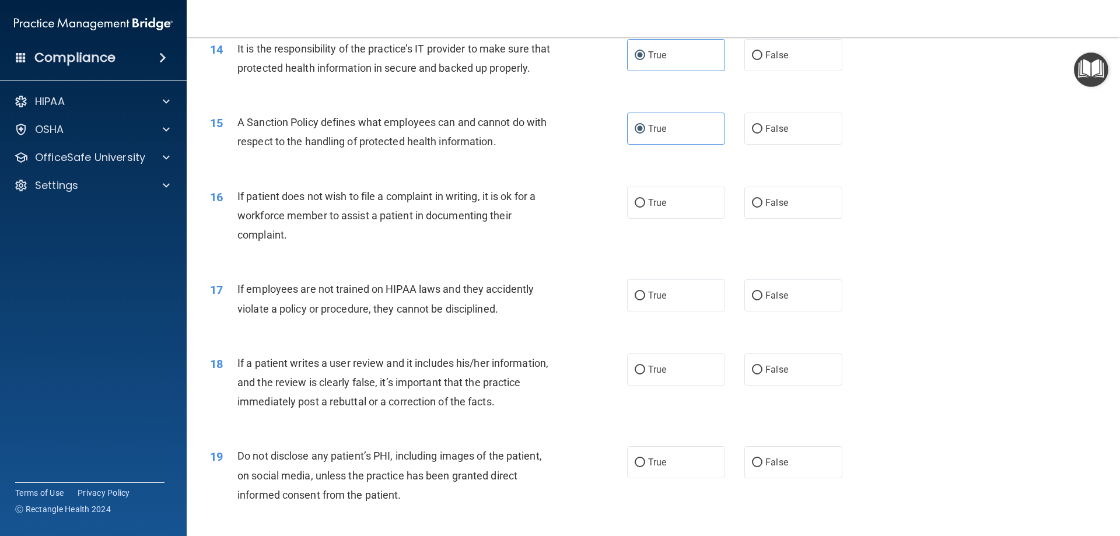
click at [664, 219] on label "True" at bounding box center [676, 203] width 98 height 32
click at [645, 208] on input "True" at bounding box center [640, 203] width 11 height 9
radio input "true"
click at [827, 219] on label "False" at bounding box center [794, 203] width 98 height 32
click at [763, 208] on input "False" at bounding box center [757, 203] width 11 height 9
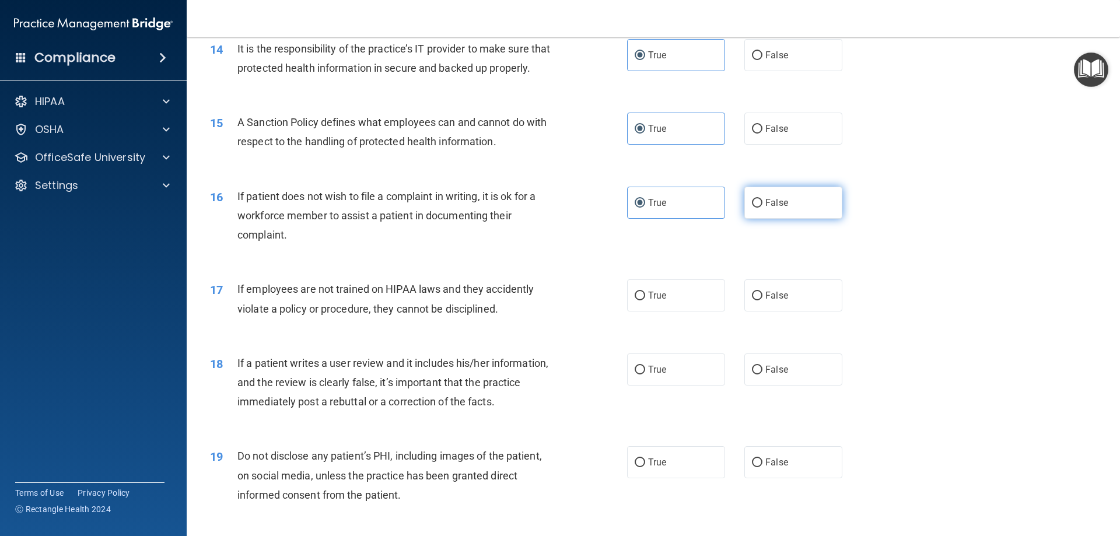
radio input "true"
radio input "false"
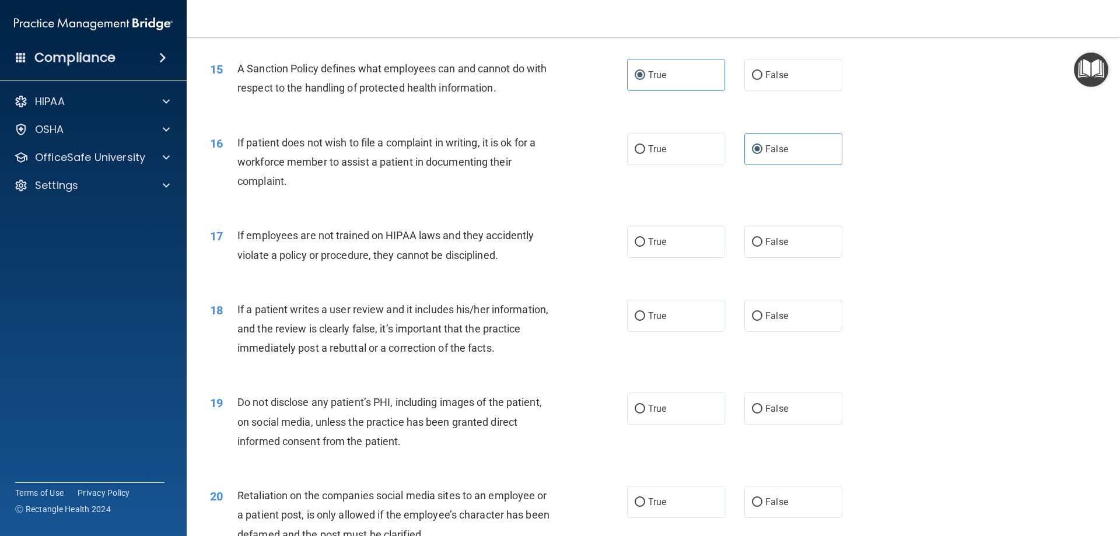
scroll to position [1401, 0]
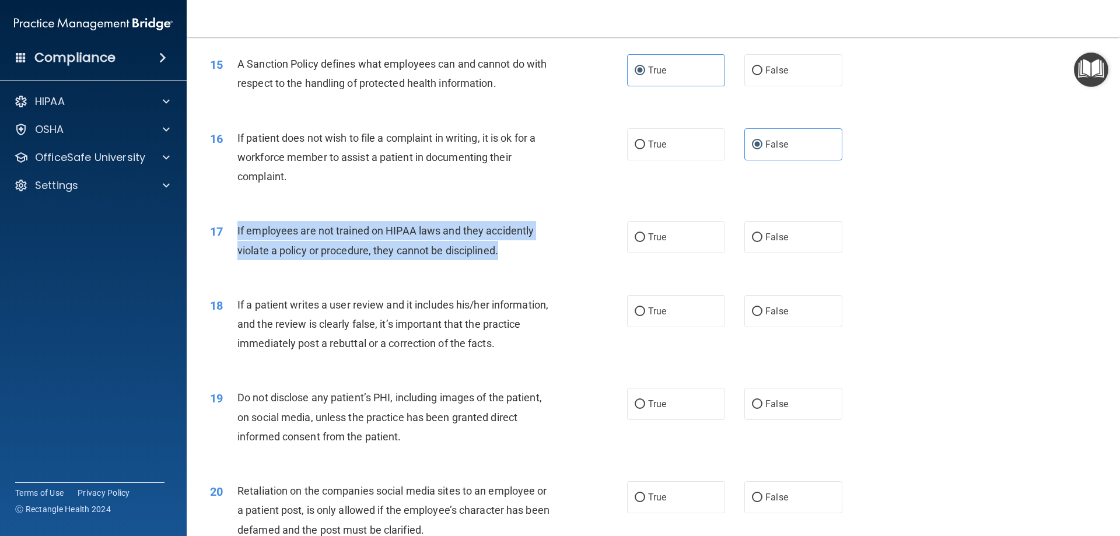
drag, startPoint x: 235, startPoint y: 252, endPoint x: 508, endPoint y: 272, distance: 273.8
click at [508, 266] on div "17 If employees are not trained on HIPAA laws and they accidently violate a pol…" at bounding box center [419, 243] width 452 height 44
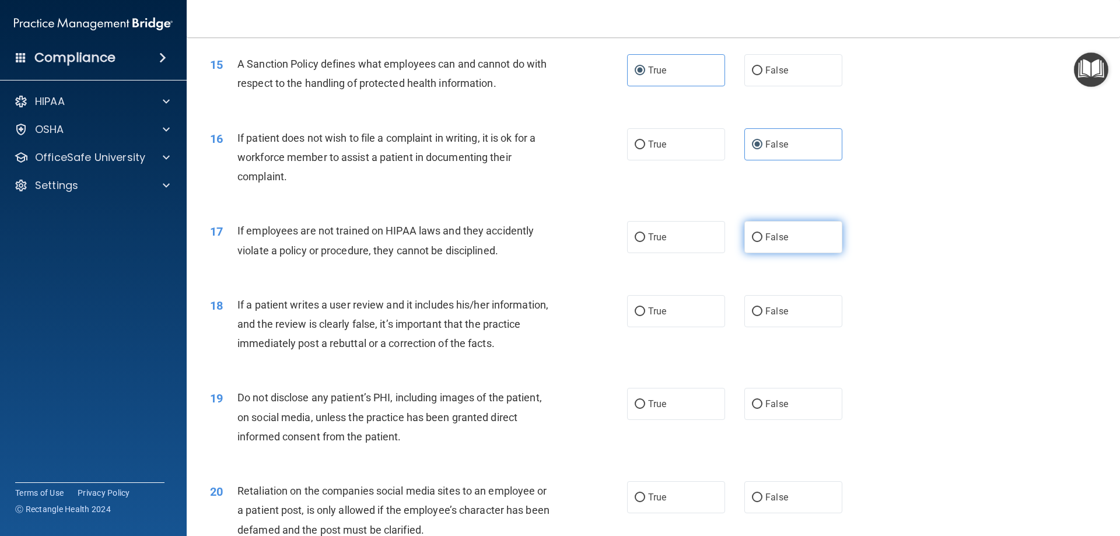
click at [827, 253] on label "False" at bounding box center [794, 237] width 98 height 32
click at [763, 242] on input "False" at bounding box center [757, 237] width 11 height 9
radio input "true"
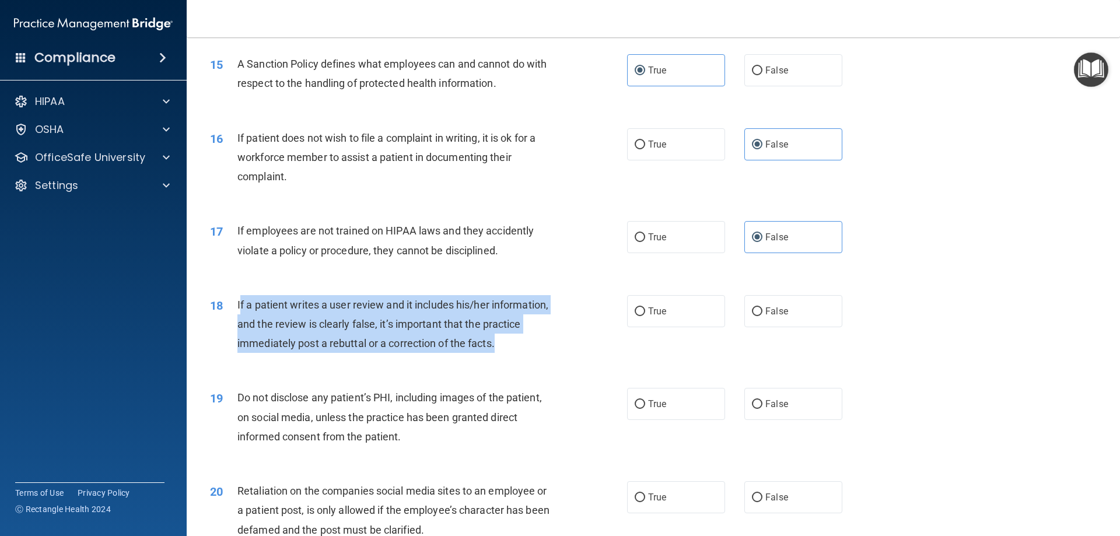
drag, startPoint x: 522, startPoint y: 362, endPoint x: 239, endPoint y: 322, distance: 285.9
click at [239, 322] on div "If a patient writes a user review and it includes his/her information, and the …" at bounding box center [401, 324] width 326 height 58
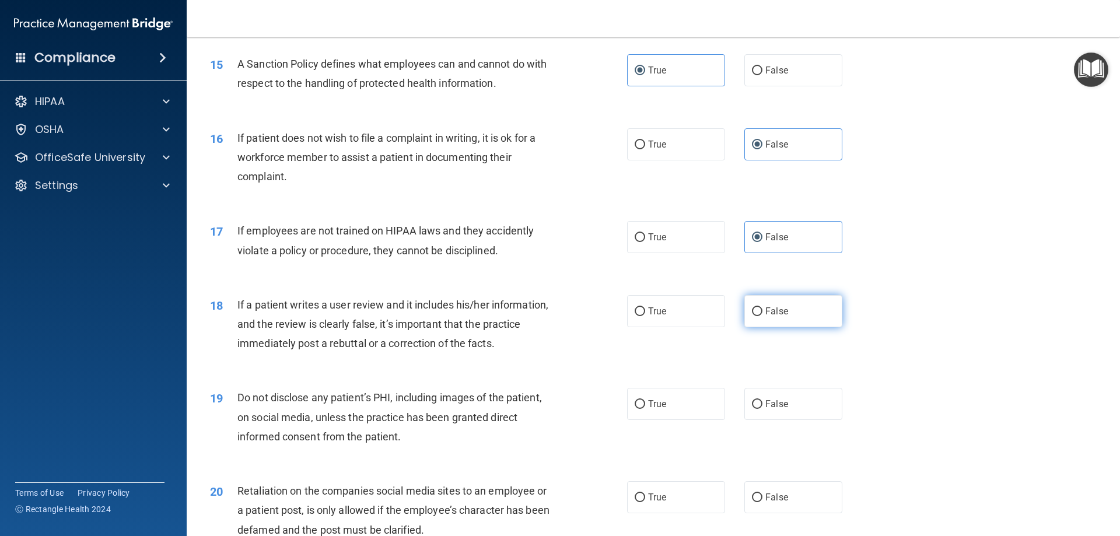
click at [806, 327] on label "False" at bounding box center [794, 311] width 98 height 32
click at [763, 316] on input "False" at bounding box center [757, 312] width 11 height 9
radio input "true"
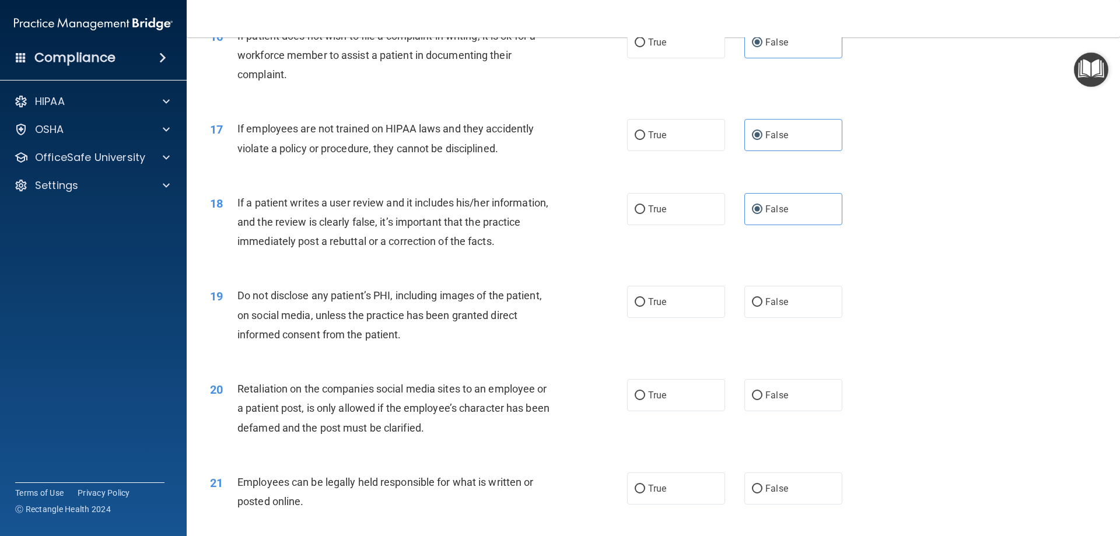
scroll to position [1517, 0]
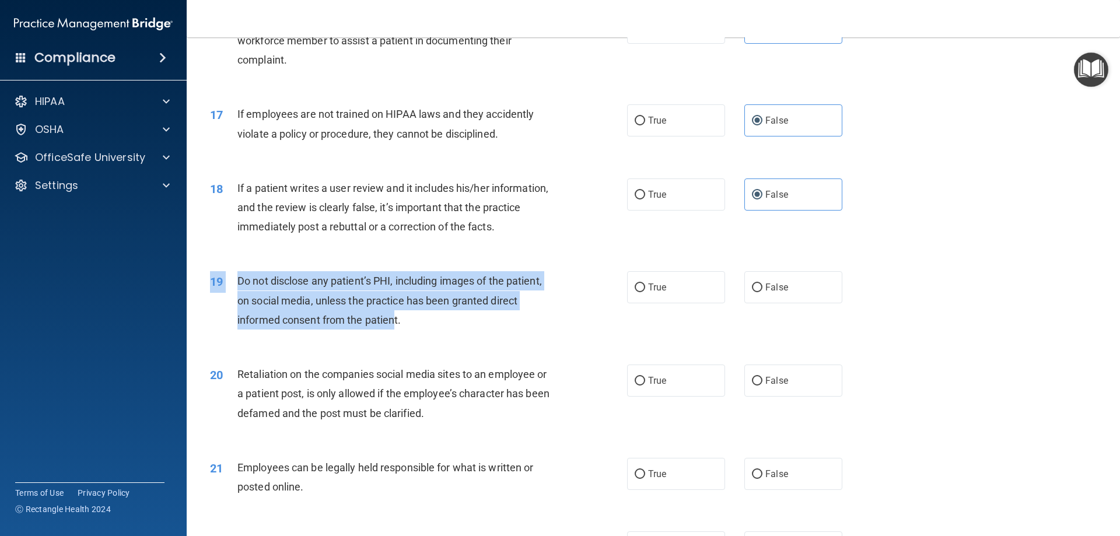
drag, startPoint x: 418, startPoint y: 359, endPoint x: 395, endPoint y: 347, distance: 25.8
click at [396, 346] on div "19 Do not disclose any patient’s PHI, including images of the patient, on socia…" at bounding box center [653, 303] width 905 height 93
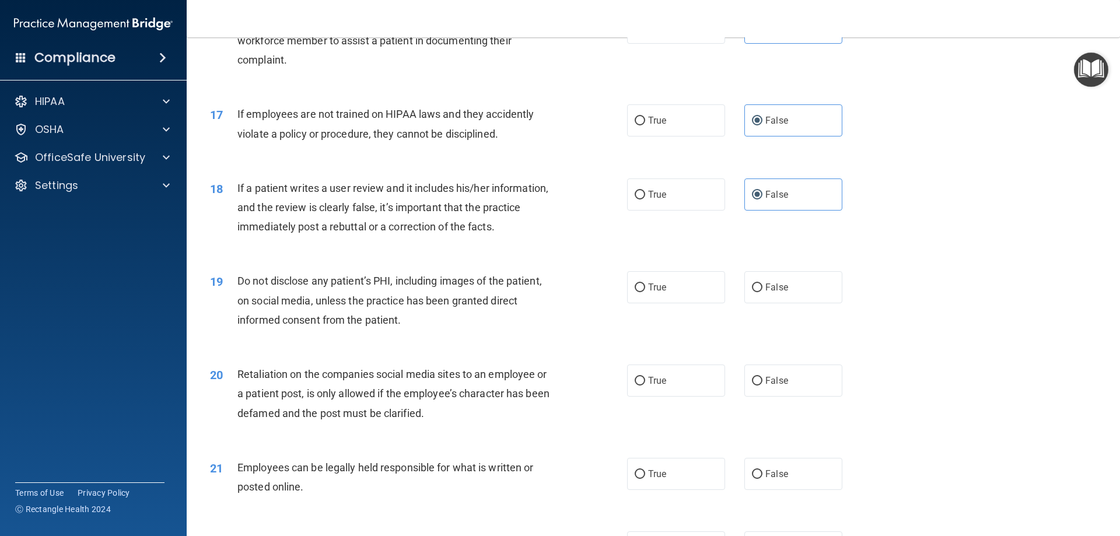
click at [409, 336] on div "19 Do not disclose any patient’s PHI, including images of the patient, on socia…" at bounding box center [419, 303] width 452 height 64
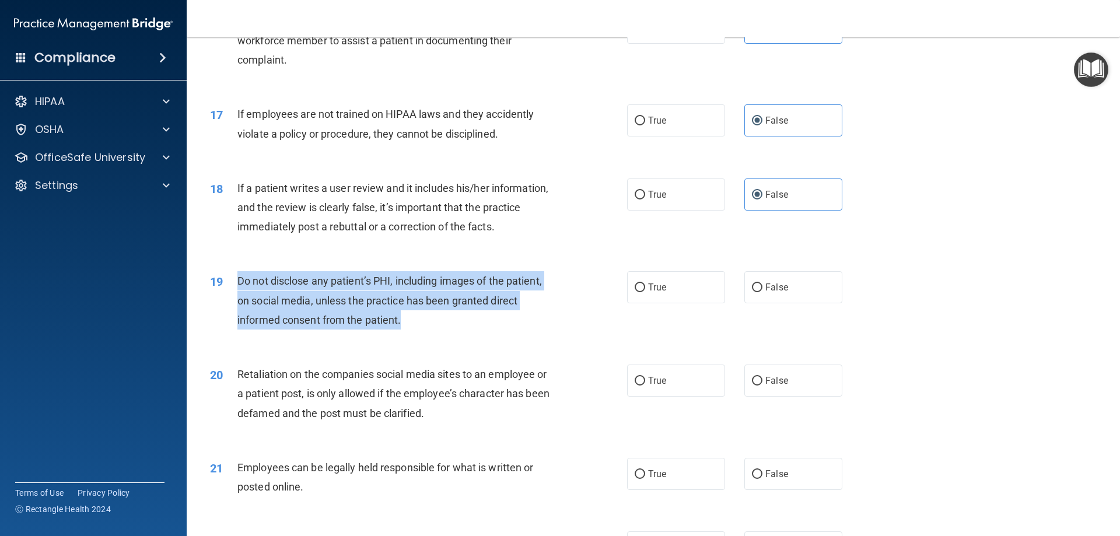
drag, startPoint x: 239, startPoint y: 299, endPoint x: 414, endPoint y: 344, distance: 181.3
click at [414, 330] on div "Do not disclose any patient’s PHI, including images of the patient, on social m…" at bounding box center [401, 300] width 326 height 58
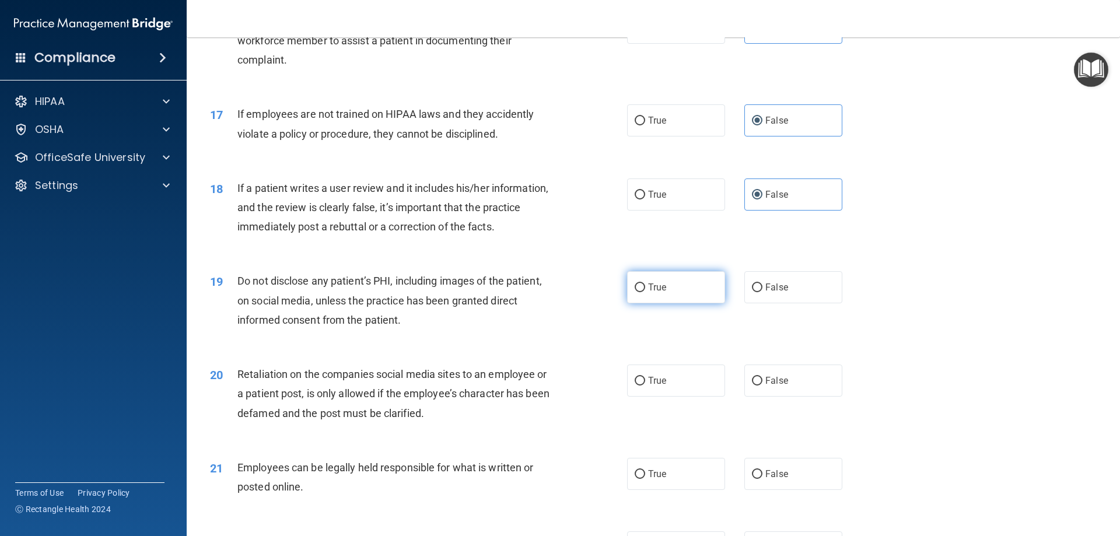
click at [692, 303] on label "True" at bounding box center [676, 287] width 98 height 32
click at [645, 292] on input "True" at bounding box center [640, 288] width 11 height 9
radio input "true"
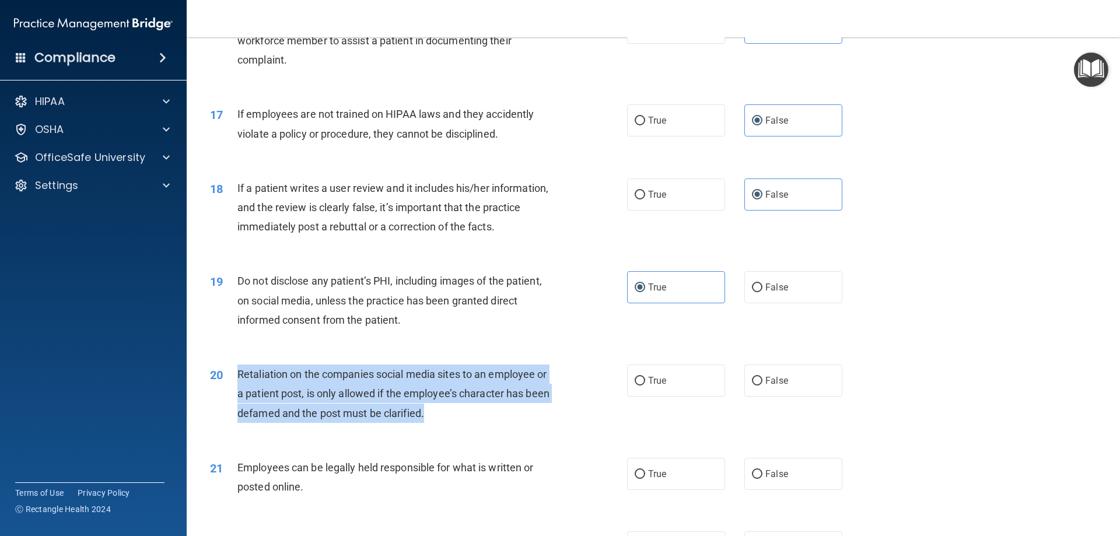
drag, startPoint x: 239, startPoint y: 390, endPoint x: 425, endPoint y: 437, distance: 191.8
click at [425, 423] on div "Retaliation on the companies social media sites to an employee or a patient pos…" at bounding box center [401, 394] width 326 height 58
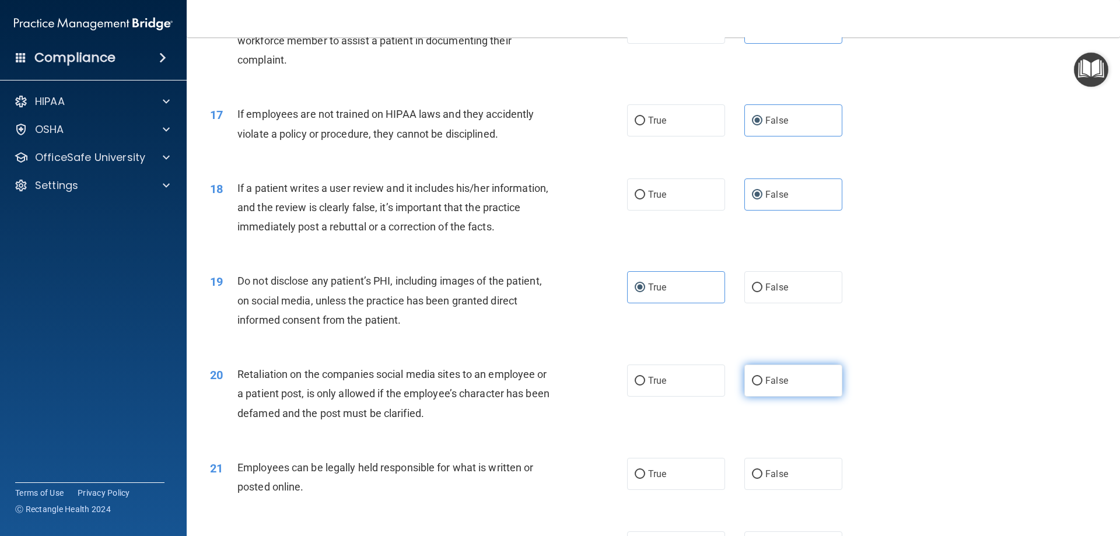
drag, startPoint x: 789, startPoint y: 397, endPoint x: 783, endPoint y: 397, distance: 6.4
click at [790, 397] on label "False" at bounding box center [794, 381] width 98 height 32
click at [763, 386] on input "False" at bounding box center [757, 381] width 11 height 9
radio input "true"
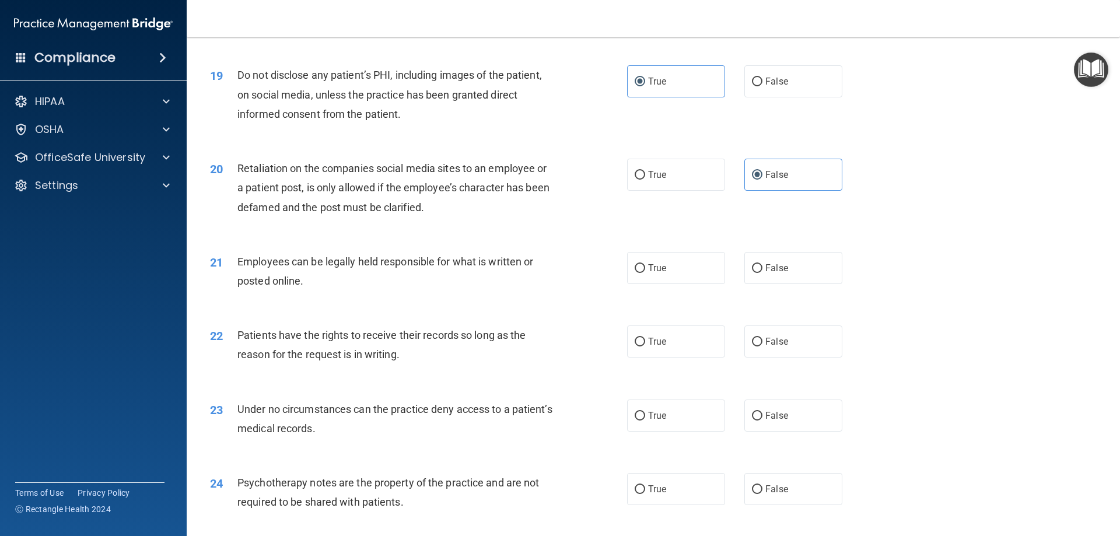
scroll to position [1751, 0]
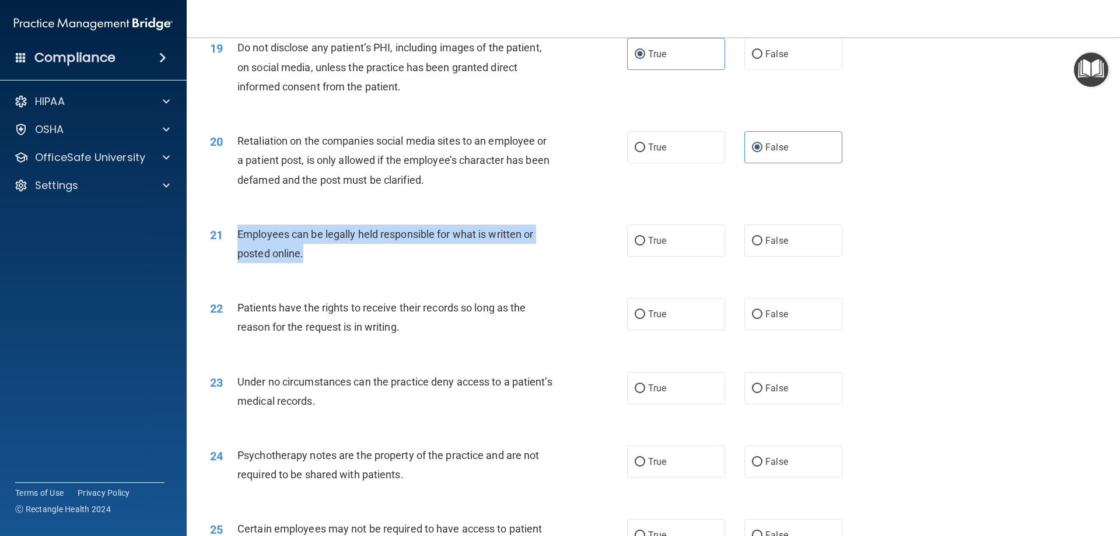
drag, startPoint x: 287, startPoint y: 274, endPoint x: 232, endPoint y: 260, distance: 56.1
click at [232, 260] on div "21 Employees can be legally held responsible for what is written or posted onli…" at bounding box center [419, 247] width 452 height 44
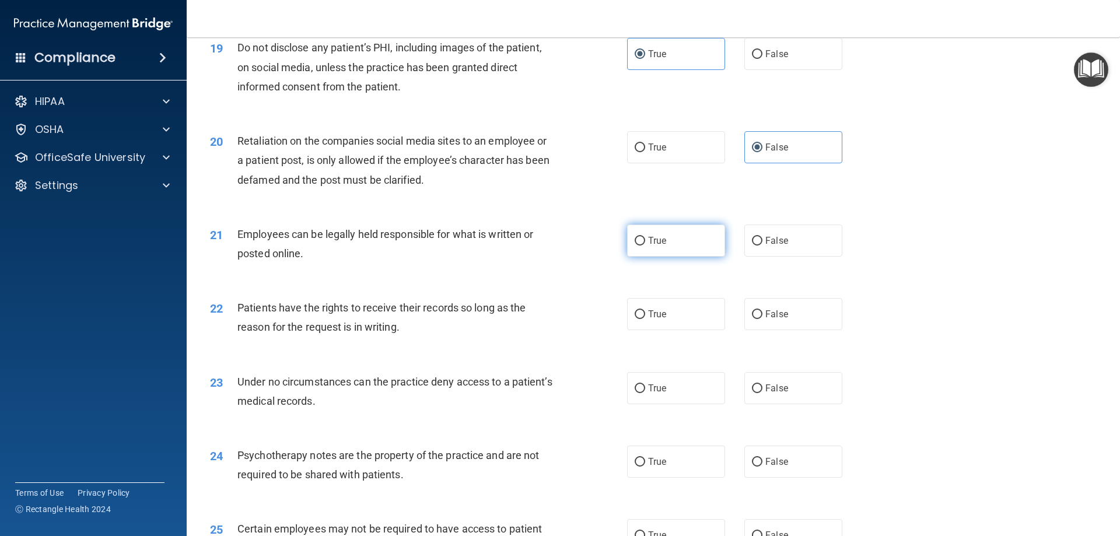
click at [690, 256] on label "True" at bounding box center [676, 241] width 98 height 32
click at [645, 246] on input "True" at bounding box center [640, 241] width 11 height 9
radio input "true"
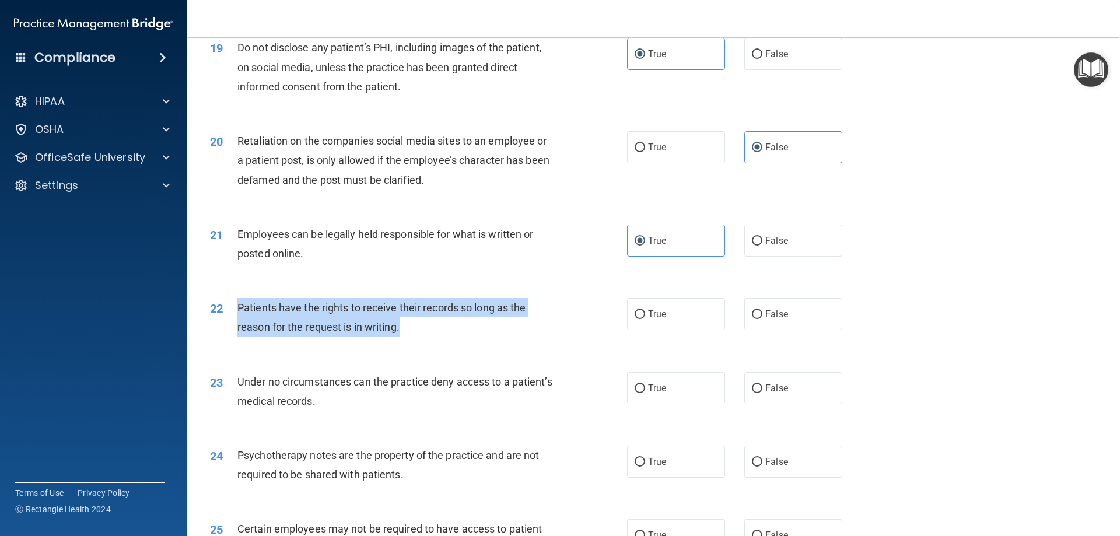
drag, startPoint x: 420, startPoint y: 347, endPoint x: 238, endPoint y: 326, distance: 183.3
click at [239, 326] on div "Patients have the rights to receive their records so long as the reason for the…" at bounding box center [401, 317] width 326 height 39
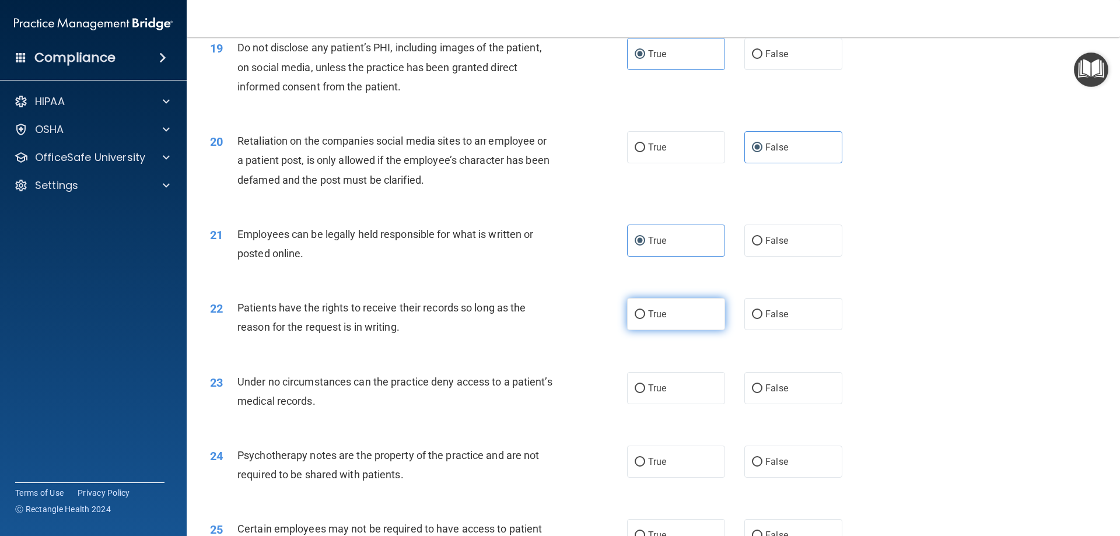
drag, startPoint x: 706, startPoint y: 331, endPoint x: 700, endPoint y: 334, distance: 6.0
click at [706, 330] on label "True" at bounding box center [676, 314] width 98 height 32
click at [645, 319] on input "True" at bounding box center [640, 314] width 11 height 9
radio input "true"
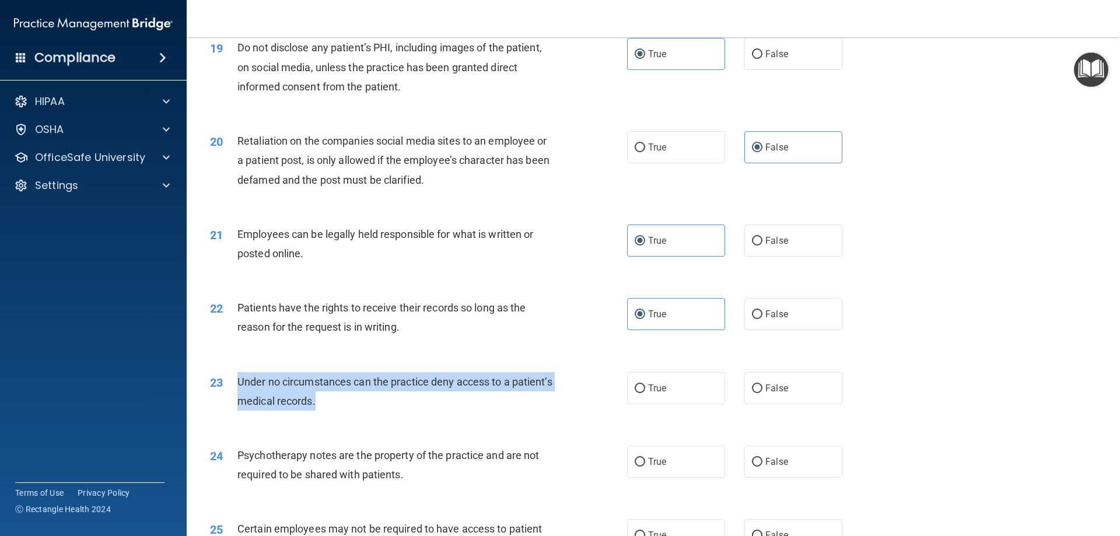
drag, startPoint x: 368, startPoint y: 427, endPoint x: 239, endPoint y: 401, distance: 132.2
click at [239, 401] on div "Under no circumstances can the practice deny access to a patient’s medical reco…" at bounding box center [401, 391] width 326 height 39
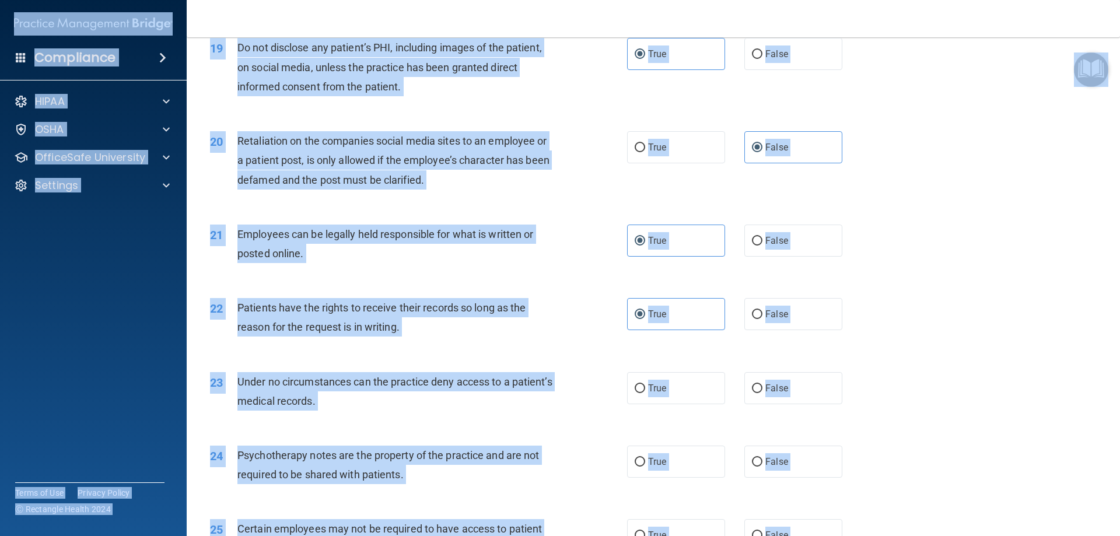
click at [567, 408] on div "23 Under no circumstances can the practice deny access to a patient’s medical r…" at bounding box center [419, 394] width 452 height 44
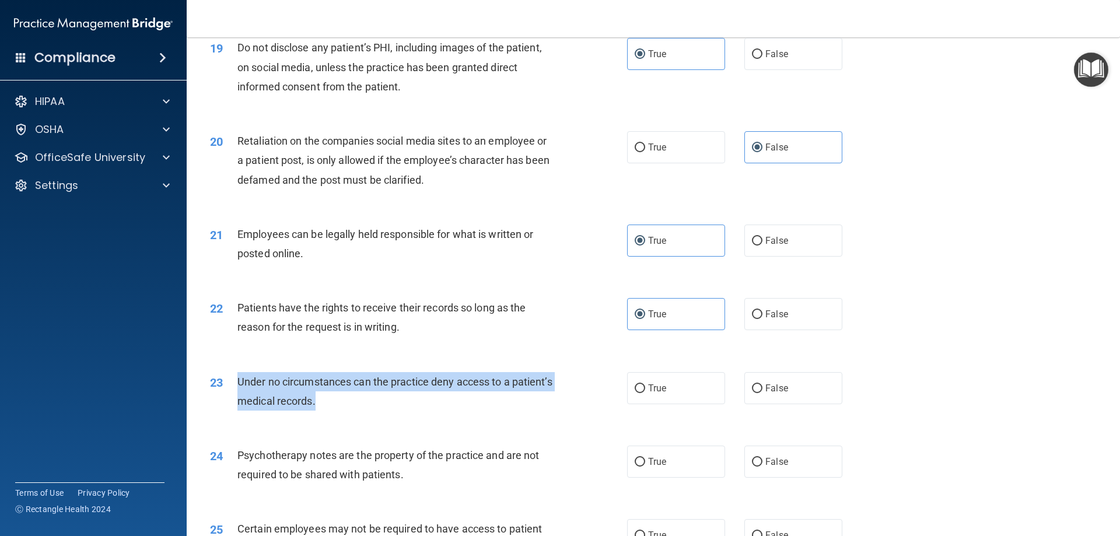
drag, startPoint x: 376, startPoint y: 420, endPoint x: 240, endPoint y: 399, distance: 138.2
click at [240, 399] on div "Under no circumstances can the practice deny access to a patient’s medical reco…" at bounding box center [401, 391] width 326 height 39
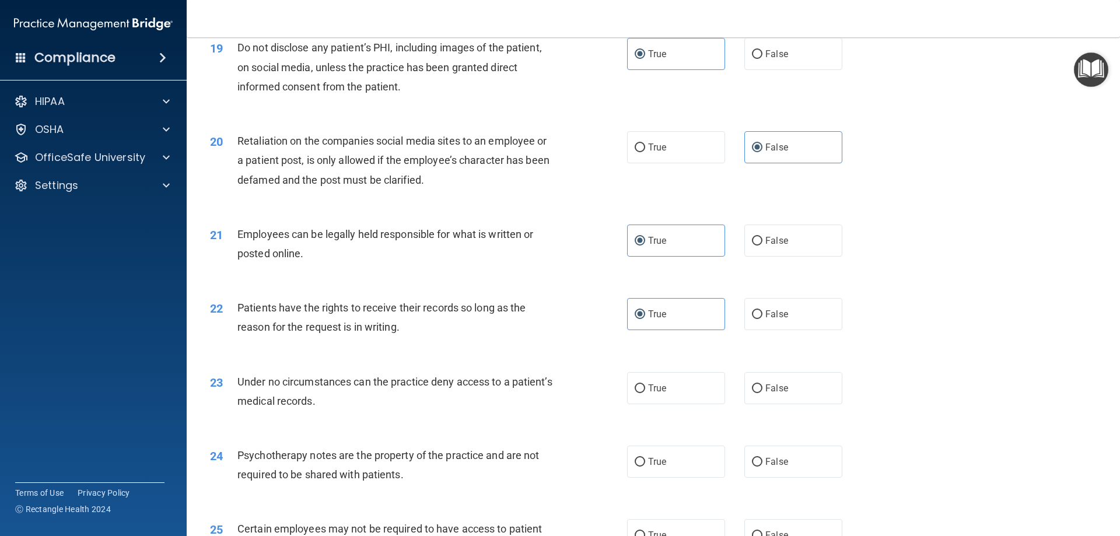
click at [482, 337] on div "Patients have the rights to receive their records so long as the reason for the…" at bounding box center [401, 317] width 326 height 39
click at [793, 330] on label "False" at bounding box center [794, 314] width 98 height 32
click at [763, 319] on input "False" at bounding box center [757, 314] width 11 height 9
radio input "true"
radio input "false"
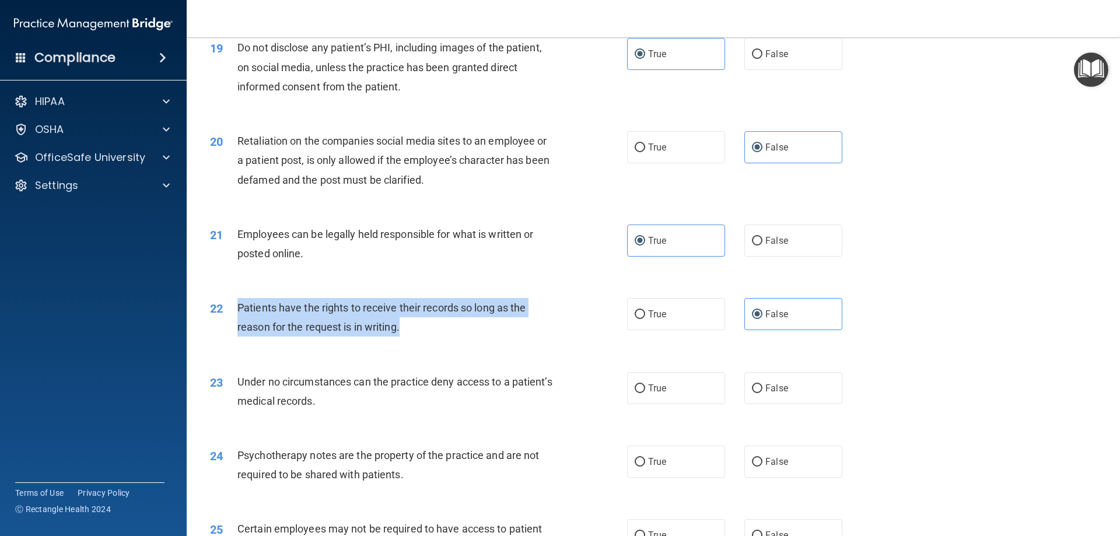
drag, startPoint x: 390, startPoint y: 353, endPoint x: 238, endPoint y: 333, distance: 153.6
click at [238, 333] on div "Patients have the rights to receive their records so long as the reason for the…" at bounding box center [401, 317] width 326 height 39
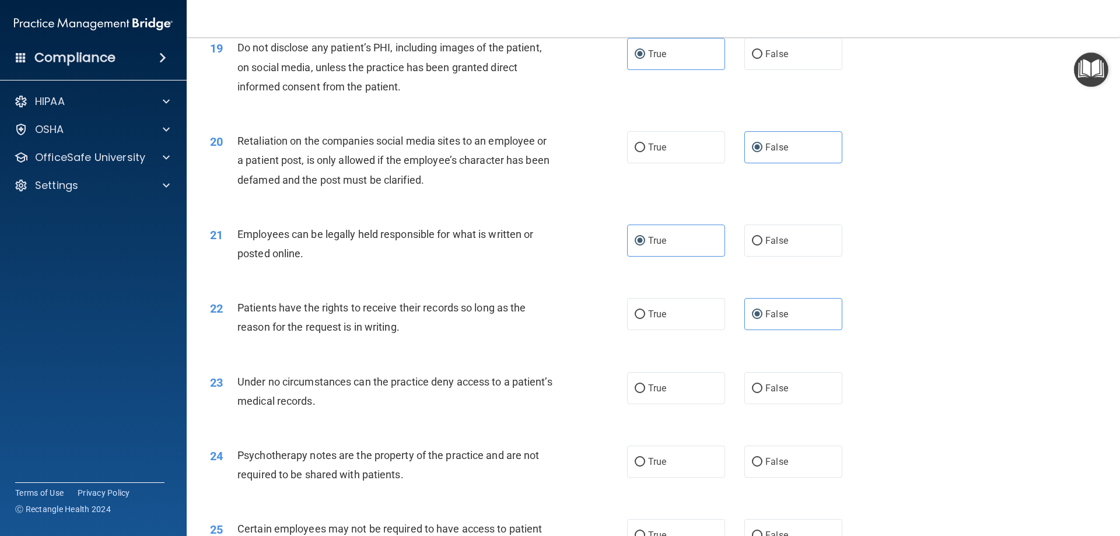
click at [500, 357] on div "22 Patients have the rights to receive their records so long as the reason for …" at bounding box center [653, 321] width 905 height 74
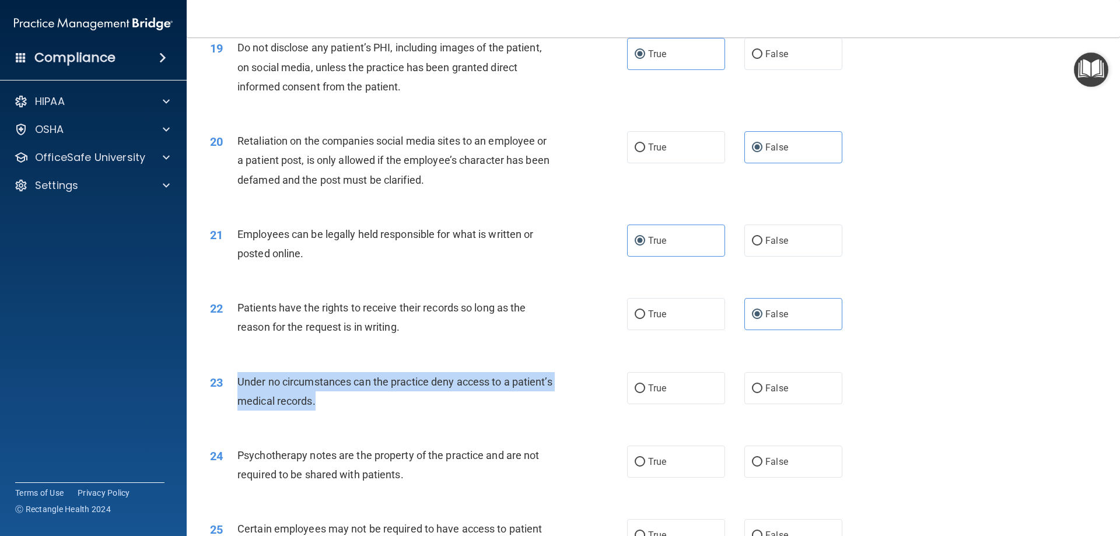
drag, startPoint x: 362, startPoint y: 421, endPoint x: 239, endPoint y: 406, distance: 124.6
click at [239, 406] on div "Under no circumstances can the practice deny access to a patient’s medical reco…" at bounding box center [401, 391] width 326 height 39
drag, startPoint x: 390, startPoint y: 425, endPoint x: 375, endPoint y: 427, distance: 15.9
click at [390, 411] on div "Under no circumstances can the practice deny access to a patient’s medical reco…" at bounding box center [401, 391] width 326 height 39
click at [366, 417] on div "23 Under no circumstances can the practice deny access to a patient’s medical r…" at bounding box center [419, 394] width 452 height 44
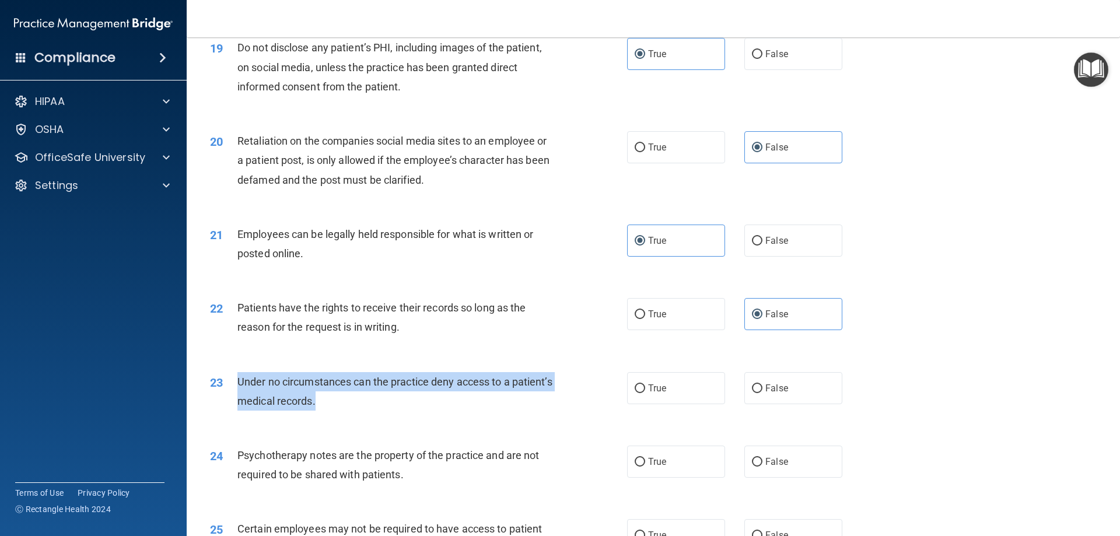
drag, startPoint x: 361, startPoint y: 428, endPoint x: 225, endPoint y: 399, distance: 139.2
click at [225, 399] on div "23 Under no circumstances can the practice deny access to a patient’s medical r…" at bounding box center [419, 394] width 452 height 44
click at [472, 411] on div "Under no circumstances can the practice deny access to a patient’s medical reco…" at bounding box center [401, 391] width 326 height 39
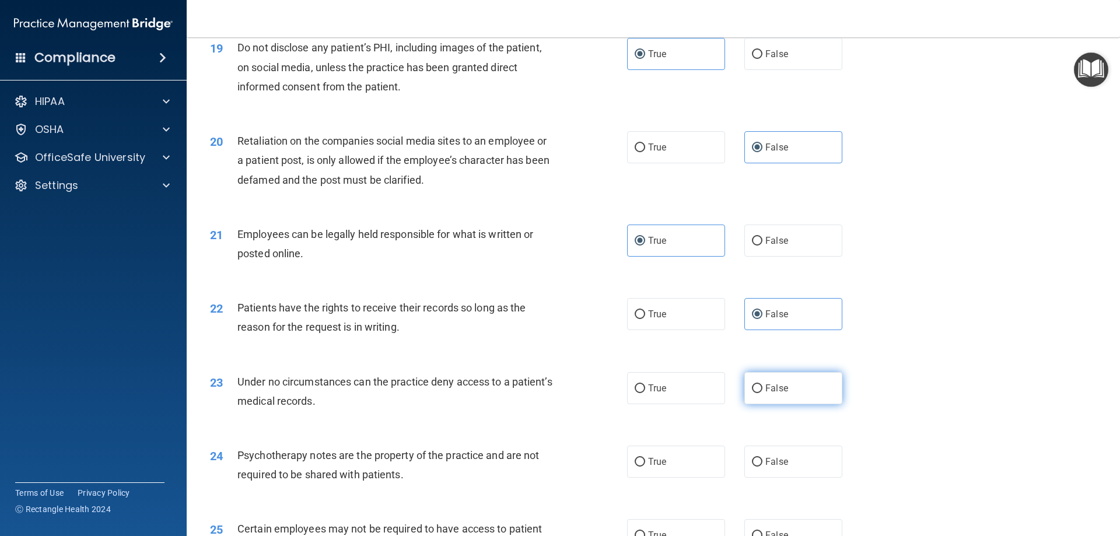
click at [829, 404] on label "False" at bounding box center [794, 388] width 98 height 32
click at [763, 393] on input "False" at bounding box center [757, 389] width 11 height 9
radio input "true"
click at [823, 403] on label "False" at bounding box center [794, 388] width 98 height 32
click at [763, 393] on input "False" at bounding box center [757, 389] width 11 height 9
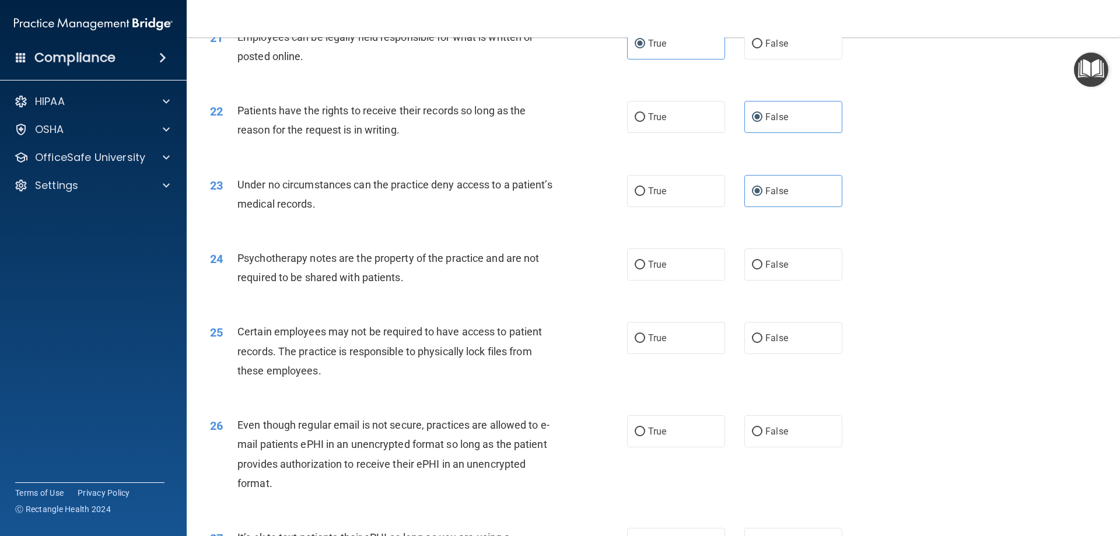
scroll to position [1984, 0]
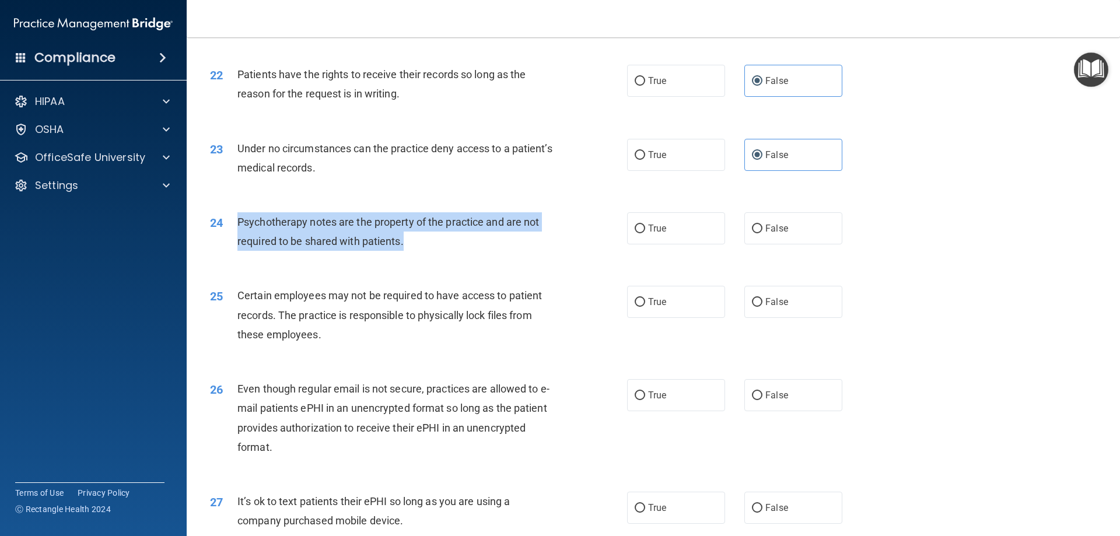
drag, startPoint x: 420, startPoint y: 267, endPoint x: 240, endPoint y: 235, distance: 182.6
click at [240, 235] on div "Psychotherapy notes are the property of the practice and are not required to be…" at bounding box center [401, 231] width 326 height 39
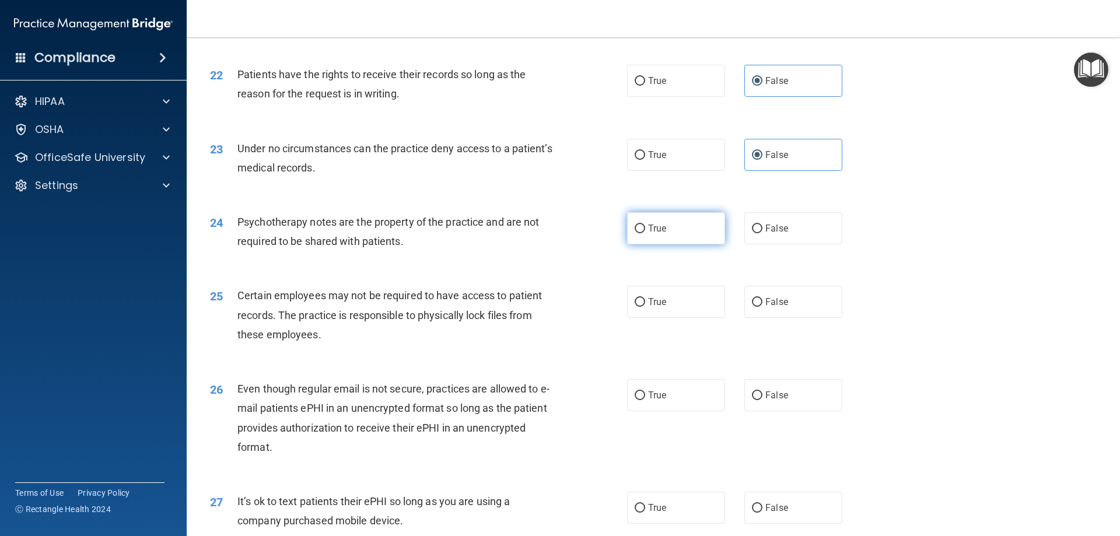
drag, startPoint x: 676, startPoint y: 250, endPoint x: 665, endPoint y: 254, distance: 11.3
click at [676, 245] on label "True" at bounding box center [676, 228] width 98 height 32
click at [645, 233] on input "True" at bounding box center [640, 229] width 11 height 9
radio input "true"
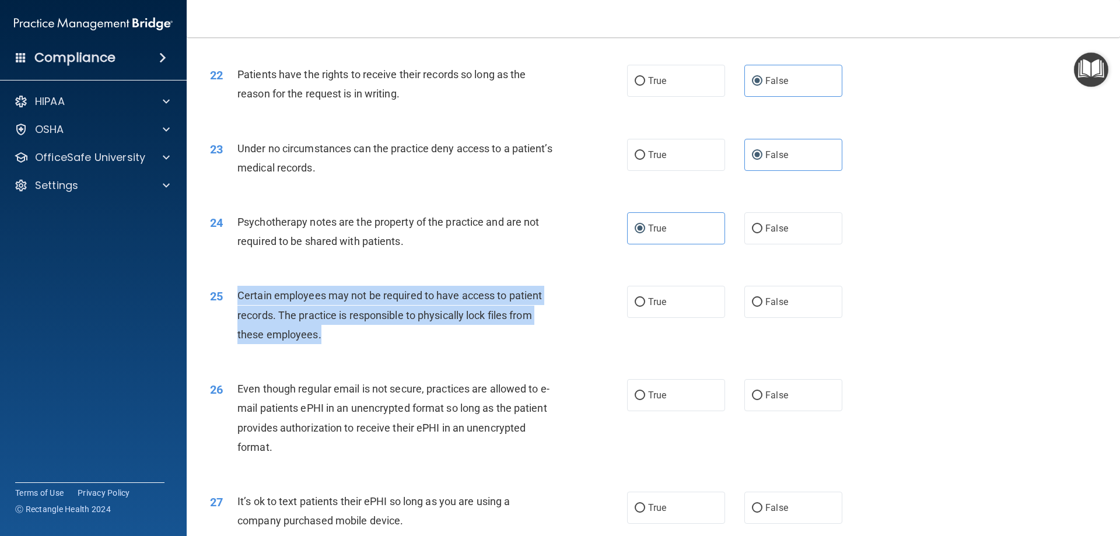
drag, startPoint x: 336, startPoint y: 357, endPoint x: 225, endPoint y: 317, distance: 117.2
click at [225, 317] on div "25 Certain employees may not be required to have access to patient records. The…" at bounding box center [419, 318] width 452 height 64
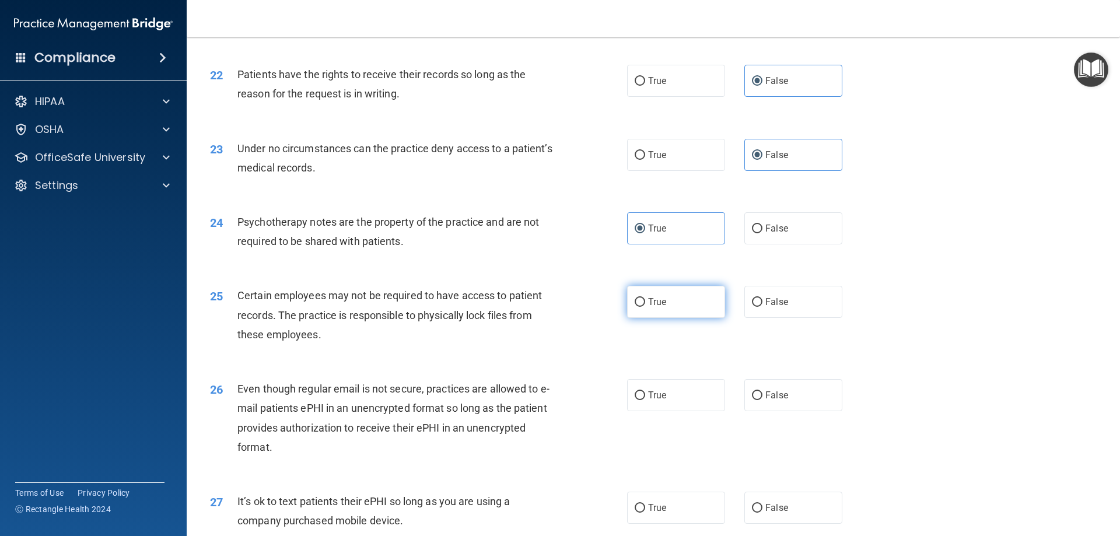
click at [684, 318] on label "True" at bounding box center [676, 302] width 98 height 32
click at [645, 307] on input "True" at bounding box center [640, 302] width 11 height 9
radio input "true"
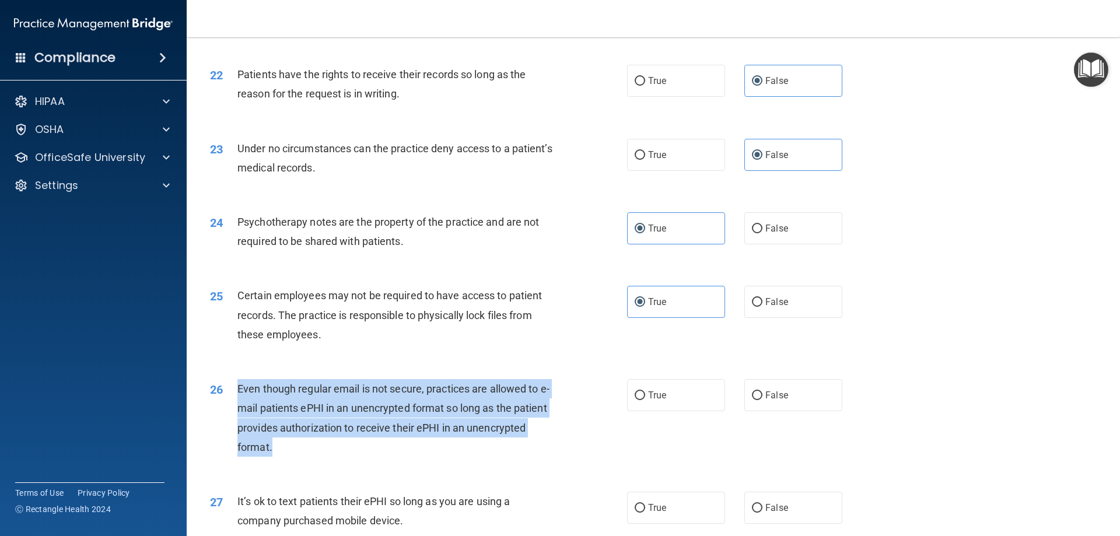
drag, startPoint x: 293, startPoint y: 463, endPoint x: 232, endPoint y: 407, distance: 82.6
click at [232, 407] on div "26 Even though regular email is not secure, practices are allowed to e-mail pat…" at bounding box center [419, 420] width 452 height 83
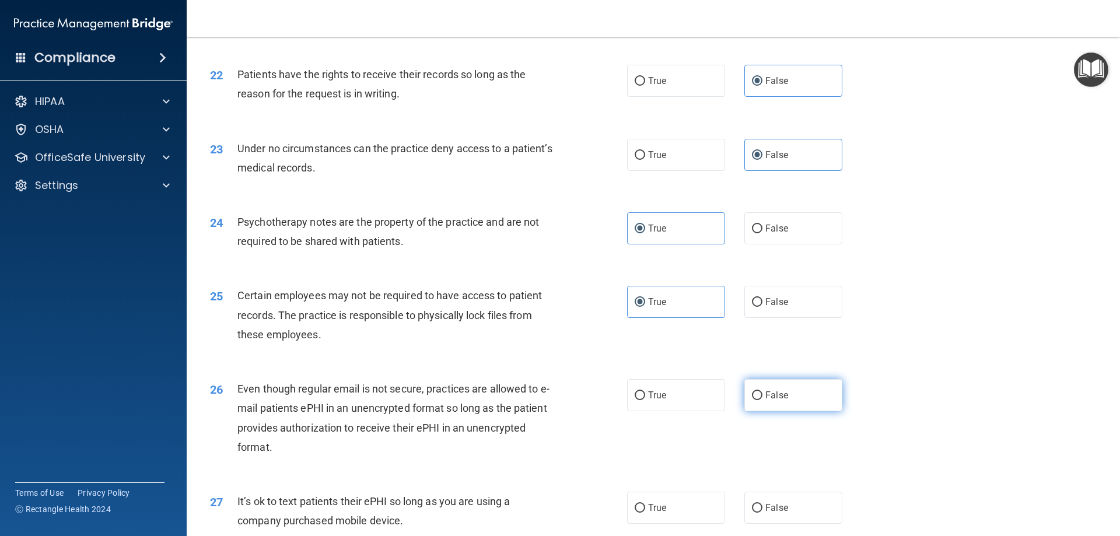
drag, startPoint x: 816, startPoint y: 414, endPoint x: 798, endPoint y: 412, distance: 18.2
click at [816, 411] on label "False" at bounding box center [794, 395] width 98 height 32
click at [763, 400] on input "False" at bounding box center [757, 396] width 11 height 9
radio input "true"
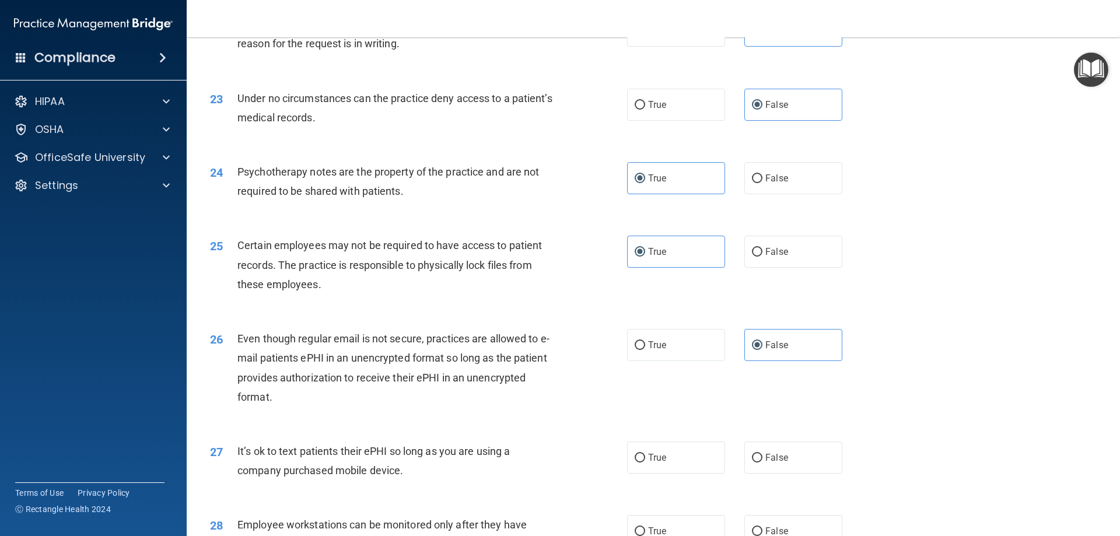
scroll to position [2218, 0]
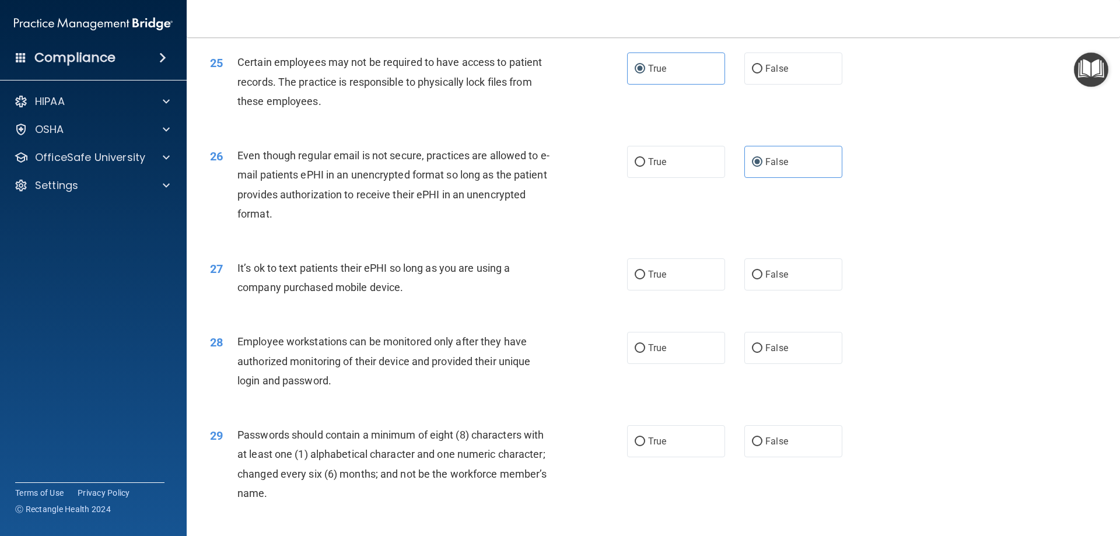
drag, startPoint x: 371, startPoint y: 310, endPoint x: 236, endPoint y: 296, distance: 135.0
click at [236, 296] on div "27 It’s ok to text patients their ePHI so long as you are using a company purch…" at bounding box center [419, 281] width 452 height 44
click at [784, 291] on label "False" at bounding box center [794, 275] width 98 height 32
click at [763, 280] on input "False" at bounding box center [757, 275] width 11 height 9
radio input "true"
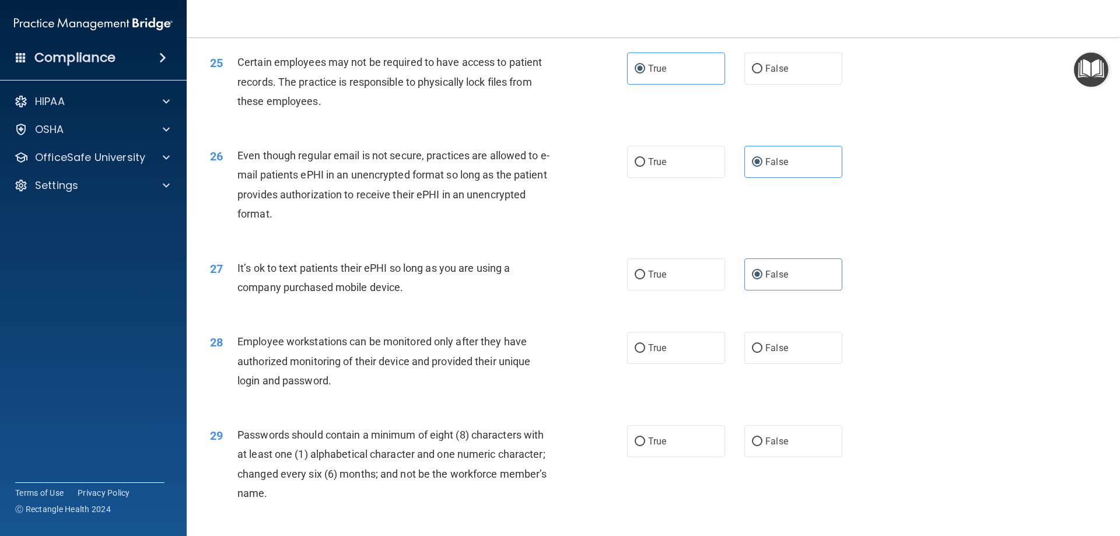
click at [501, 284] on span "It’s ok to text patients their ePHI so long as you are using a company purchase…" at bounding box center [374, 278] width 273 height 32
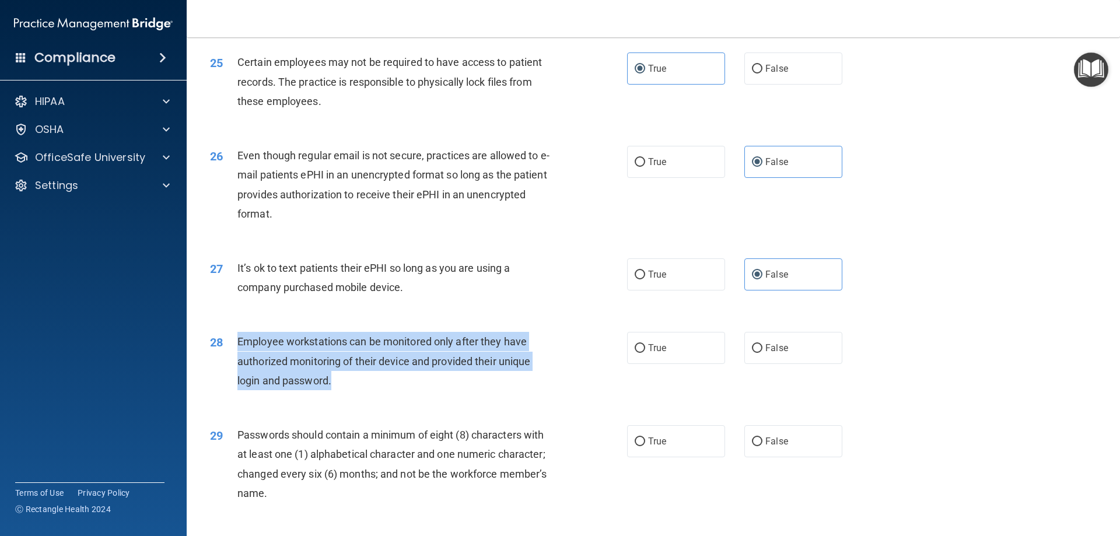
drag, startPoint x: 361, startPoint y: 399, endPoint x: 237, endPoint y: 356, distance: 131.4
click at [238, 356] on div "Employee workstations can be monitored only after they have authorized monitori…" at bounding box center [401, 361] width 326 height 58
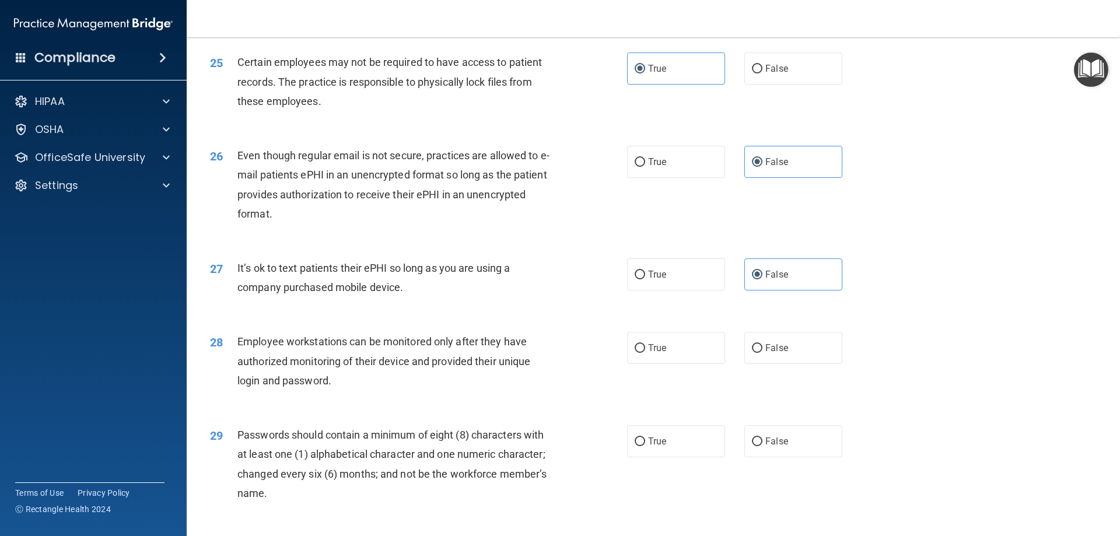
drag, startPoint x: 805, startPoint y: 371, endPoint x: 634, endPoint y: 319, distance: 178.1
click at [805, 364] on label "False" at bounding box center [794, 348] width 98 height 32
click at [763, 353] on input "False" at bounding box center [757, 348] width 11 height 9
radio input "true"
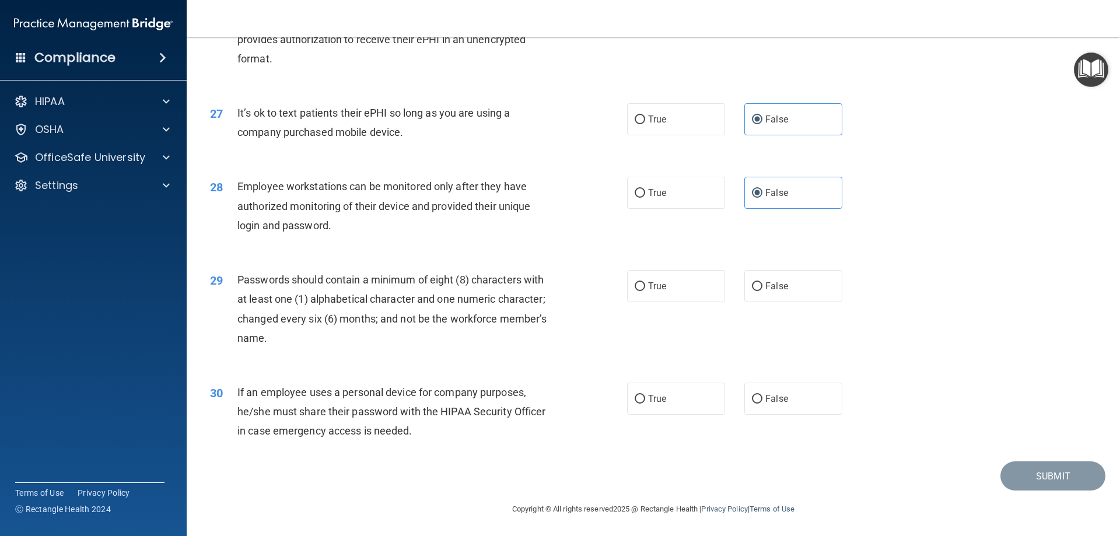
scroll to position [2393, 0]
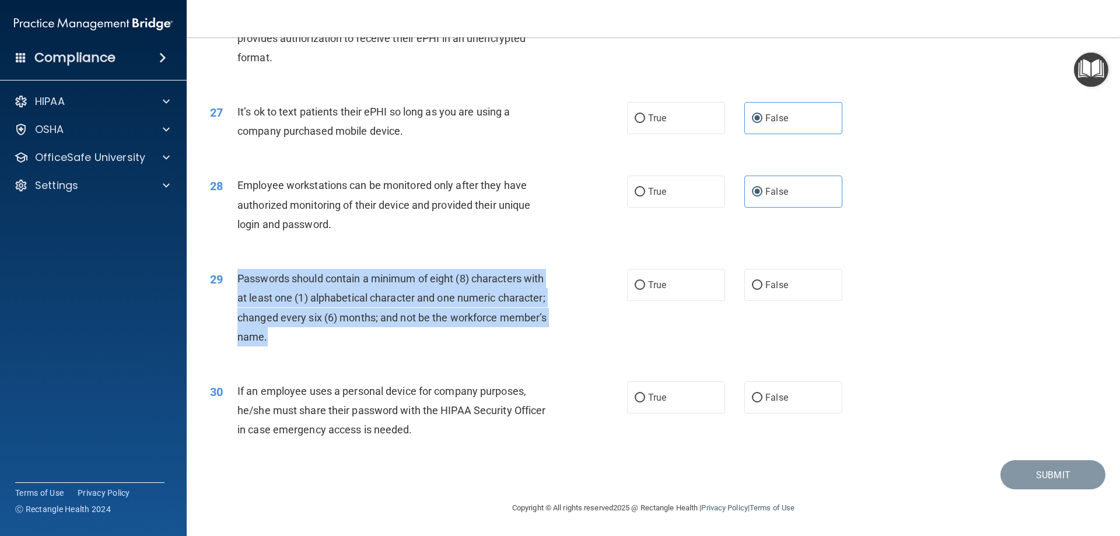
drag, startPoint x: 299, startPoint y: 333, endPoint x: 227, endPoint y: 278, distance: 90.7
click at [227, 278] on div "29 Passwords should contain a minimum of eight (8) characters with at least one…" at bounding box center [419, 310] width 452 height 83
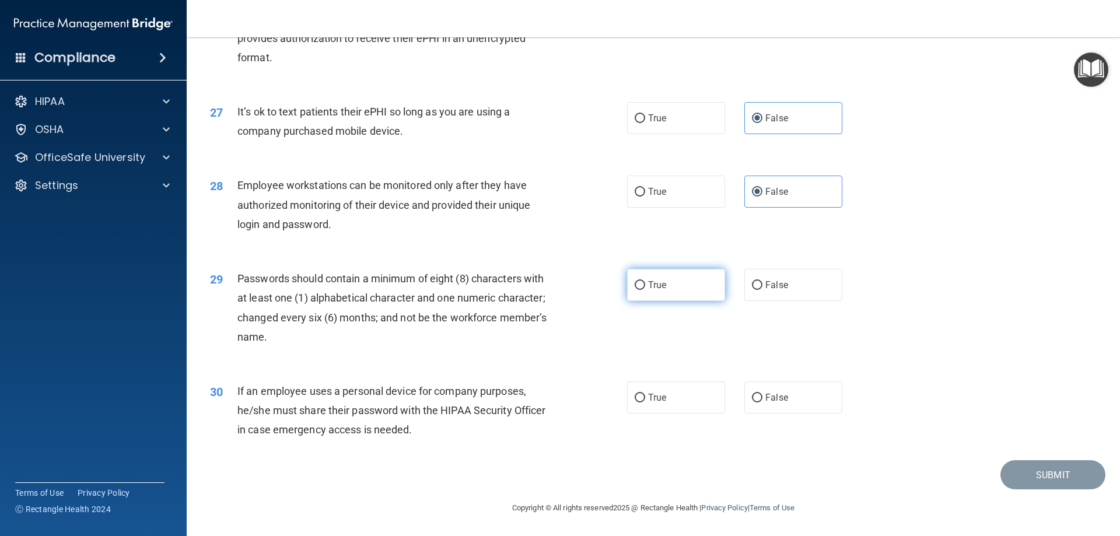
click at [672, 274] on label "True" at bounding box center [676, 285] width 98 height 32
click at [645, 281] on input "True" at bounding box center [640, 285] width 11 height 9
radio input "true"
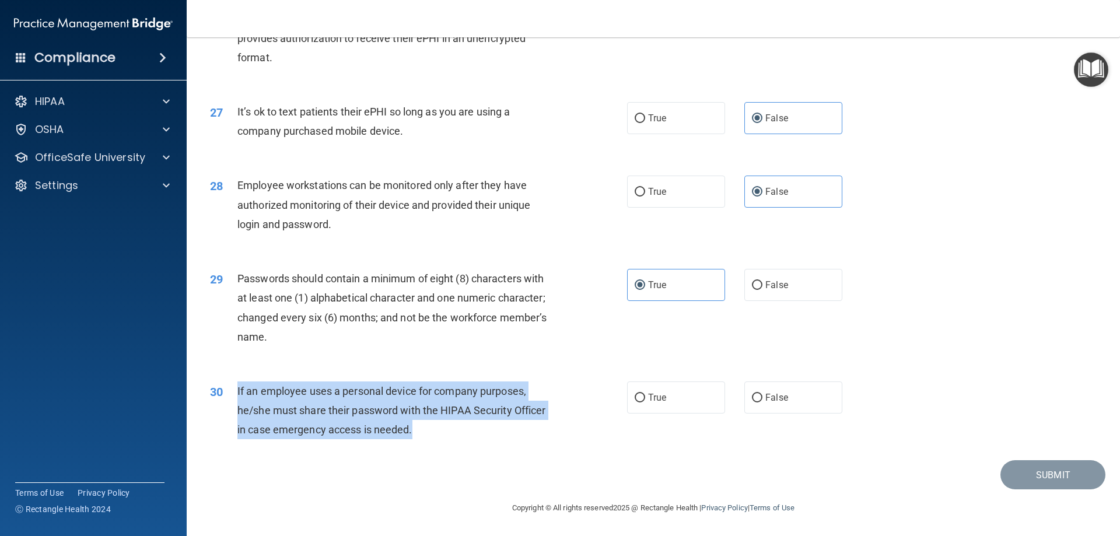
drag, startPoint x: 429, startPoint y: 435, endPoint x: 236, endPoint y: 393, distance: 197.1
click at [236, 393] on div "30 If an employee uses a personal device for company purposes, he/she must shar…" at bounding box center [419, 414] width 452 height 64
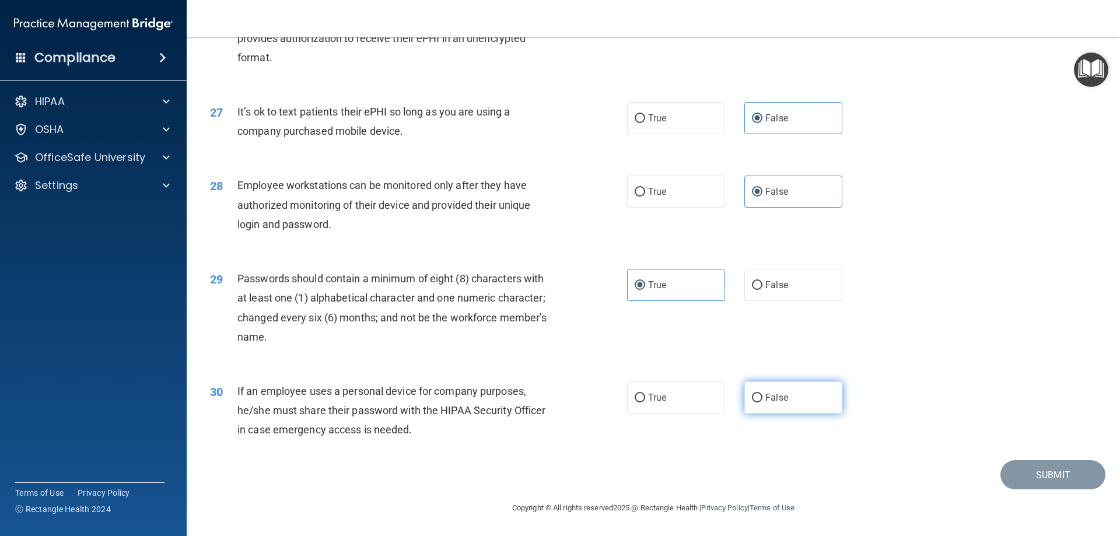
click at [799, 401] on label "False" at bounding box center [794, 398] width 98 height 32
click at [763, 401] on input "False" at bounding box center [757, 398] width 11 height 9
radio input "true"
click at [1044, 467] on button "Submit" at bounding box center [1053, 475] width 105 height 30
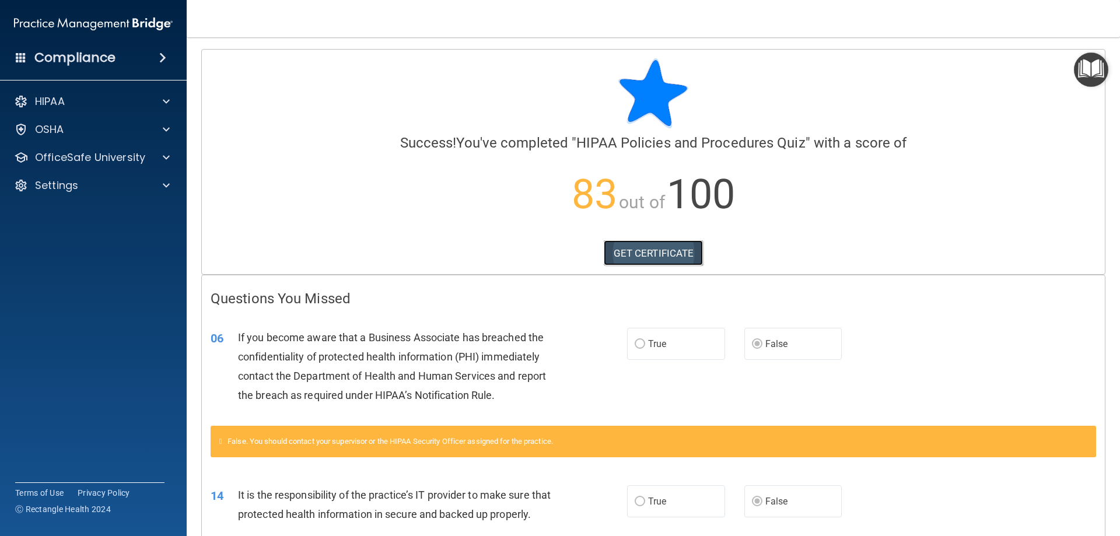
click at [622, 263] on link "GET CERTIFICATE" at bounding box center [654, 253] width 100 height 26
click at [53, 155] on p "OfficeSafe University" at bounding box center [90, 158] width 110 height 14
drag, startPoint x: 102, startPoint y: 180, endPoint x: 95, endPoint y: 189, distance: 11.7
click at [104, 180] on p "HIPAA Training" at bounding box center [56, 186] width 96 height 12
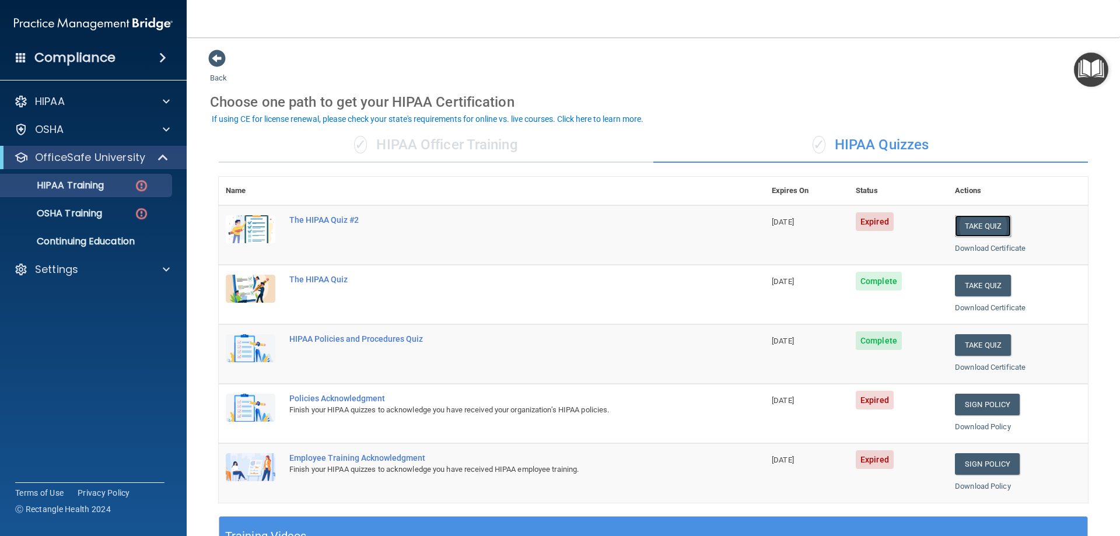
click at [973, 222] on button "Take Quiz" at bounding box center [983, 226] width 56 height 22
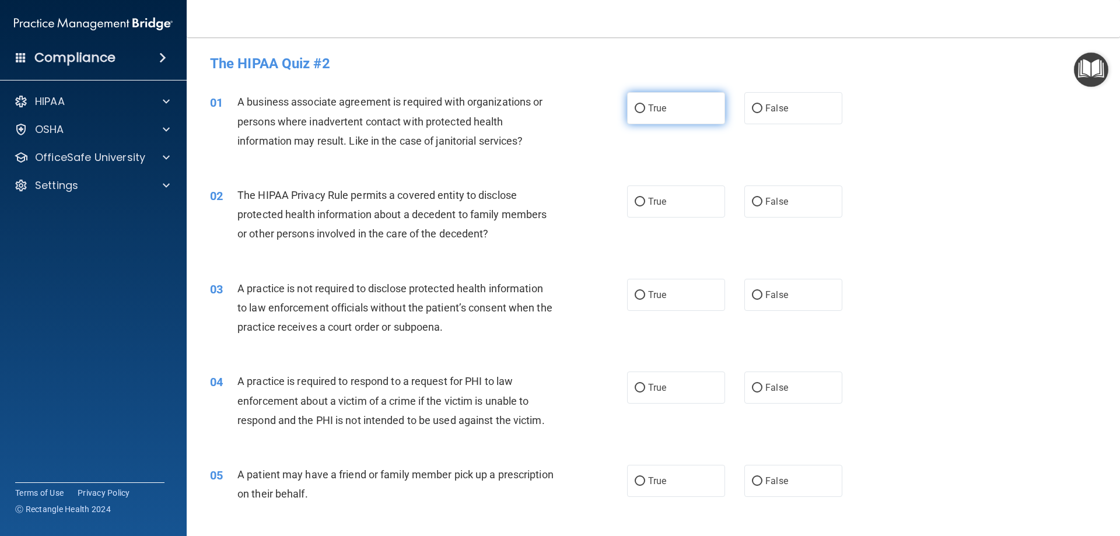
click at [663, 96] on label "True" at bounding box center [676, 108] width 98 height 32
click at [645, 104] on input "True" at bounding box center [640, 108] width 11 height 9
radio input "true"
click at [652, 181] on div "02 The HIPAA Privacy Rule permits a covered entity to disclose protected health…" at bounding box center [653, 217] width 905 height 93
click at [649, 197] on span "True" at bounding box center [657, 201] width 18 height 11
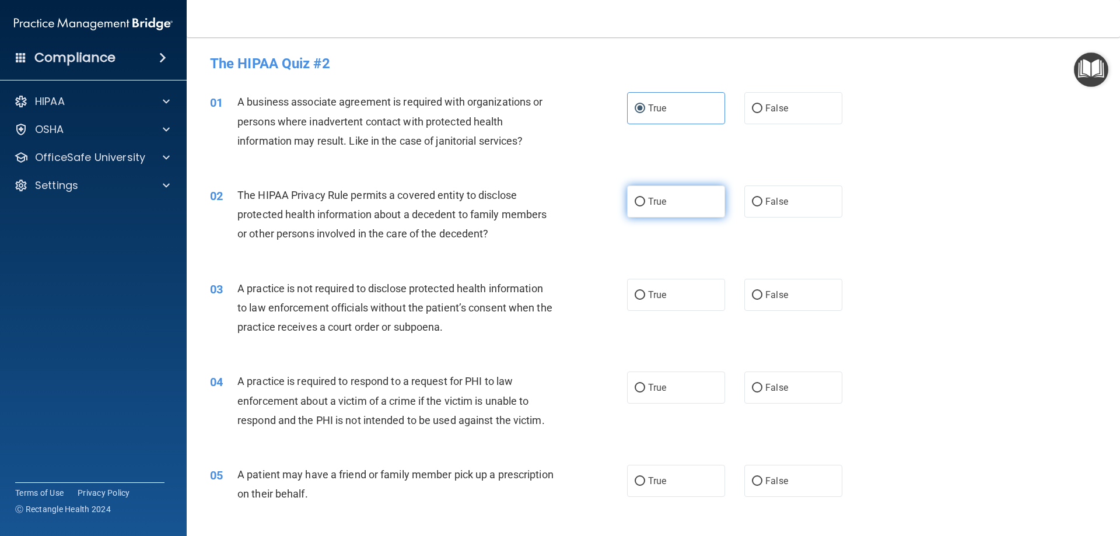
click at [645, 198] on input "True" at bounding box center [640, 202] width 11 height 9
radio input "true"
click at [652, 310] on label "True" at bounding box center [676, 295] width 98 height 32
click at [645, 300] on input "True" at bounding box center [640, 295] width 11 height 9
radio input "true"
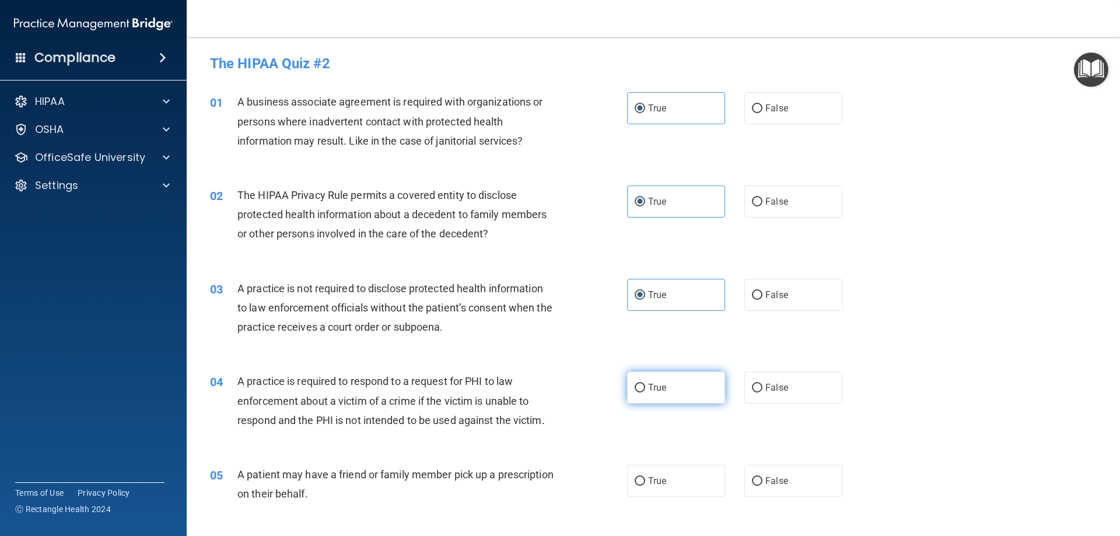
click at [661, 373] on label "True" at bounding box center [676, 388] width 98 height 32
click at [645, 384] on input "True" at bounding box center [640, 388] width 11 height 9
radio input "true"
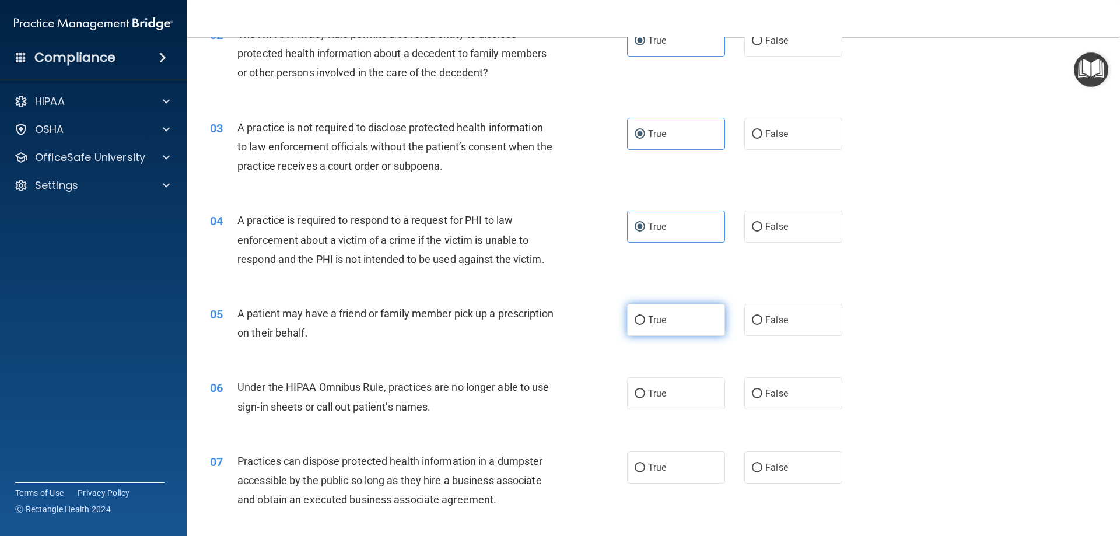
scroll to position [175, 0]
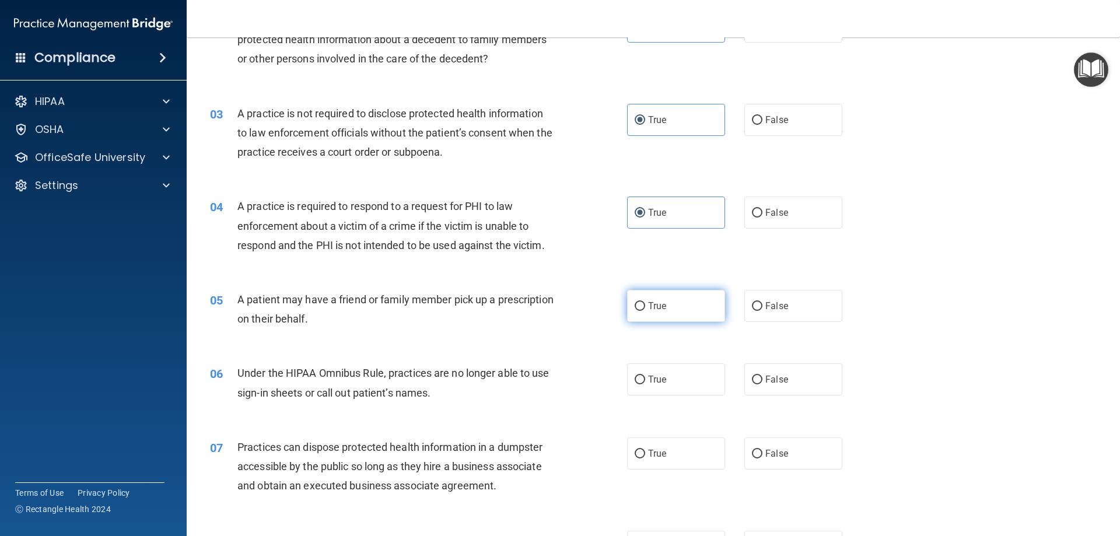
click at [656, 308] on span "True" at bounding box center [657, 306] width 18 height 11
click at [645, 308] on input "True" at bounding box center [640, 306] width 11 height 9
radio input "true"
click at [658, 397] on div "06 Under the HIPAA Omnibus Rule, practices are no longer able to use sign-in sh…" at bounding box center [653, 386] width 905 height 74
click at [662, 390] on label "True" at bounding box center [676, 380] width 98 height 32
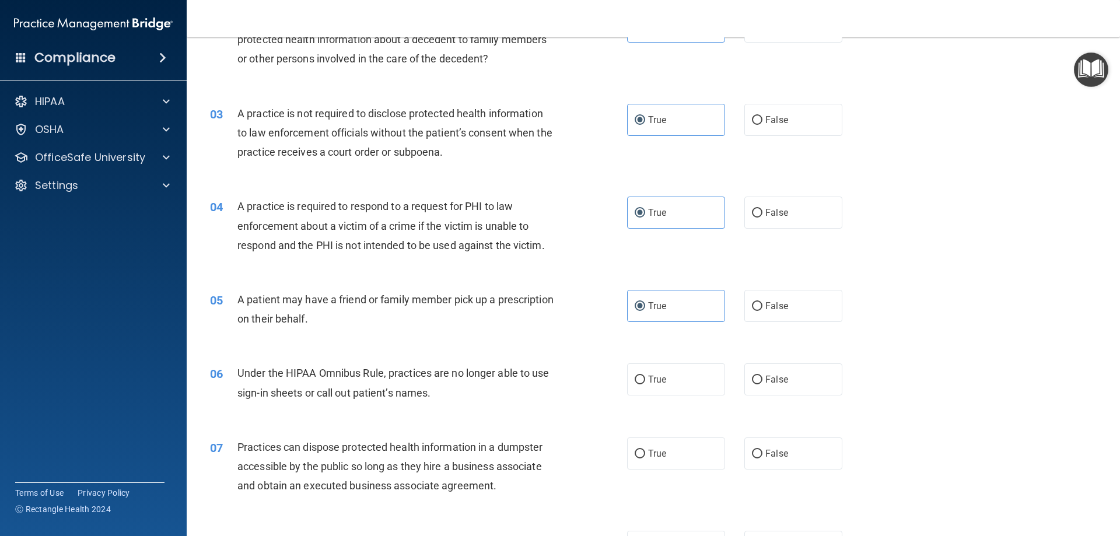
click at [645, 385] on input "True" at bounding box center [640, 380] width 11 height 9
radio input "true"
click at [660, 446] on label "True" at bounding box center [676, 454] width 98 height 32
click at [645, 450] on input "True" at bounding box center [640, 454] width 11 height 9
radio input "true"
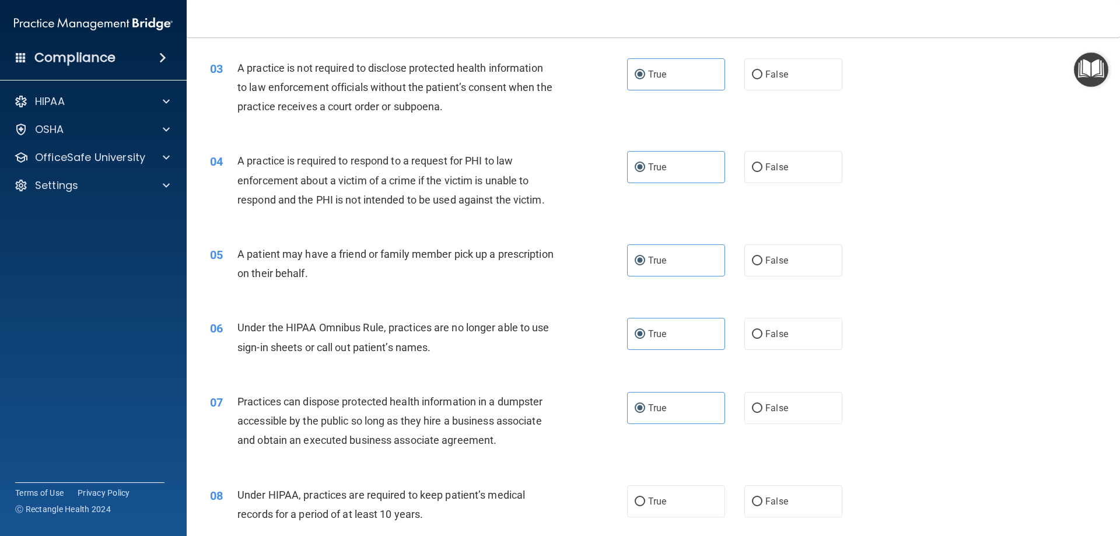
scroll to position [409, 0]
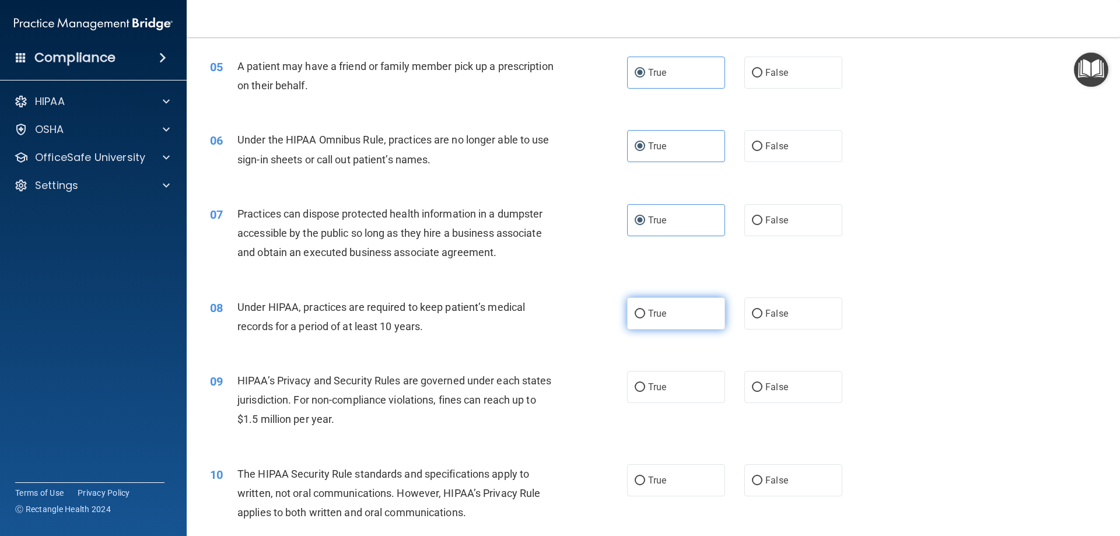
click at [654, 314] on span "True" at bounding box center [657, 313] width 18 height 11
click at [645, 314] on input "True" at bounding box center [640, 314] width 11 height 9
radio input "true"
drag, startPoint x: 661, startPoint y: 386, endPoint x: 677, endPoint y: 470, distance: 85.0
click at [661, 387] on span "True" at bounding box center [657, 387] width 18 height 11
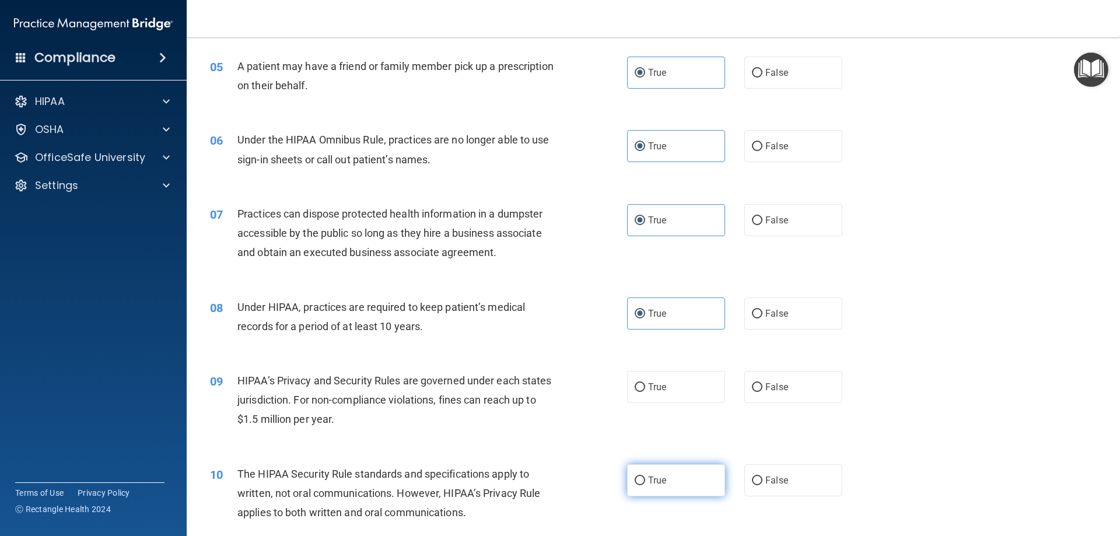
click at [645, 387] on input "True" at bounding box center [640, 387] width 11 height 9
radio input "true"
click at [678, 474] on label "True" at bounding box center [676, 481] width 98 height 32
click at [645, 477] on input "True" at bounding box center [640, 481] width 11 height 9
radio input "true"
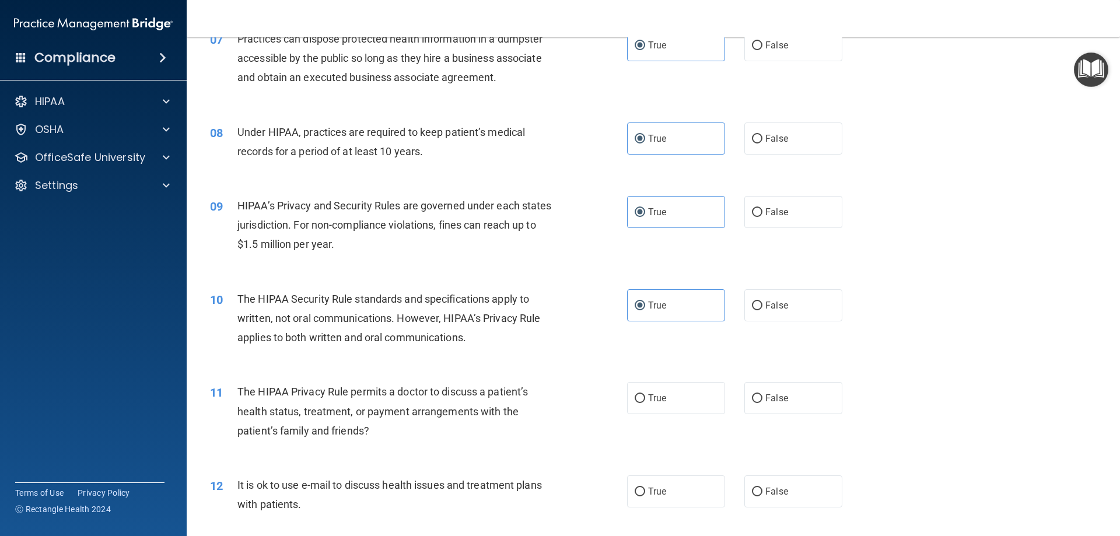
drag, startPoint x: 661, startPoint y: 403, endPoint x: 661, endPoint y: 430, distance: 26.3
click at [661, 404] on label "True" at bounding box center [676, 398] width 98 height 32
click at [645, 403] on input "True" at bounding box center [640, 398] width 11 height 9
radio input "true"
click at [668, 496] on label "True" at bounding box center [676, 492] width 98 height 32
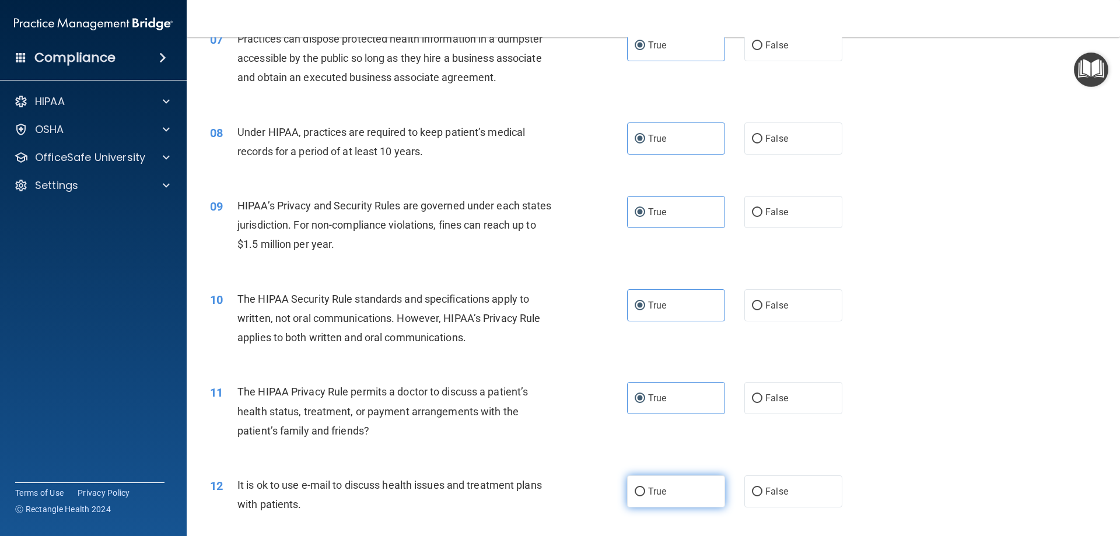
click at [645, 496] on input "True" at bounding box center [640, 492] width 11 height 9
radio input "true"
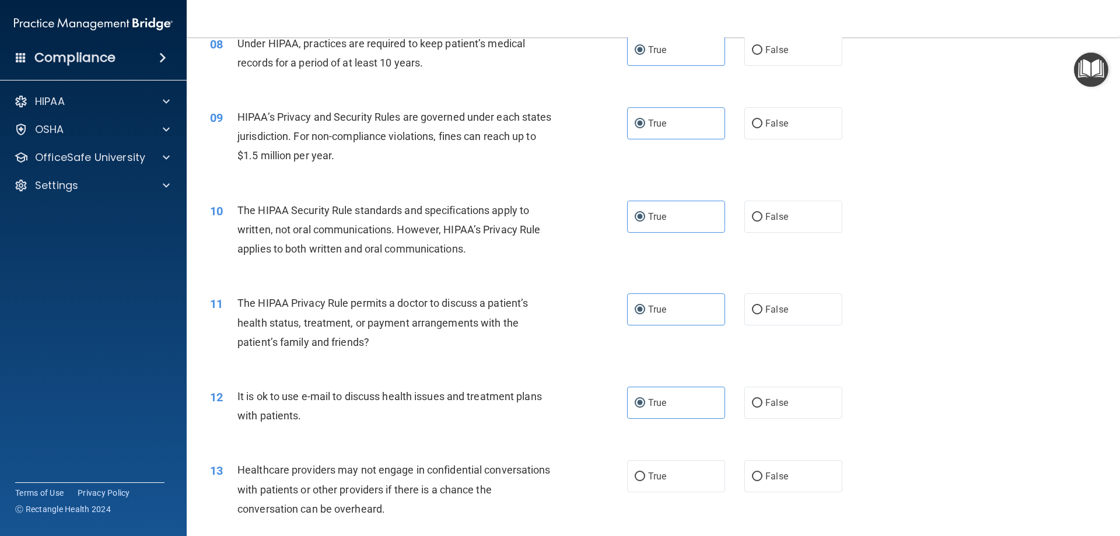
scroll to position [817, 0]
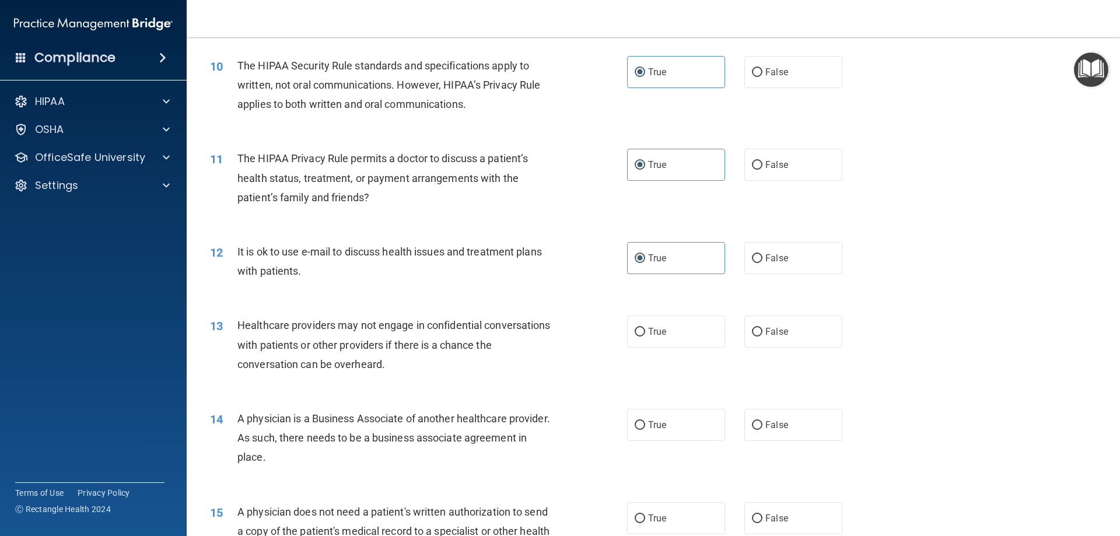
drag, startPoint x: 668, startPoint y: 332, endPoint x: 676, endPoint y: 375, distance: 44.0
click at [671, 335] on label "True" at bounding box center [676, 332] width 98 height 32
click at [645, 335] on input "True" at bounding box center [640, 332] width 11 height 9
radio input "true"
click at [676, 418] on label "True" at bounding box center [676, 425] width 98 height 32
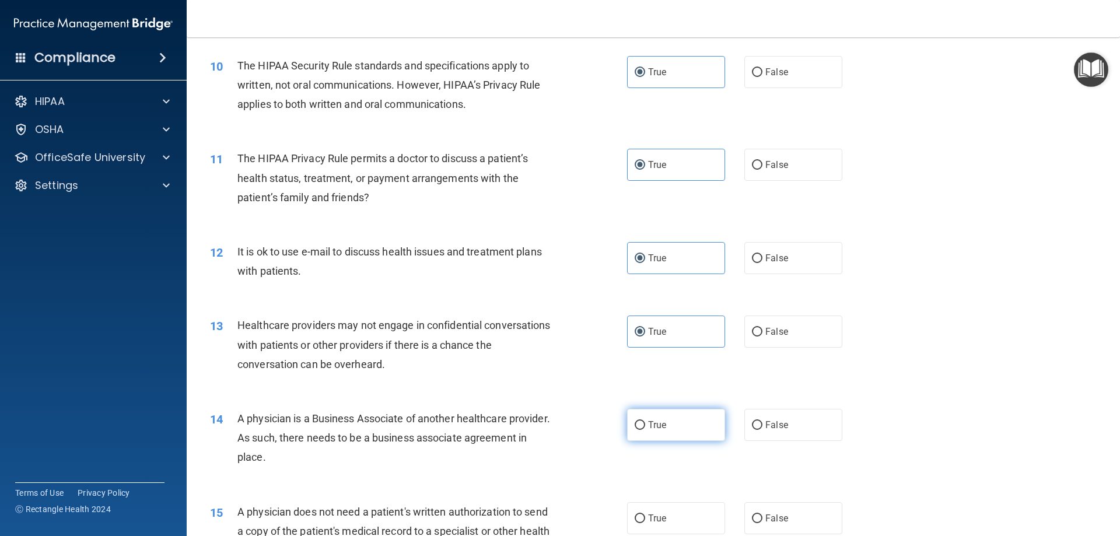
click at [645, 421] on input "True" at bounding box center [640, 425] width 11 height 9
radio input "true"
click at [676, 511] on label "True" at bounding box center [676, 518] width 98 height 32
click at [645, 515] on input "True" at bounding box center [640, 519] width 11 height 9
radio input "true"
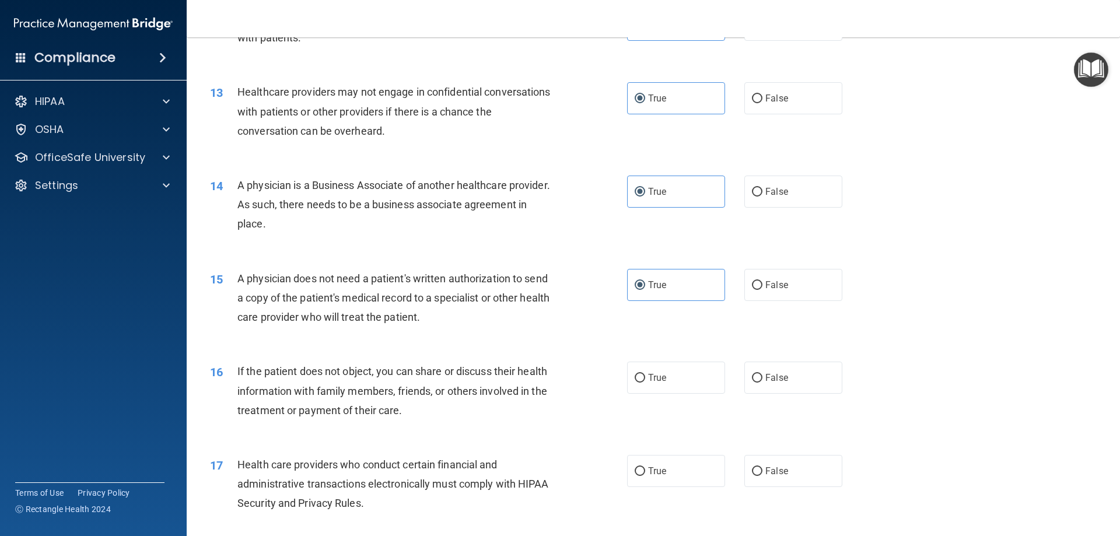
click at [662, 386] on label "True" at bounding box center [676, 378] width 98 height 32
click at [645, 383] on input "True" at bounding box center [640, 378] width 11 height 9
radio input "true"
click at [668, 469] on label "True" at bounding box center [676, 471] width 98 height 32
click at [645, 469] on input "True" at bounding box center [640, 471] width 11 height 9
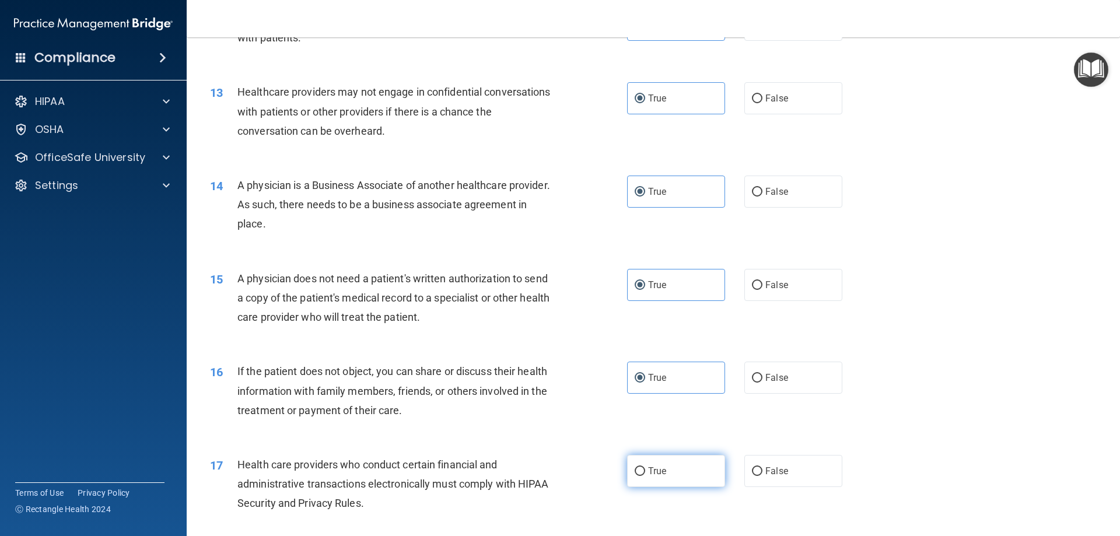
radio input "true"
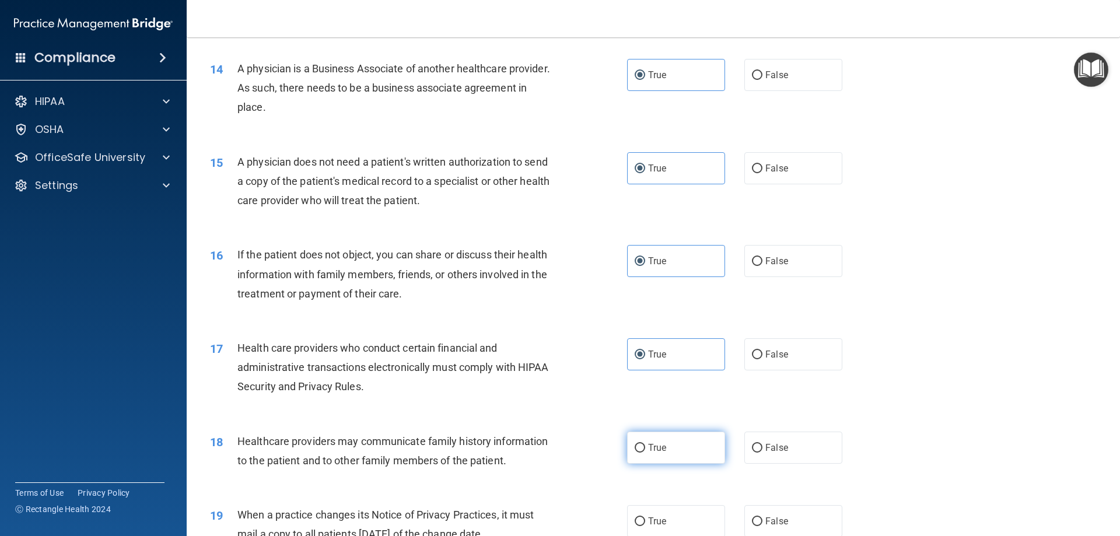
drag, startPoint x: 654, startPoint y: 435, endPoint x: 655, endPoint y: 453, distance: 18.1
click at [654, 436] on label "True" at bounding box center [676, 448] width 98 height 32
click at [645, 444] on input "True" at bounding box center [640, 448] width 11 height 9
radio input "true"
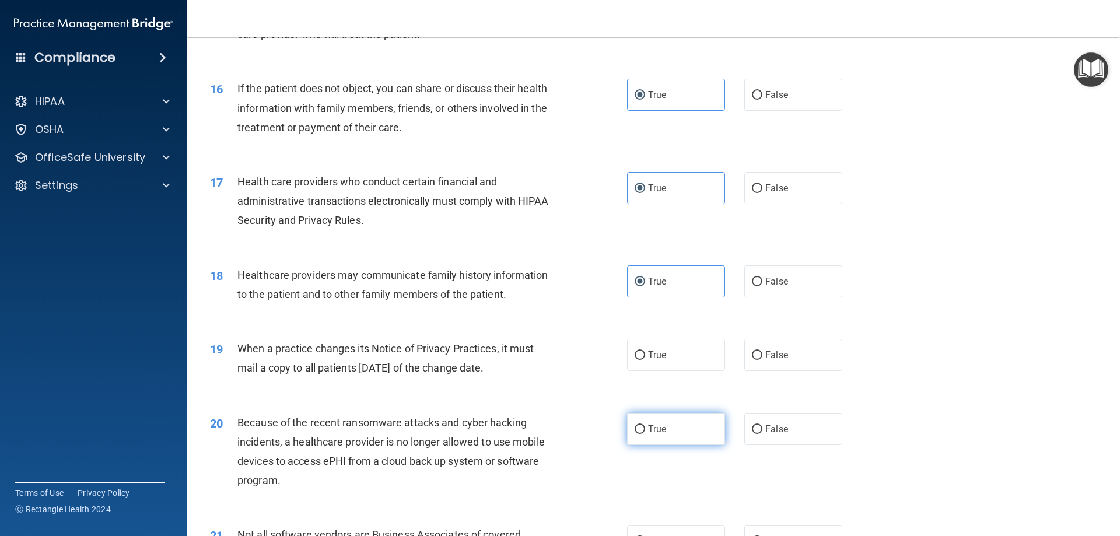
scroll to position [1342, 0]
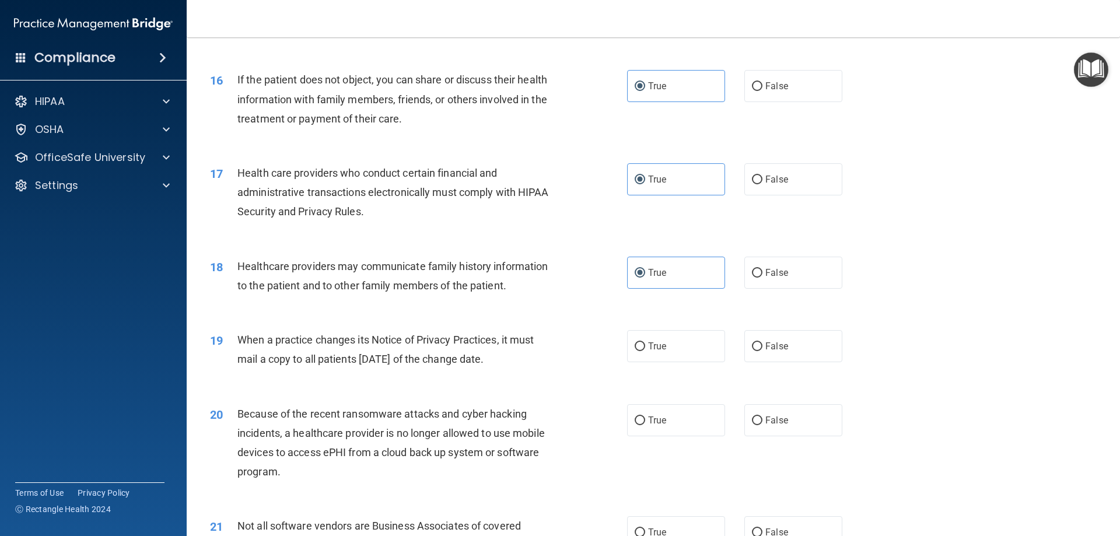
drag, startPoint x: 656, startPoint y: 372, endPoint x: 655, endPoint y: 381, distance: 9.4
click at [657, 372] on div "19 When a practice changes its Notice of Privacy Practices, it must mail a copy…" at bounding box center [653, 353] width 905 height 74
click at [658, 365] on div "19 When a practice changes its Notice of Privacy Practices, it must mail a copy…" at bounding box center [653, 353] width 905 height 74
drag, startPoint x: 661, startPoint y: 341, endPoint x: 661, endPoint y: 379, distance: 37.4
click at [661, 343] on span "True" at bounding box center [657, 346] width 18 height 11
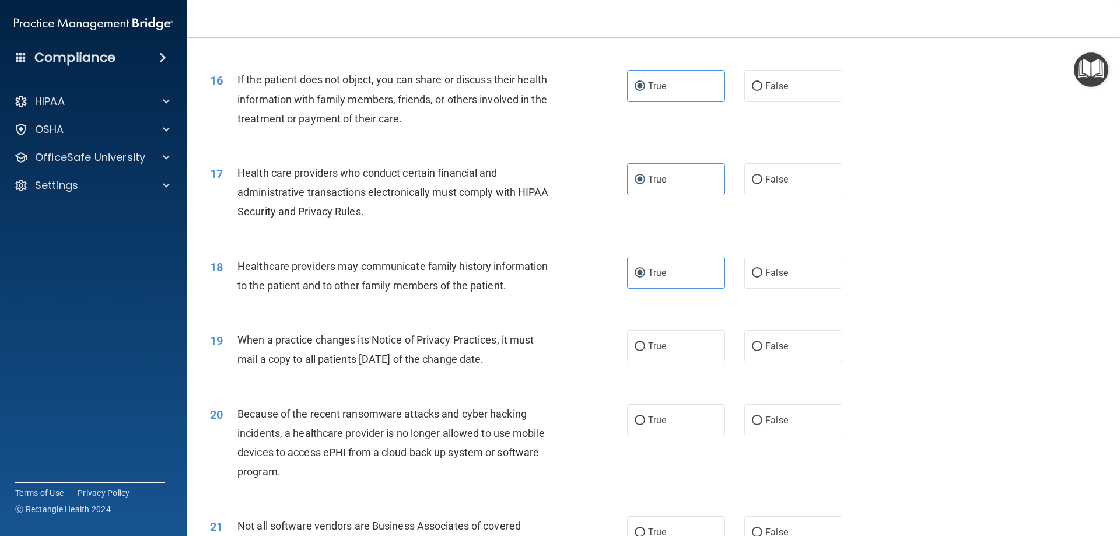
click at [645, 343] on input "True" at bounding box center [640, 347] width 11 height 9
radio input "true"
drag, startPoint x: 661, startPoint y: 413, endPoint x: 660, endPoint y: 487, distance: 74.1
click at [661, 416] on label "True" at bounding box center [676, 420] width 98 height 32
click at [645, 417] on input "True" at bounding box center [640, 421] width 11 height 9
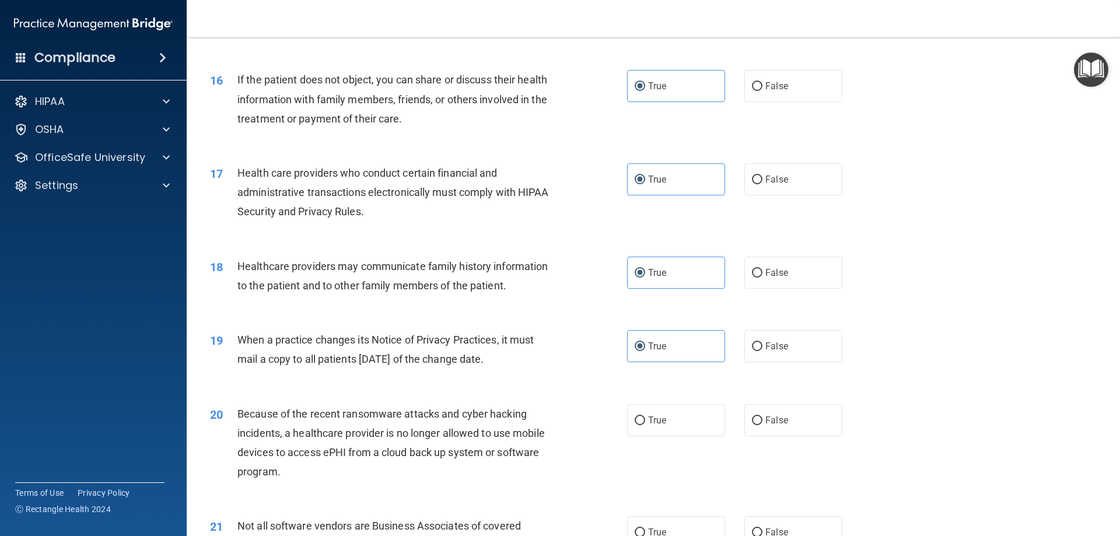
radio input "true"
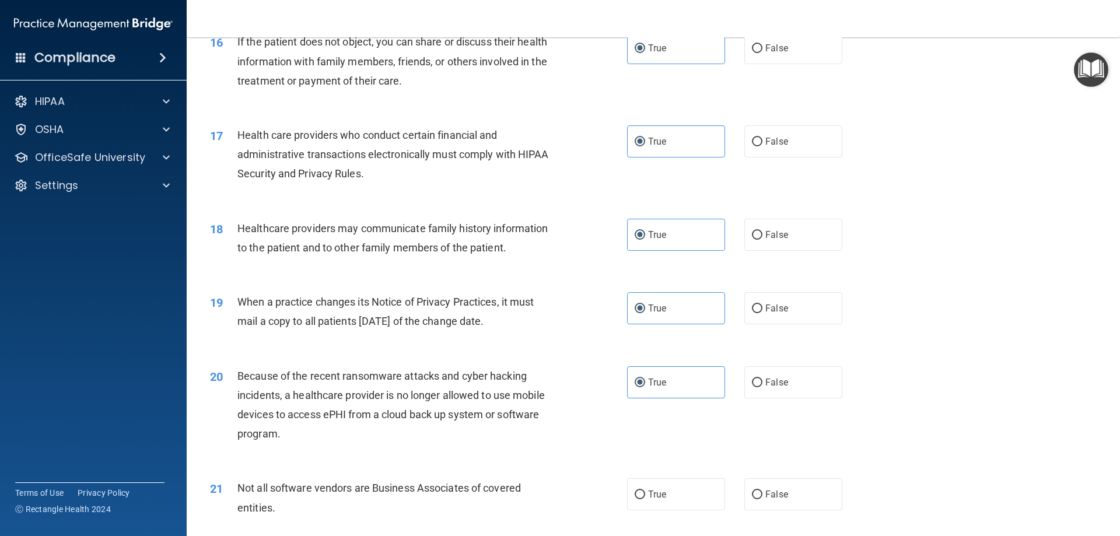
scroll to position [1517, 0]
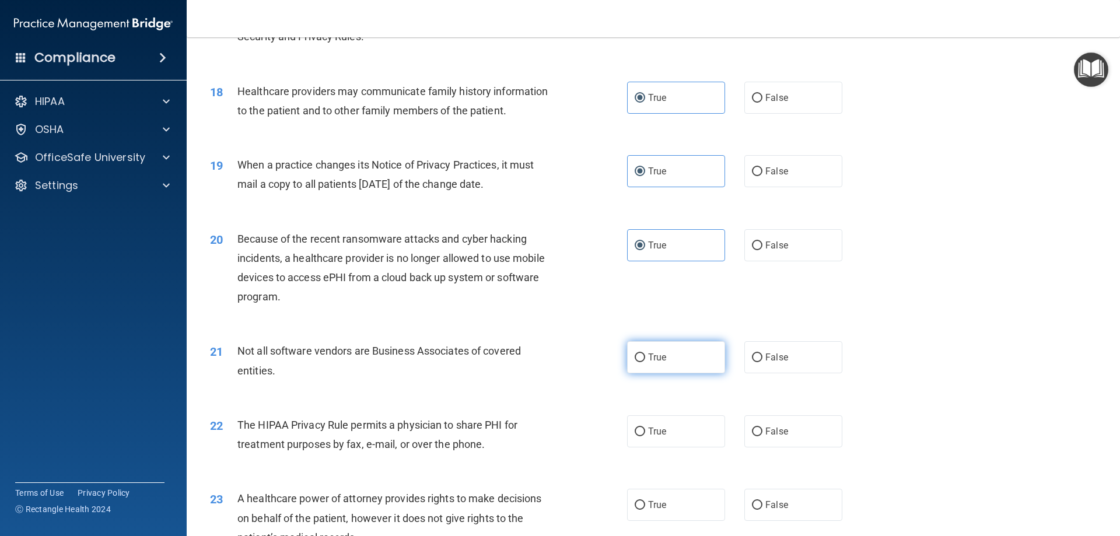
click at [670, 371] on label "True" at bounding box center [676, 357] width 98 height 32
click at [645, 362] on input "True" at bounding box center [640, 358] width 11 height 9
radio input "true"
click at [673, 438] on label "True" at bounding box center [676, 432] width 98 height 32
click at [645, 437] on input "True" at bounding box center [640, 432] width 11 height 9
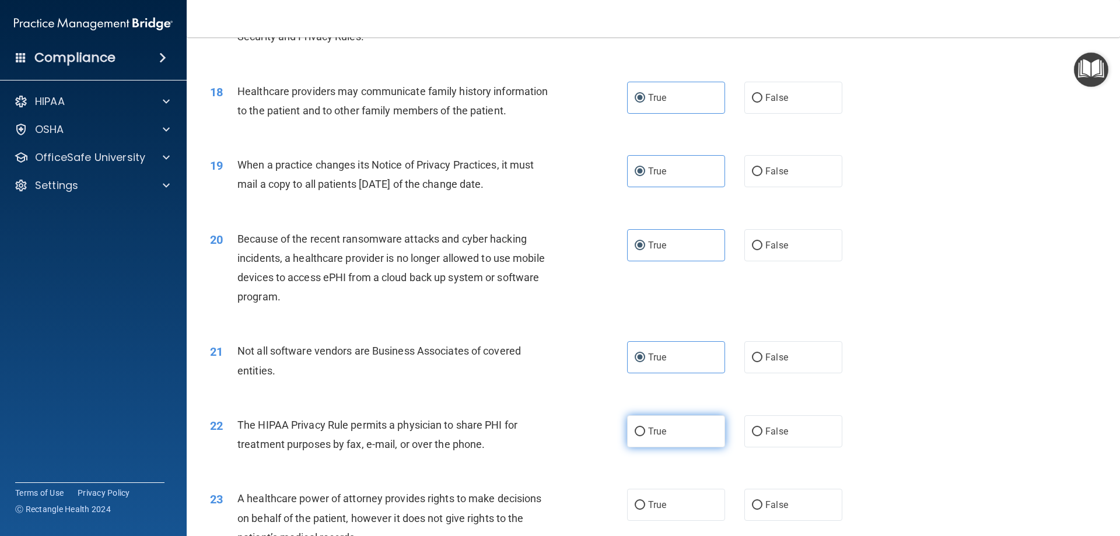
radio input "true"
drag, startPoint x: 665, startPoint y: 517, endPoint x: 666, endPoint y: 481, distance: 36.2
click at [666, 516] on label "True" at bounding box center [676, 505] width 98 height 32
click at [645, 510] on input "True" at bounding box center [640, 505] width 11 height 9
radio input "true"
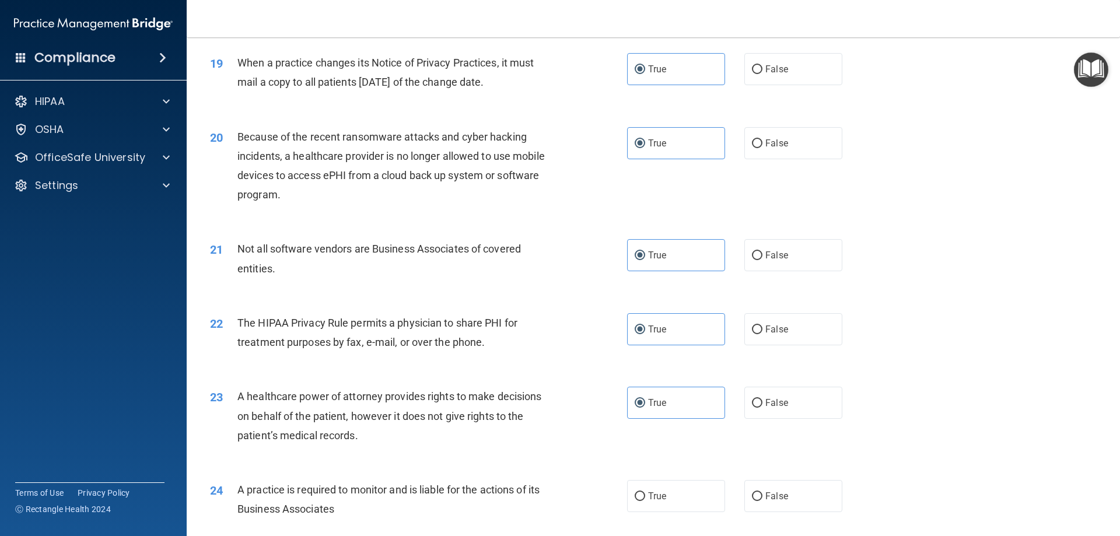
scroll to position [1809, 0]
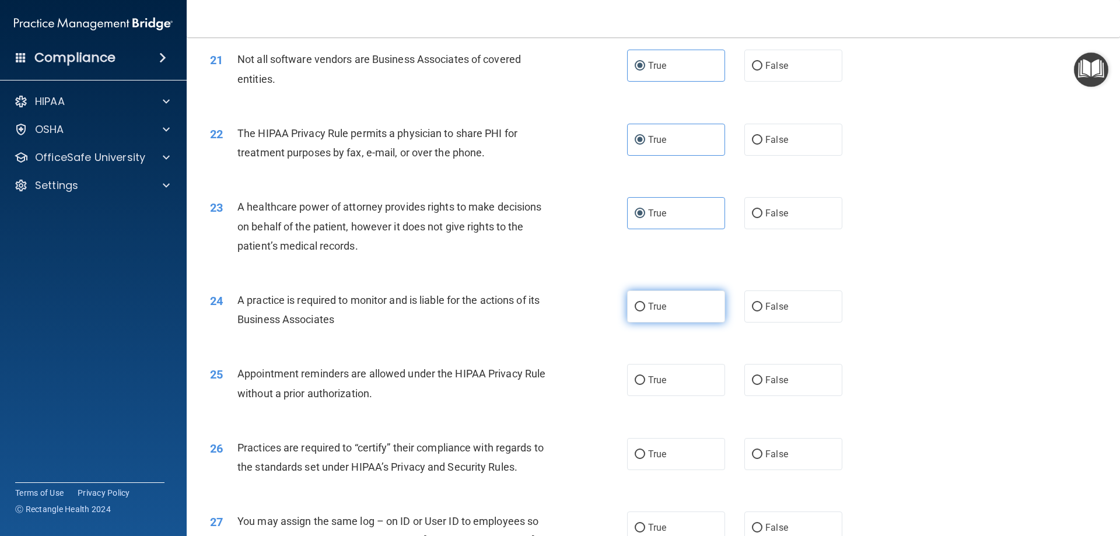
click at [665, 310] on label "True" at bounding box center [676, 307] width 98 height 32
click at [645, 310] on input "True" at bounding box center [640, 307] width 11 height 9
radio input "true"
click at [674, 405] on div "25 Appointment reminders are allowed under the HIPAA Privacy Rule without a pri…" at bounding box center [653, 387] width 905 height 74
click at [676, 385] on label "True" at bounding box center [676, 380] width 98 height 32
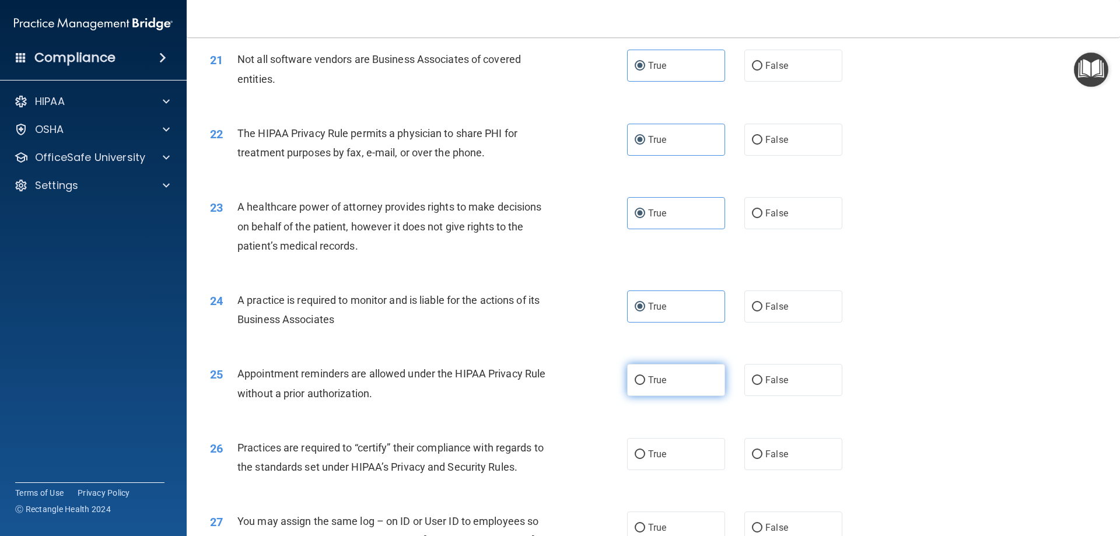
click at [645, 385] on input "True" at bounding box center [640, 380] width 11 height 9
radio input "true"
drag, startPoint x: 672, startPoint y: 463, endPoint x: 668, endPoint y: 490, distance: 27.2
click at [672, 466] on label "True" at bounding box center [676, 454] width 98 height 32
click at [645, 459] on input "True" at bounding box center [640, 455] width 11 height 9
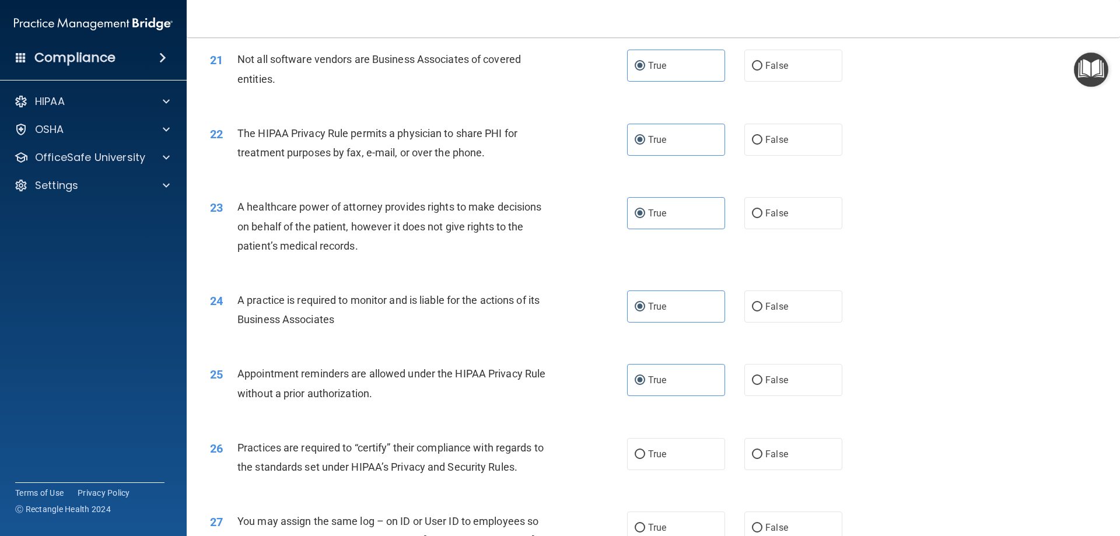
radio input "true"
click at [665, 535] on label "True" at bounding box center [676, 528] width 98 height 32
click at [645, 533] on input "True" at bounding box center [640, 528] width 11 height 9
radio input "true"
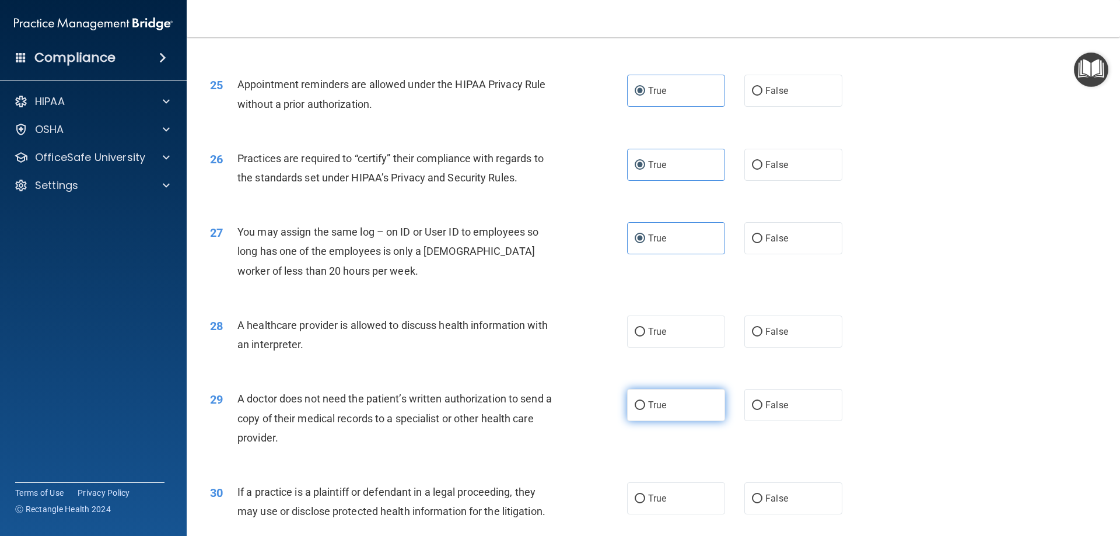
scroll to position [2101, 0]
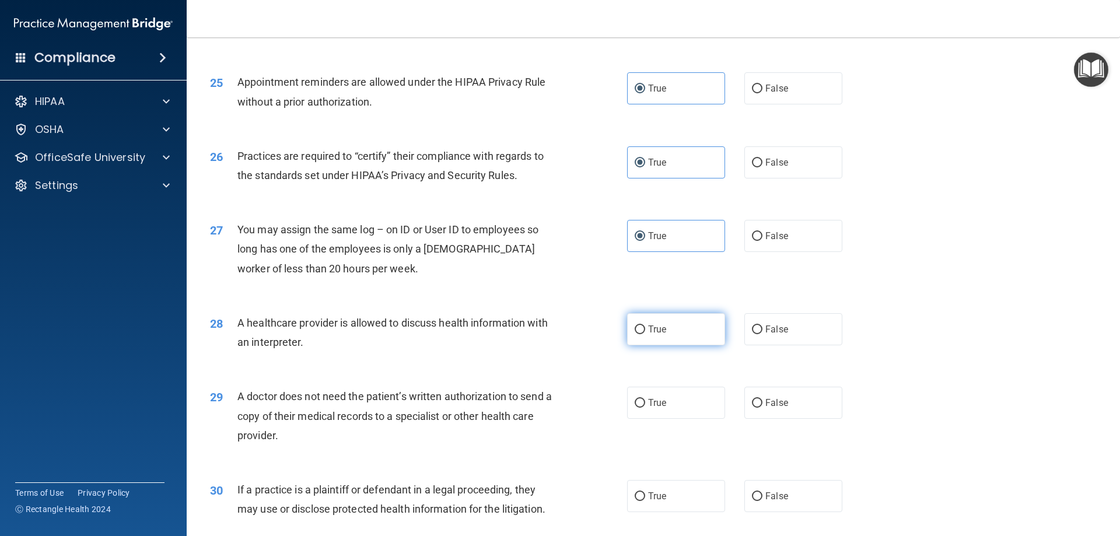
click at [669, 341] on label "True" at bounding box center [676, 329] width 98 height 32
click at [645, 334] on input "True" at bounding box center [640, 330] width 11 height 9
radio input "true"
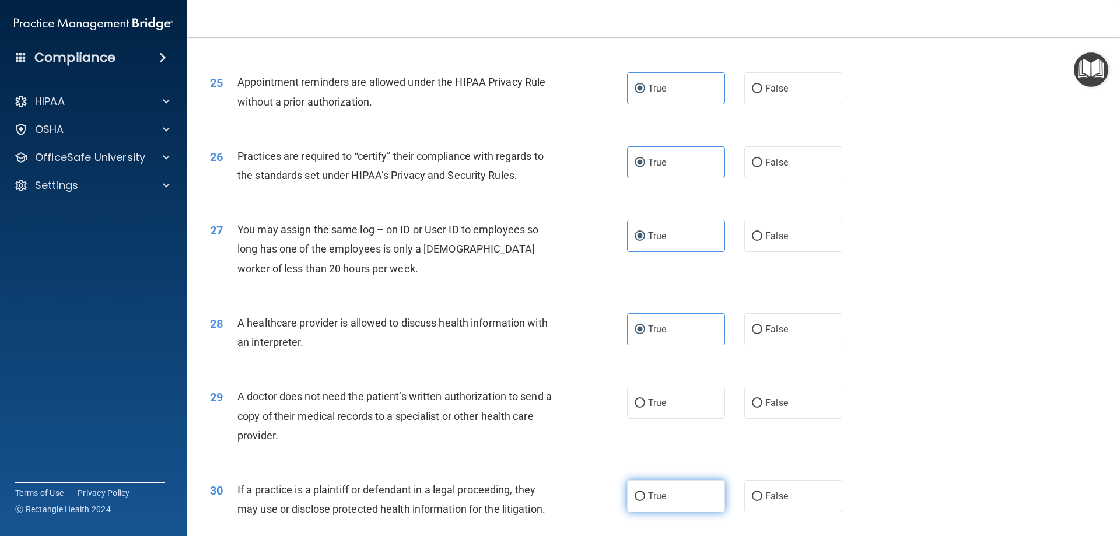
drag, startPoint x: 668, startPoint y: 403, endPoint x: 665, endPoint y: 491, distance: 88.2
click at [668, 405] on label "True" at bounding box center [676, 403] width 98 height 32
click at [645, 405] on input "True" at bounding box center [640, 403] width 11 height 9
radio input "true"
click at [665, 494] on label "True" at bounding box center [676, 496] width 98 height 32
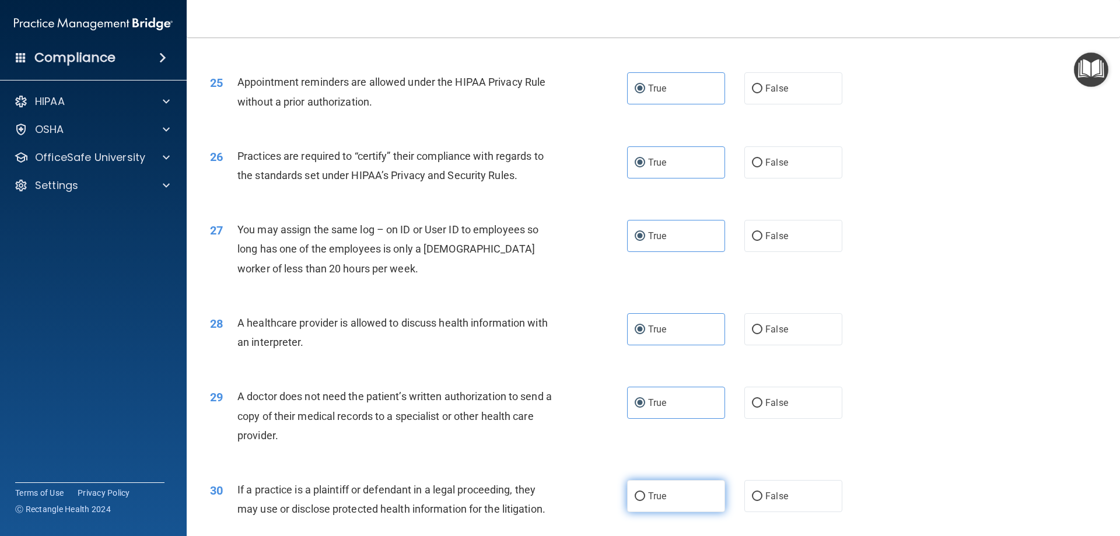
click at [645, 494] on input "True" at bounding box center [640, 497] width 11 height 9
radio input "true"
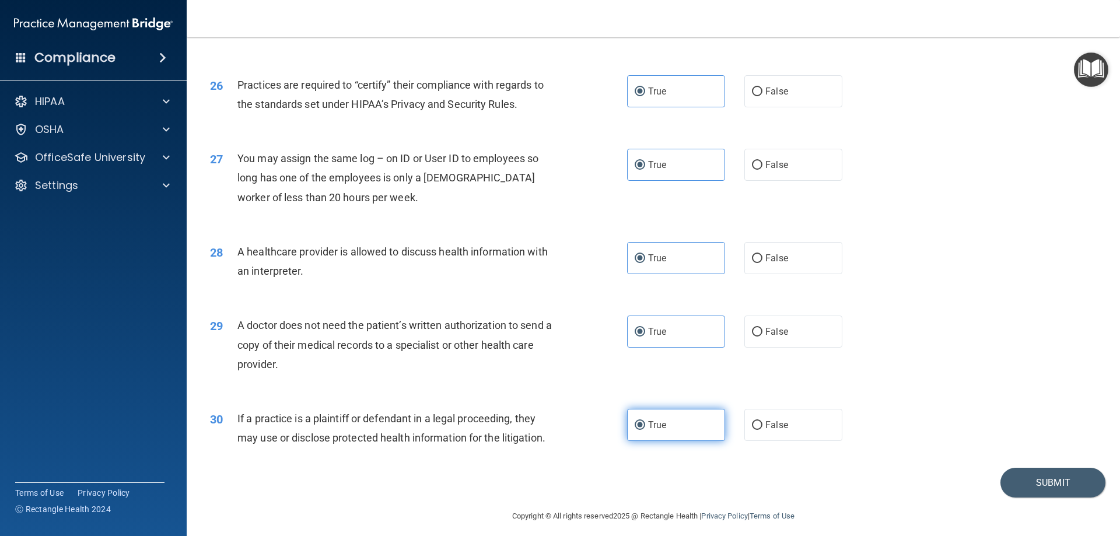
scroll to position [2180, 0]
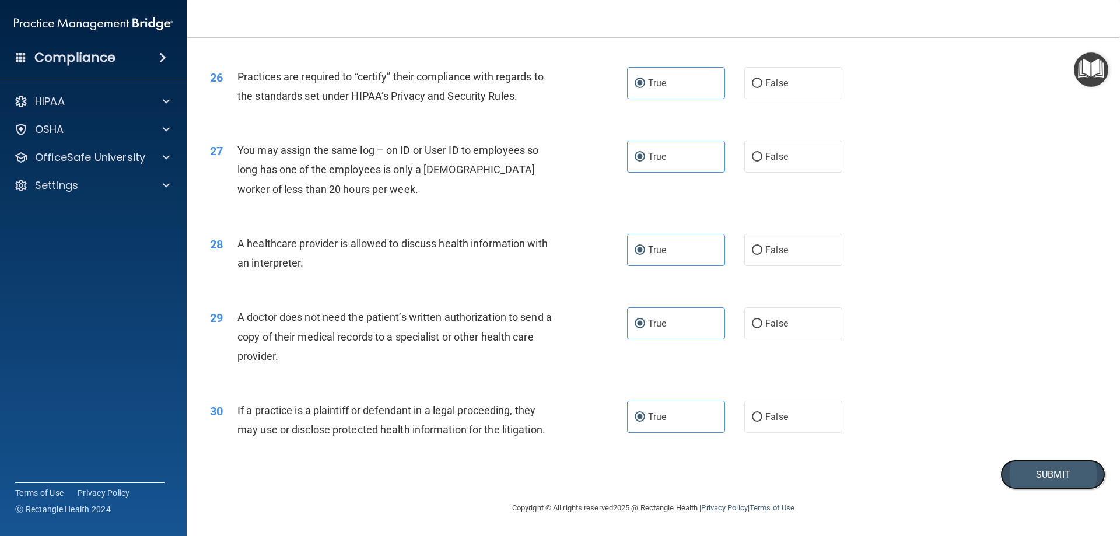
drag, startPoint x: 1036, startPoint y: 476, endPoint x: 1014, endPoint y: 478, distance: 22.3
click at [1038, 477] on button "Submit" at bounding box center [1053, 475] width 105 height 30
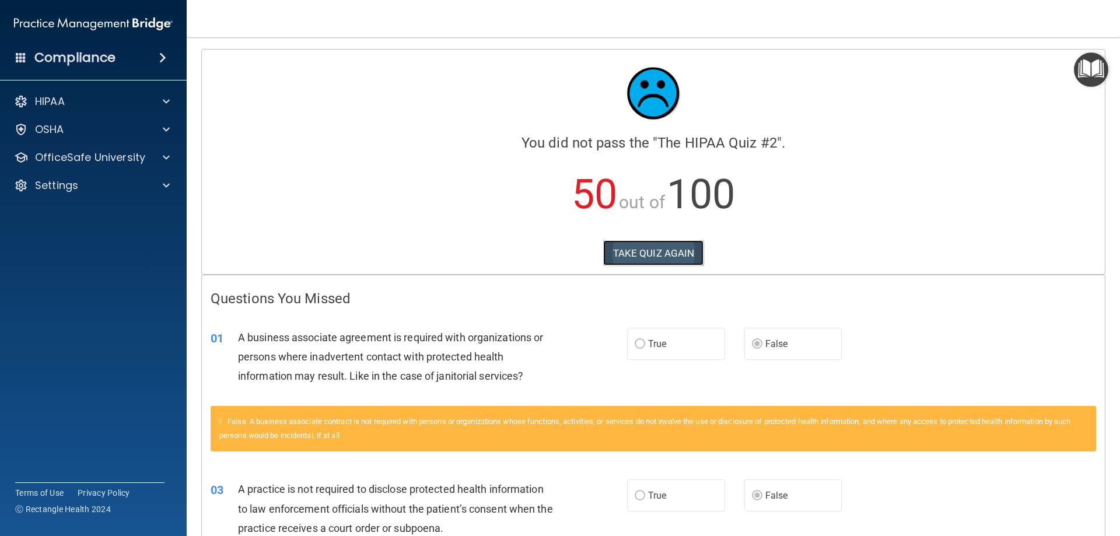
click at [652, 252] on button "TAKE QUIZ AGAIN" at bounding box center [653, 253] width 101 height 26
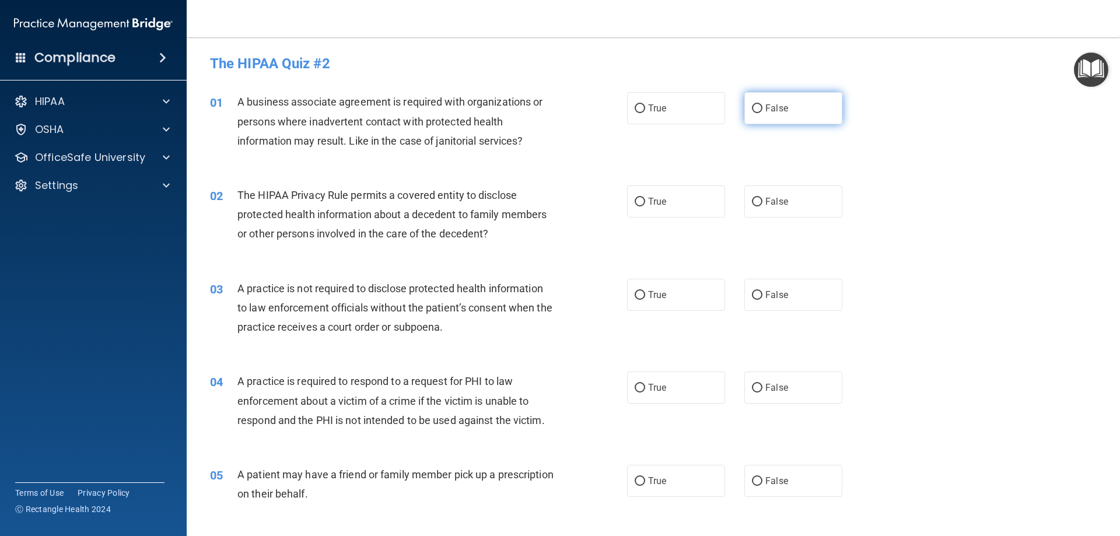
click at [825, 96] on label "False" at bounding box center [794, 108] width 98 height 32
click at [763, 104] on input "False" at bounding box center [757, 108] width 11 height 9
radio input "true"
click at [676, 209] on label "True" at bounding box center [676, 202] width 98 height 32
click at [645, 207] on input "True" at bounding box center [640, 202] width 11 height 9
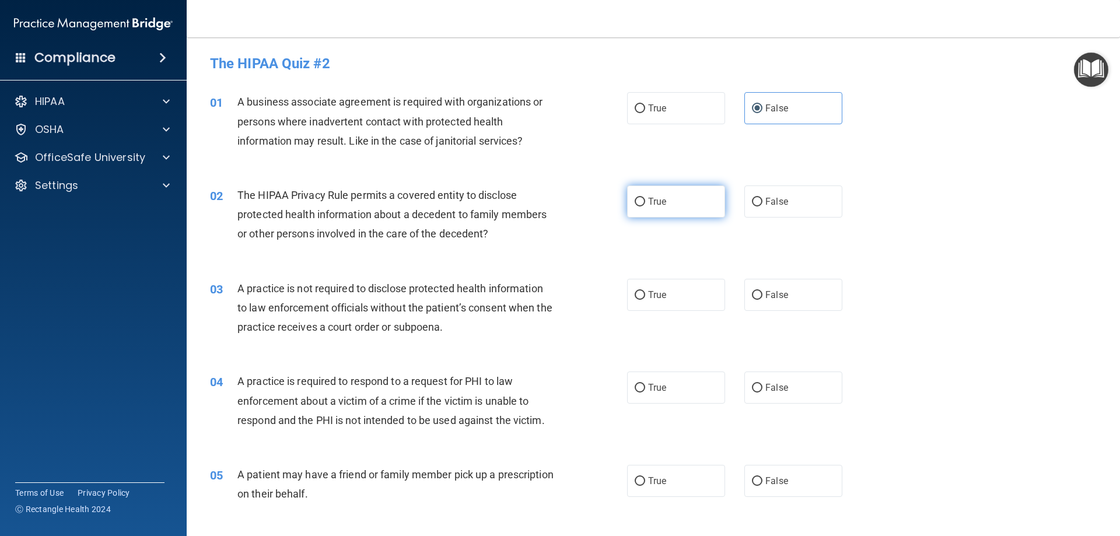
radio input "true"
click at [781, 303] on label "False" at bounding box center [794, 295] width 98 height 32
click at [763, 300] on input "False" at bounding box center [757, 295] width 11 height 9
radio input "true"
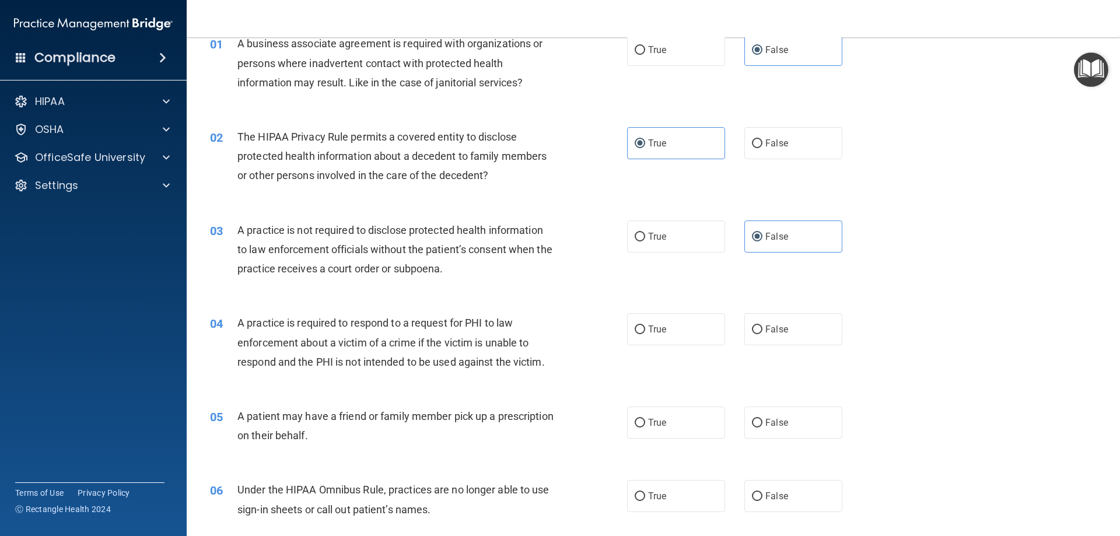
drag, startPoint x: 686, startPoint y: 322, endPoint x: 666, endPoint y: 399, distance: 79.0
click at [685, 327] on label "True" at bounding box center [676, 329] width 98 height 32
click at [645, 327] on input "True" at bounding box center [640, 330] width 11 height 9
radio input "true"
click at [654, 422] on span "True" at bounding box center [657, 422] width 18 height 11
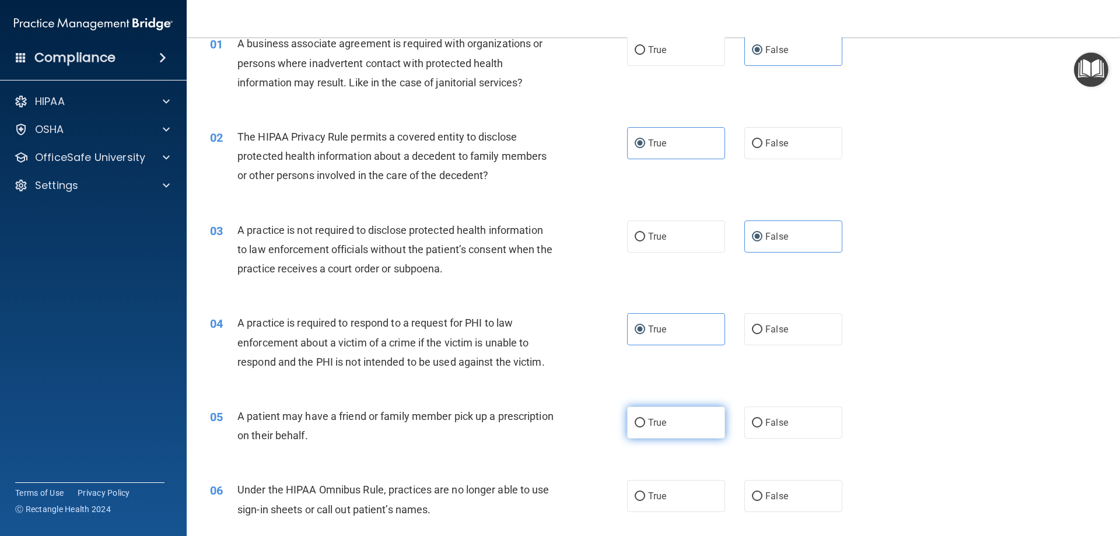
click at [645, 422] on input "True" at bounding box center [640, 423] width 11 height 9
radio input "true"
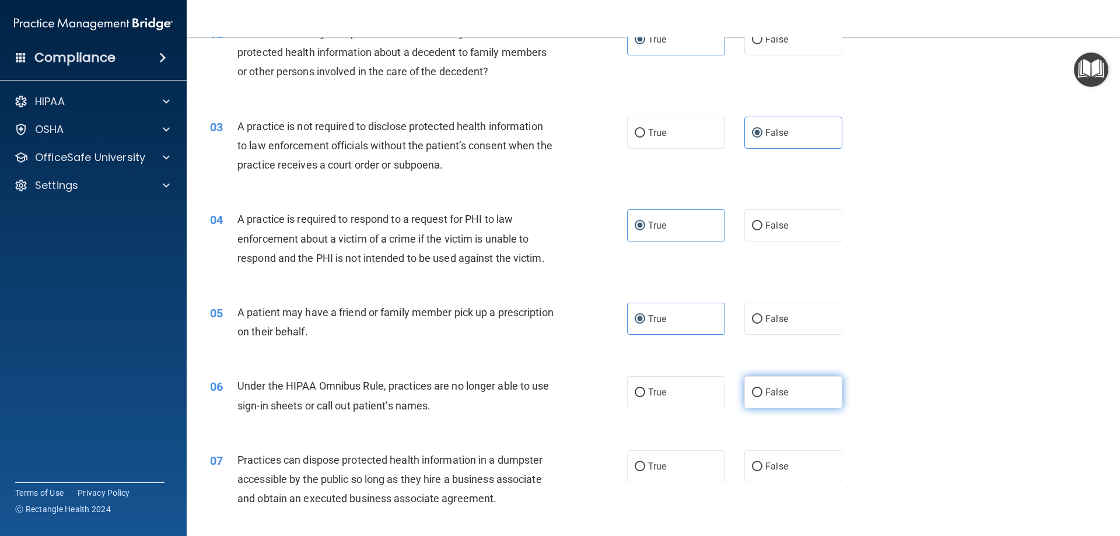
scroll to position [175, 0]
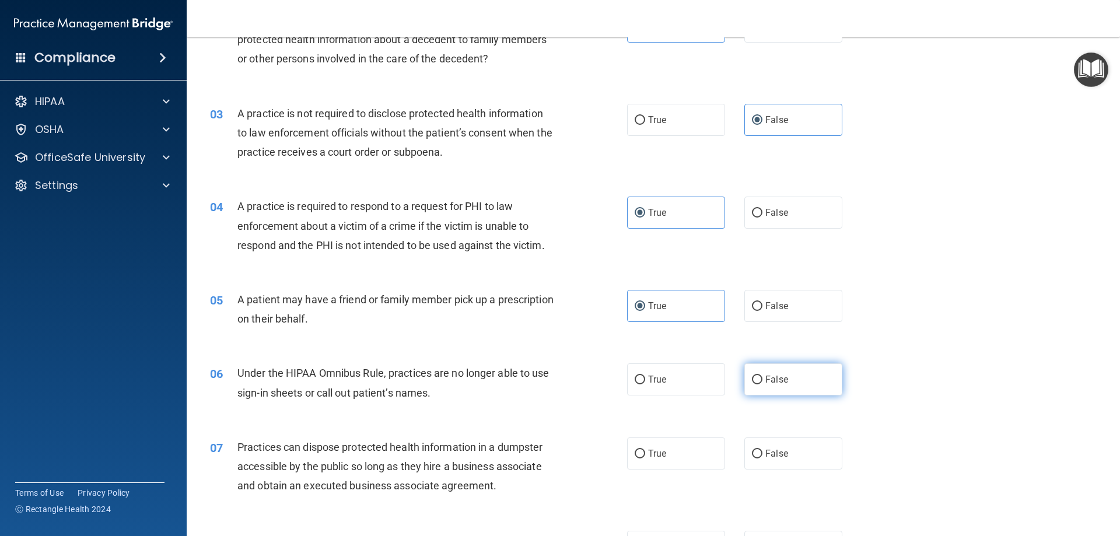
click at [797, 388] on label "False" at bounding box center [794, 380] width 98 height 32
click at [763, 385] on input "False" at bounding box center [757, 380] width 11 height 9
radio input "true"
click at [766, 461] on label "False" at bounding box center [794, 454] width 98 height 32
click at [763, 459] on input "False" at bounding box center [757, 454] width 11 height 9
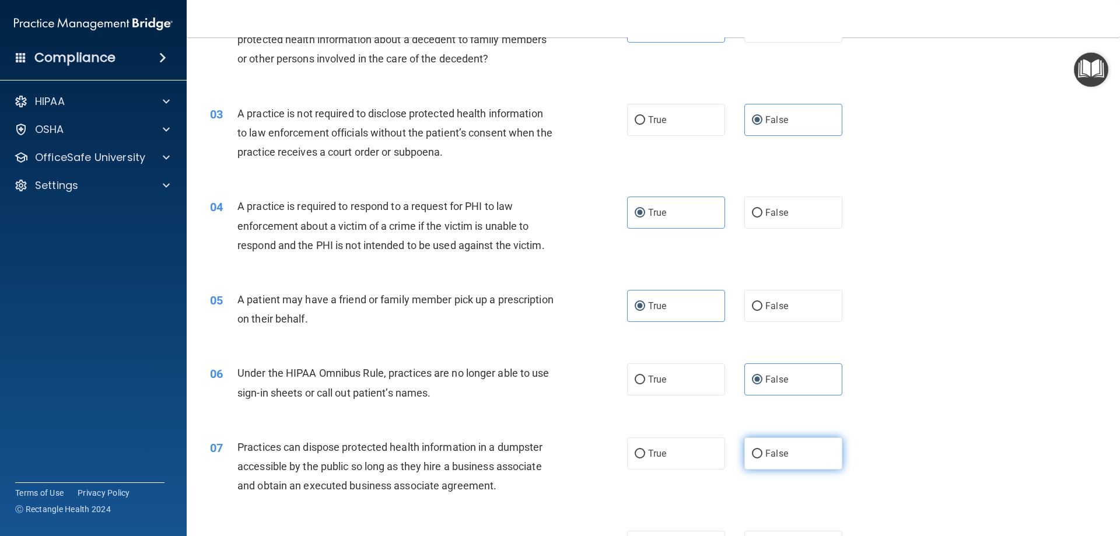
radio input "true"
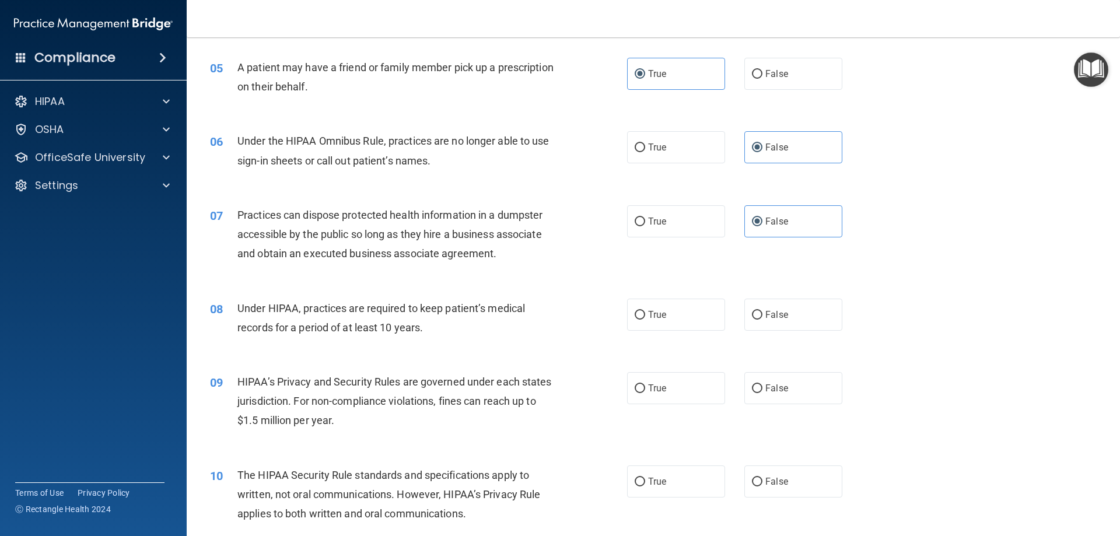
scroll to position [409, 0]
click at [768, 317] on span "False" at bounding box center [777, 313] width 23 height 11
click at [763, 317] on input "False" at bounding box center [757, 314] width 11 height 9
radio input "true"
click at [773, 380] on label "False" at bounding box center [794, 387] width 98 height 32
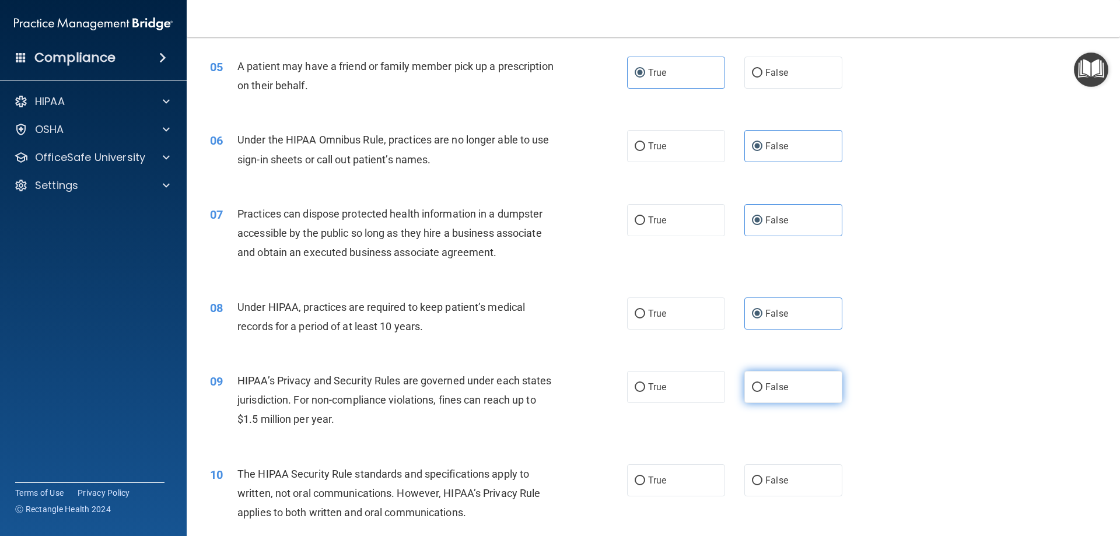
click at [763, 383] on input "False" at bounding box center [757, 387] width 11 height 9
radio input "true"
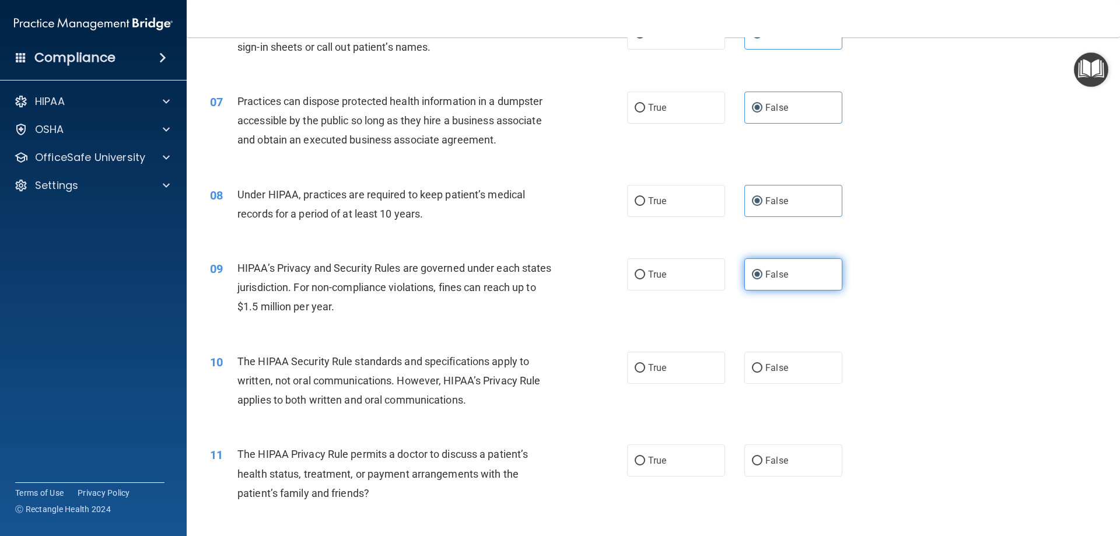
scroll to position [525, 0]
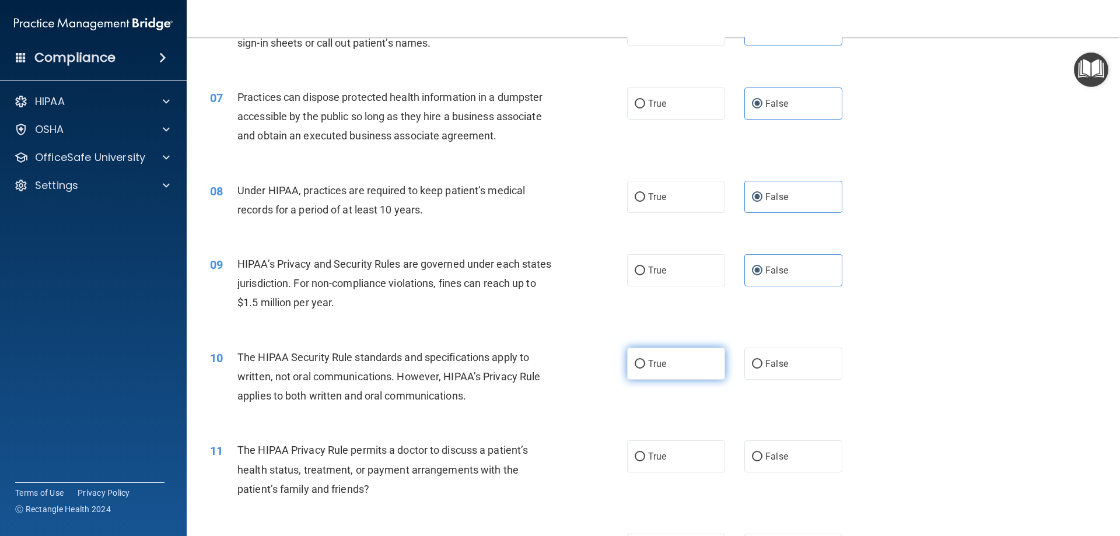
click at [699, 367] on label "True" at bounding box center [676, 364] width 98 height 32
click at [645, 367] on input "True" at bounding box center [640, 364] width 11 height 9
radio input "true"
click at [695, 454] on label "True" at bounding box center [676, 457] width 98 height 32
click at [645, 454] on input "True" at bounding box center [640, 457] width 11 height 9
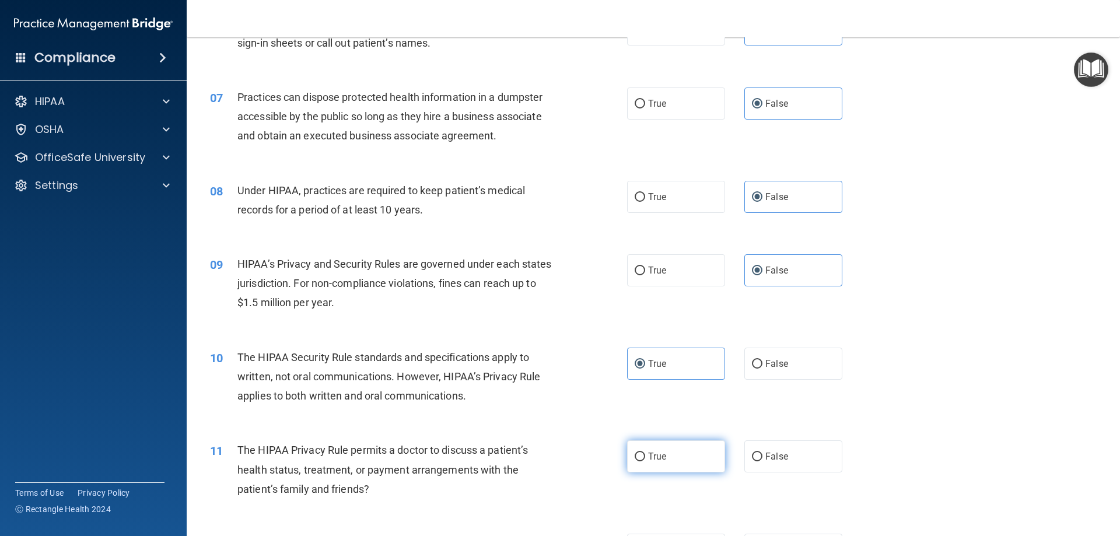
radio input "true"
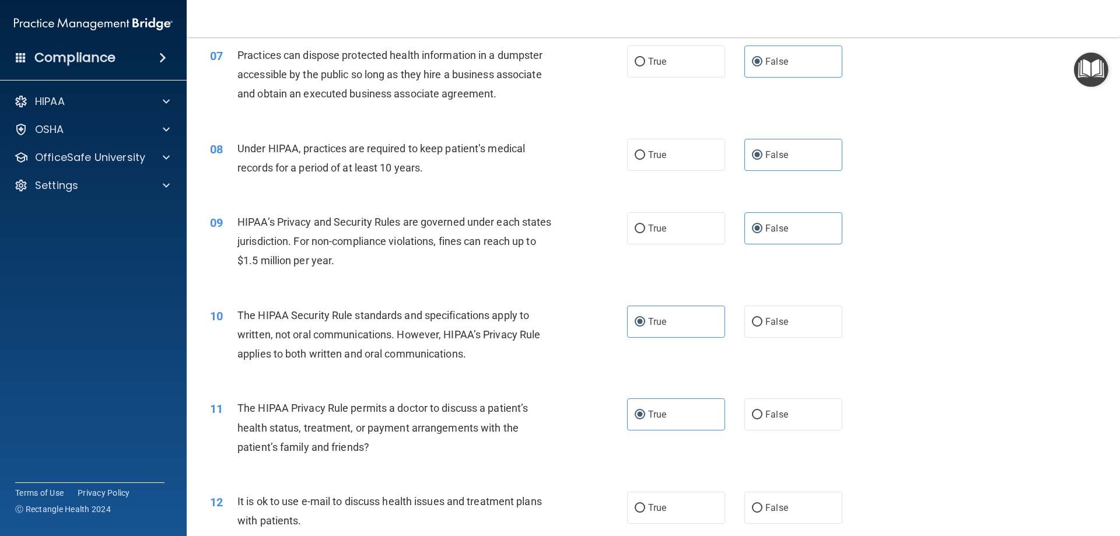
scroll to position [759, 0]
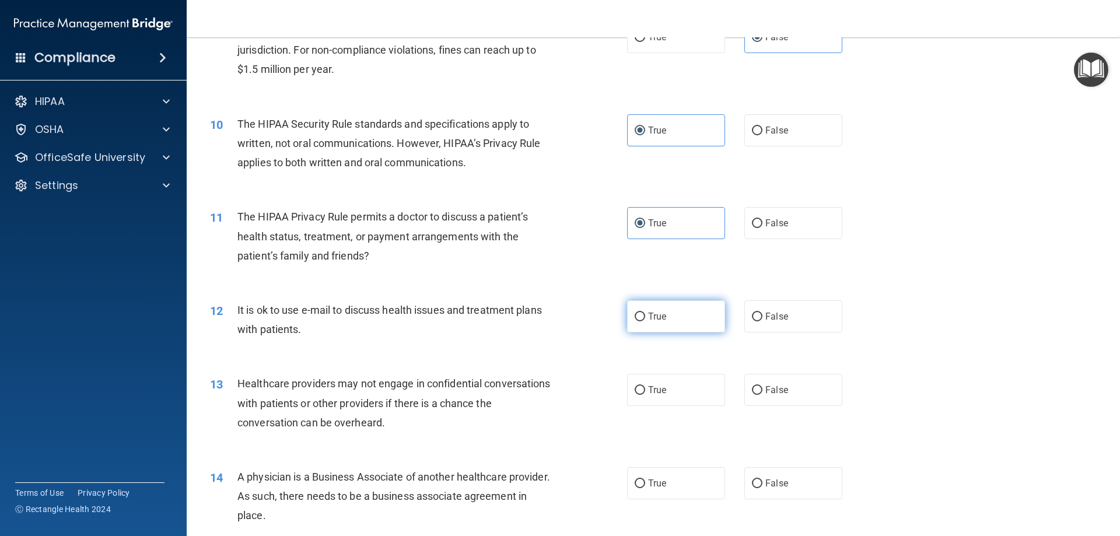
click at [667, 317] on label "True" at bounding box center [676, 317] width 98 height 32
click at [645, 317] on input "True" at bounding box center [640, 317] width 11 height 9
radio input "true"
click at [787, 387] on label "False" at bounding box center [794, 390] width 98 height 32
click at [763, 387] on input "False" at bounding box center [757, 390] width 11 height 9
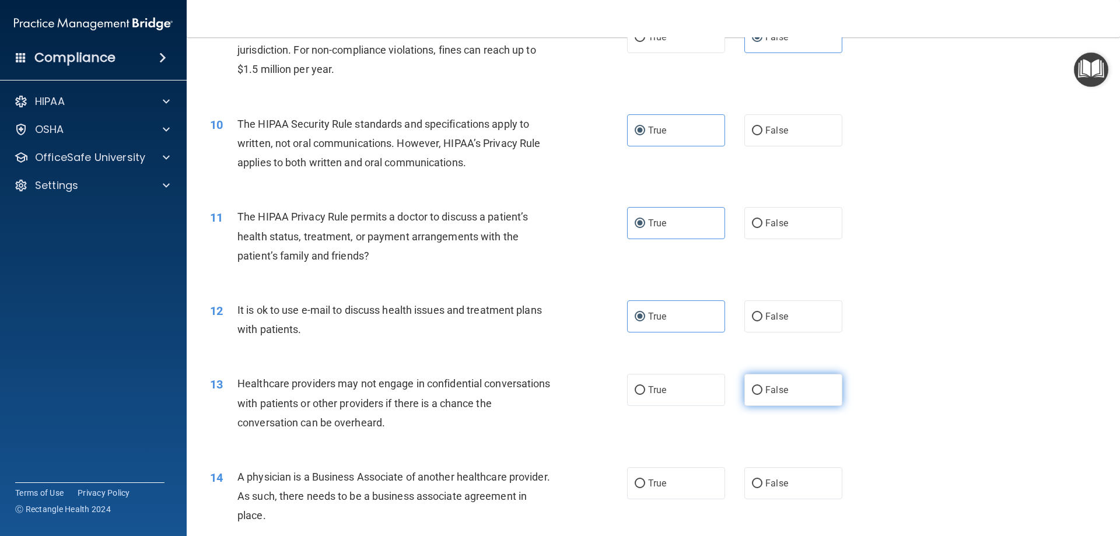
radio input "true"
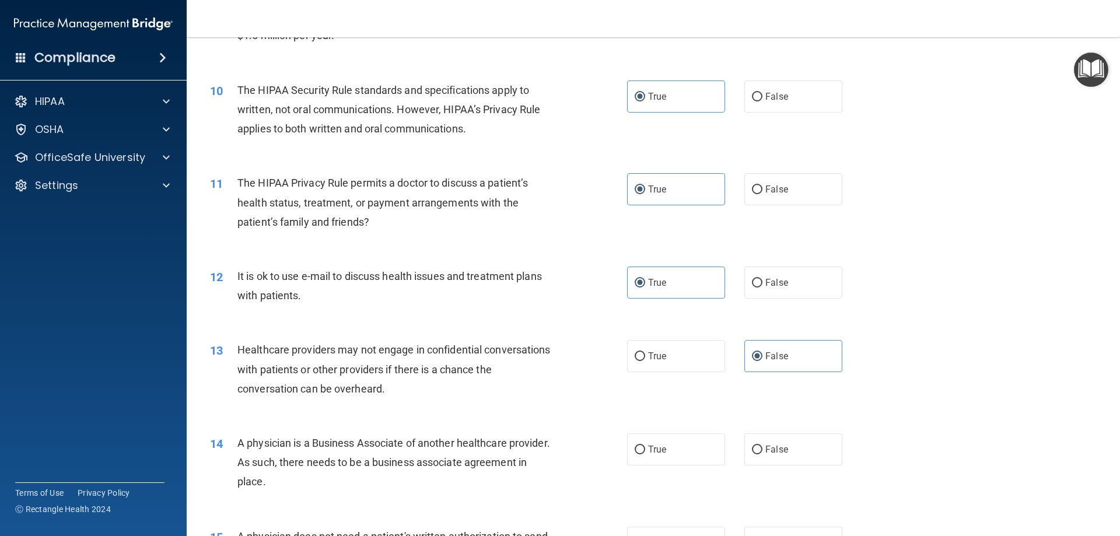
scroll to position [875, 0]
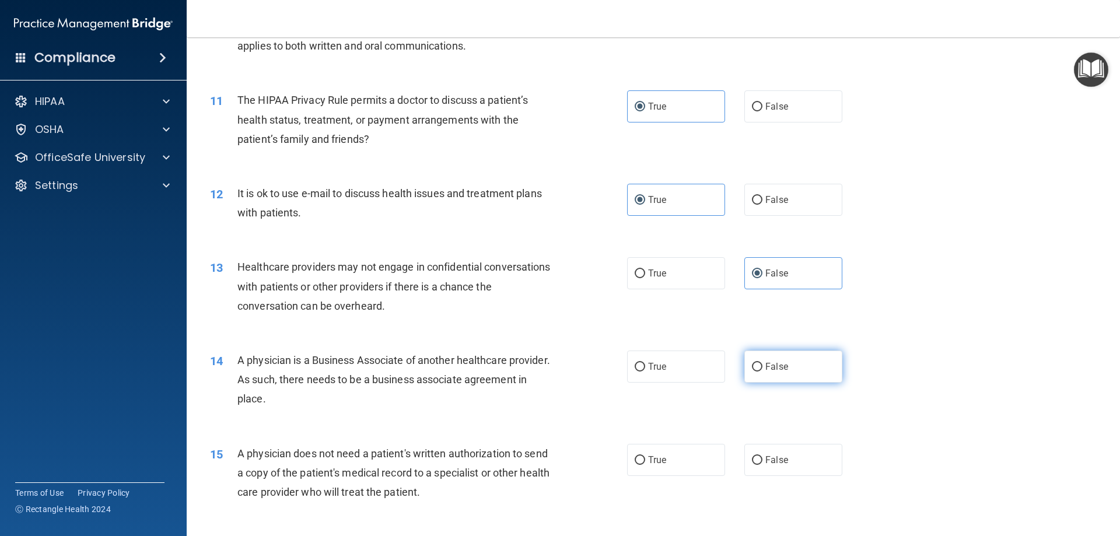
click at [775, 366] on span "False" at bounding box center [777, 366] width 23 height 11
click at [763, 366] on input "False" at bounding box center [757, 367] width 11 height 9
radio input "true"
click at [688, 458] on label "True" at bounding box center [676, 460] width 98 height 32
click at [645, 458] on input "True" at bounding box center [640, 460] width 11 height 9
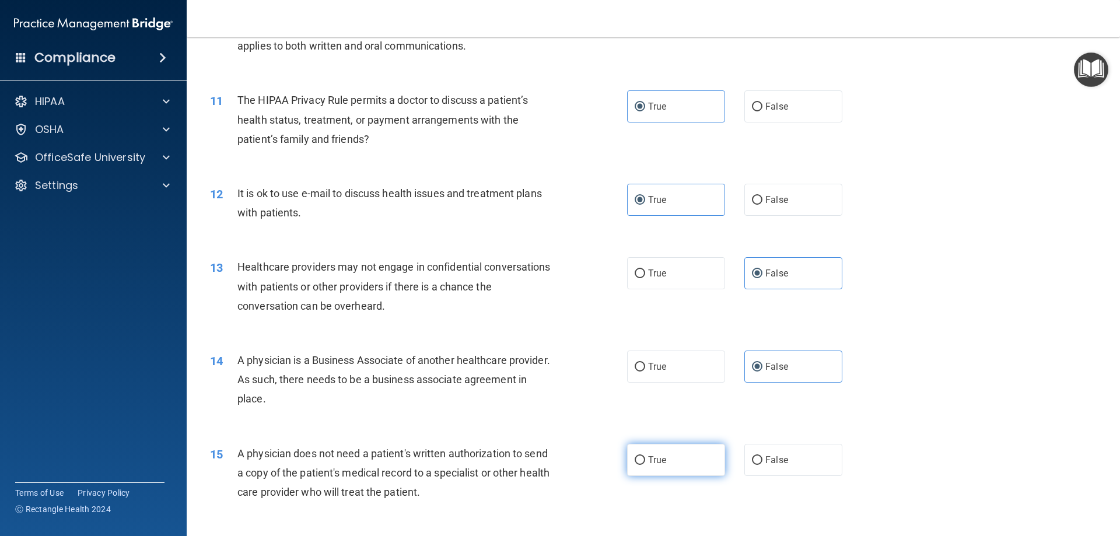
radio input "true"
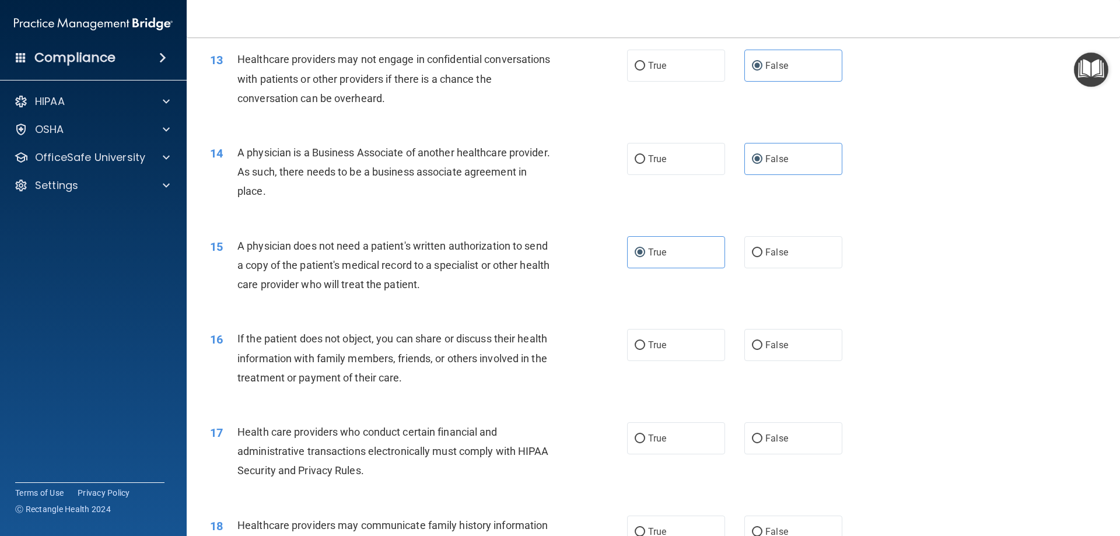
scroll to position [1109, 0]
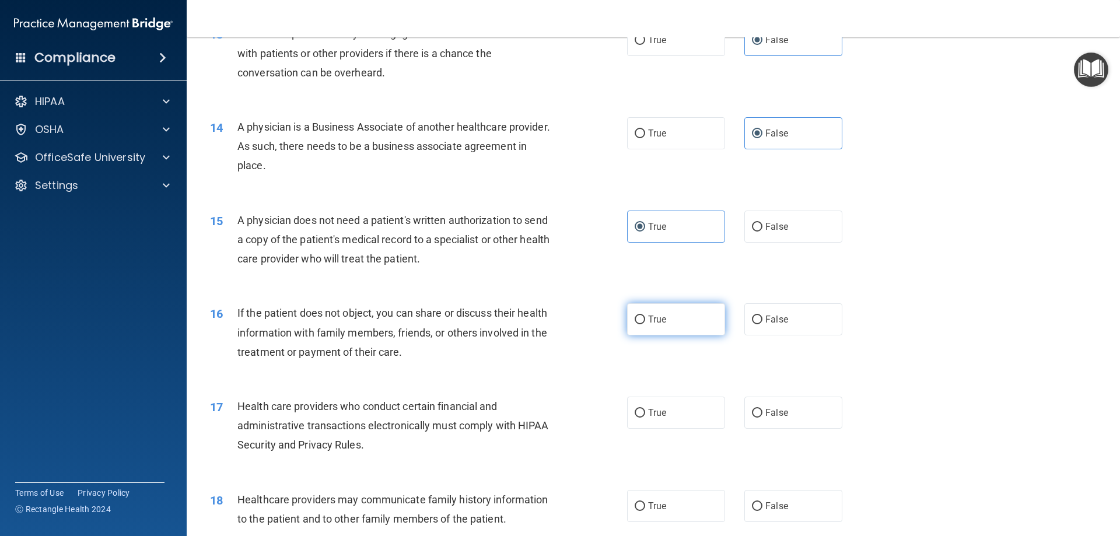
click at [666, 322] on label "True" at bounding box center [676, 319] width 98 height 32
click at [645, 322] on input "True" at bounding box center [640, 320] width 11 height 9
radio input "true"
click at [655, 410] on span "True" at bounding box center [657, 412] width 18 height 11
click at [645, 410] on input "True" at bounding box center [640, 413] width 11 height 9
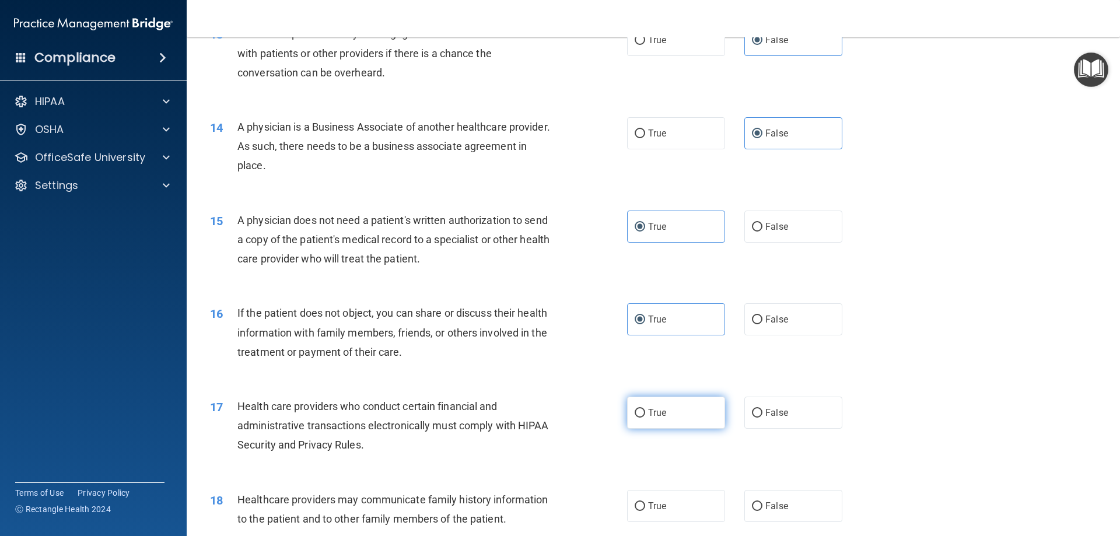
radio input "true"
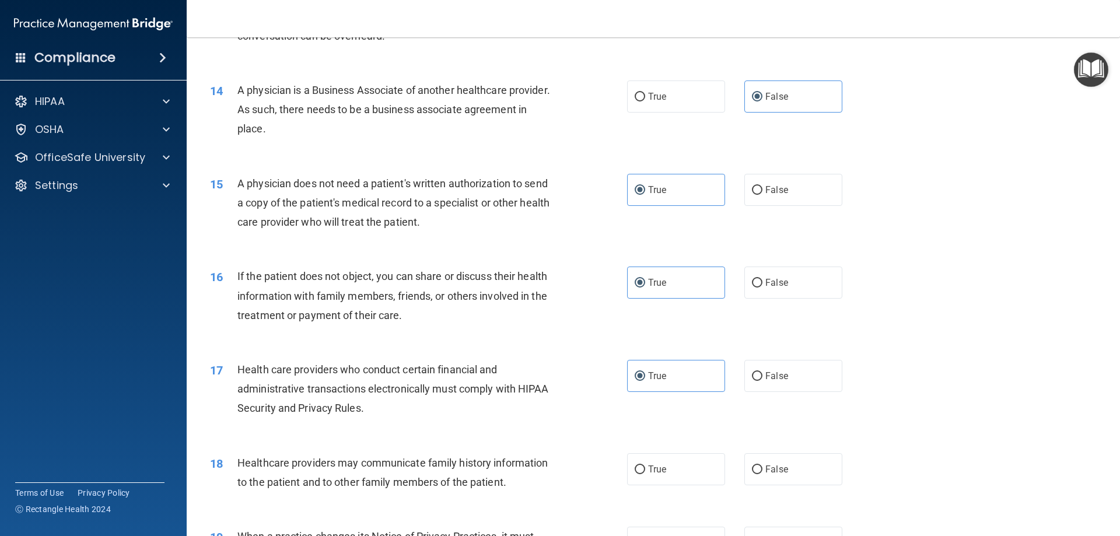
scroll to position [1284, 0]
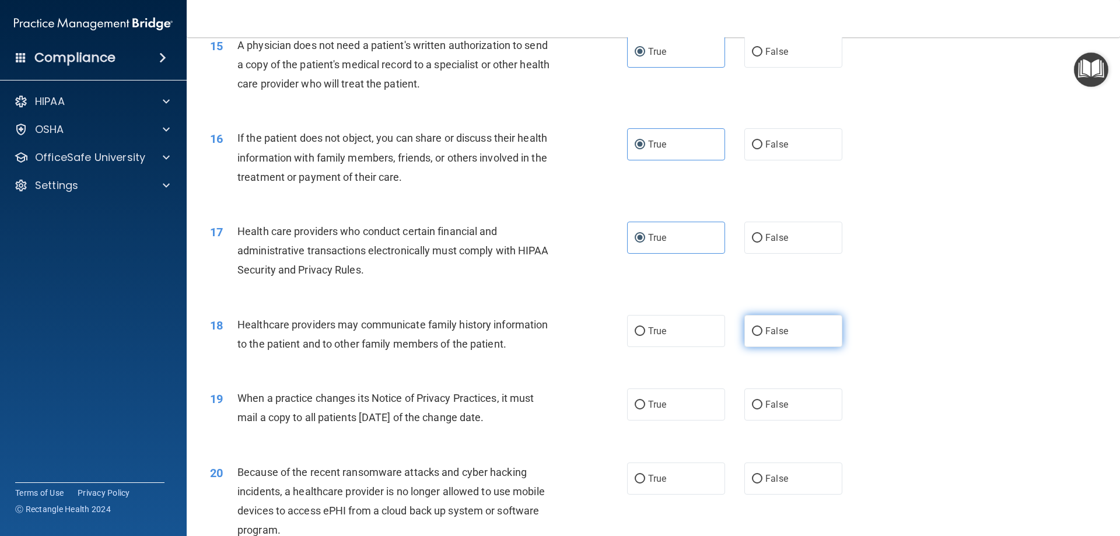
click at [786, 333] on label "False" at bounding box center [794, 331] width 98 height 32
click at [763, 333] on input "False" at bounding box center [757, 331] width 11 height 9
radio input "true"
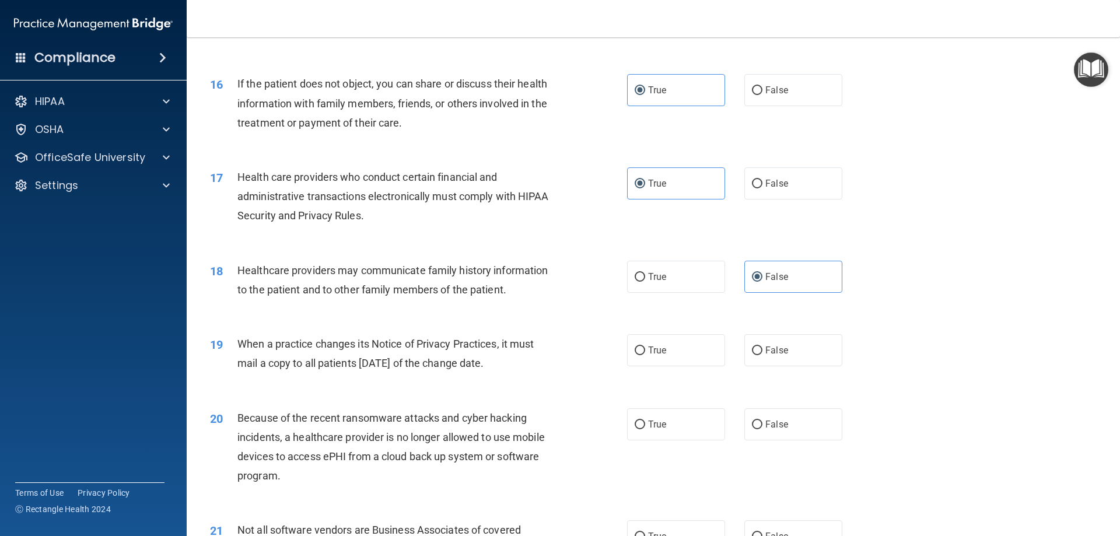
scroll to position [1342, 0]
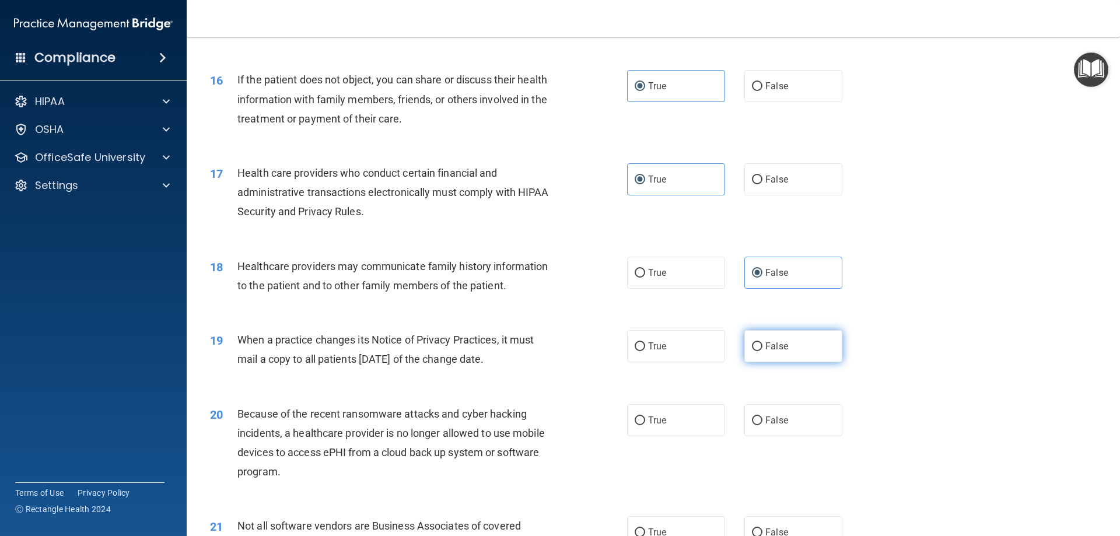
click at [780, 355] on label "False" at bounding box center [794, 346] width 98 height 32
click at [763, 351] on input "False" at bounding box center [757, 347] width 11 height 9
radio input "true"
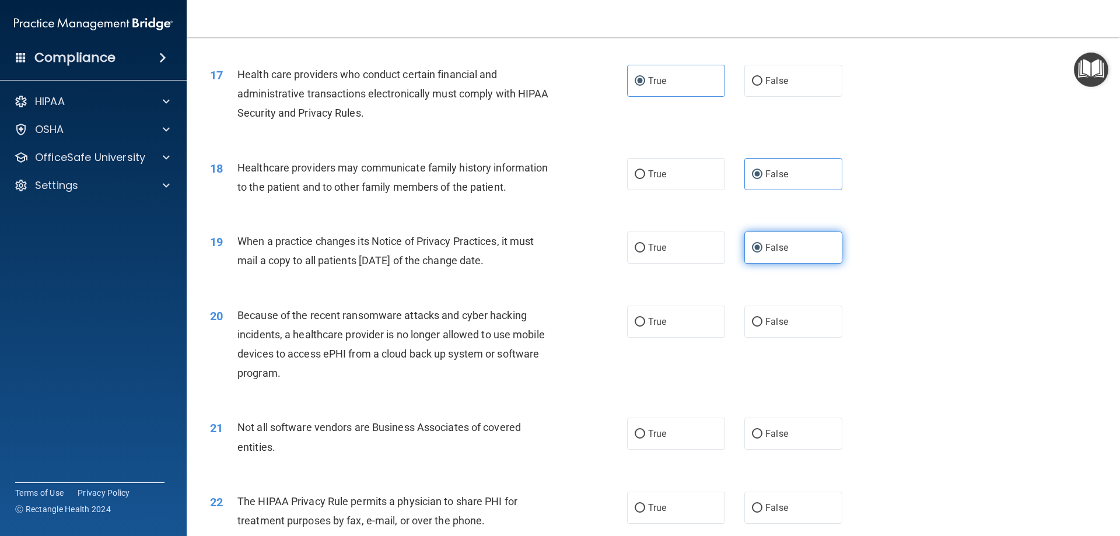
scroll to position [1459, 0]
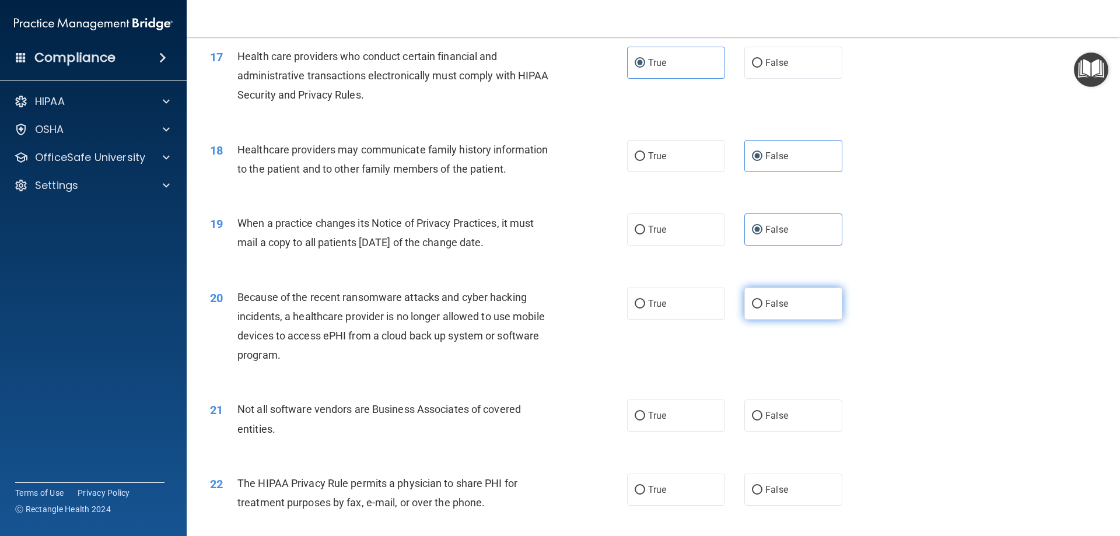
click at [783, 315] on label "False" at bounding box center [794, 304] width 98 height 32
click at [763, 309] on input "False" at bounding box center [757, 304] width 11 height 9
radio input "true"
click at [676, 420] on label "True" at bounding box center [676, 416] width 98 height 32
click at [645, 420] on input "True" at bounding box center [640, 416] width 11 height 9
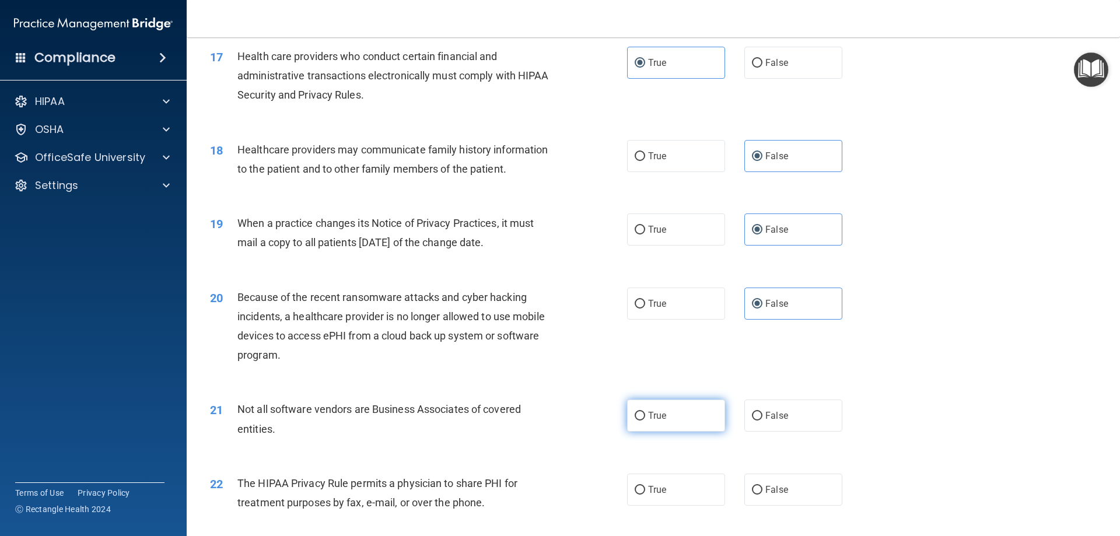
radio input "true"
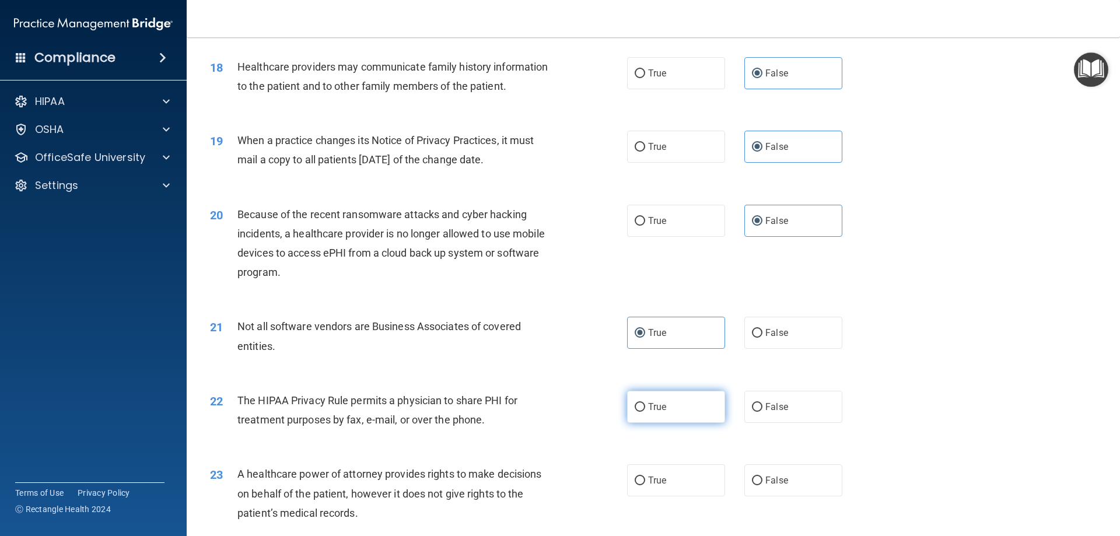
scroll to position [1576, 0]
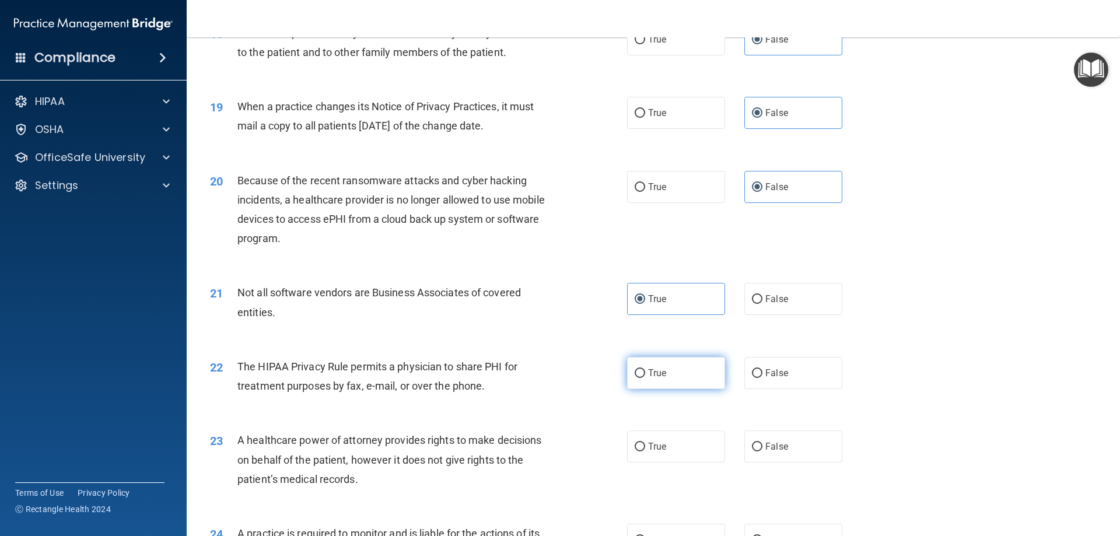
click at [667, 383] on label "True" at bounding box center [676, 373] width 98 height 32
click at [645, 378] on input "True" at bounding box center [640, 373] width 11 height 9
radio input "true"
click at [779, 452] on span "False" at bounding box center [777, 446] width 23 height 11
click at [763, 452] on input "False" at bounding box center [757, 447] width 11 height 9
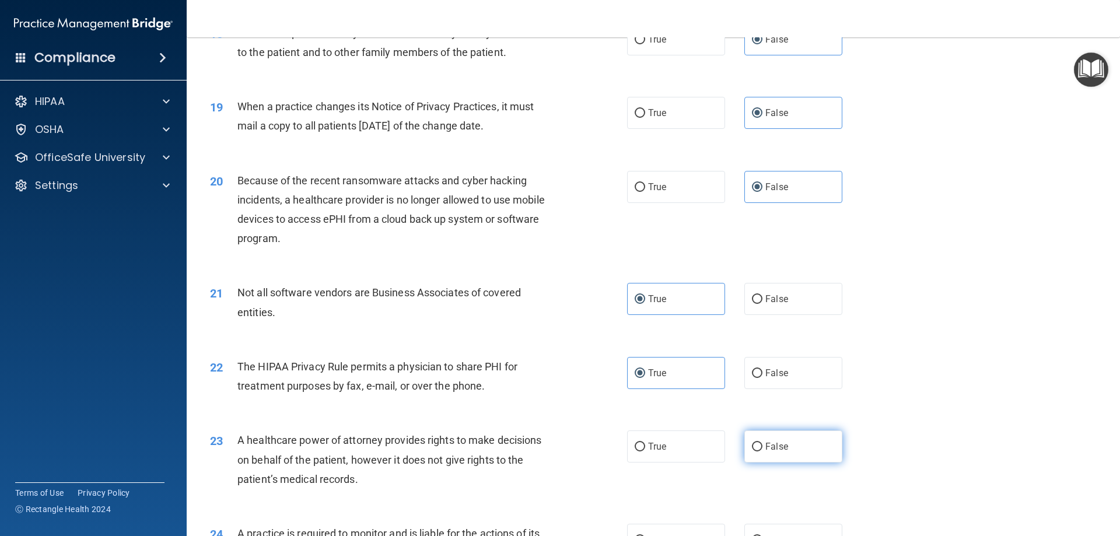
radio input "true"
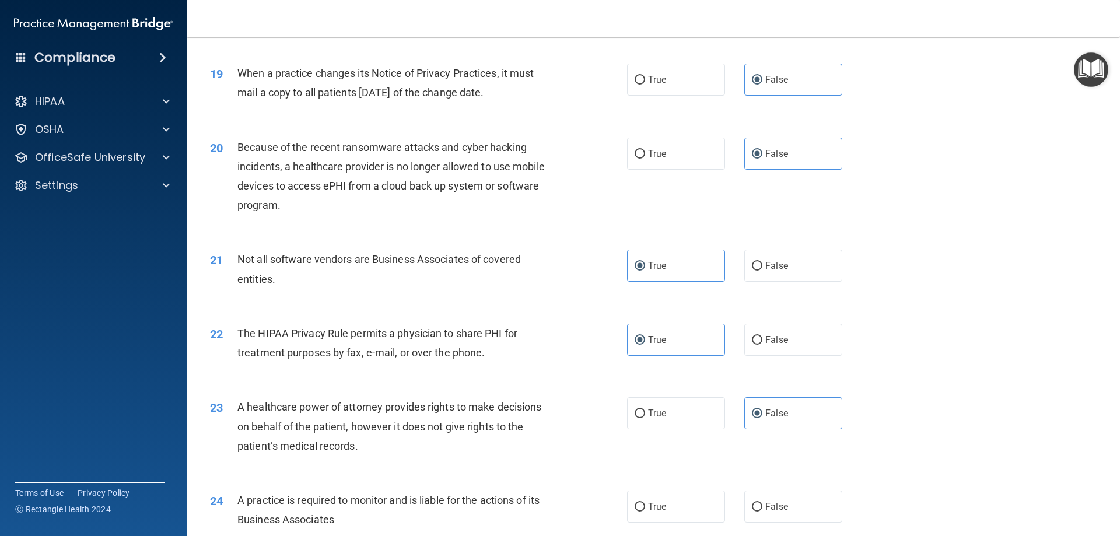
scroll to position [1692, 0]
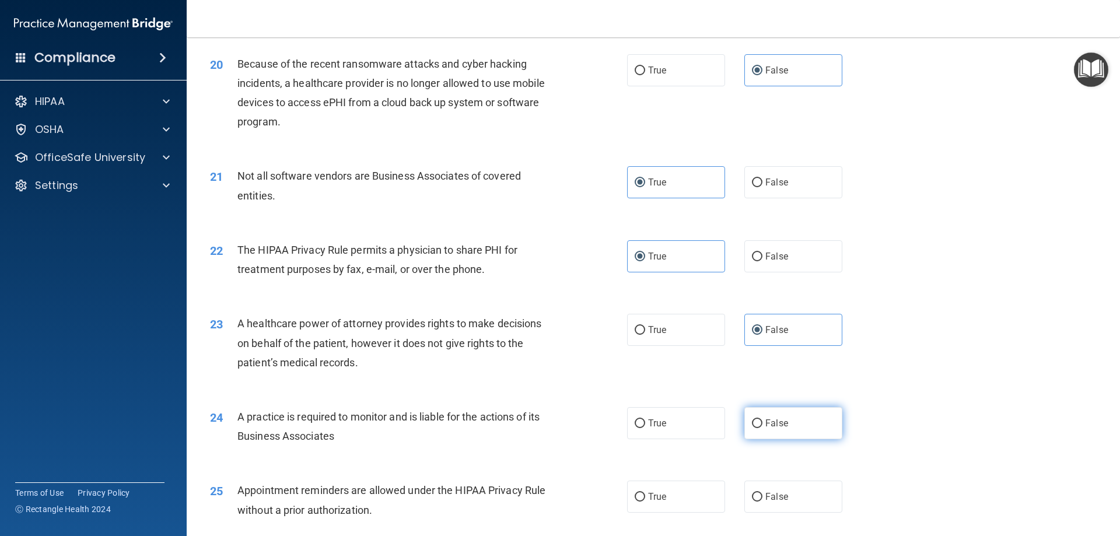
click at [793, 420] on label "False" at bounding box center [794, 423] width 98 height 32
click at [763, 420] on input "False" at bounding box center [757, 424] width 11 height 9
radio input "true"
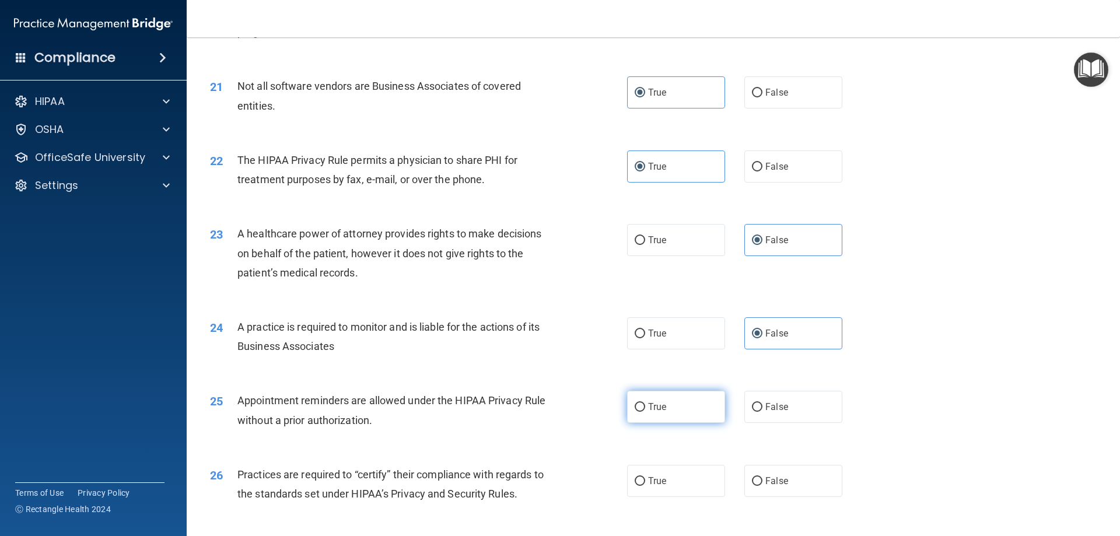
scroll to position [1809, 0]
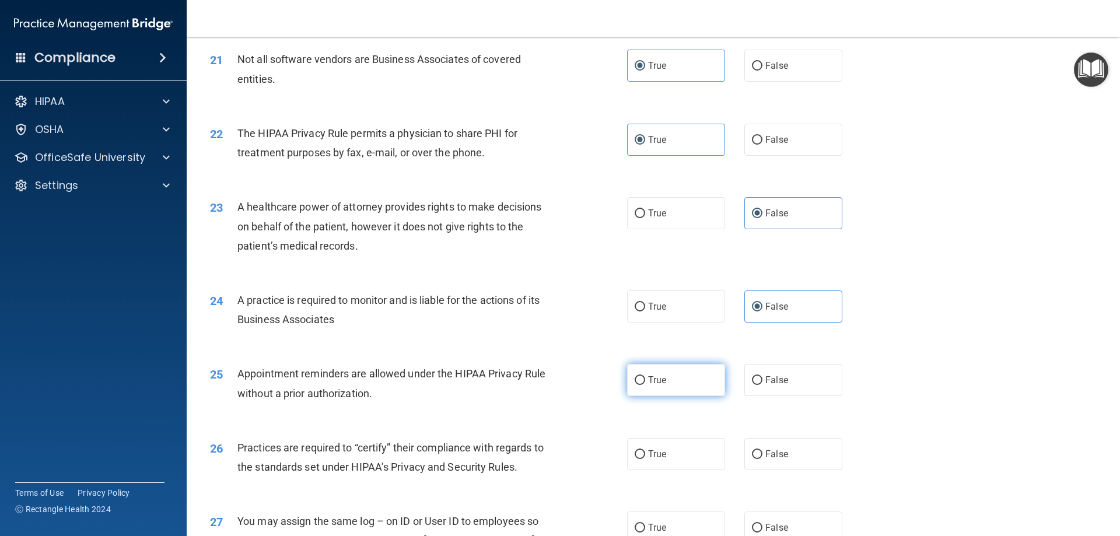
click at [673, 382] on label "True" at bounding box center [676, 380] width 98 height 32
click at [645, 382] on input "True" at bounding box center [640, 380] width 11 height 9
radio input "true"
click at [787, 444] on label "False" at bounding box center [794, 454] width 98 height 32
click at [763, 451] on input "False" at bounding box center [757, 455] width 11 height 9
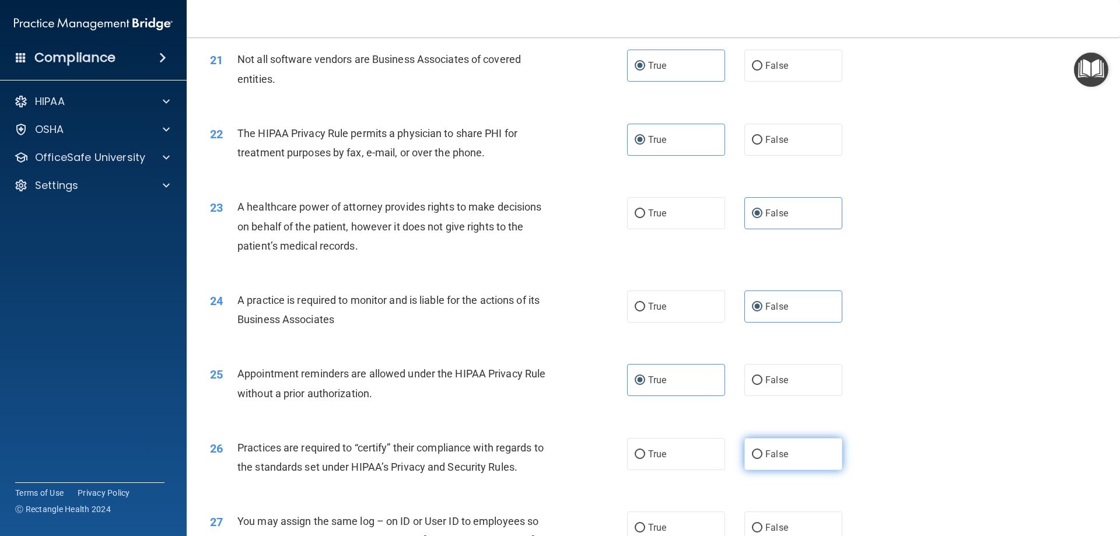
radio input "true"
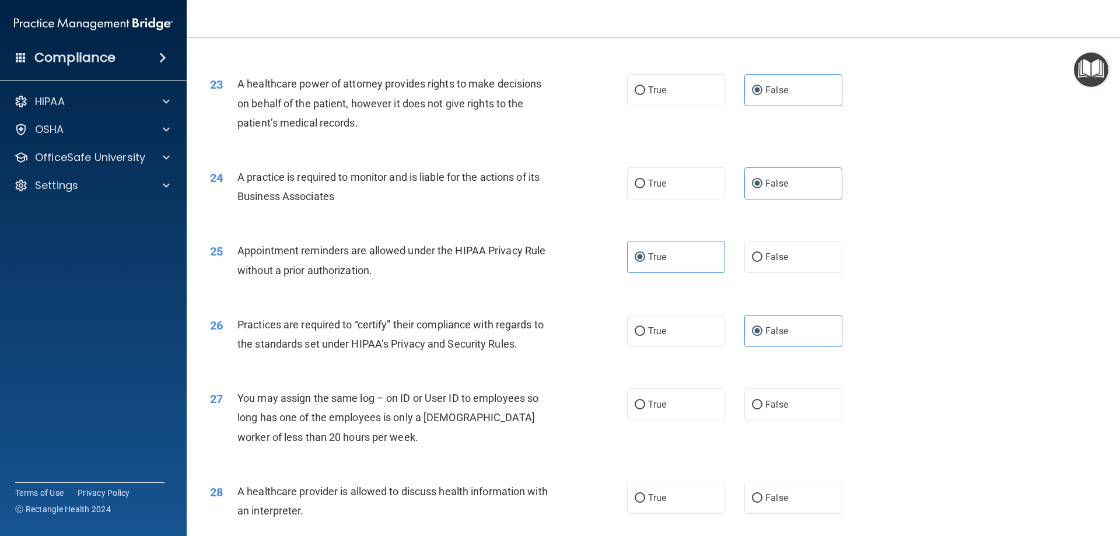
scroll to position [1984, 0]
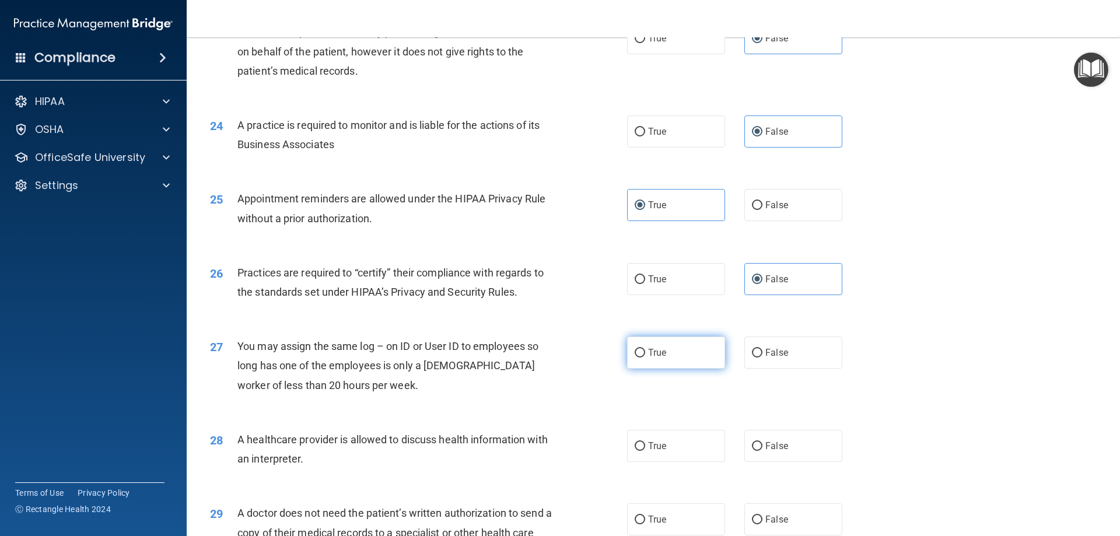
click at [676, 352] on label "True" at bounding box center [676, 353] width 98 height 32
click at [645, 352] on input "True" at bounding box center [640, 353] width 11 height 9
radio input "true"
click at [781, 357] on span "False" at bounding box center [777, 352] width 23 height 11
click at [763, 357] on input "False" at bounding box center [757, 353] width 11 height 9
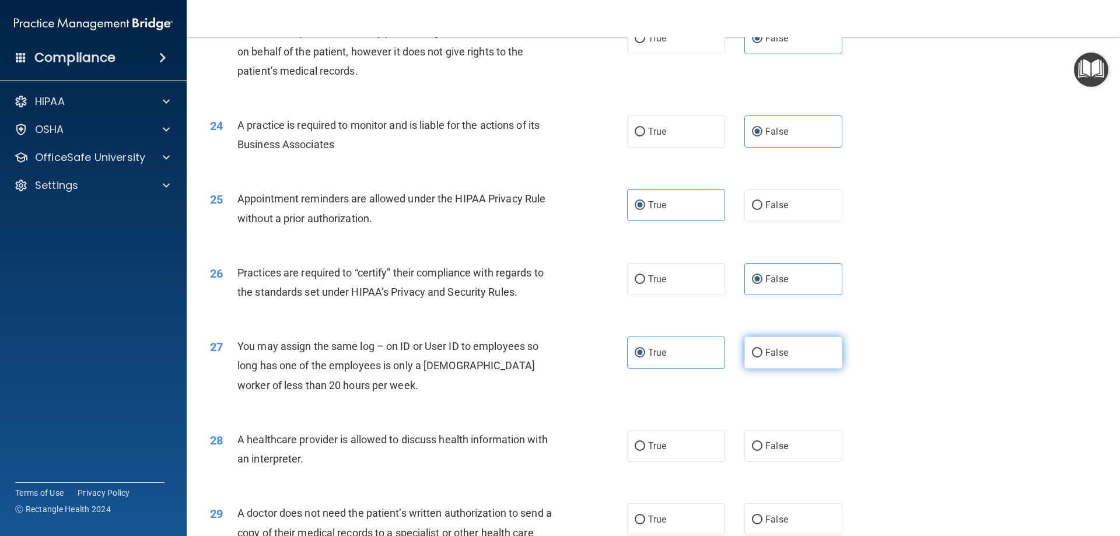
radio input "true"
radio input "false"
click at [637, 271] on label "True" at bounding box center [676, 279] width 98 height 32
click at [637, 275] on input "True" at bounding box center [640, 279] width 11 height 9
radio input "true"
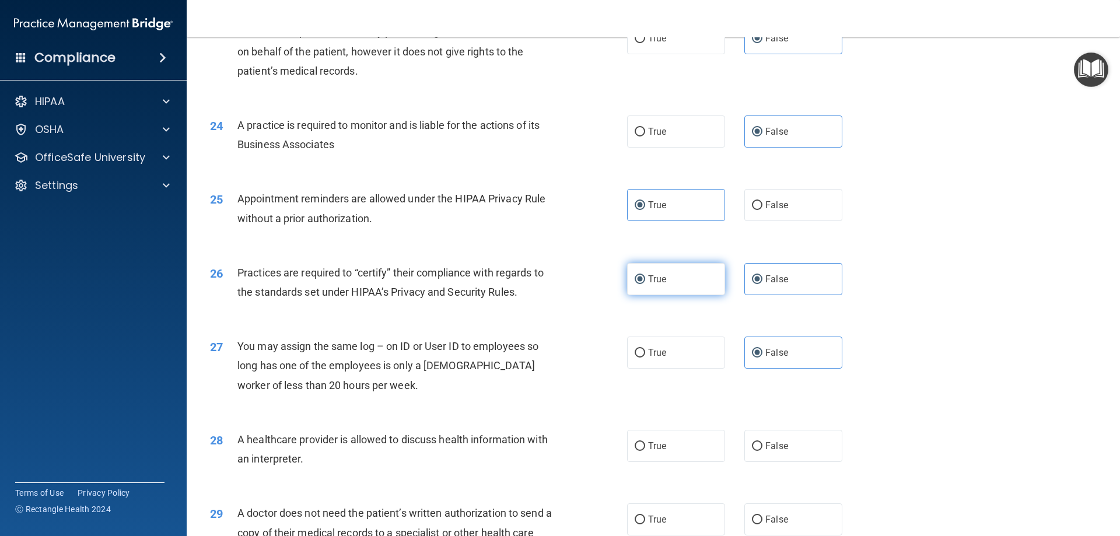
radio input "false"
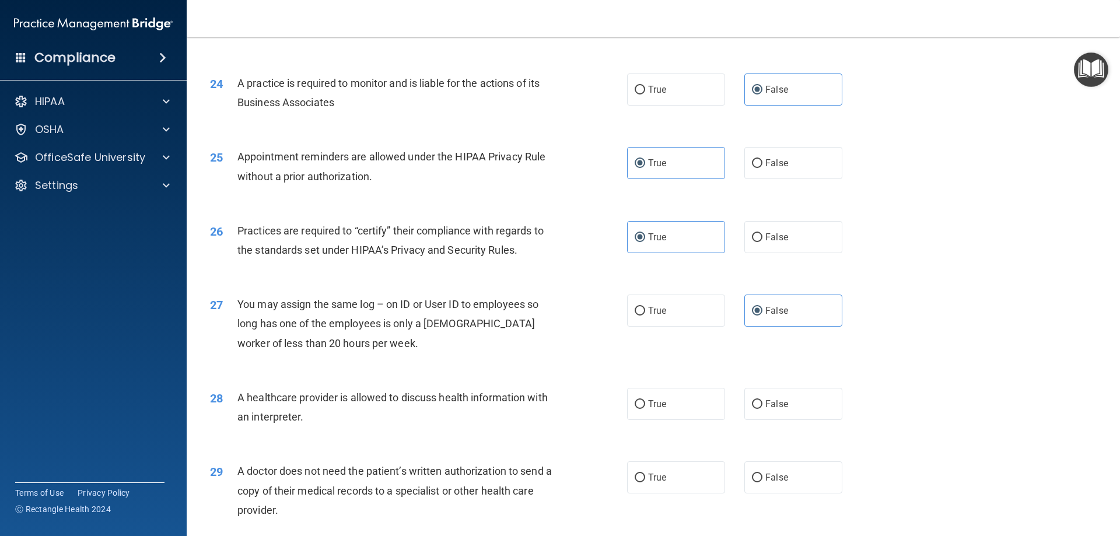
scroll to position [2159, 0]
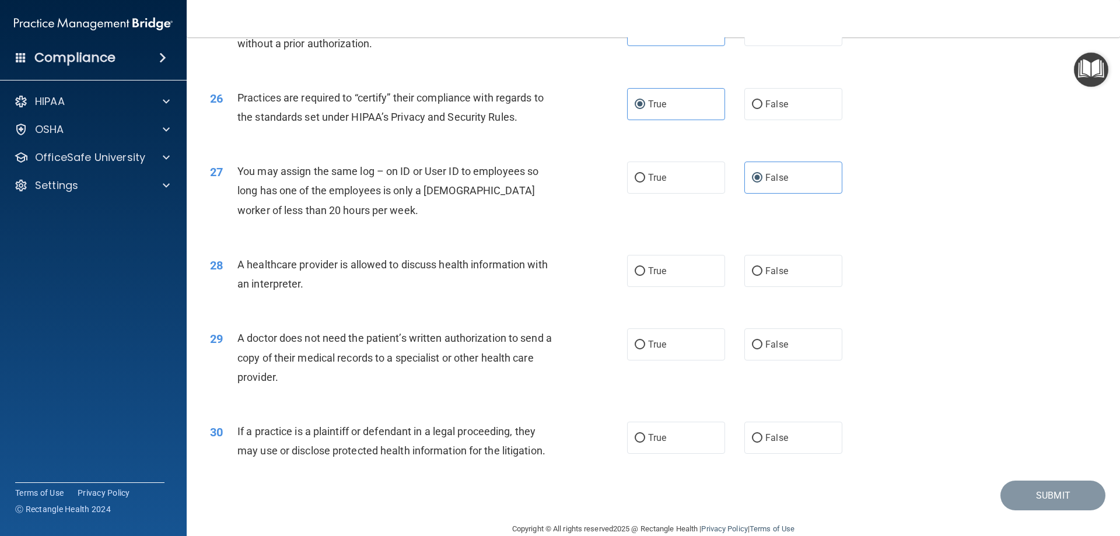
drag, startPoint x: 696, startPoint y: 277, endPoint x: 700, endPoint y: 306, distance: 28.8
click at [697, 280] on label "True" at bounding box center [676, 271] width 98 height 32
click at [645, 276] on input "True" at bounding box center [640, 271] width 11 height 9
radio input "true"
click at [698, 359] on label "True" at bounding box center [676, 345] width 98 height 32
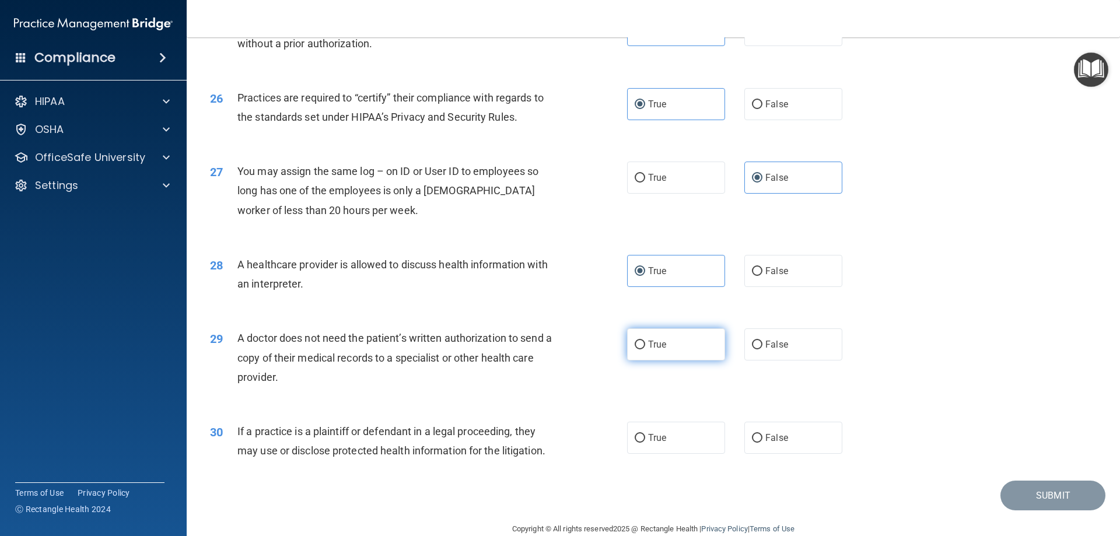
click at [645, 350] on input "True" at bounding box center [640, 345] width 11 height 9
radio input "true"
click at [673, 448] on label "True" at bounding box center [676, 438] width 98 height 32
click at [645, 443] on input "True" at bounding box center [640, 438] width 11 height 9
radio input "true"
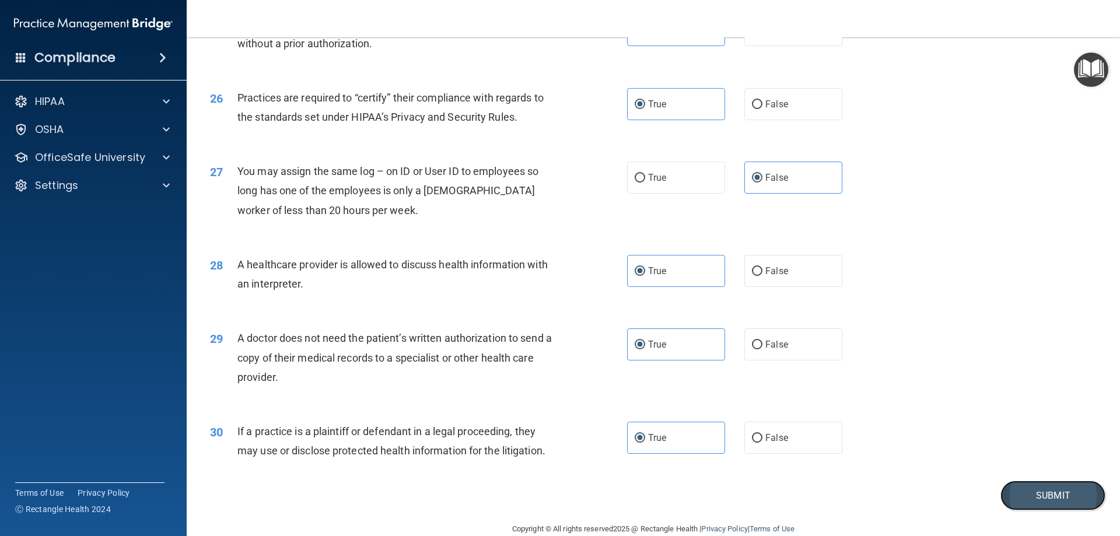
click at [1025, 493] on button "Submit" at bounding box center [1053, 496] width 105 height 30
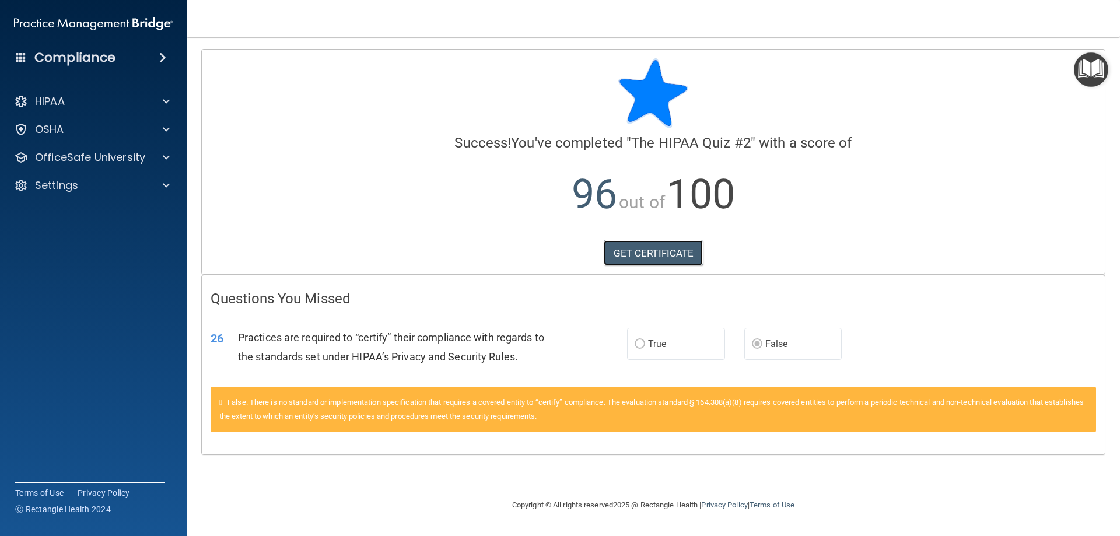
click at [649, 266] on div "Calculating your score.... Success! You've completed " The HIPAA Quiz #2 " with…" at bounding box center [653, 162] width 903 height 225
click at [637, 254] on link "GET CERTIFICATE" at bounding box center [654, 253] width 100 height 26
click at [63, 95] on p "HIPAA" at bounding box center [50, 102] width 30 height 14
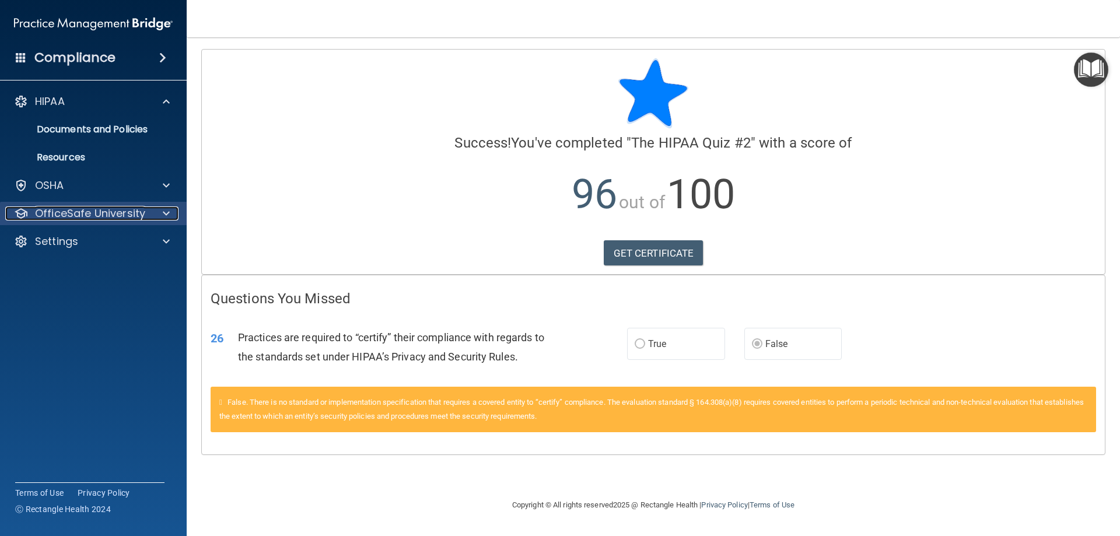
click at [104, 218] on p "OfficeSafe University" at bounding box center [90, 214] width 110 height 14
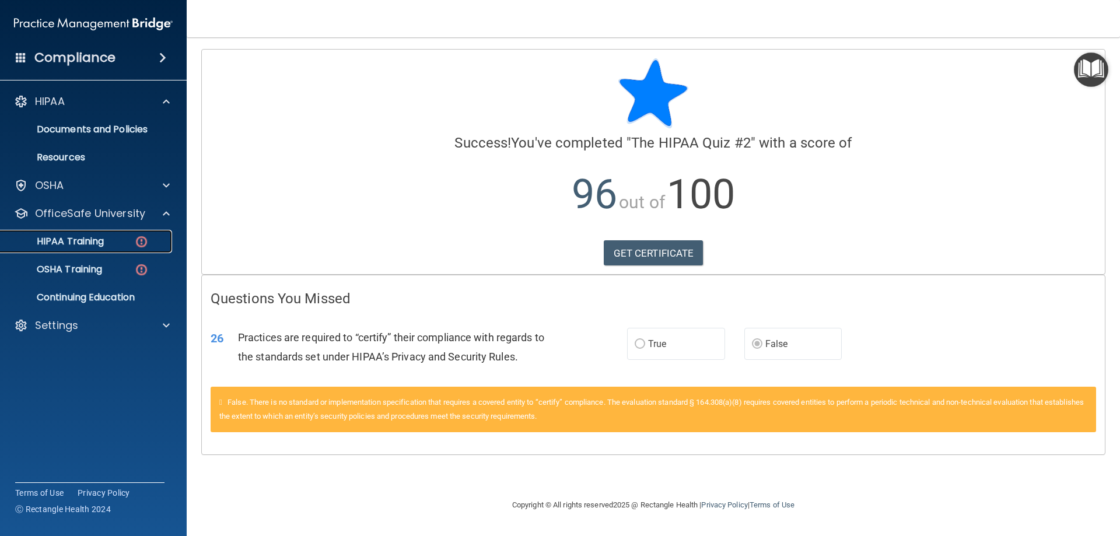
click at [90, 239] on p "HIPAA Training" at bounding box center [56, 242] width 96 height 12
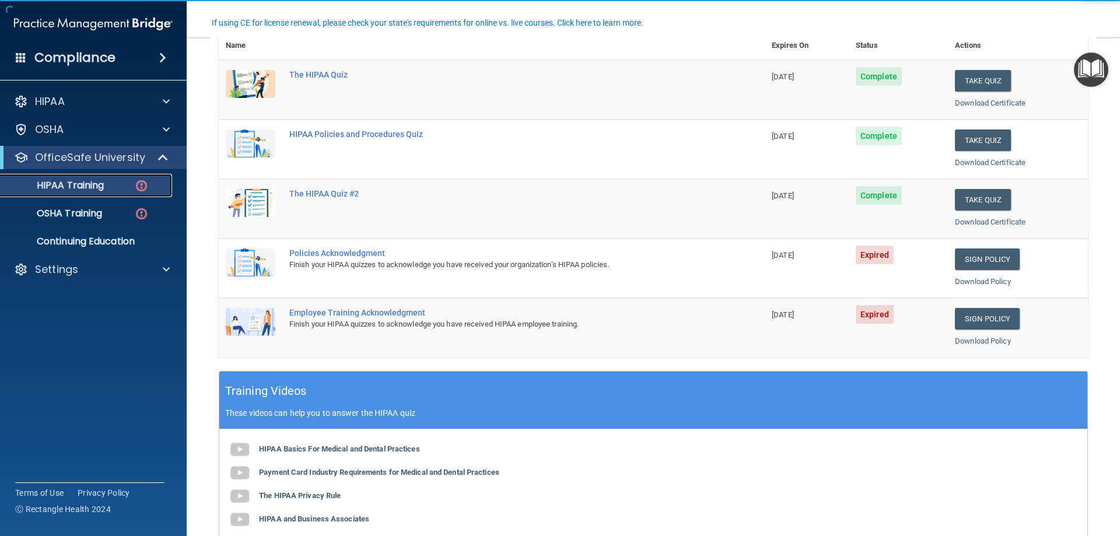
scroll to position [175, 0]
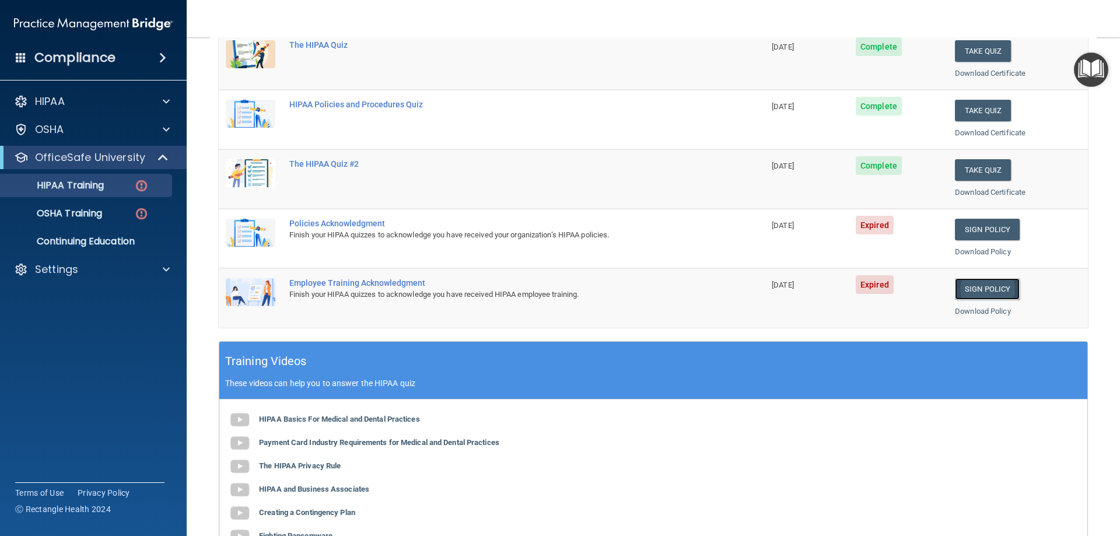
click at [958, 284] on link "Sign Policy" at bounding box center [987, 289] width 65 height 22
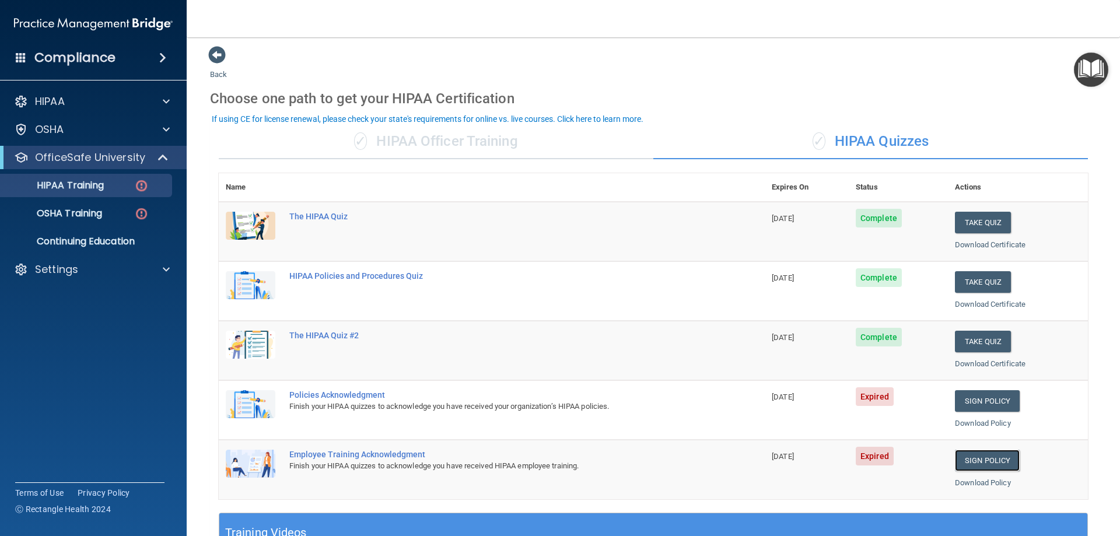
scroll to position [0, 0]
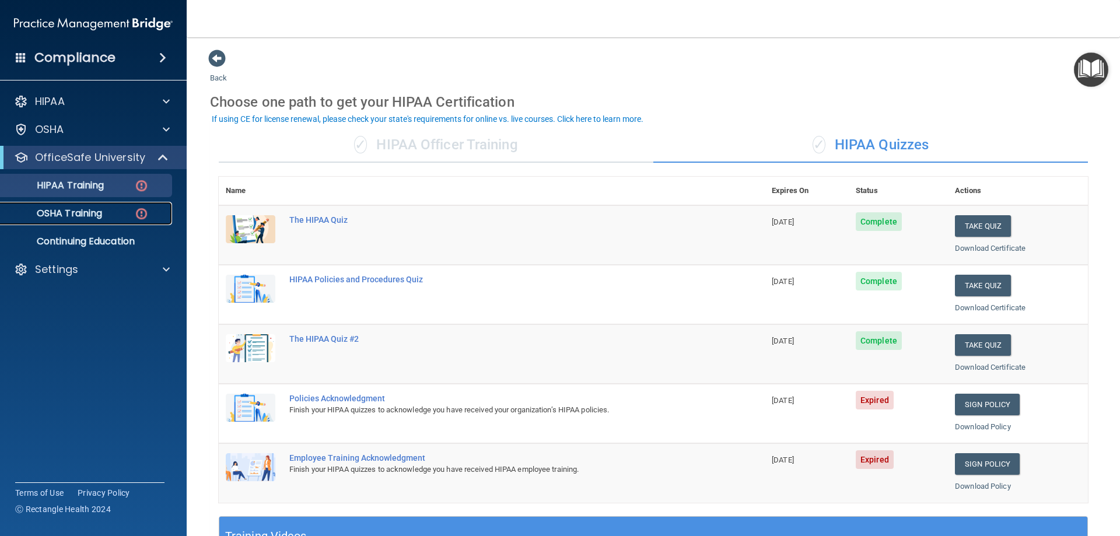
click at [102, 211] on p "OSHA Training" at bounding box center [55, 214] width 95 height 12
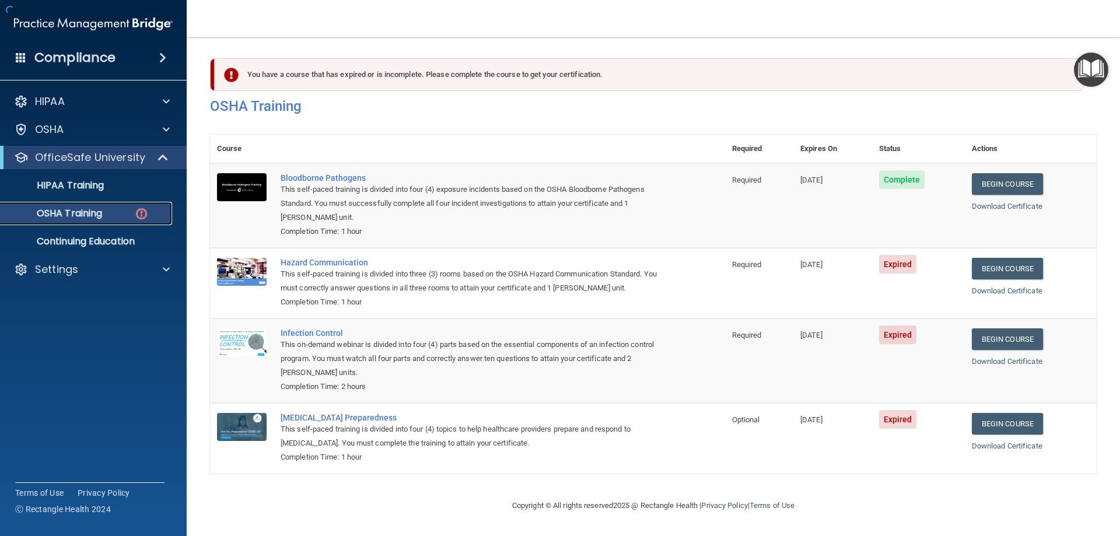
scroll to position [1, 0]
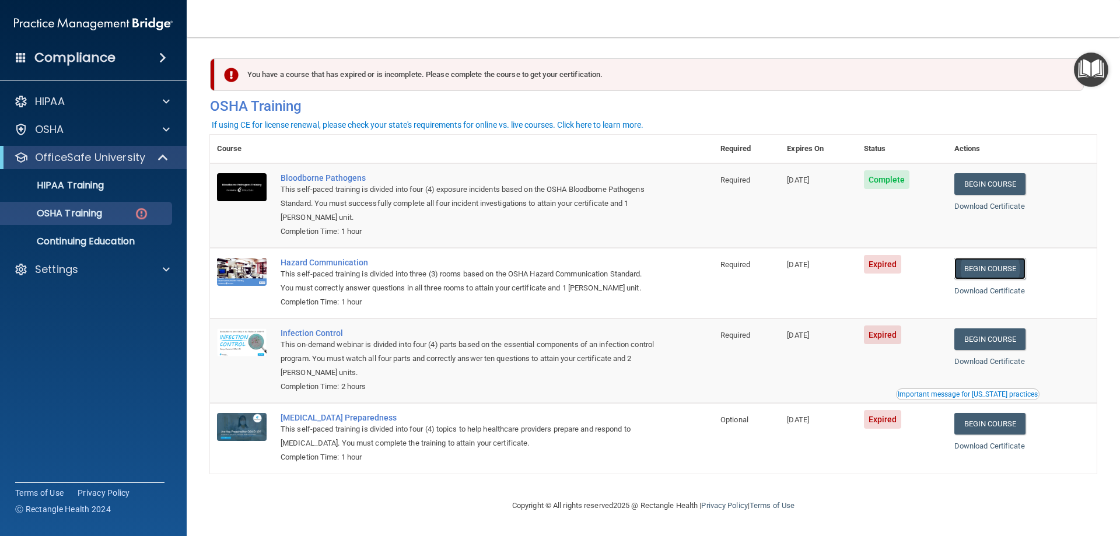
click at [983, 268] on link "Begin Course" at bounding box center [990, 269] width 71 height 22
click at [69, 201] on ul "HIPAA Training OSHA Training Continuing Education" at bounding box center [93, 211] width 211 height 84
click at [72, 177] on link "HIPAA Training" at bounding box center [80, 185] width 184 height 23
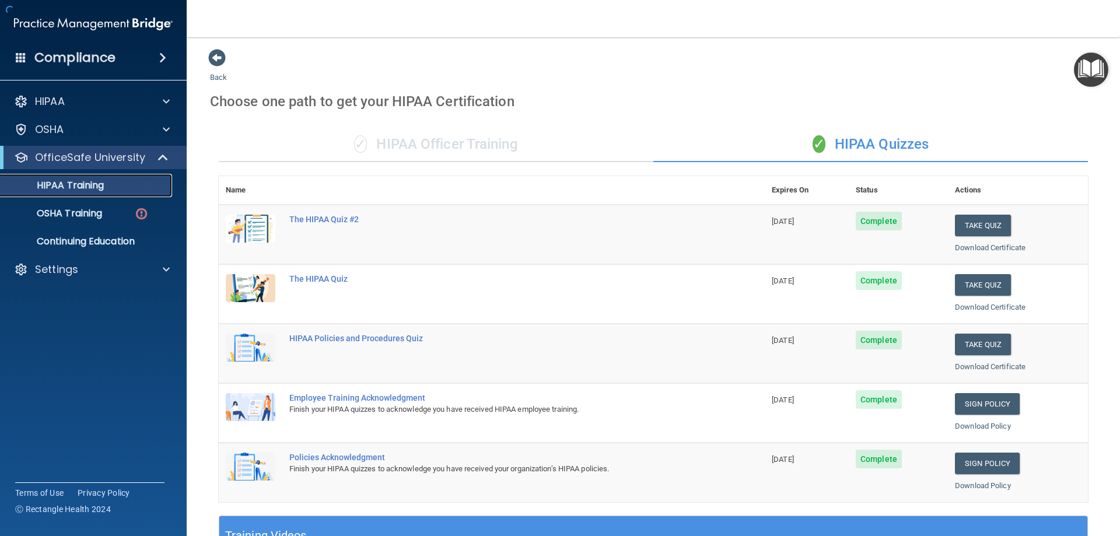
scroll to position [343, 0]
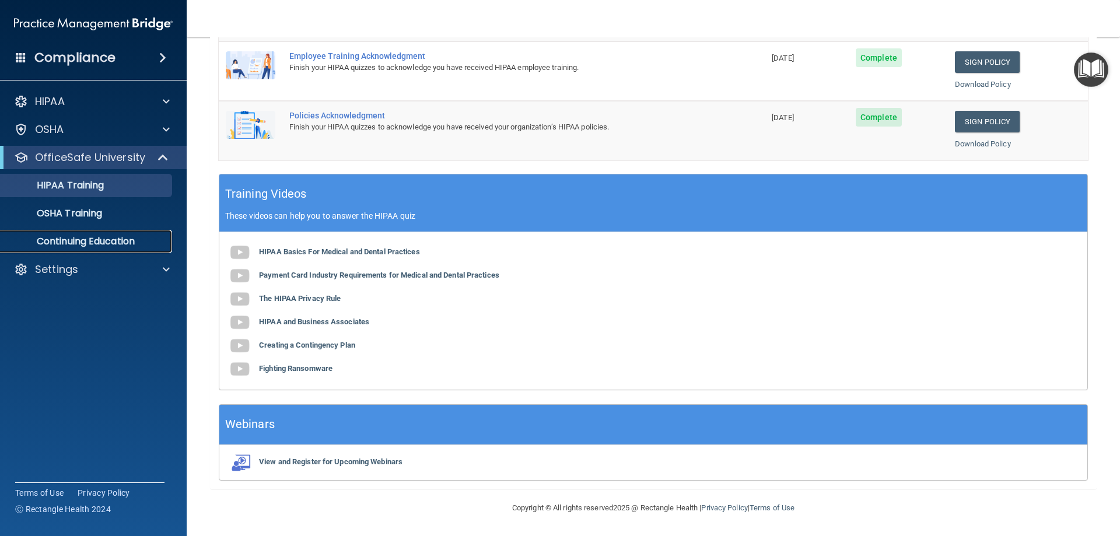
click at [129, 247] on p "Continuing Education" at bounding box center [87, 242] width 159 height 12
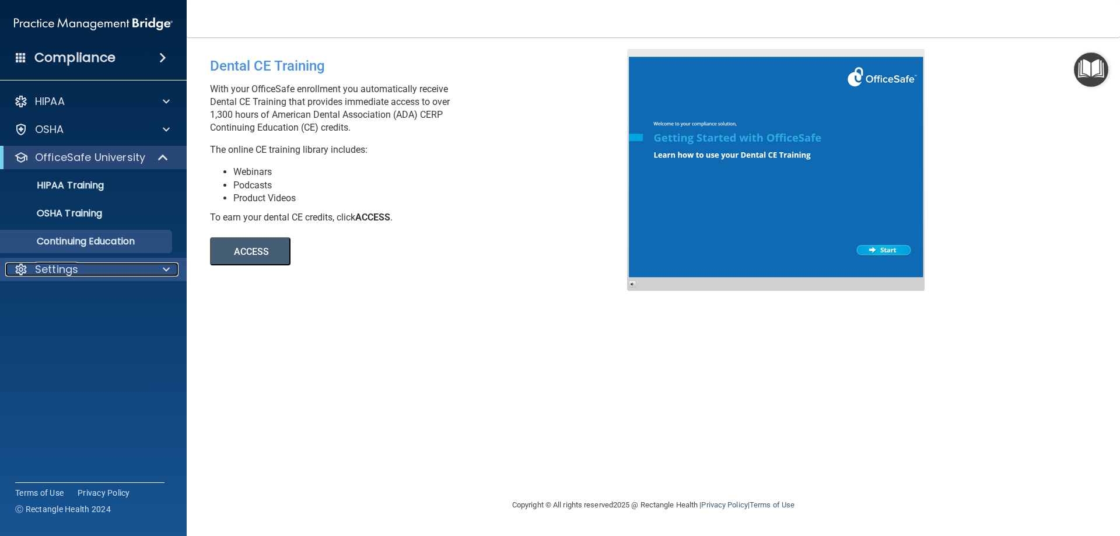
click at [114, 271] on div "Settings" at bounding box center [77, 270] width 145 height 14
click at [54, 301] on p "My Account" at bounding box center [87, 298] width 159 height 12
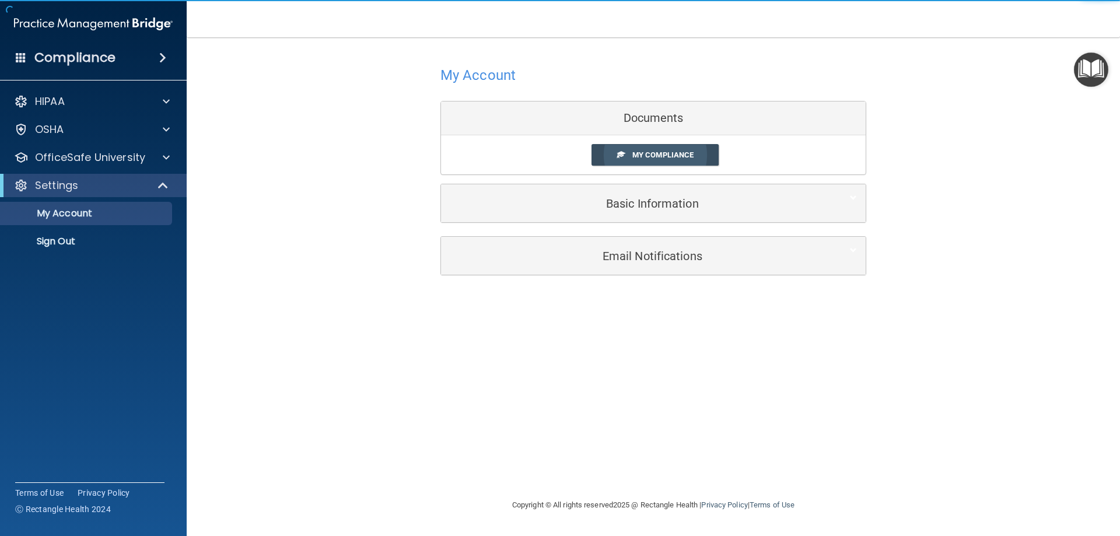
click at [666, 146] on link "My Compliance" at bounding box center [656, 155] width 128 height 22
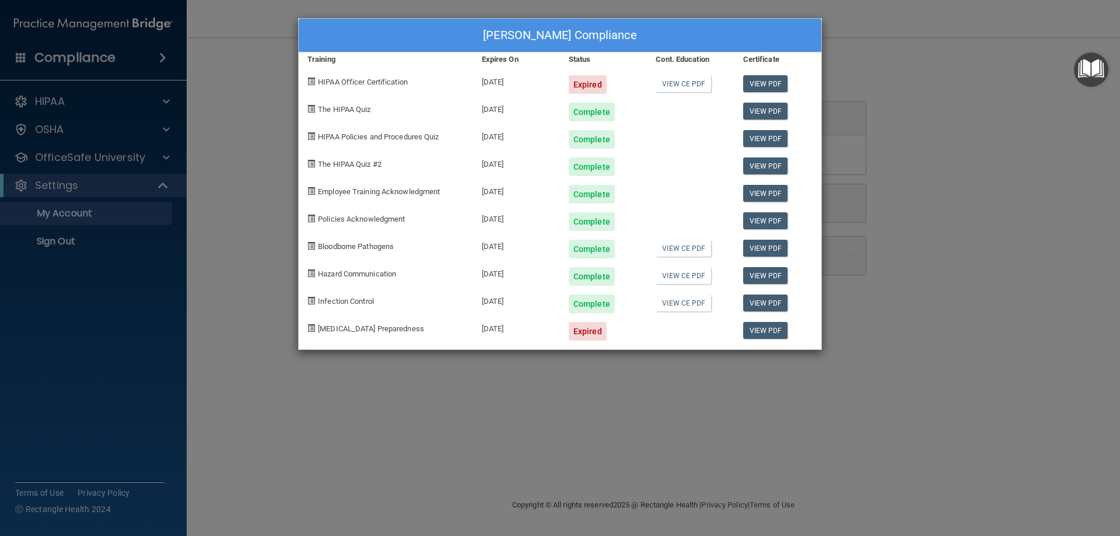
click at [224, 228] on div "Tu Nguyen's Compliance Training Expires On Status Cont. Education Certificate H…" at bounding box center [560, 268] width 1120 height 536
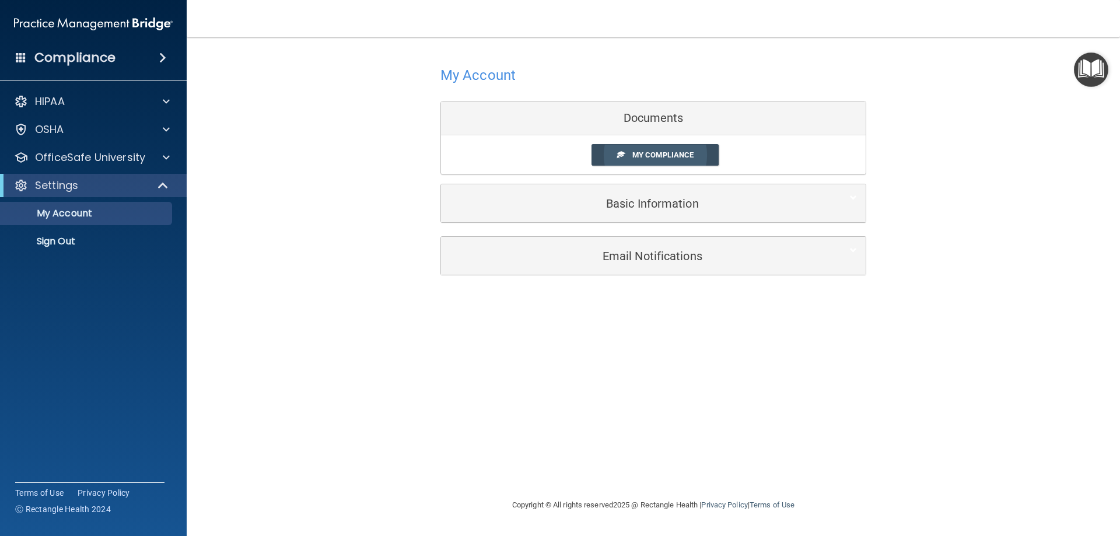
click at [644, 152] on span "My Compliance" at bounding box center [663, 155] width 61 height 9
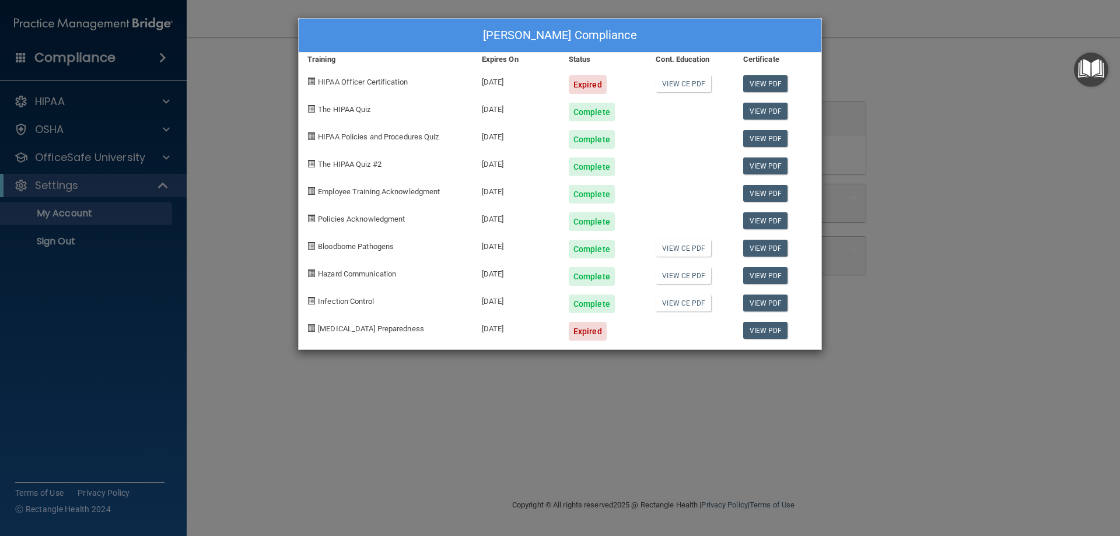
click at [962, 233] on div "Tu Nguyen's Compliance Training Expires On Status Cont. Education Certificate H…" at bounding box center [560, 268] width 1120 height 536
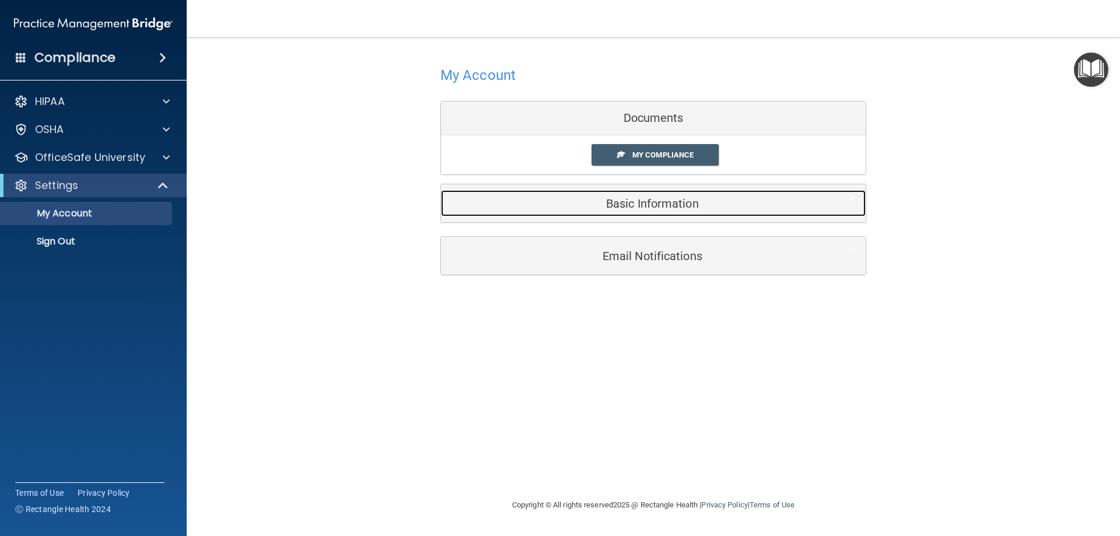
click at [665, 204] on h5 "Basic Information" at bounding box center [636, 203] width 372 height 13
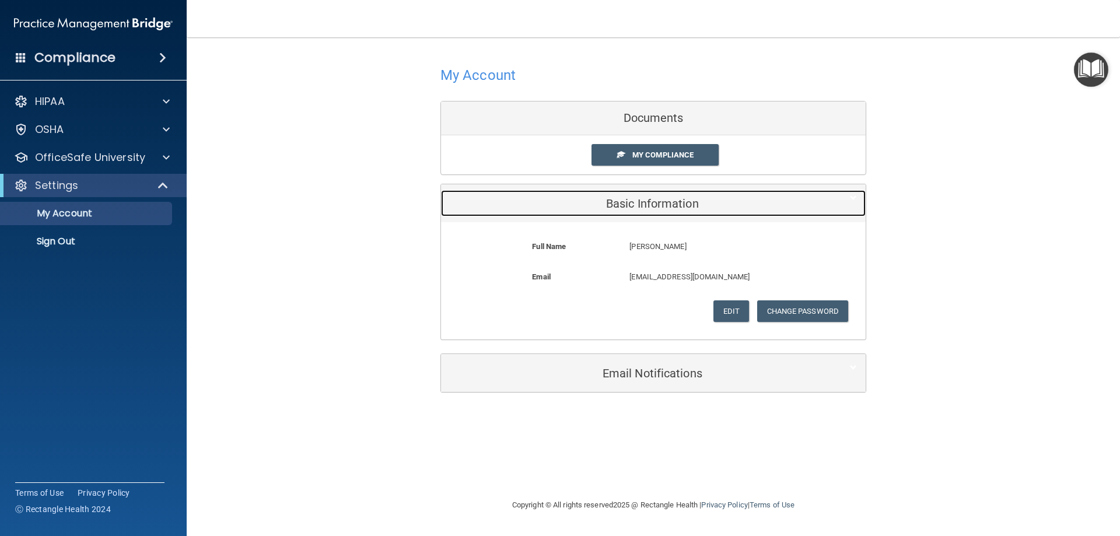
click at [664, 204] on h5 "Basic Information" at bounding box center [636, 203] width 372 height 13
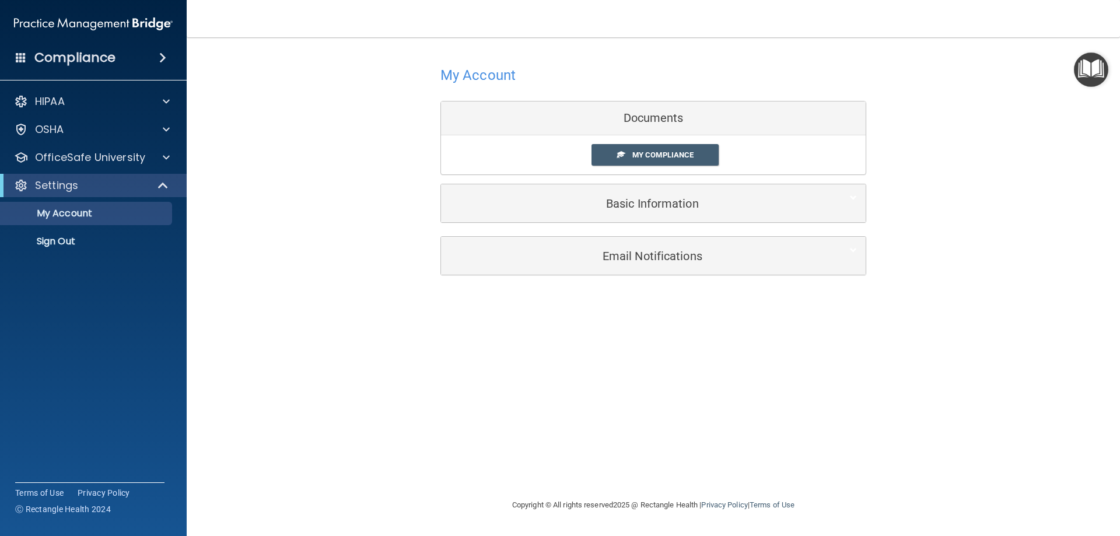
click at [666, 236] on div "My Account Documents My Compliance My Compliance My BAA Basic Information Full …" at bounding box center [654, 142] width 426 height 187
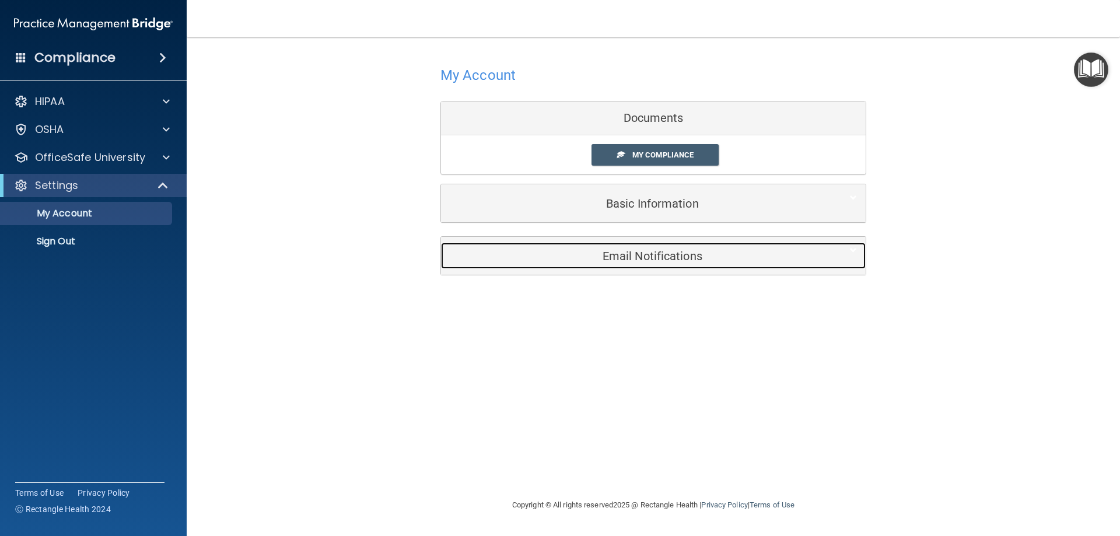
click at [673, 258] on h5 "Email Notifications" at bounding box center [636, 256] width 372 height 13
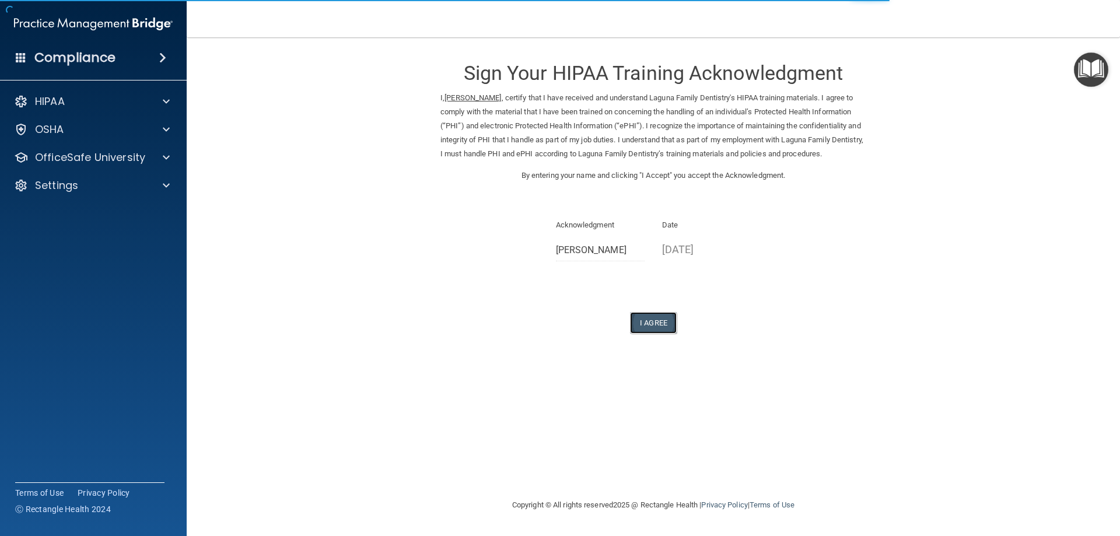
click at [654, 320] on button "I Agree" at bounding box center [653, 323] width 47 height 22
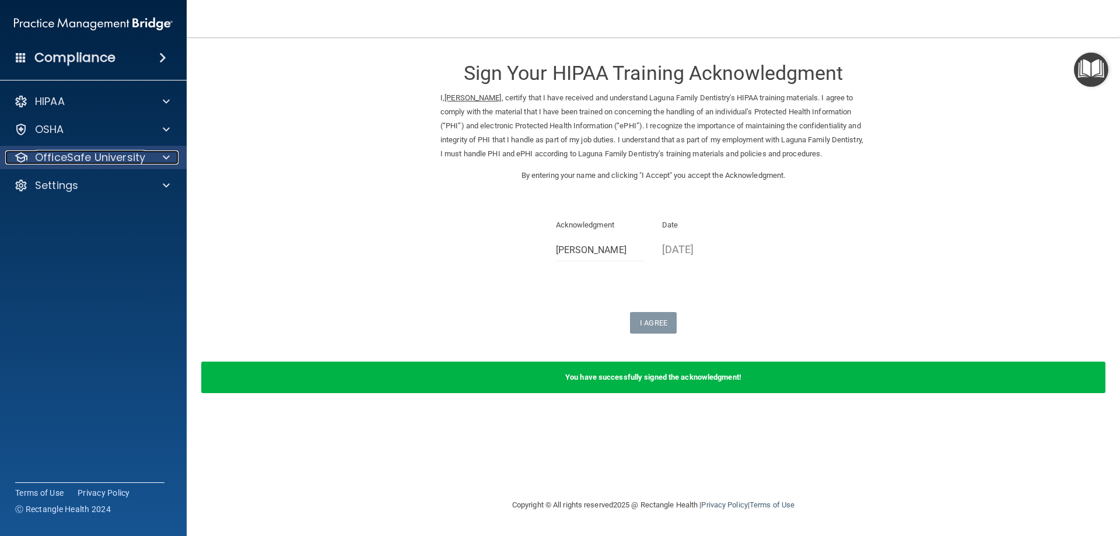
click at [71, 156] on p "OfficeSafe University" at bounding box center [90, 158] width 110 height 14
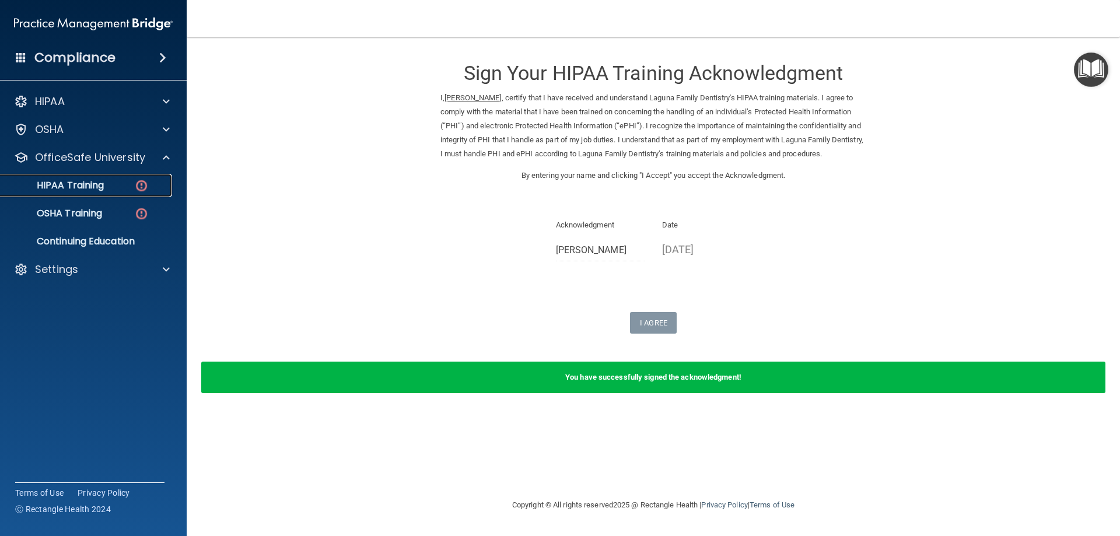
click at [99, 177] on link "HIPAA Training" at bounding box center [80, 185] width 184 height 23
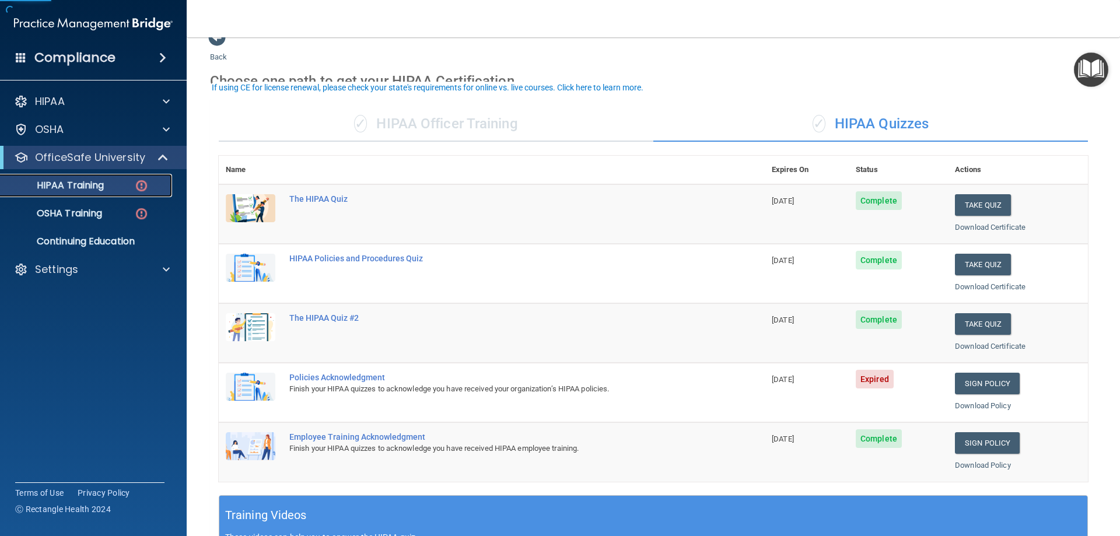
scroll to position [58, 0]
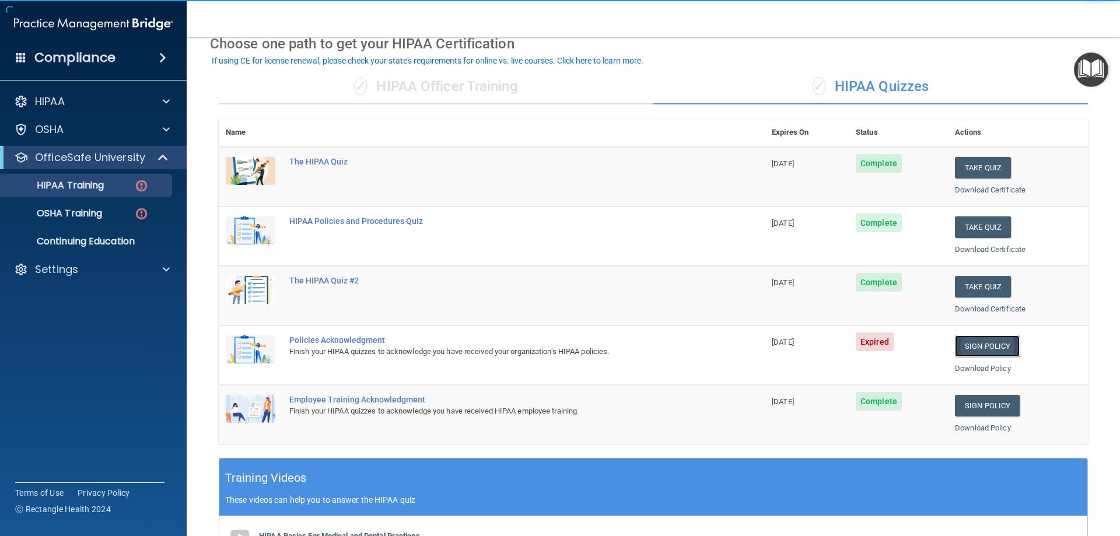
click at [975, 344] on link "Sign Policy" at bounding box center [987, 347] width 65 height 22
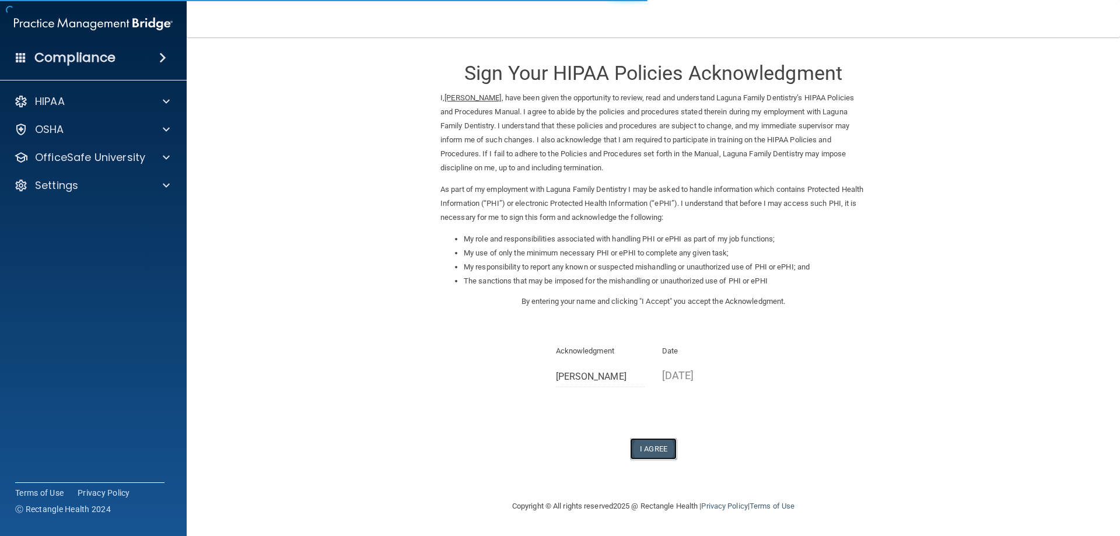
click at [670, 448] on button "I Agree" at bounding box center [653, 449] width 47 height 22
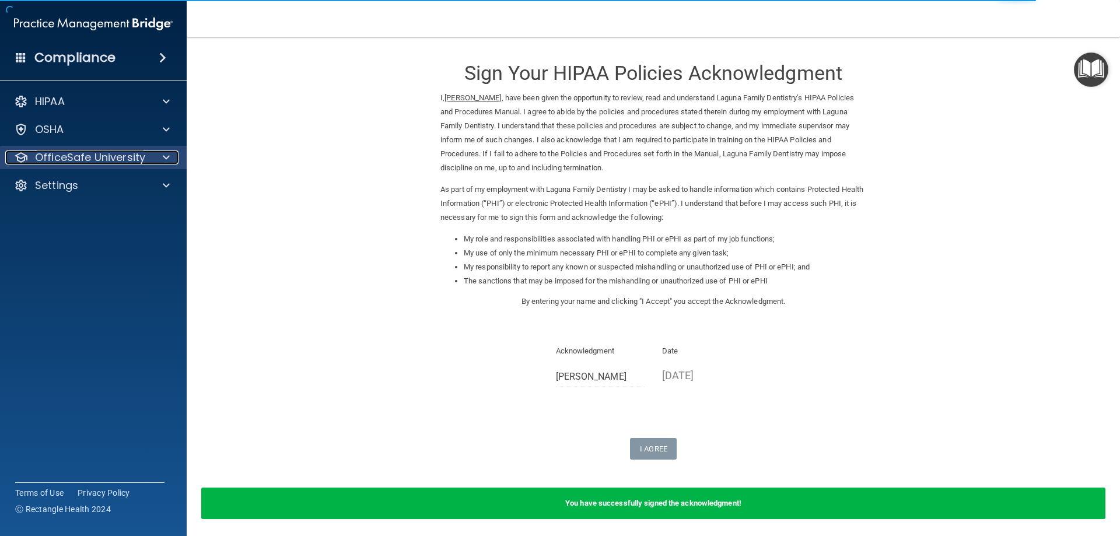
click at [73, 163] on p "OfficeSafe University" at bounding box center [90, 158] width 110 height 14
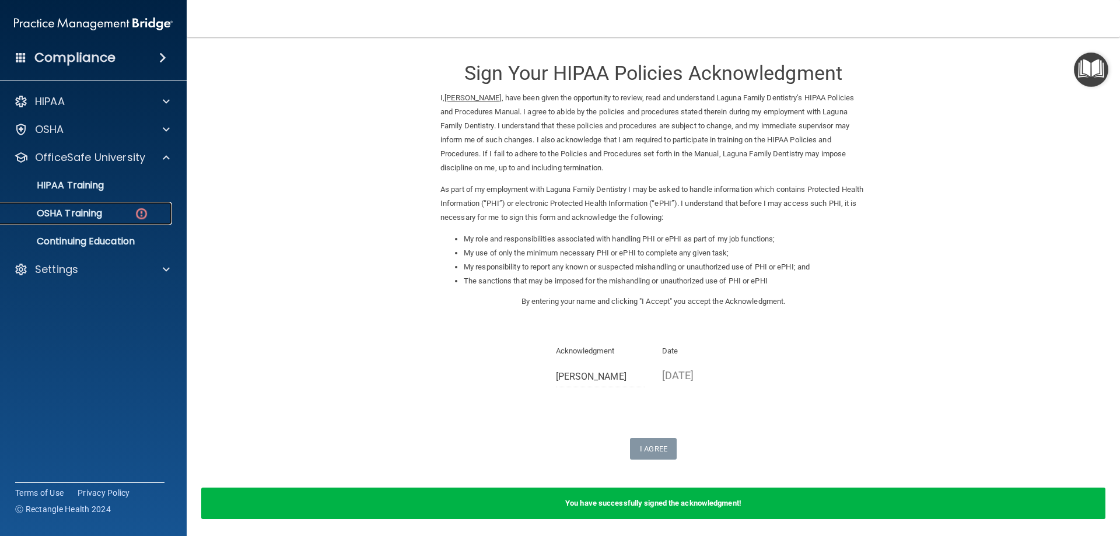
click at [72, 214] on p "OSHA Training" at bounding box center [55, 214] width 95 height 12
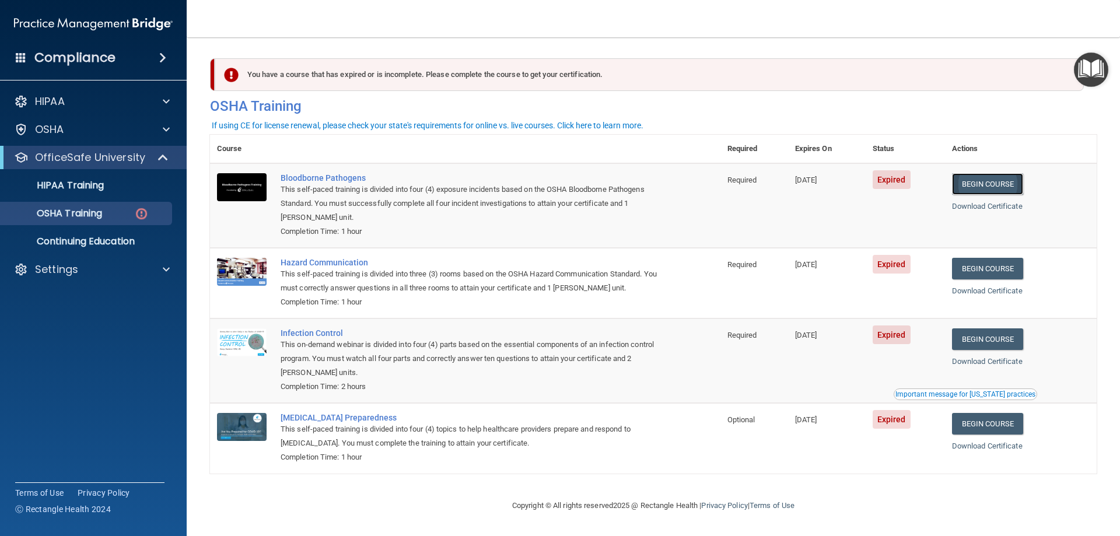
click at [994, 181] on link "Begin Course" at bounding box center [987, 184] width 71 height 22
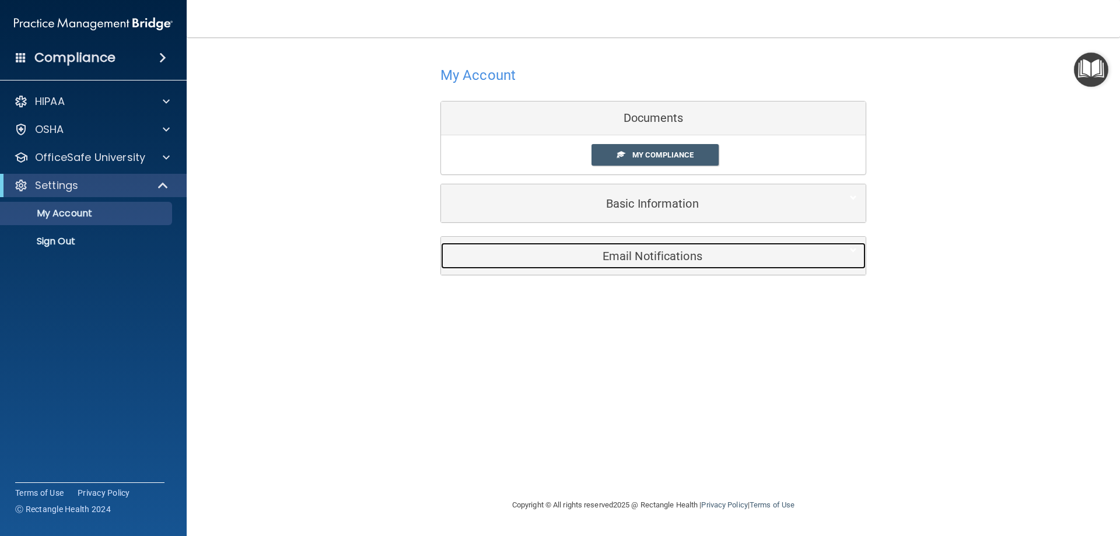
click at [650, 255] on h5 "Email Notifications" at bounding box center [636, 256] width 372 height 13
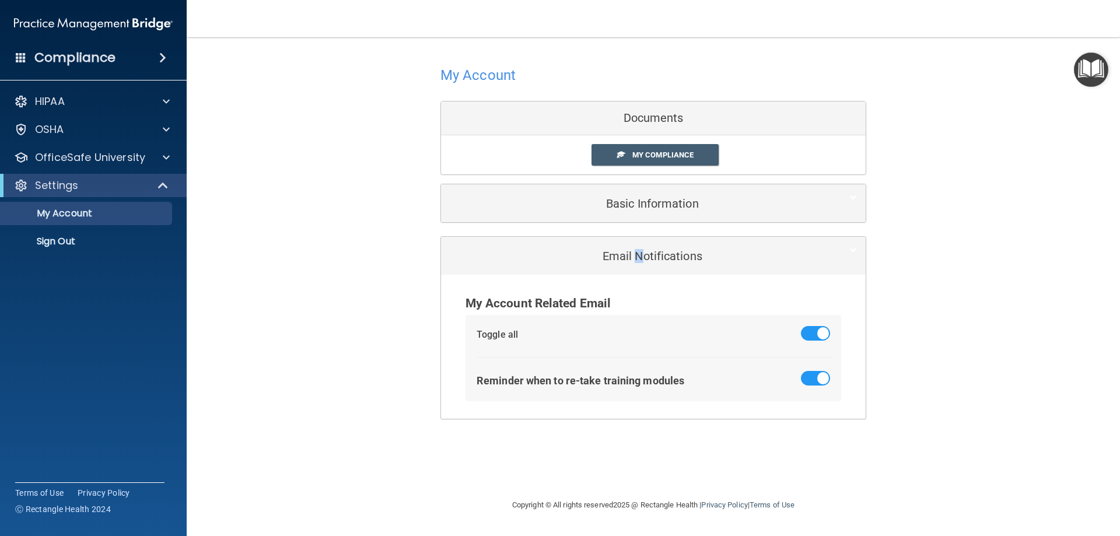
click at [640, 239] on div "Email Notifications" at bounding box center [653, 256] width 425 height 38
click at [663, 158] on span "My Compliance" at bounding box center [663, 155] width 61 height 9
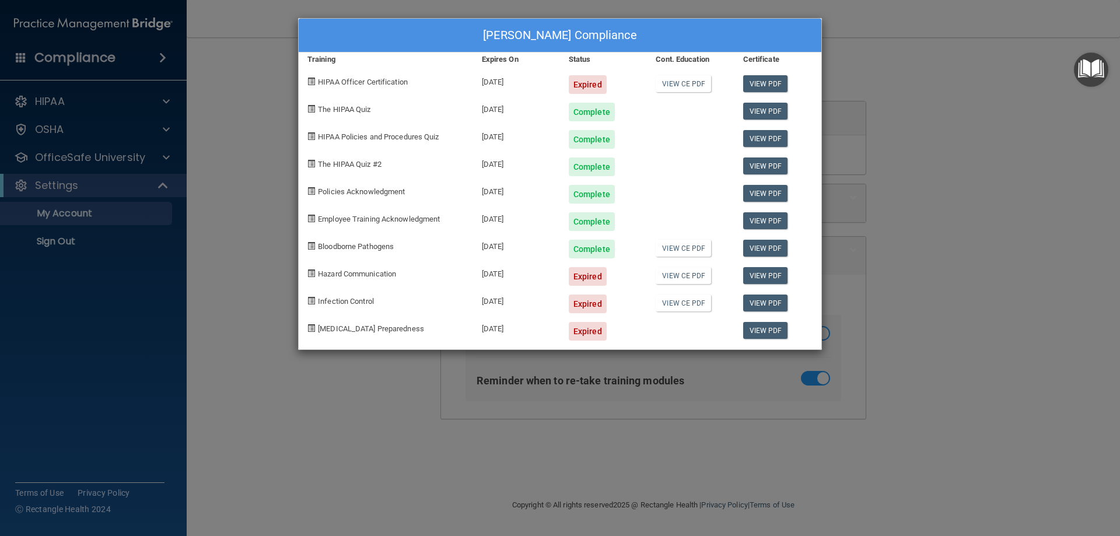
click at [919, 194] on div "Tu Nguyen's Compliance Training Expires On Status Cont. Education Certificate H…" at bounding box center [560, 268] width 1120 height 536
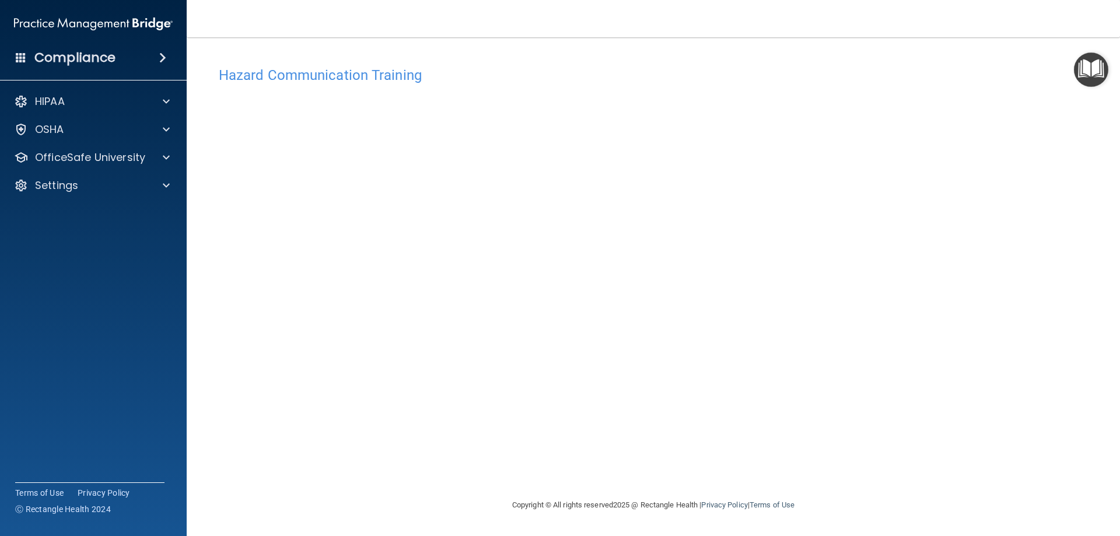
click at [823, 467] on div "Hazard Communication Training This course doesn’t expire until [DATE]. Are you …" at bounding box center [653, 280] width 887 height 438
click at [980, 303] on div "Hazard Communication Training This course doesn’t expire until [DATE]. Are you …" at bounding box center [653, 280] width 887 height 438
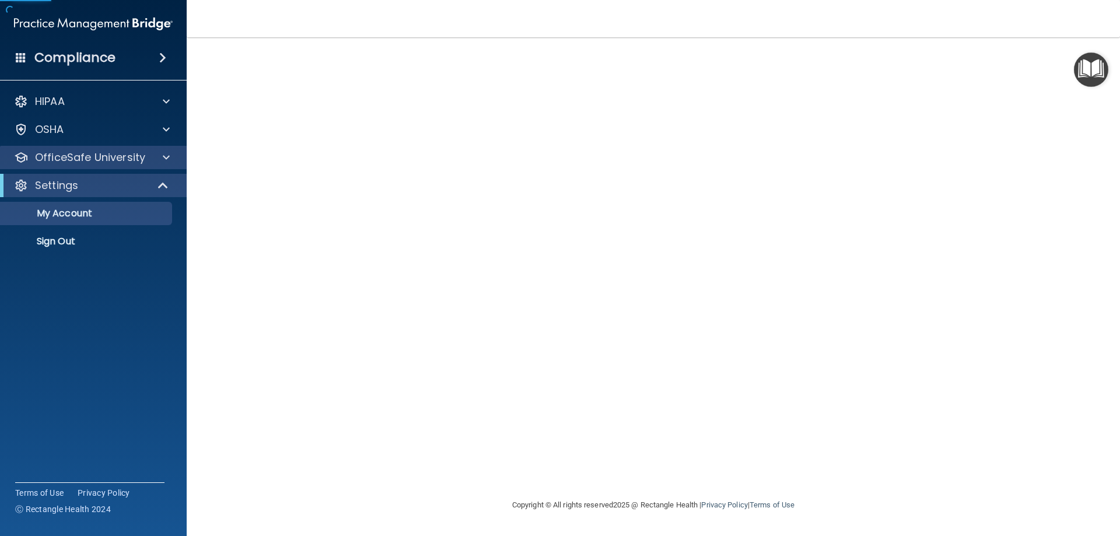
click at [96, 165] on div "OfficeSafe University" at bounding box center [93, 157] width 187 height 23
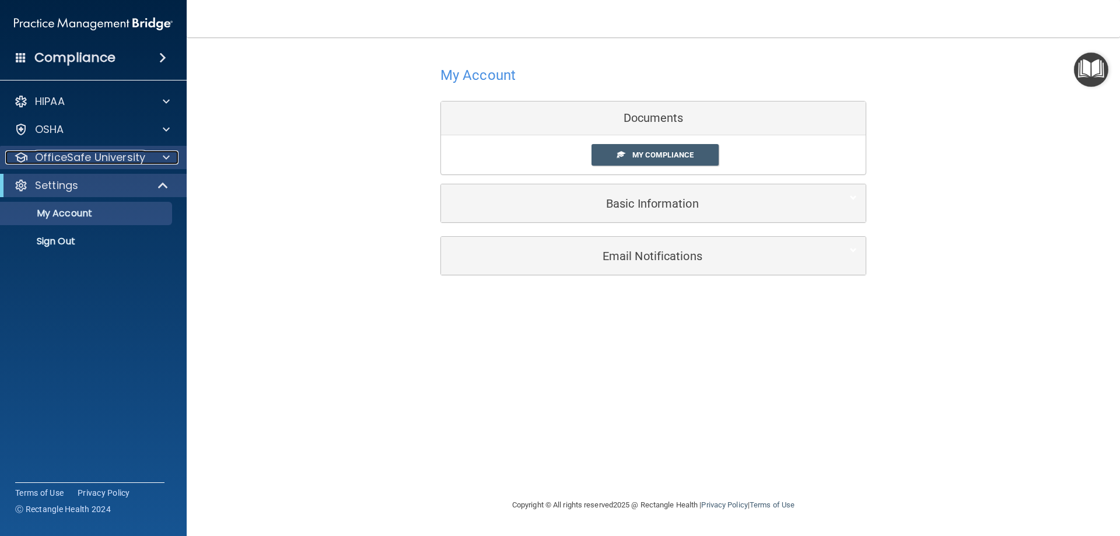
click at [132, 163] on p "OfficeSafe University" at bounding box center [90, 158] width 110 height 14
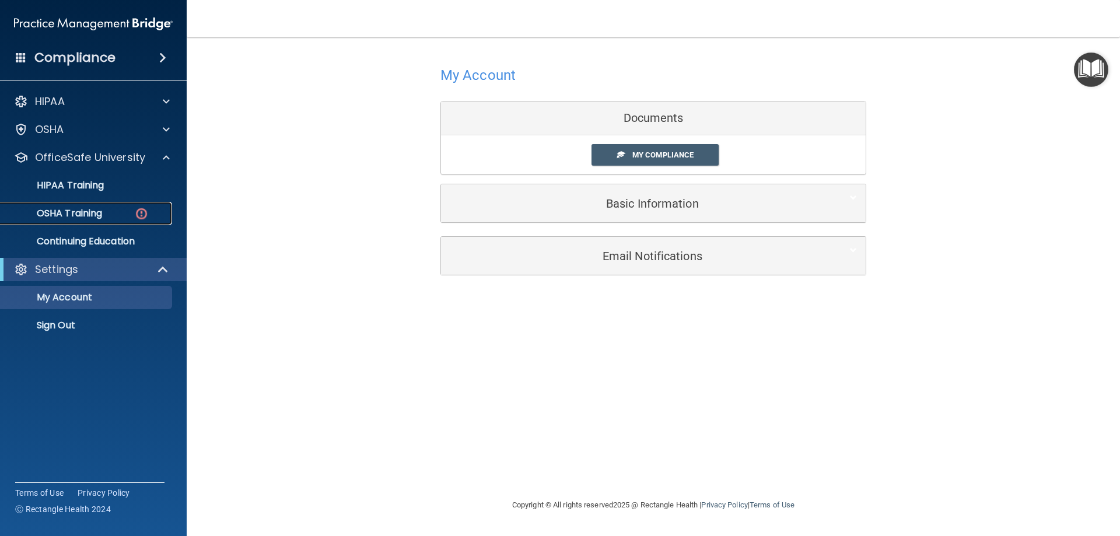
click at [124, 212] on div "OSHA Training" at bounding box center [87, 214] width 159 height 12
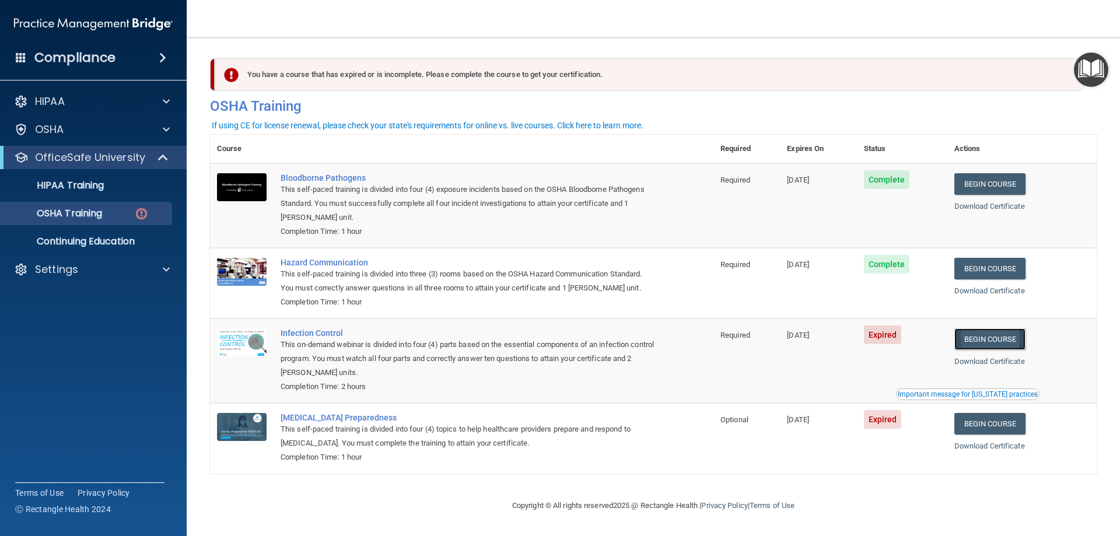
click at [996, 339] on link "Begin Course" at bounding box center [990, 340] width 71 height 22
